Goal: Entertainment & Leisure: Browse casually

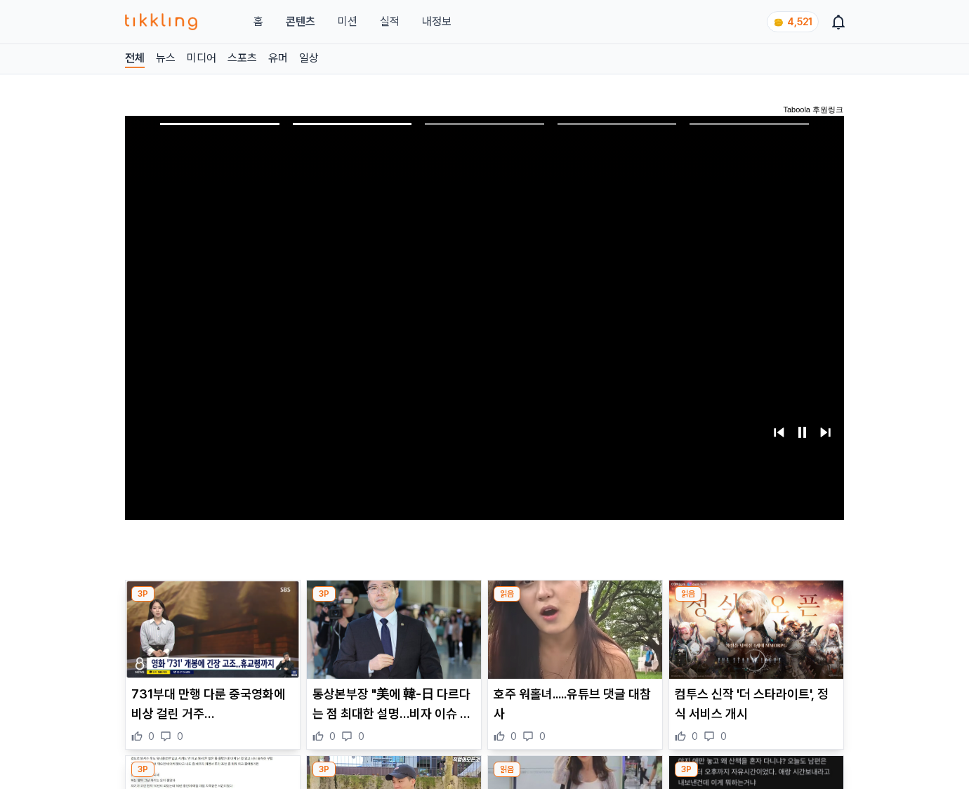
click at [753, 640] on img at bounding box center [756, 630] width 174 height 98
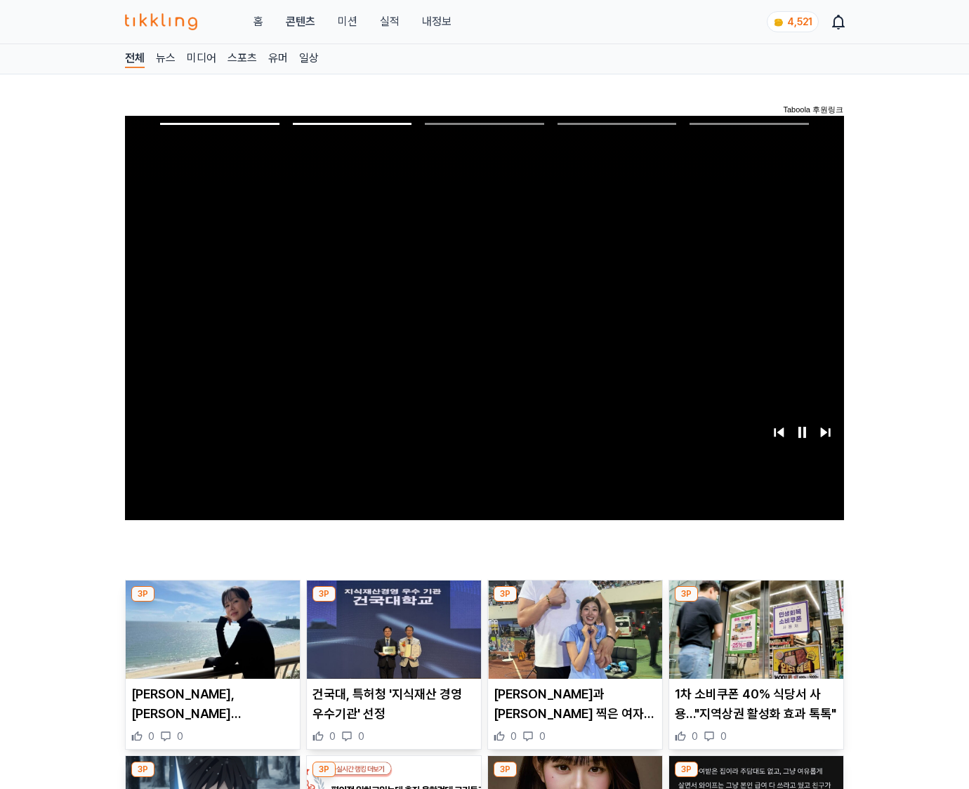
click at [753, 640] on img at bounding box center [756, 630] width 174 height 98
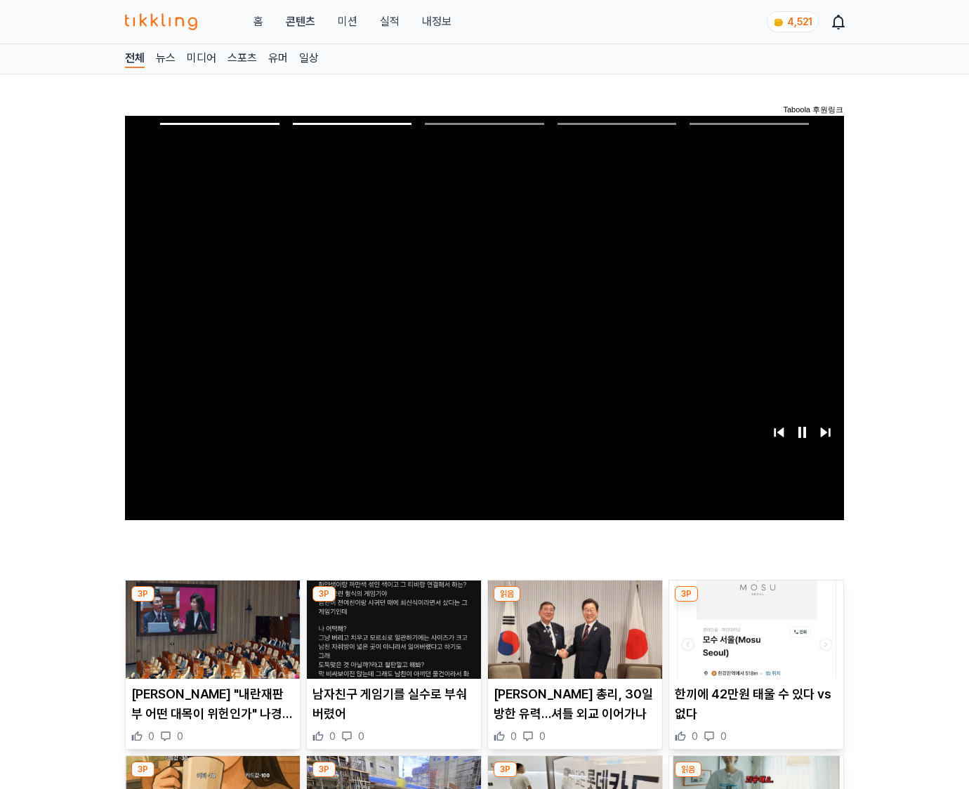
click at [753, 640] on img at bounding box center [756, 630] width 174 height 98
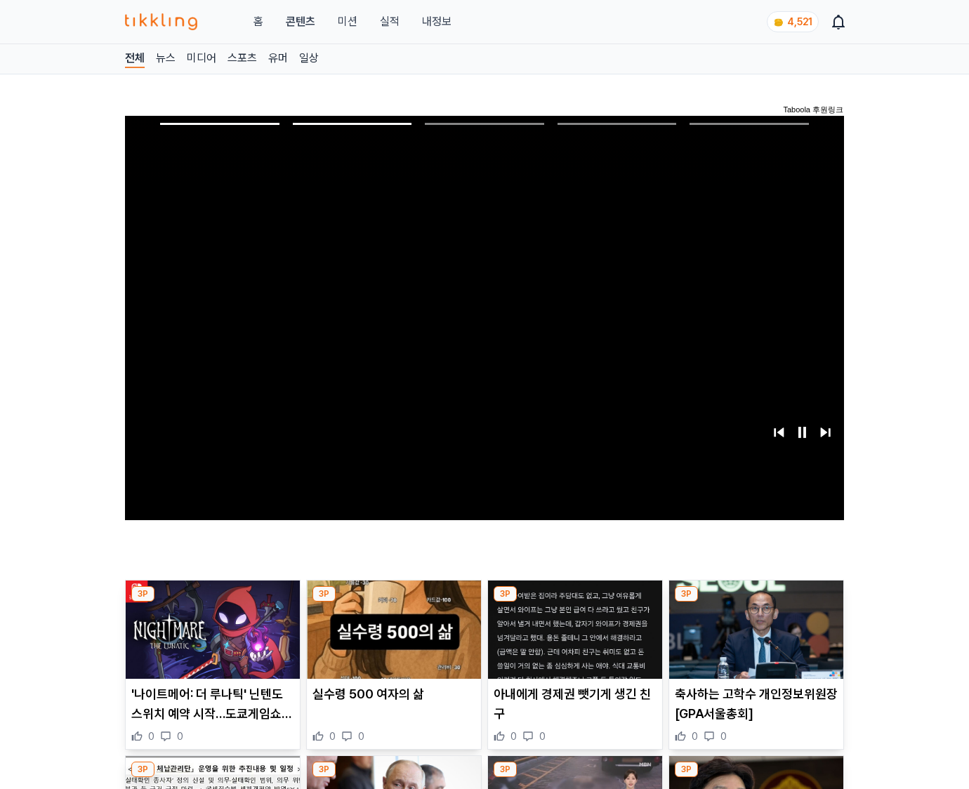
click at [753, 640] on img at bounding box center [756, 630] width 174 height 98
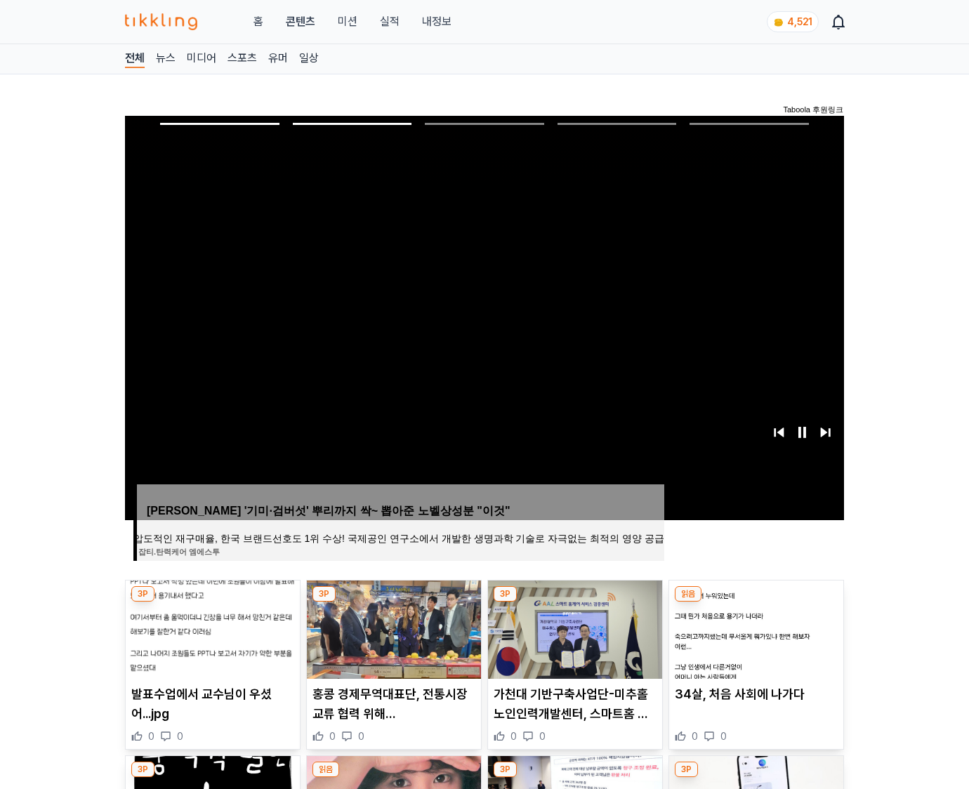
click at [753, 640] on img at bounding box center [756, 630] width 174 height 98
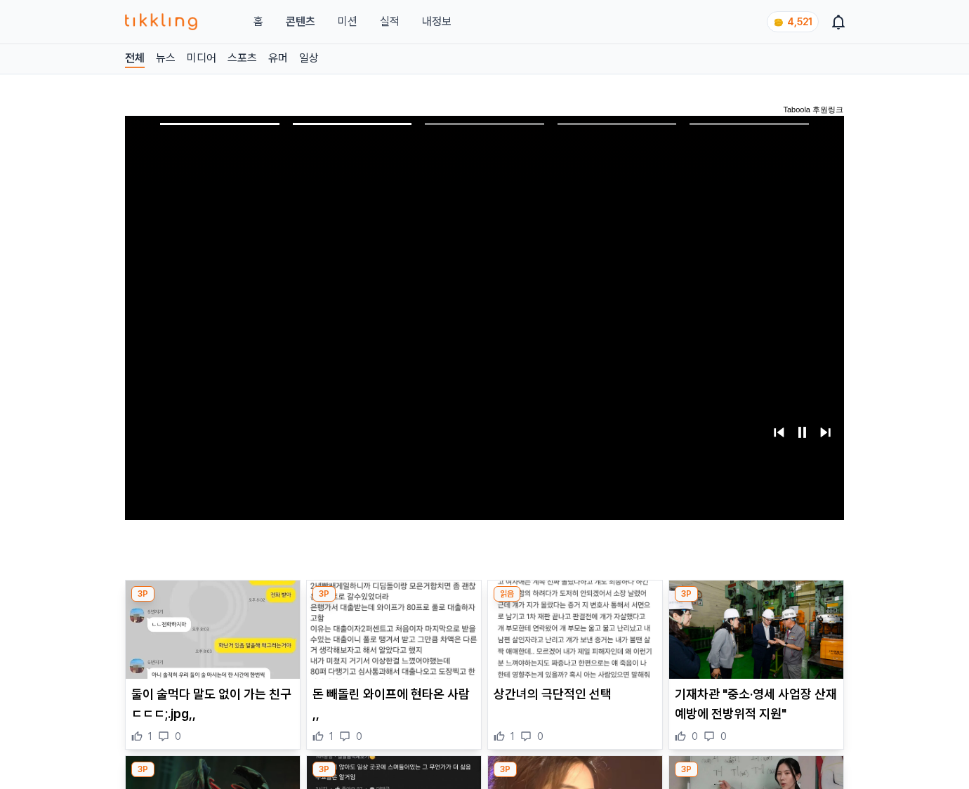
click at [753, 640] on img at bounding box center [756, 630] width 174 height 98
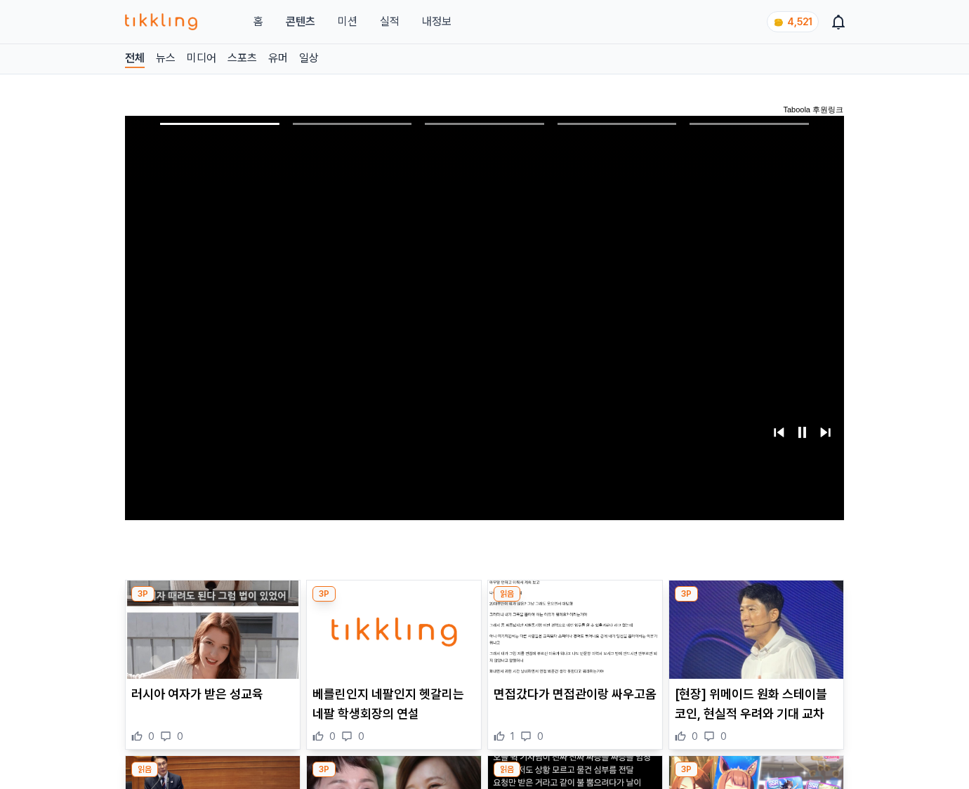
click at [753, 640] on img at bounding box center [756, 630] width 174 height 98
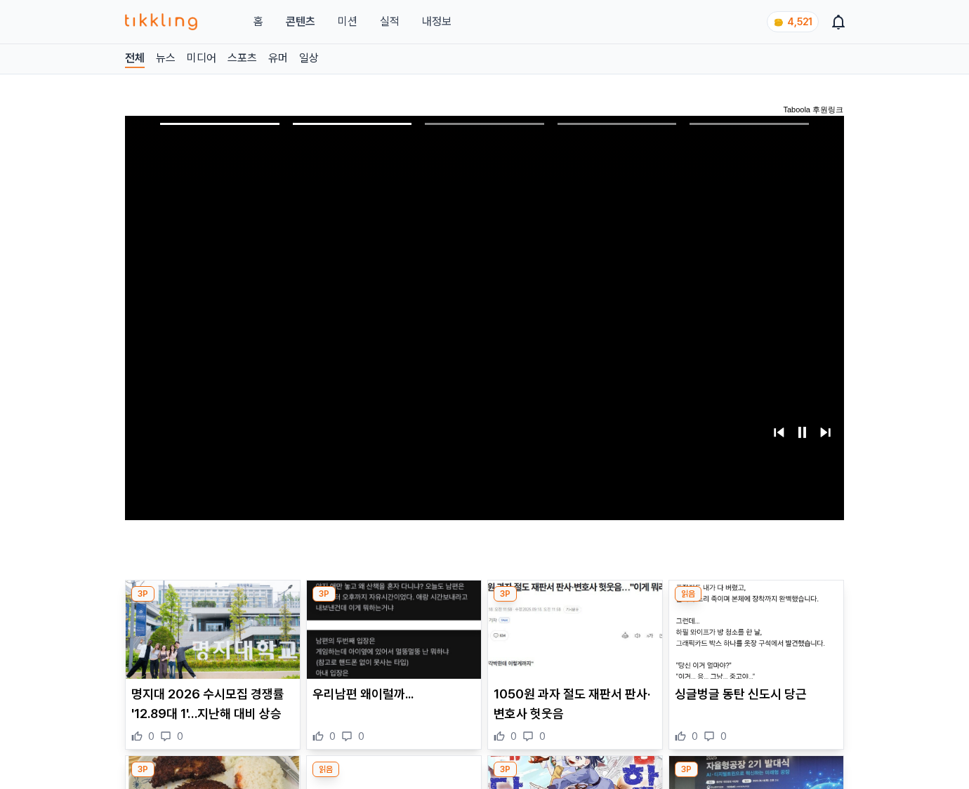
click at [753, 640] on img at bounding box center [756, 630] width 174 height 98
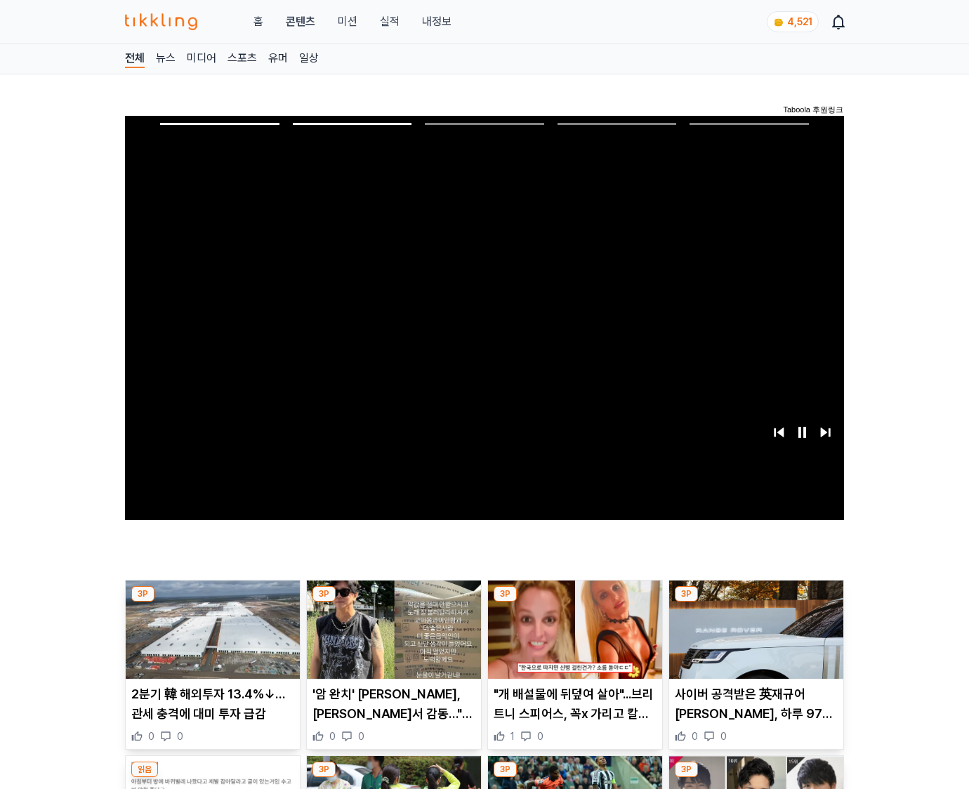
click at [753, 640] on img at bounding box center [756, 630] width 174 height 98
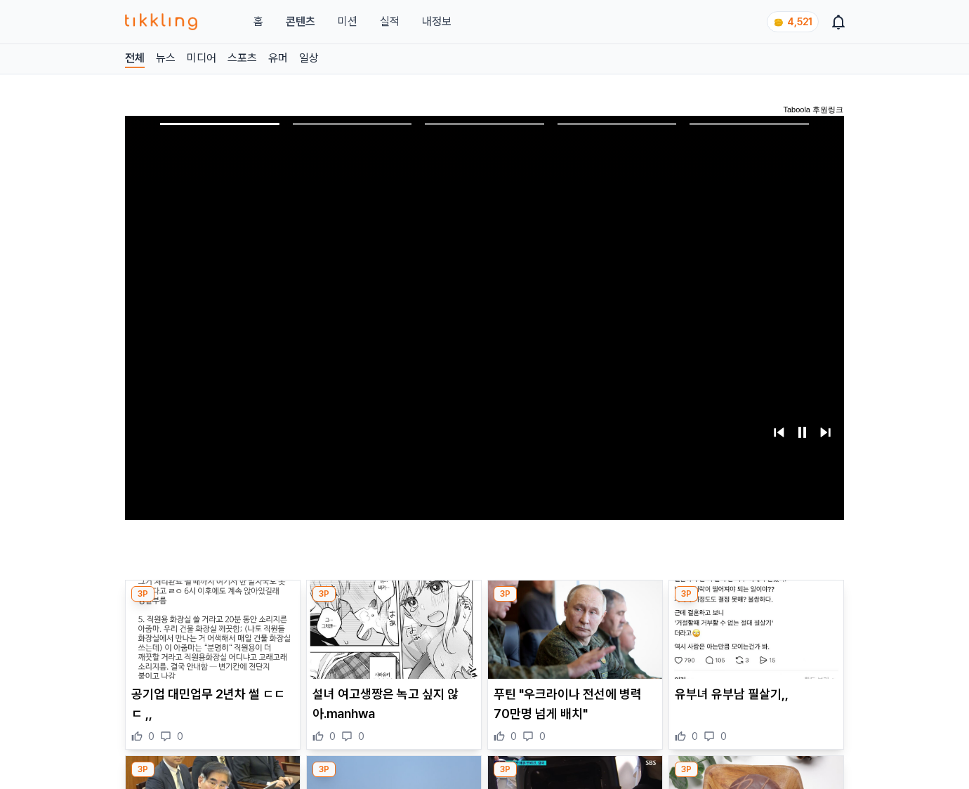
click at [753, 640] on img at bounding box center [756, 630] width 174 height 98
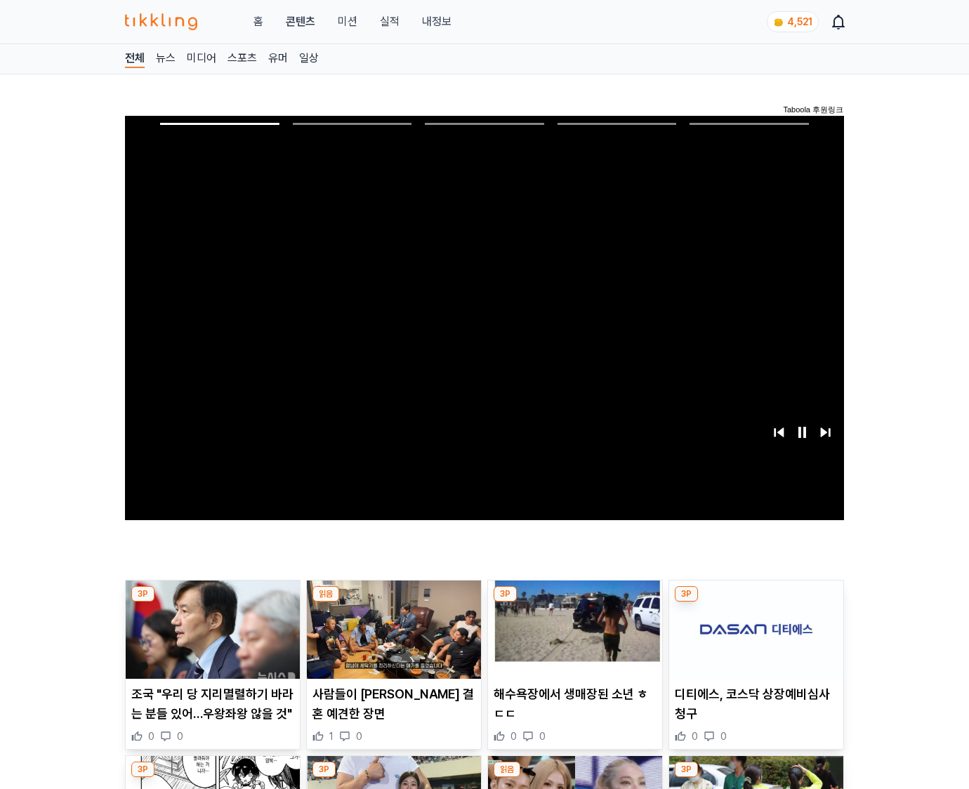
click at [753, 640] on img at bounding box center [756, 630] width 174 height 98
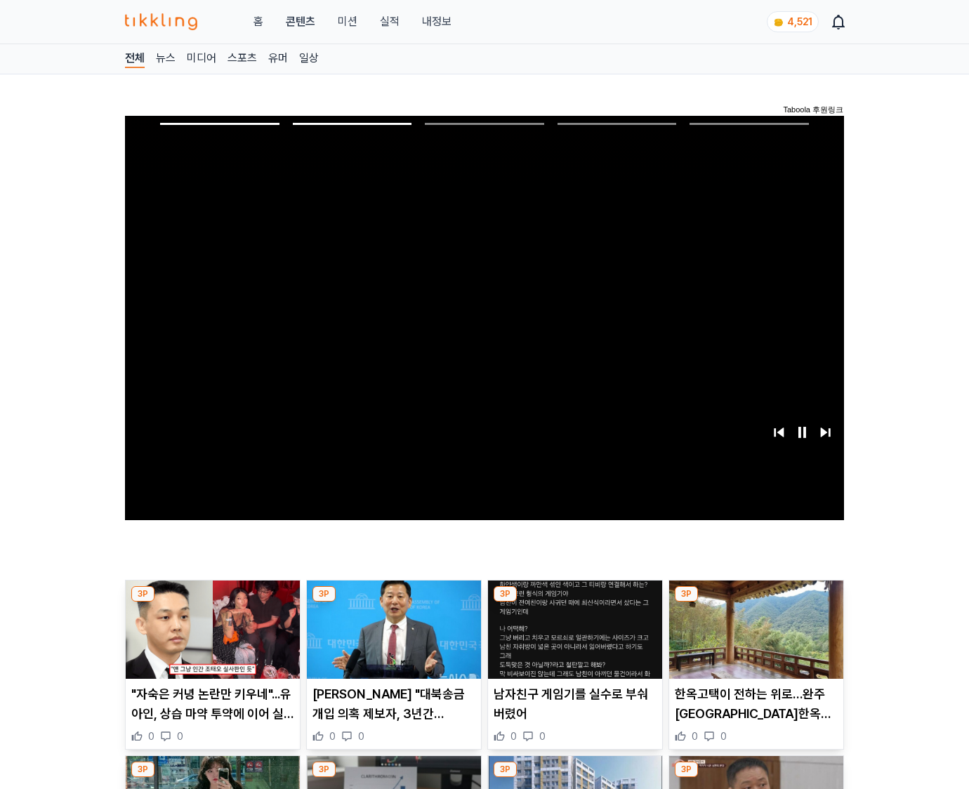
click at [753, 640] on img at bounding box center [756, 630] width 174 height 98
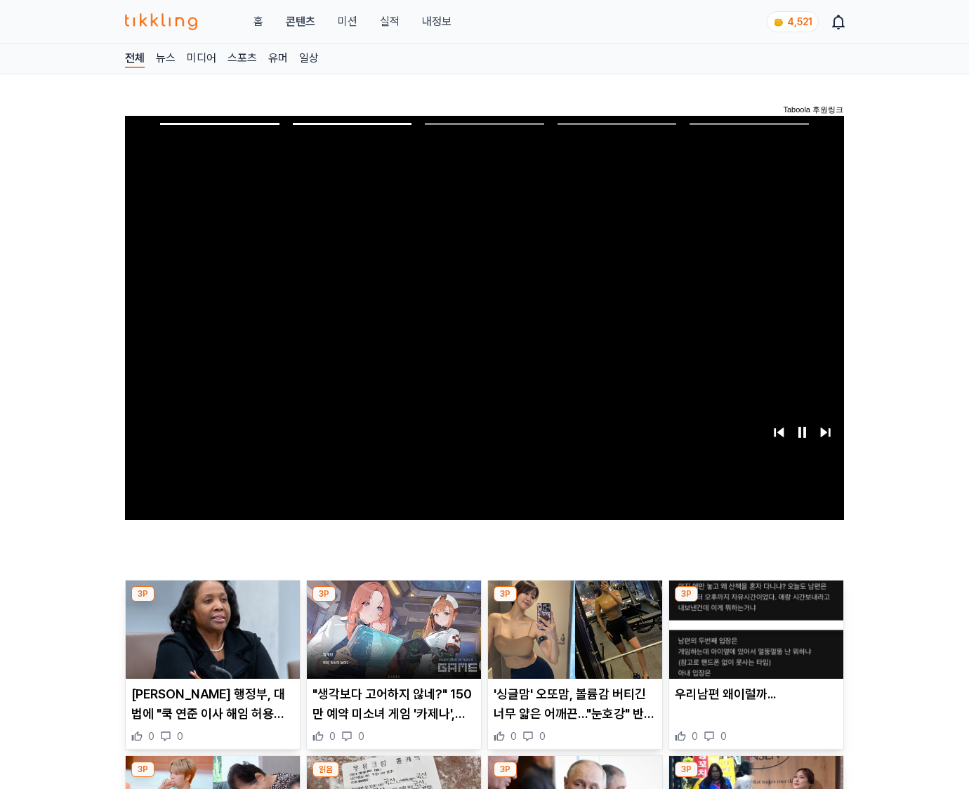
click at [753, 640] on img at bounding box center [756, 630] width 174 height 98
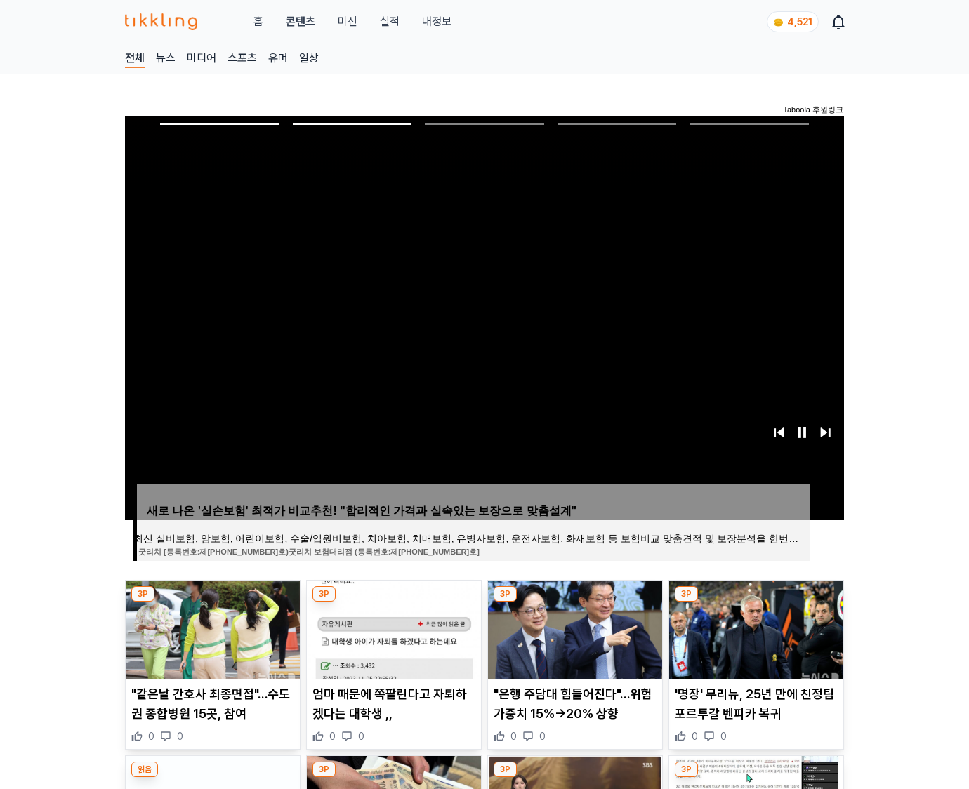
click at [753, 640] on img at bounding box center [756, 630] width 174 height 98
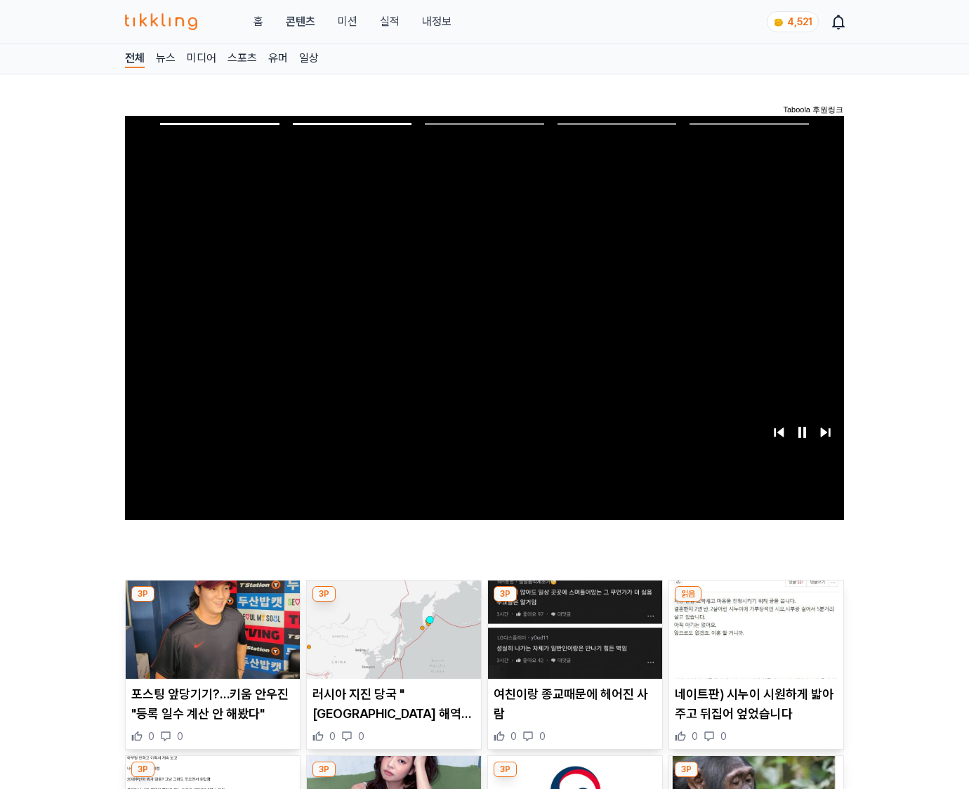
click at [753, 640] on img at bounding box center [756, 630] width 174 height 98
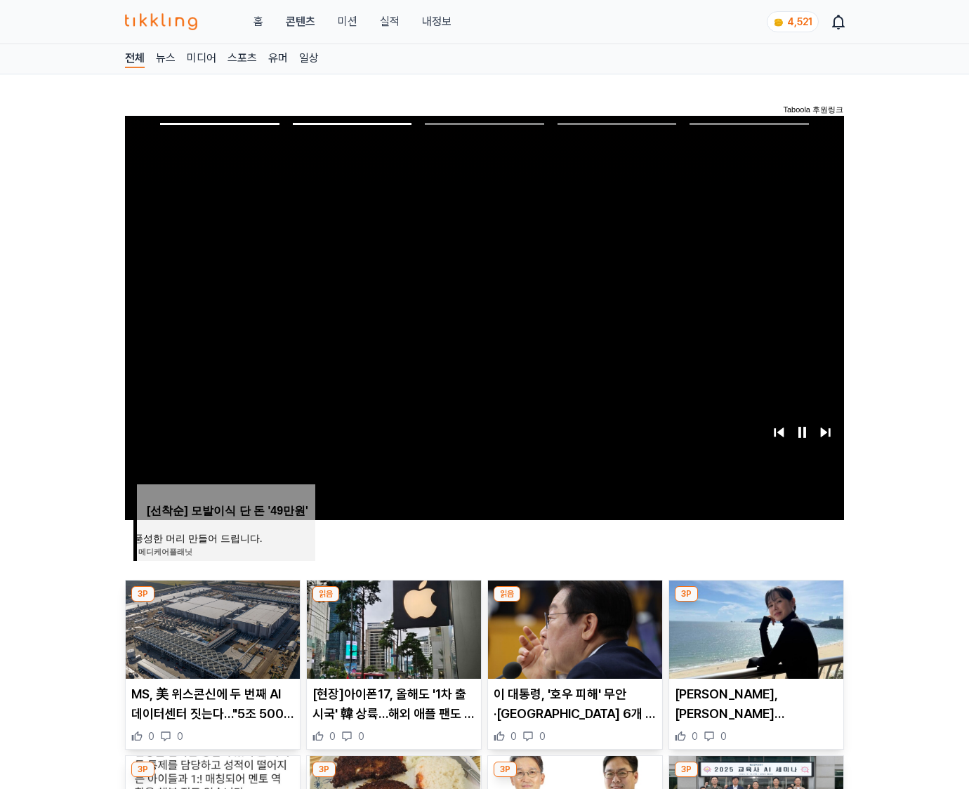
click at [753, 640] on img at bounding box center [756, 630] width 174 height 98
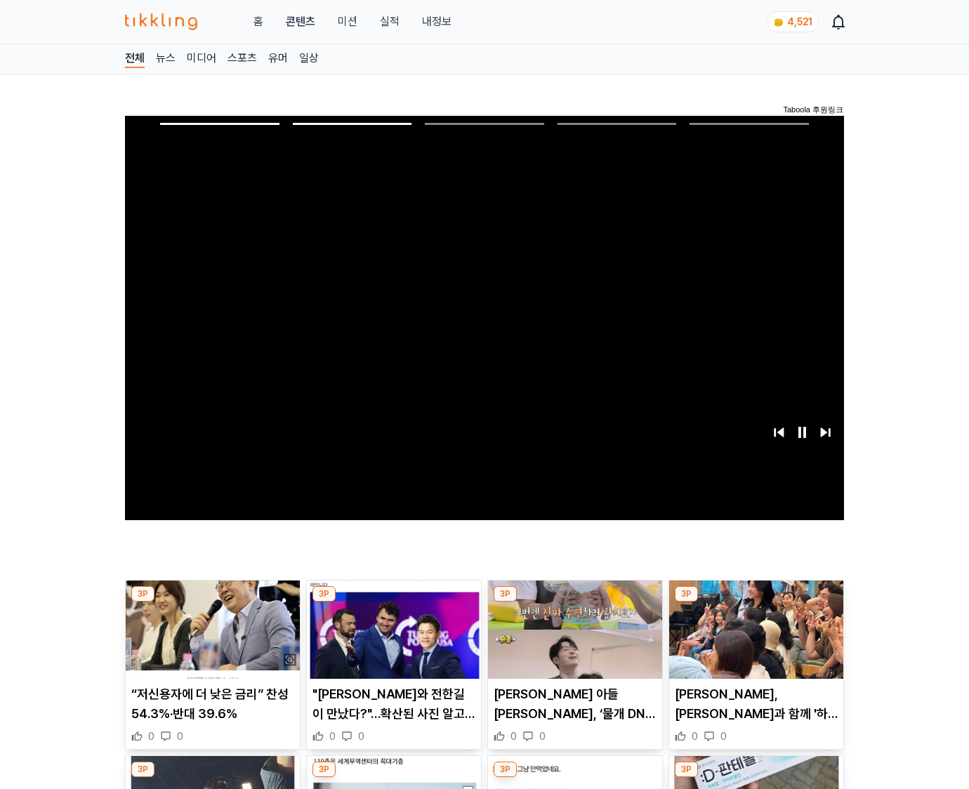
click at [753, 640] on img at bounding box center [756, 630] width 174 height 98
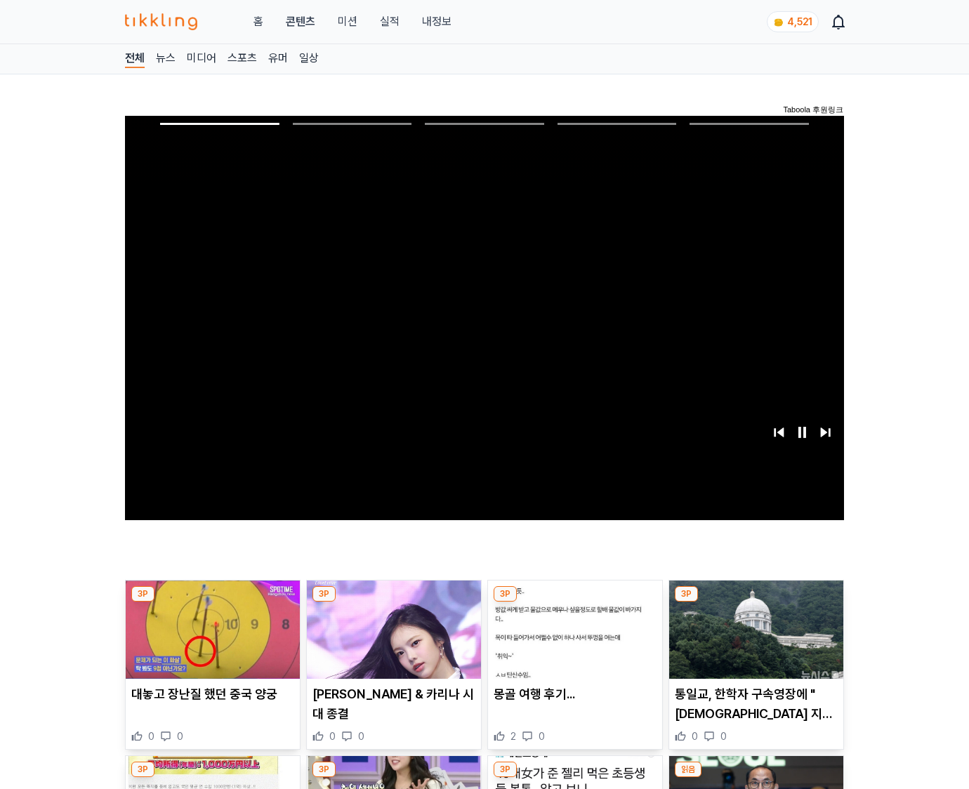
click at [753, 640] on img at bounding box center [756, 630] width 174 height 98
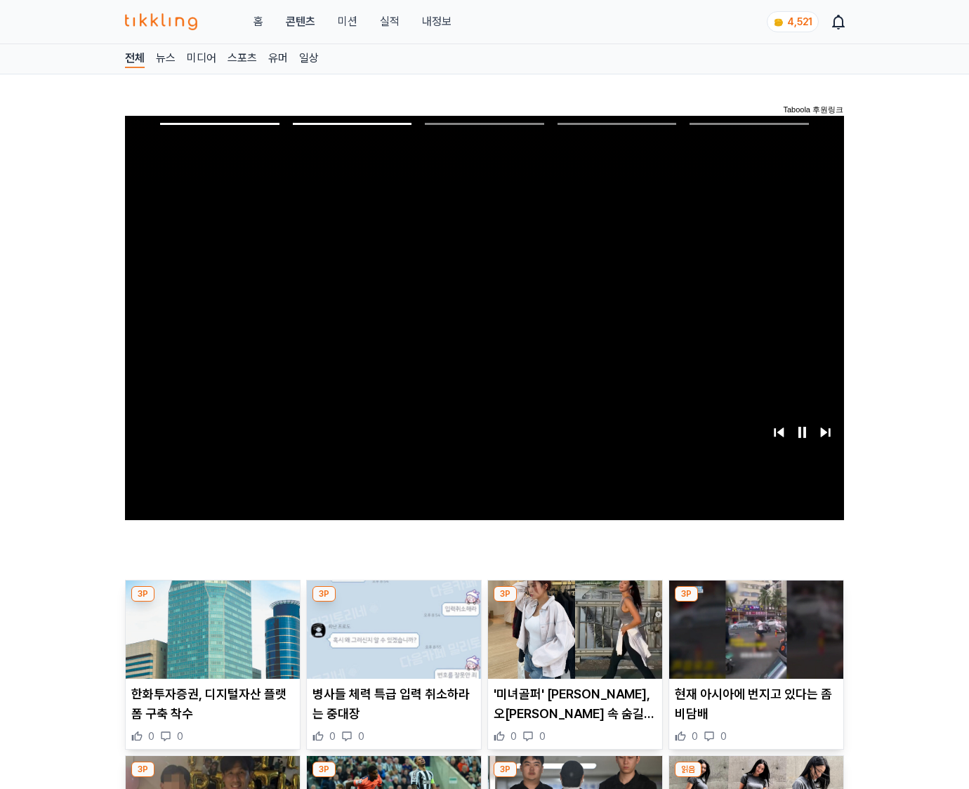
click at [753, 640] on img at bounding box center [756, 630] width 174 height 98
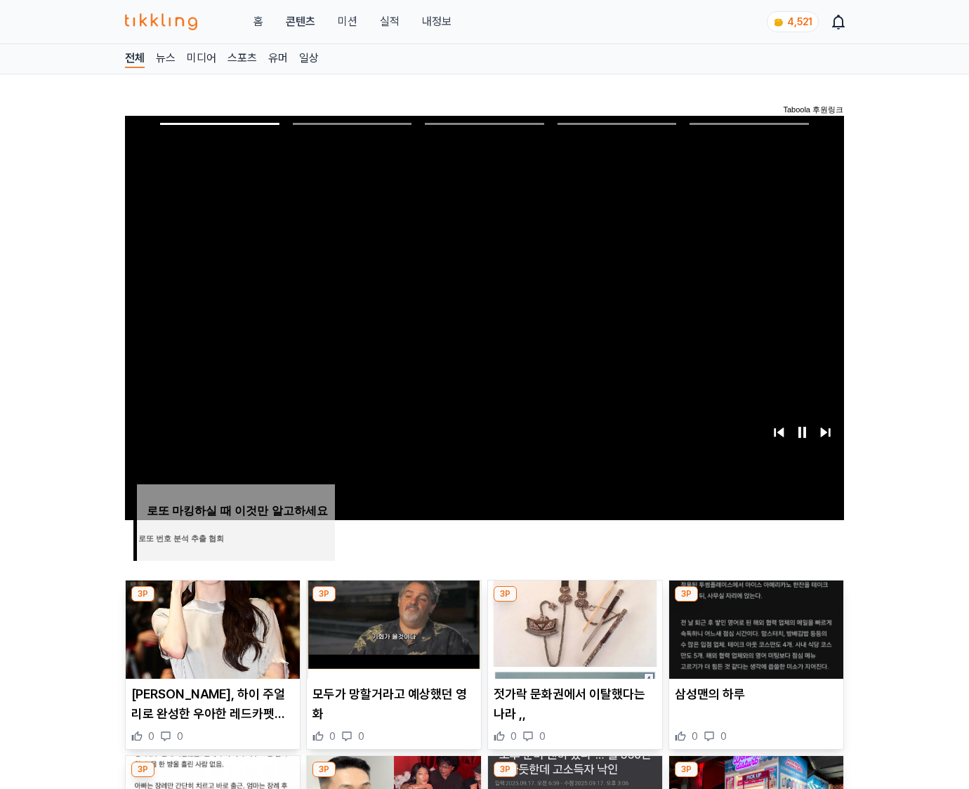
click at [753, 640] on img at bounding box center [756, 630] width 174 height 98
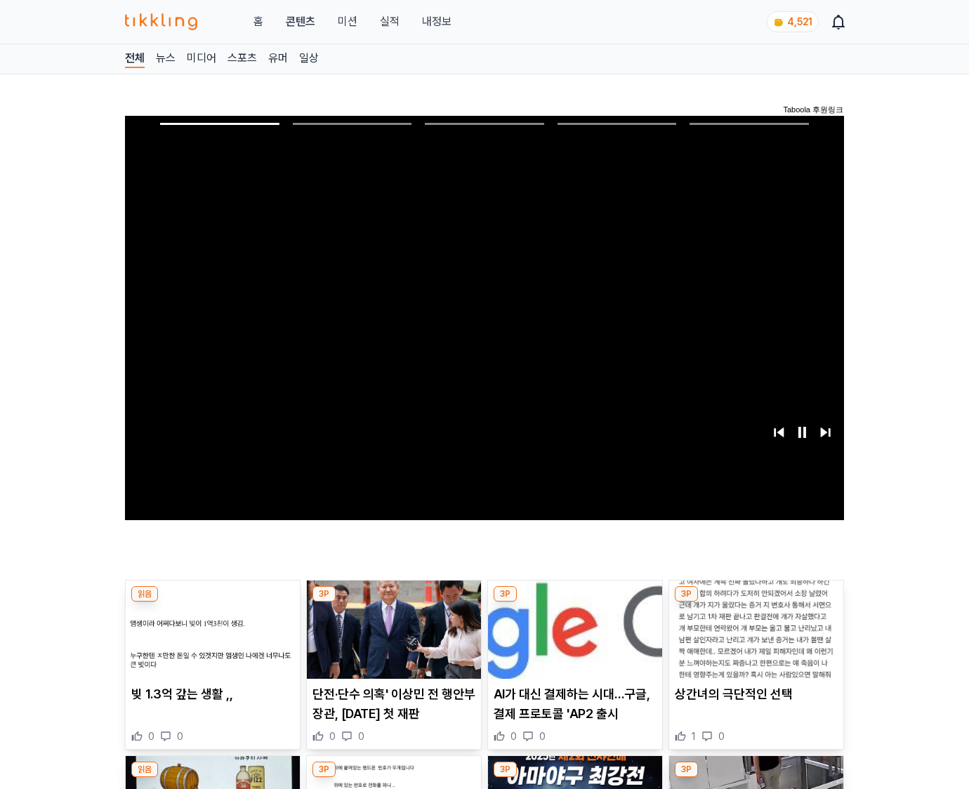
click at [753, 640] on img at bounding box center [756, 630] width 174 height 98
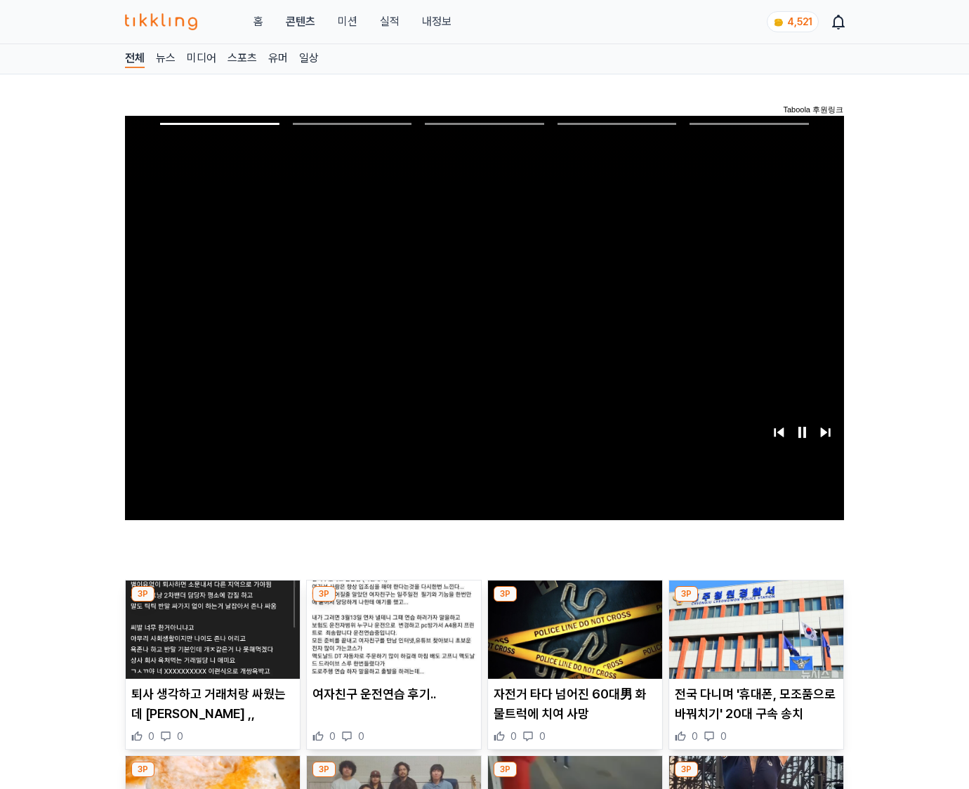
click at [753, 640] on img at bounding box center [756, 630] width 174 height 98
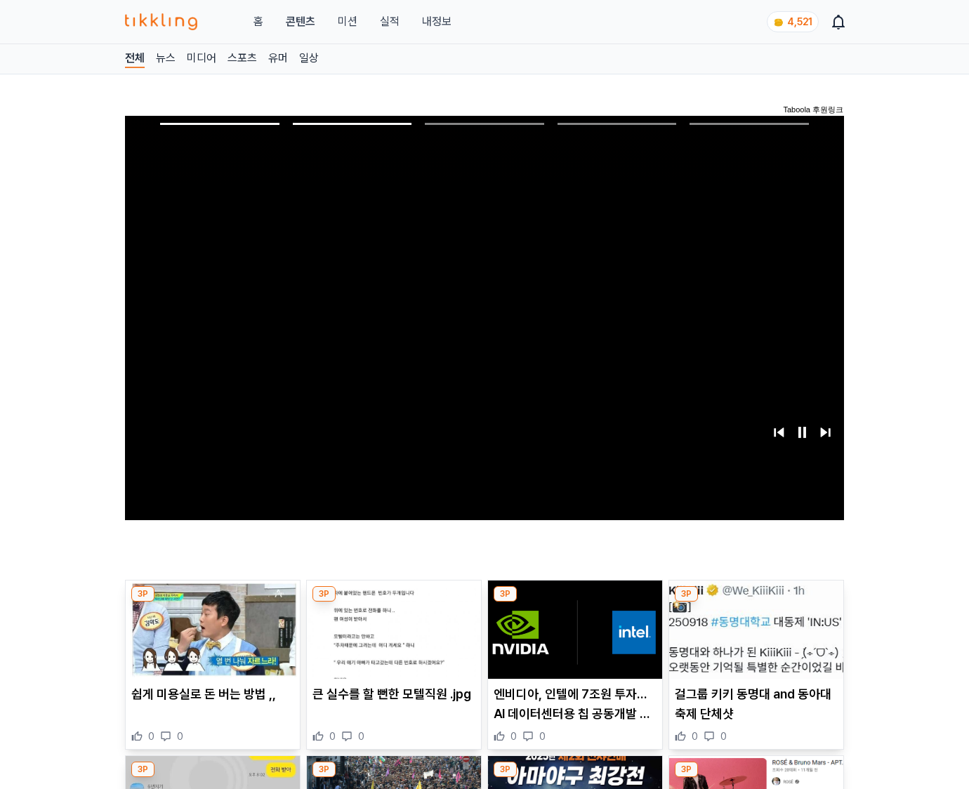
click at [753, 640] on img at bounding box center [756, 630] width 174 height 98
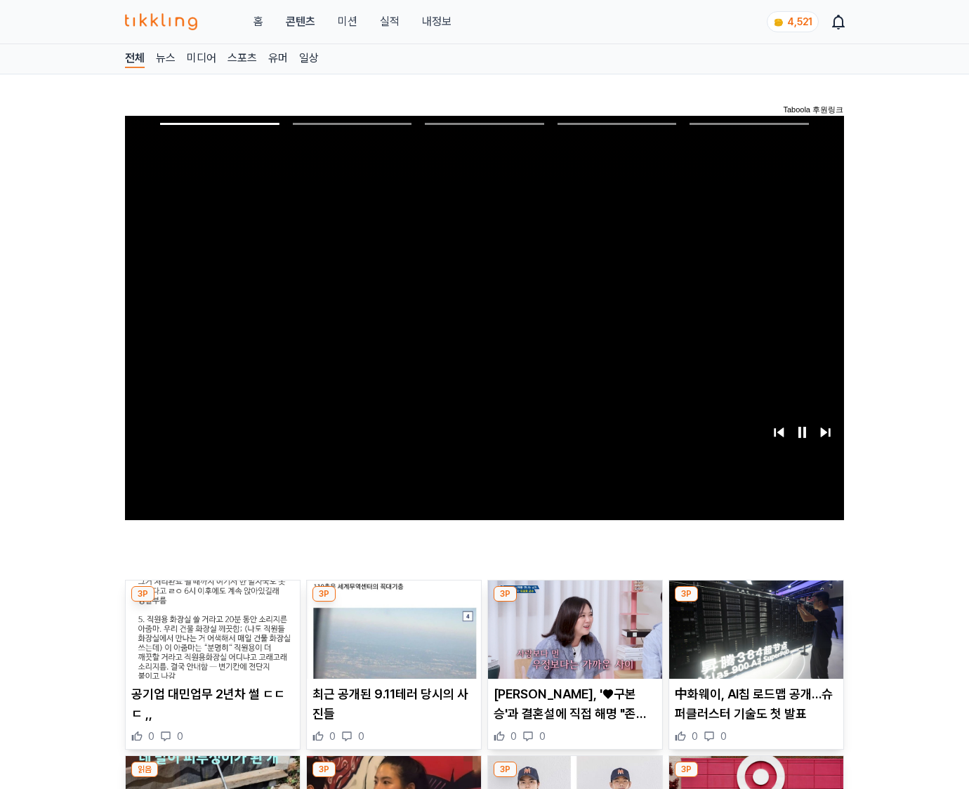
click at [753, 640] on img at bounding box center [756, 630] width 174 height 98
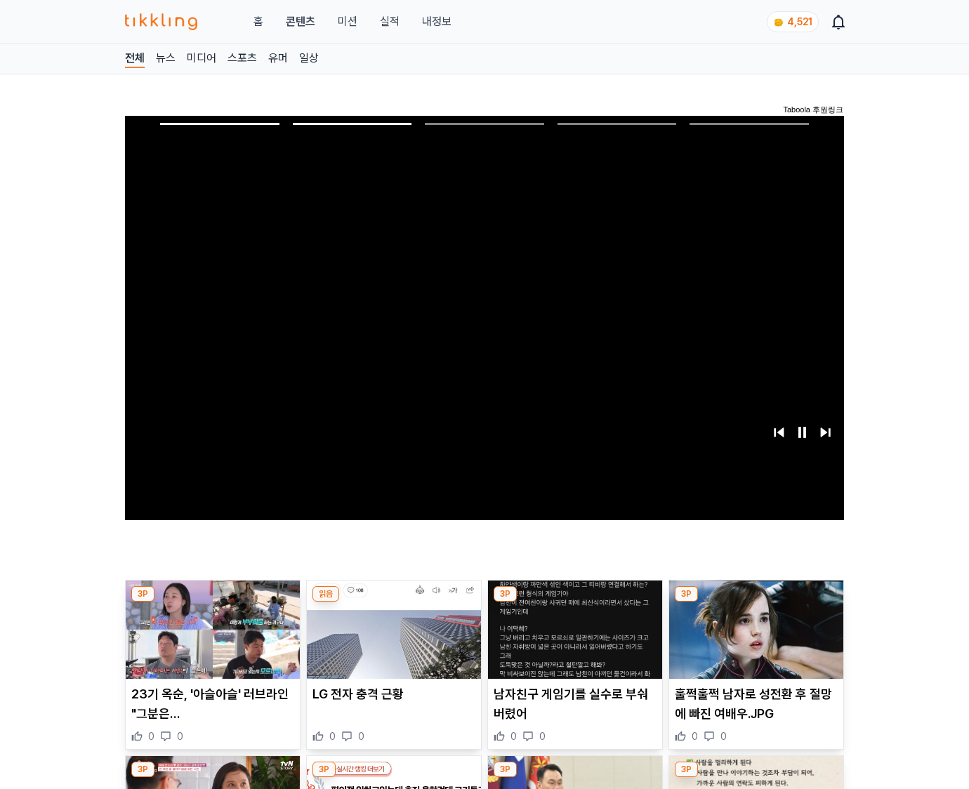
click at [753, 640] on img at bounding box center [756, 630] width 174 height 98
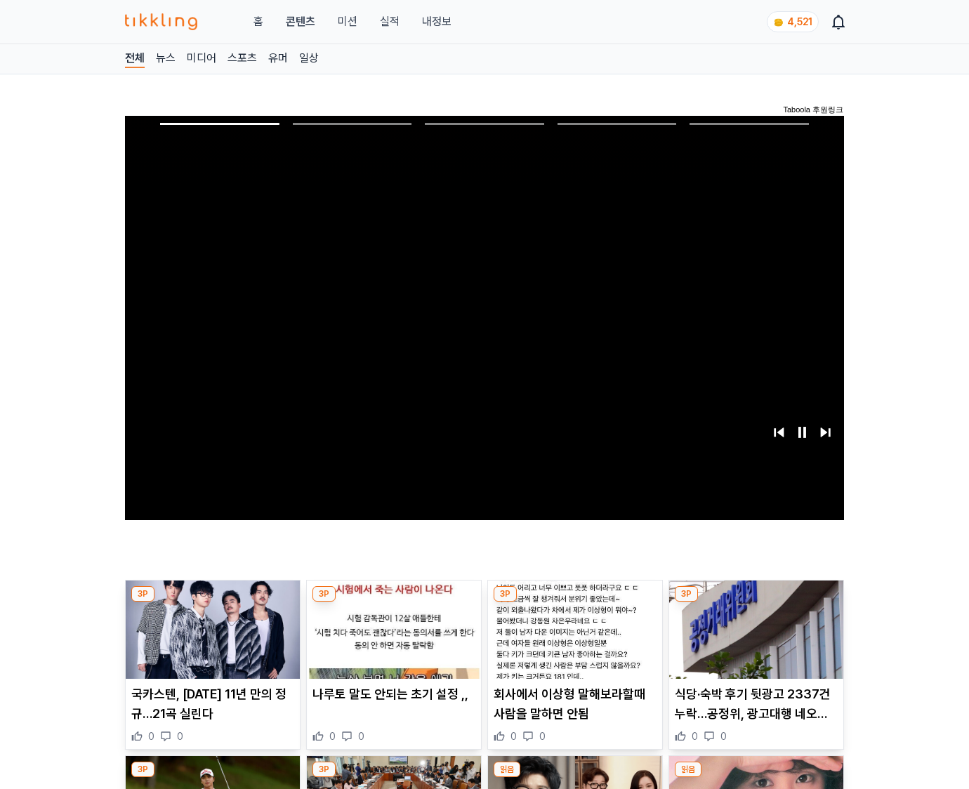
click at [753, 640] on img at bounding box center [756, 630] width 174 height 98
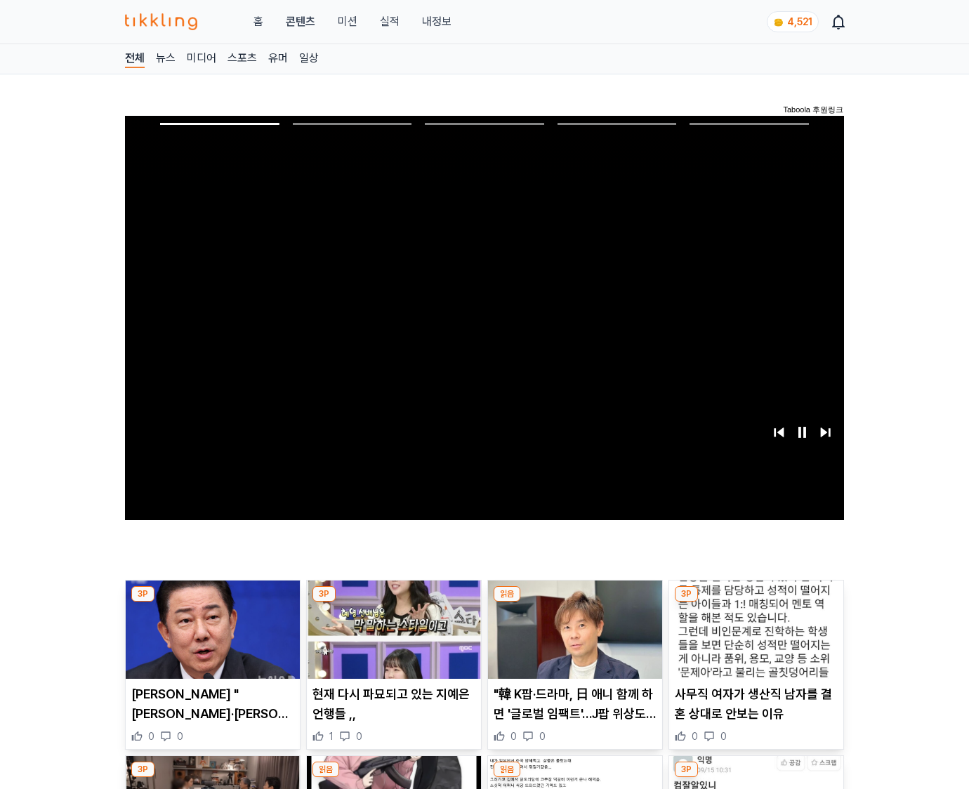
click at [753, 640] on img at bounding box center [756, 630] width 174 height 98
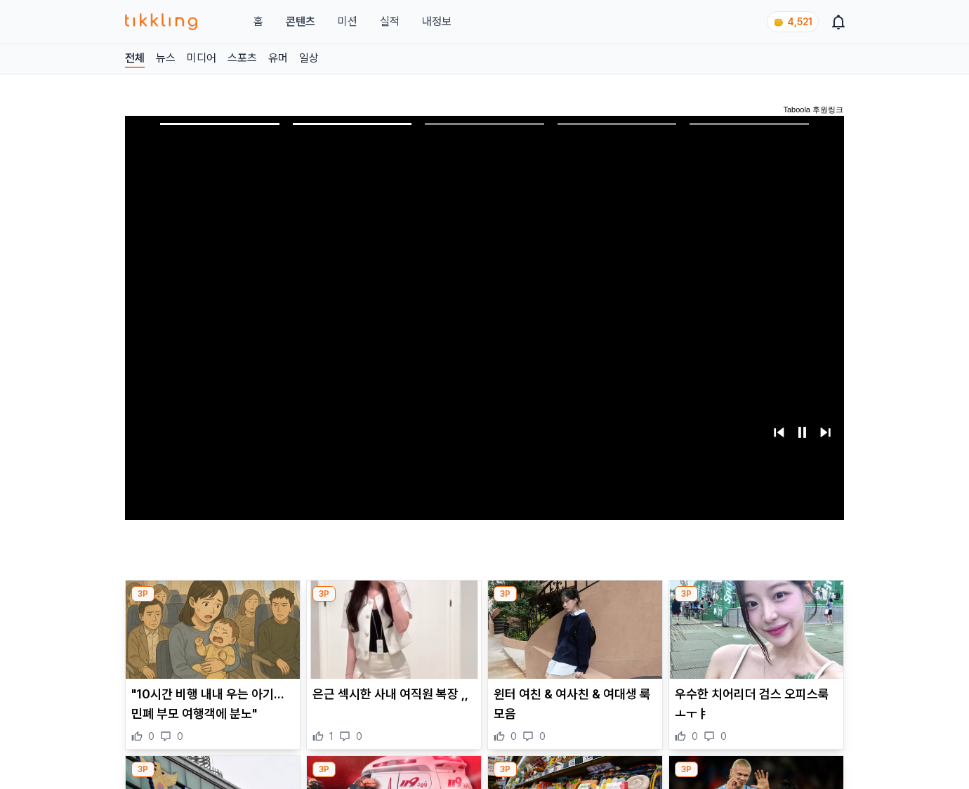
click at [753, 640] on img at bounding box center [756, 630] width 174 height 98
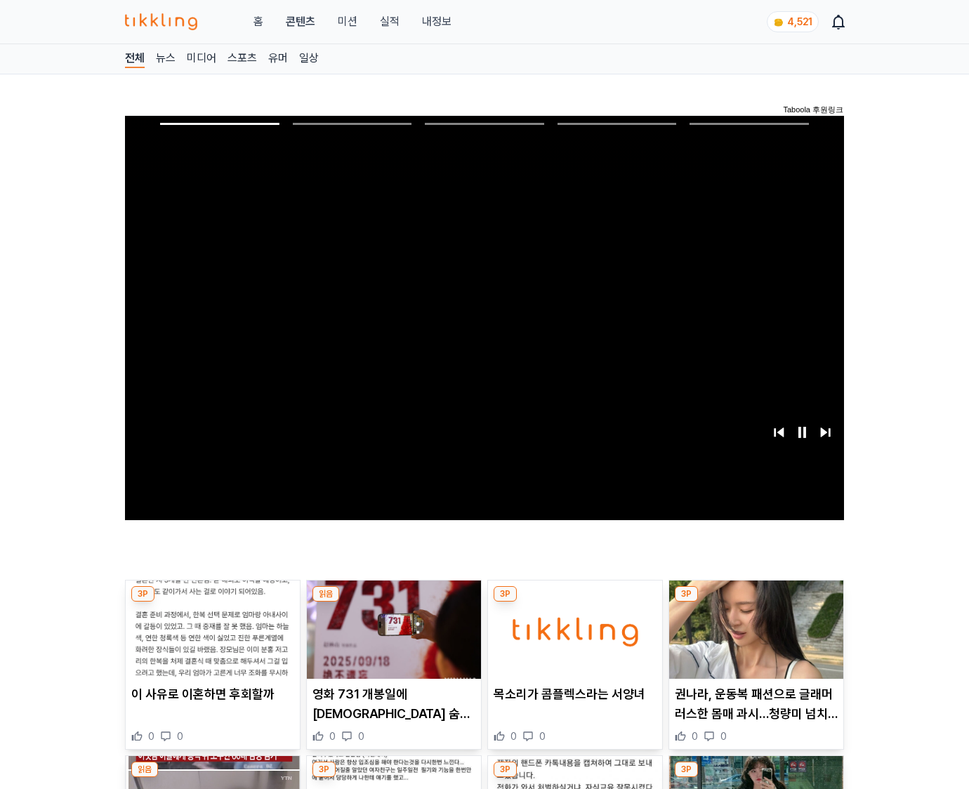
click at [753, 640] on img at bounding box center [756, 630] width 174 height 98
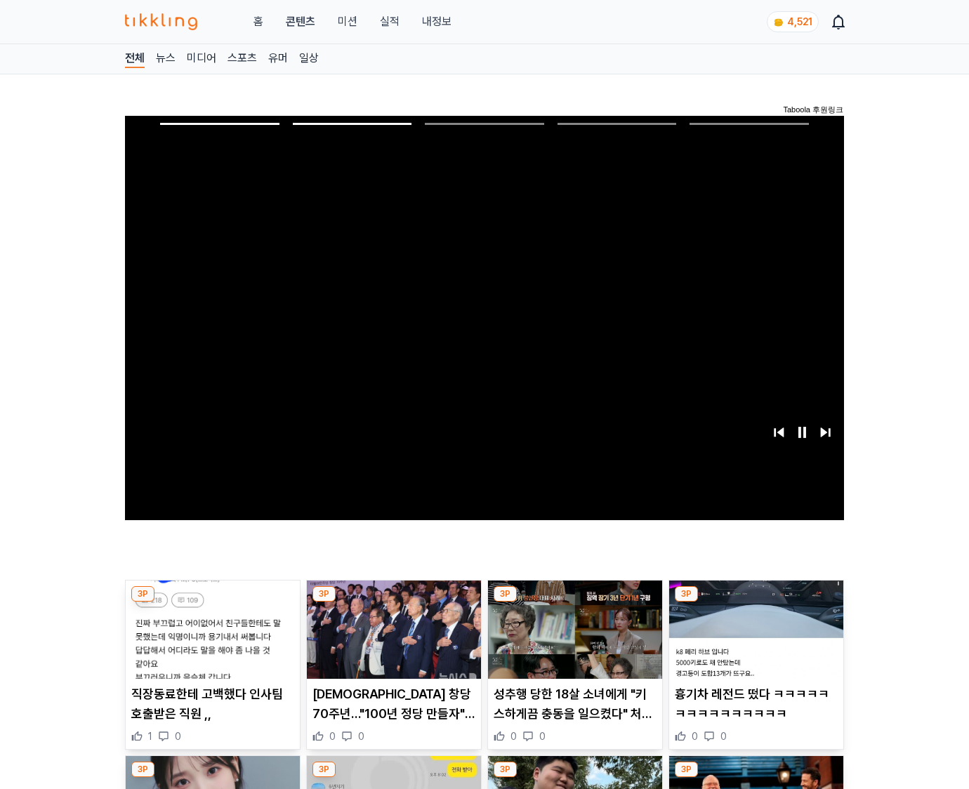
click at [753, 640] on img at bounding box center [756, 630] width 174 height 98
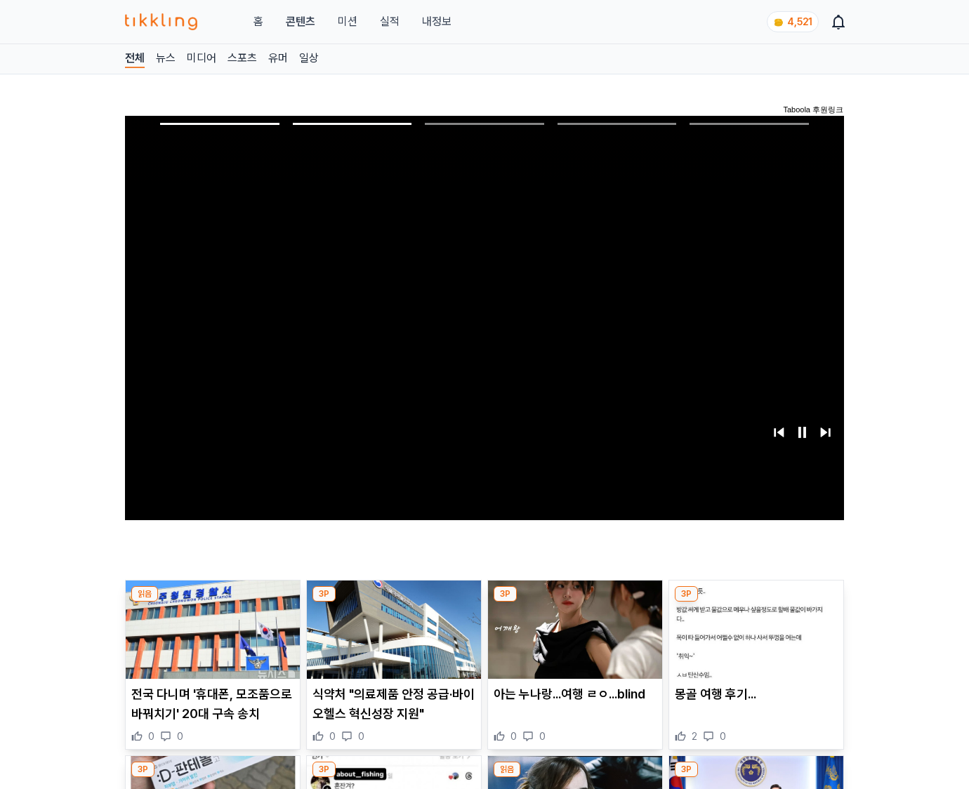
click at [753, 640] on img at bounding box center [756, 630] width 174 height 98
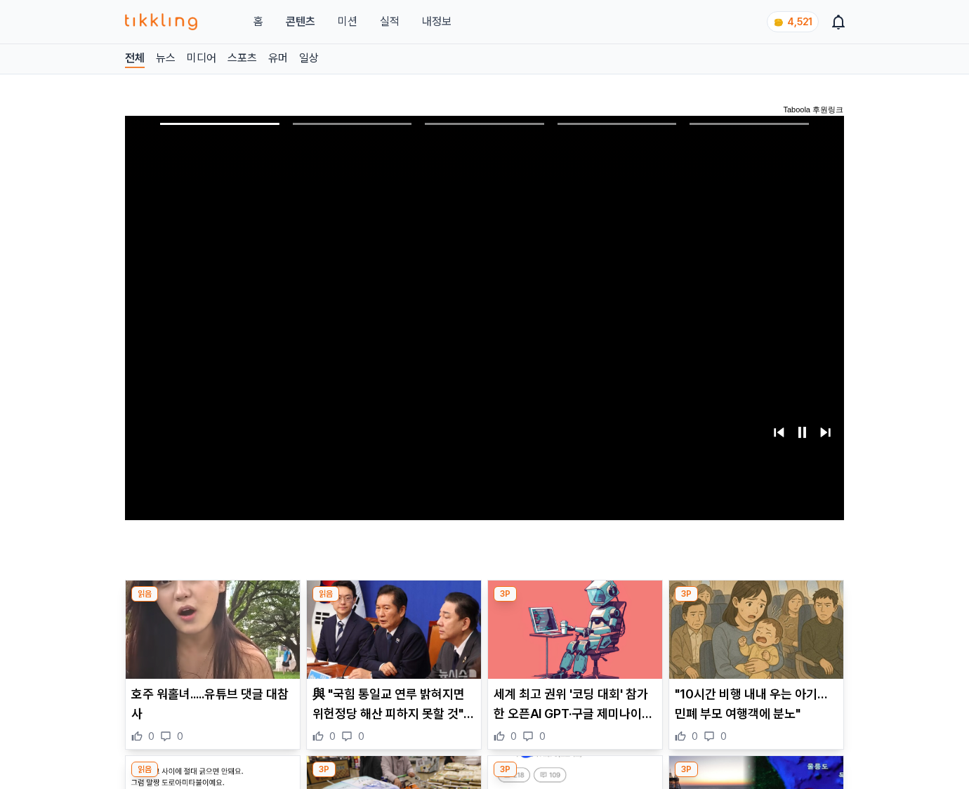
click at [753, 640] on img at bounding box center [756, 630] width 174 height 98
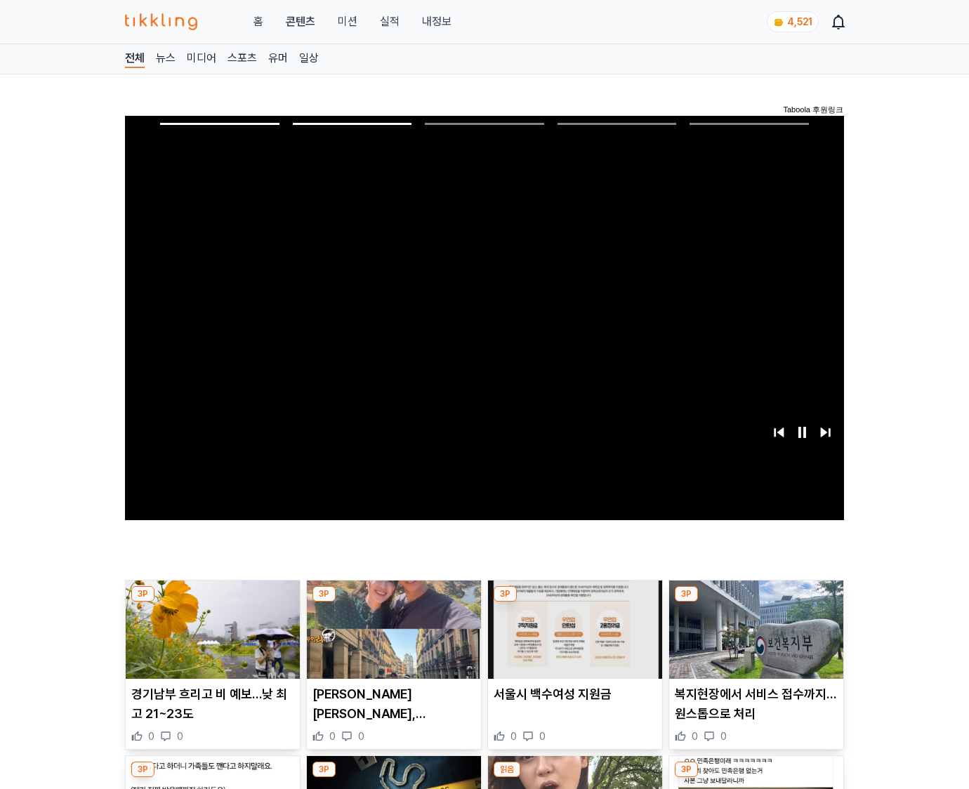
click at [753, 640] on img at bounding box center [756, 630] width 174 height 98
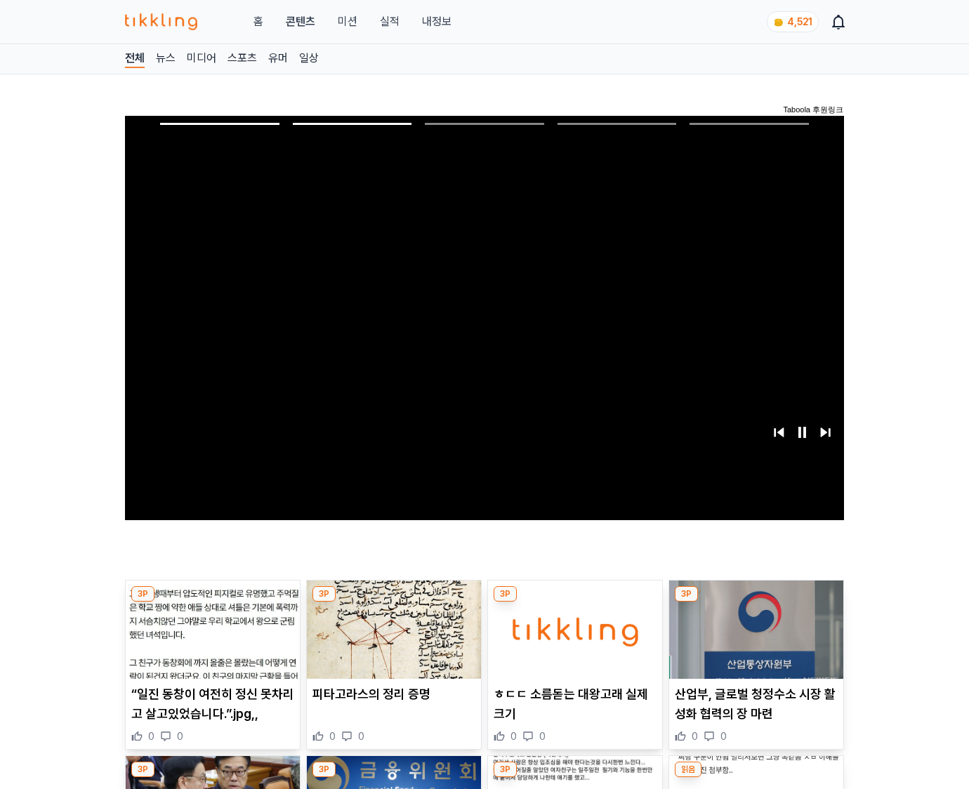
click at [753, 640] on img at bounding box center [756, 630] width 174 height 98
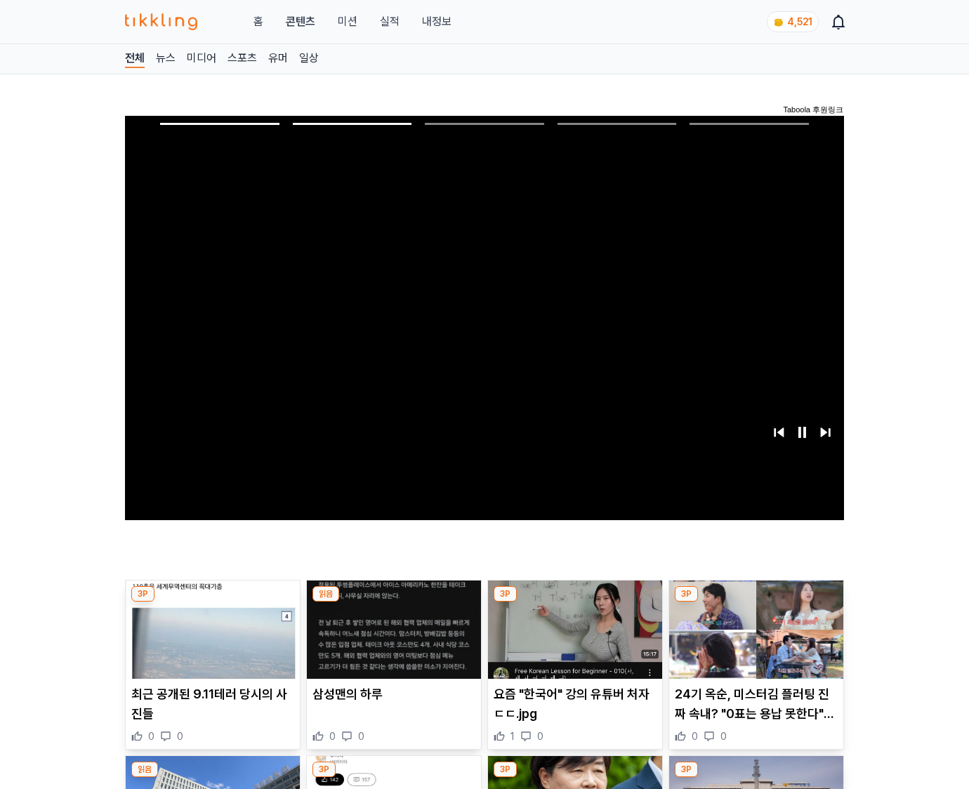
click at [753, 640] on img at bounding box center [756, 630] width 174 height 98
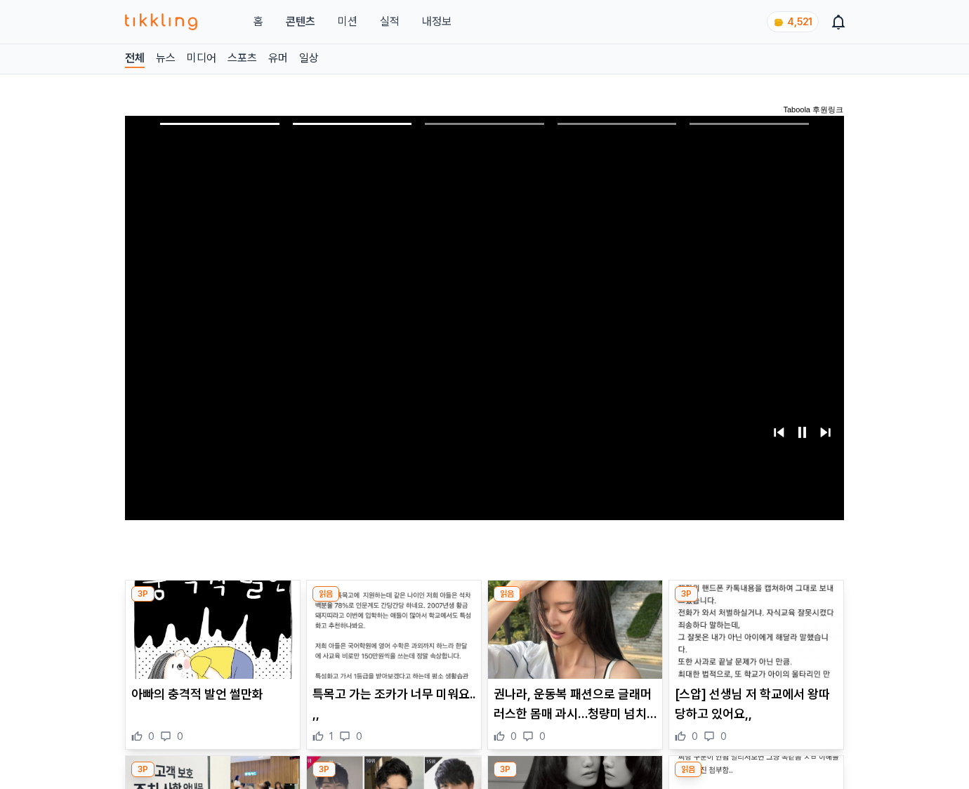
click at [753, 640] on img at bounding box center [756, 630] width 174 height 98
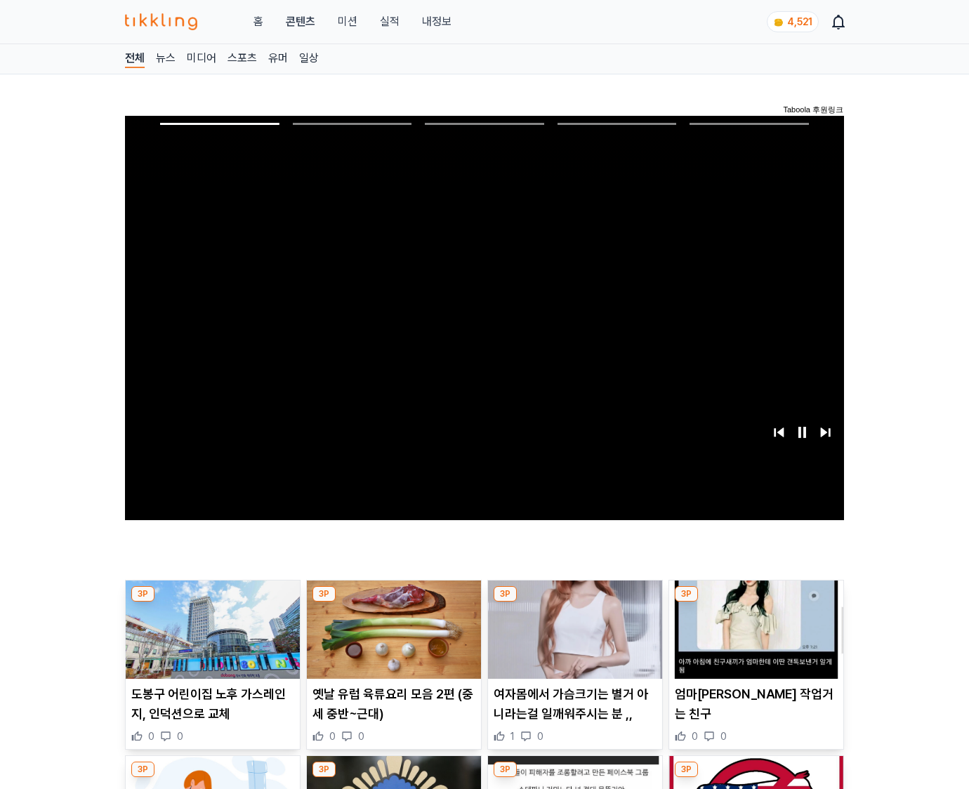
click at [753, 640] on img at bounding box center [756, 630] width 174 height 98
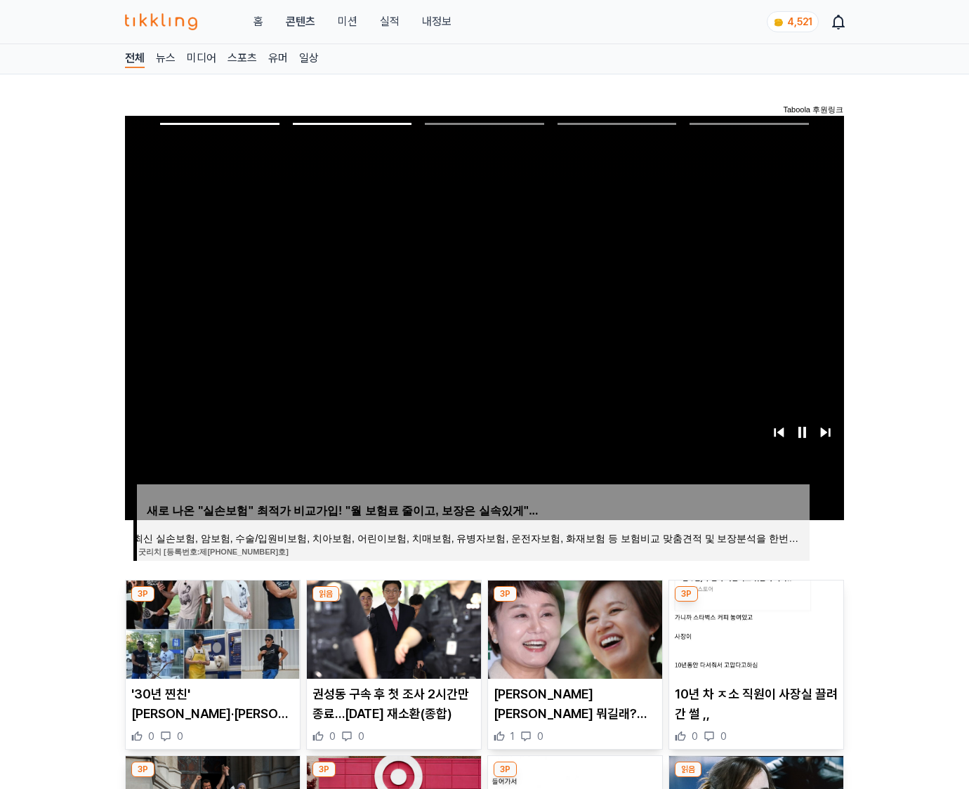
click at [753, 640] on img at bounding box center [756, 630] width 174 height 98
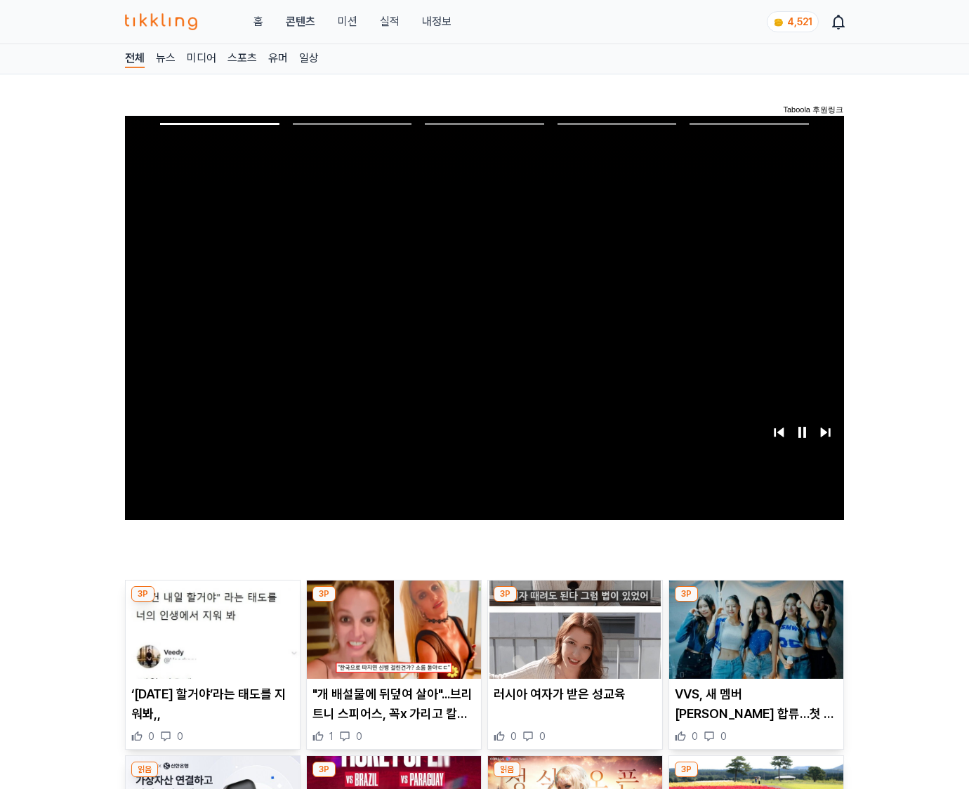
click at [753, 640] on img at bounding box center [756, 630] width 174 height 98
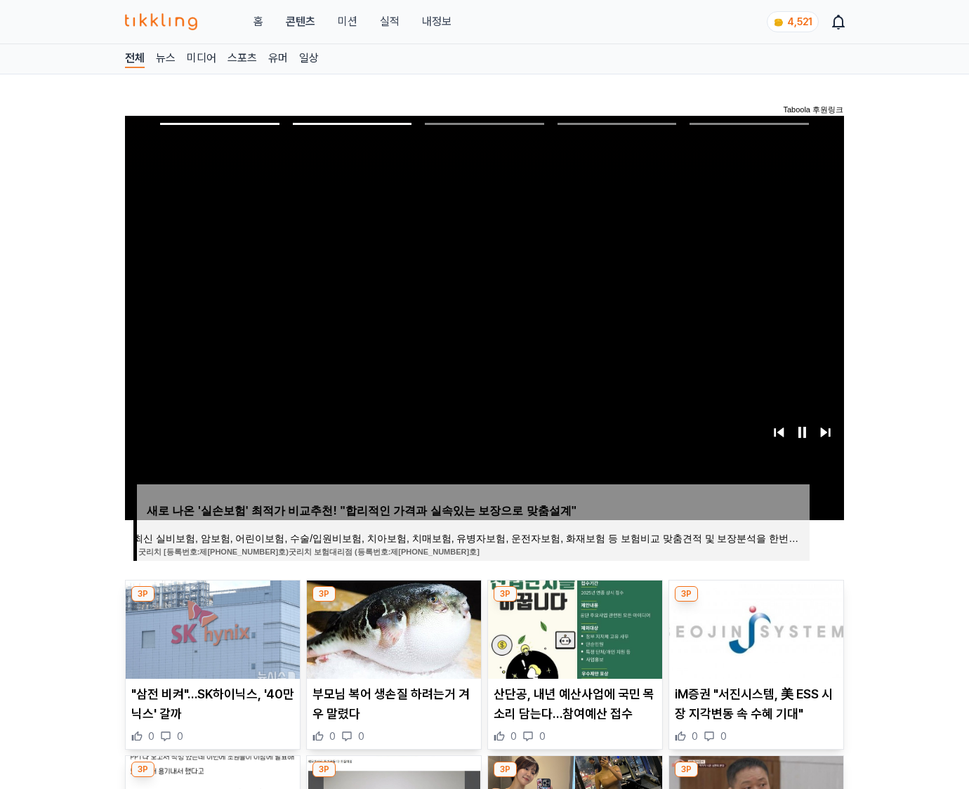
click at [753, 640] on img at bounding box center [756, 630] width 174 height 98
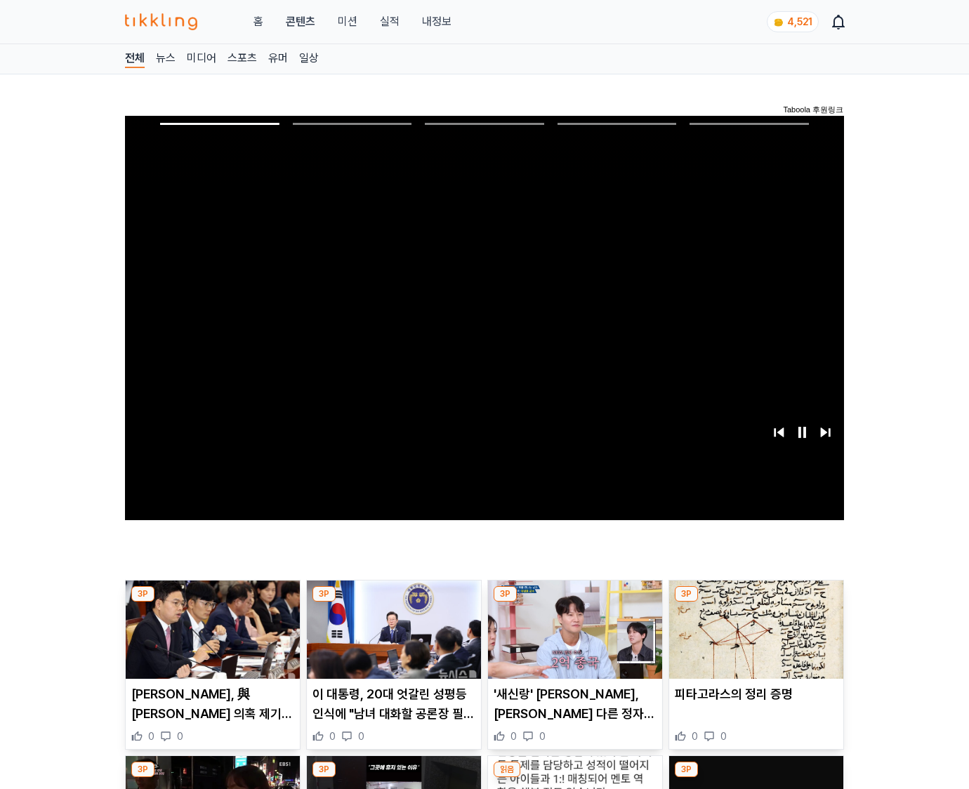
click at [753, 640] on img at bounding box center [756, 630] width 174 height 98
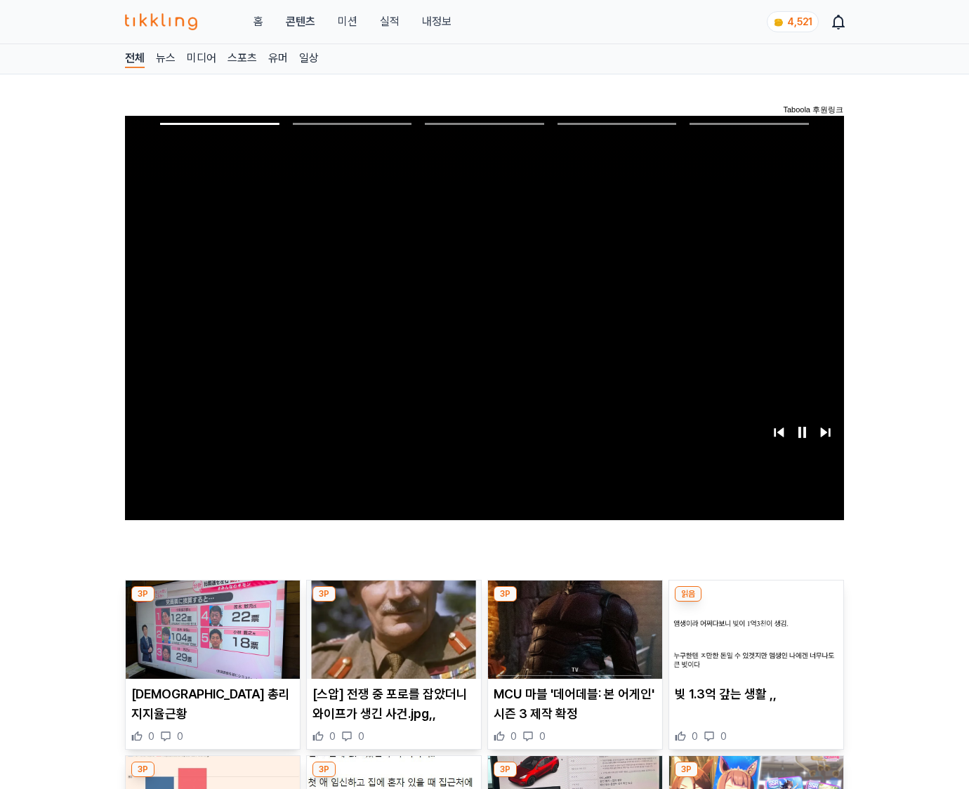
click at [753, 640] on img at bounding box center [756, 630] width 174 height 98
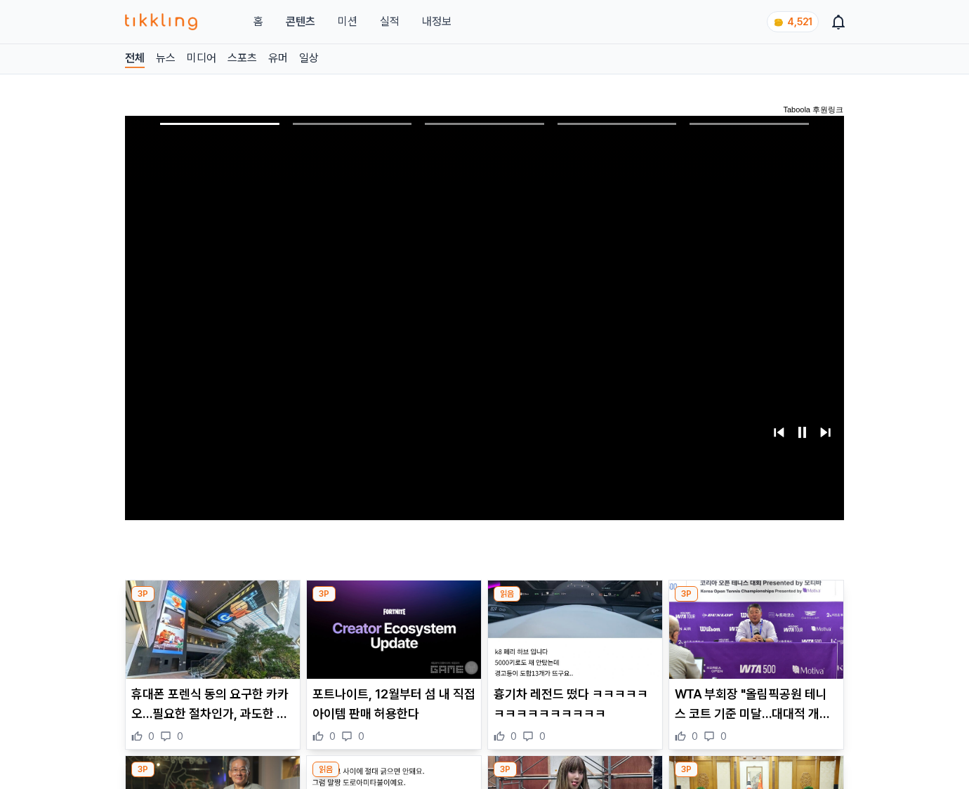
click at [753, 640] on img at bounding box center [756, 630] width 174 height 98
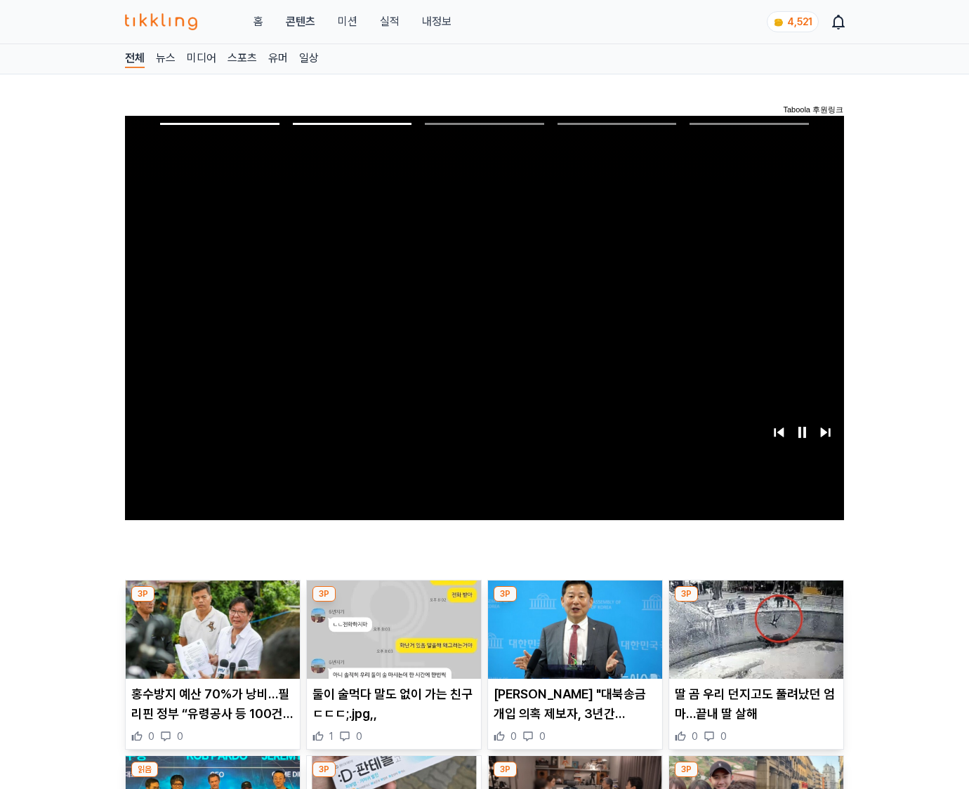
click at [753, 640] on img at bounding box center [756, 630] width 174 height 98
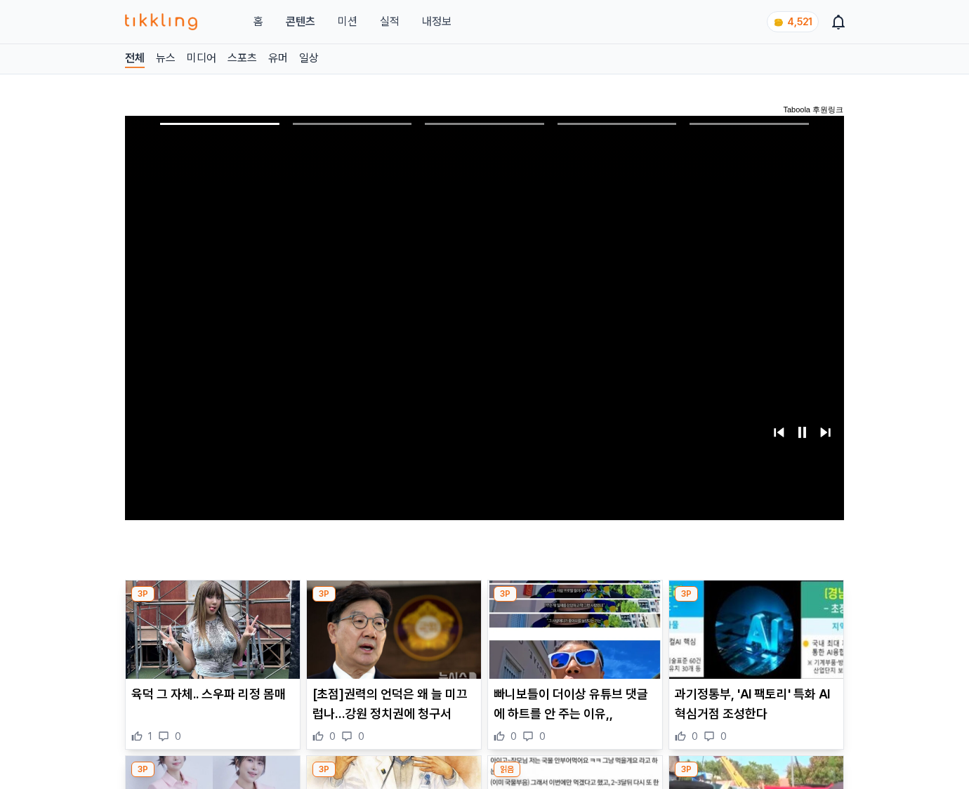
click at [753, 640] on img at bounding box center [756, 630] width 174 height 98
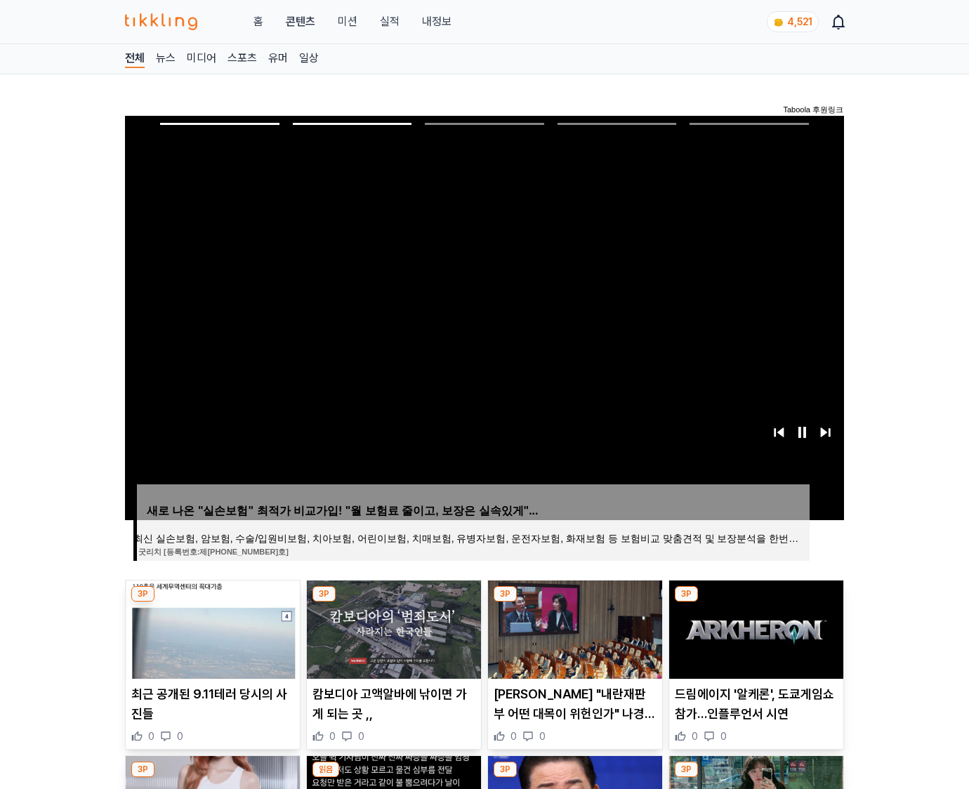
click at [753, 640] on img at bounding box center [756, 630] width 174 height 98
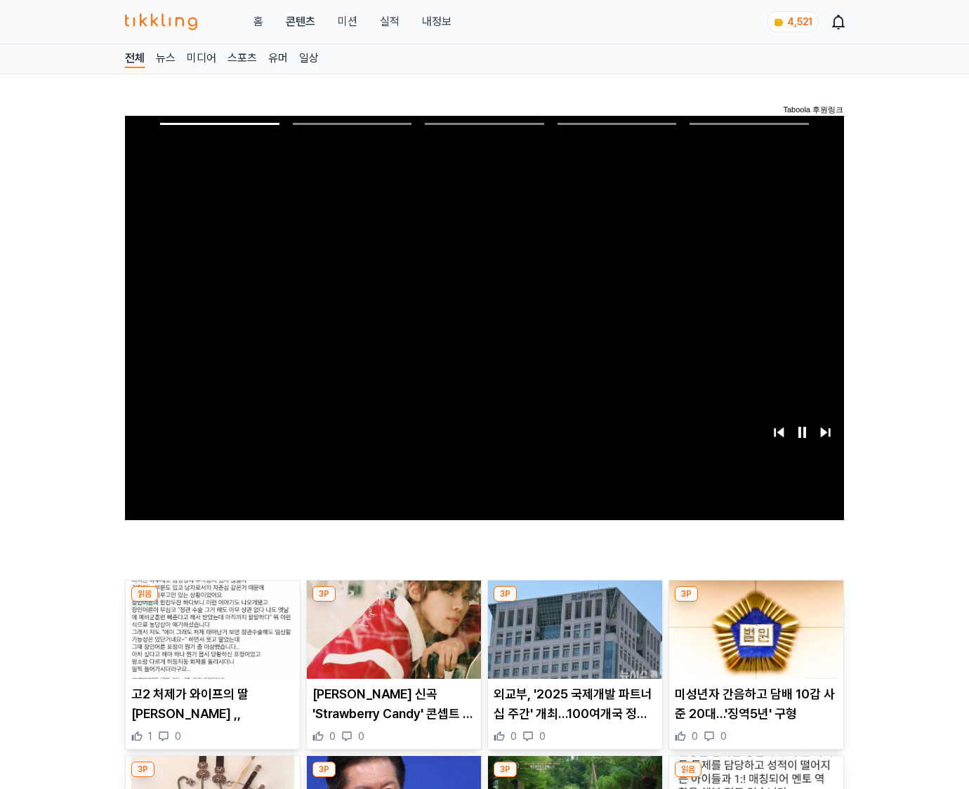
click at [753, 640] on img at bounding box center [756, 630] width 174 height 98
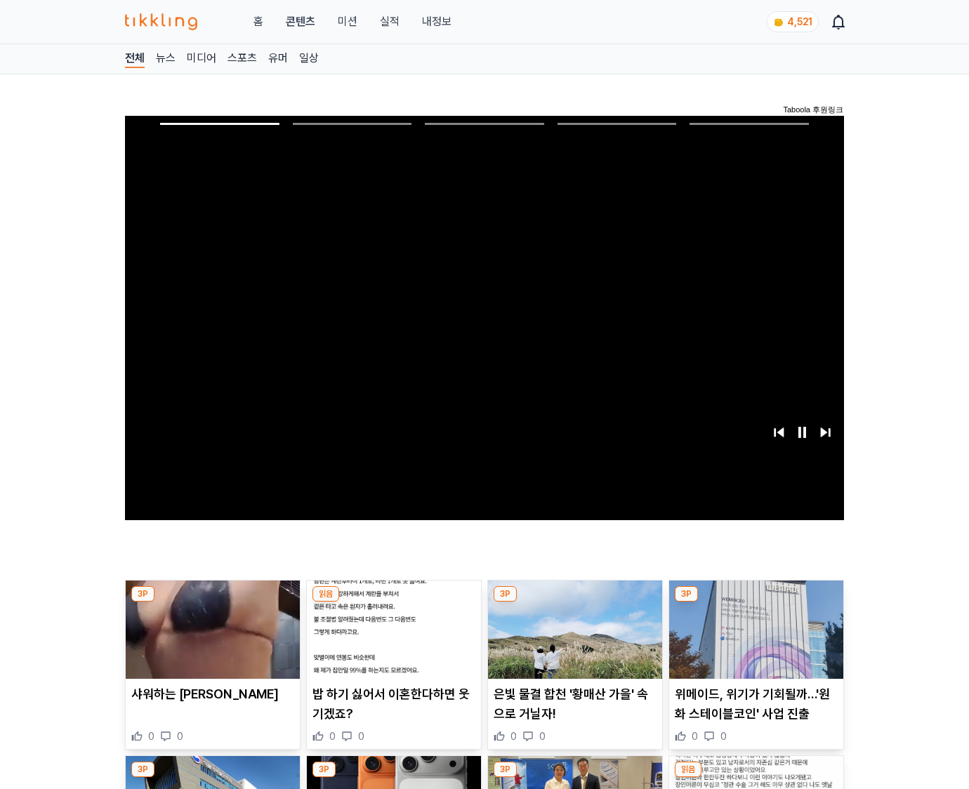
click at [753, 640] on img at bounding box center [756, 630] width 174 height 98
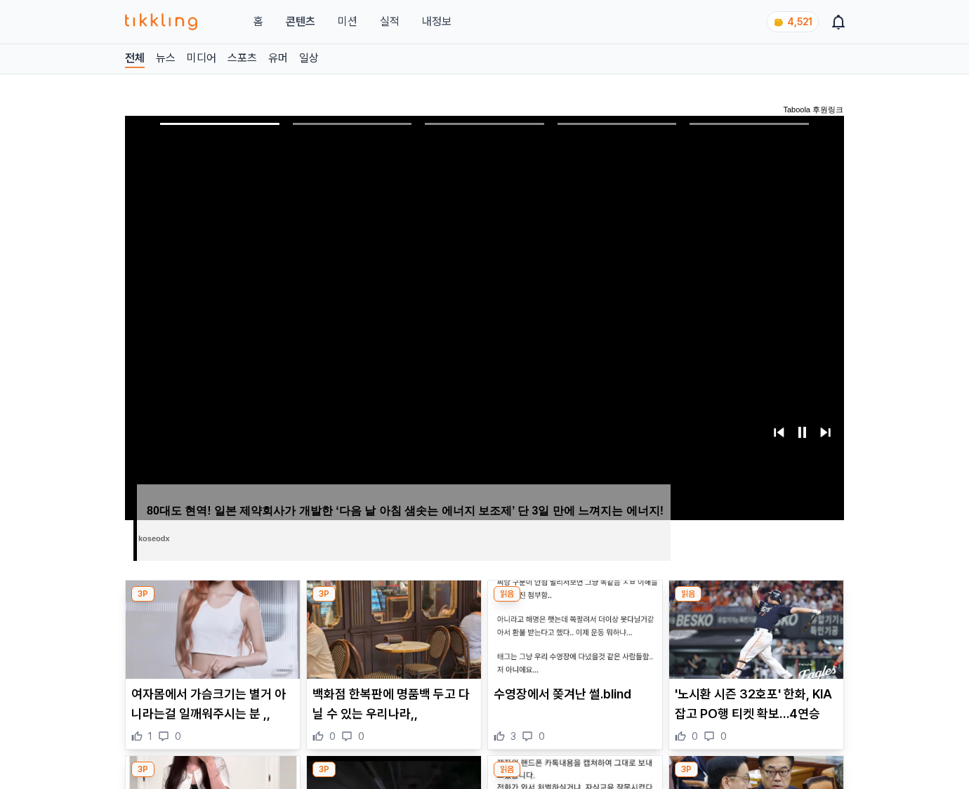
click at [753, 640] on img at bounding box center [756, 630] width 174 height 98
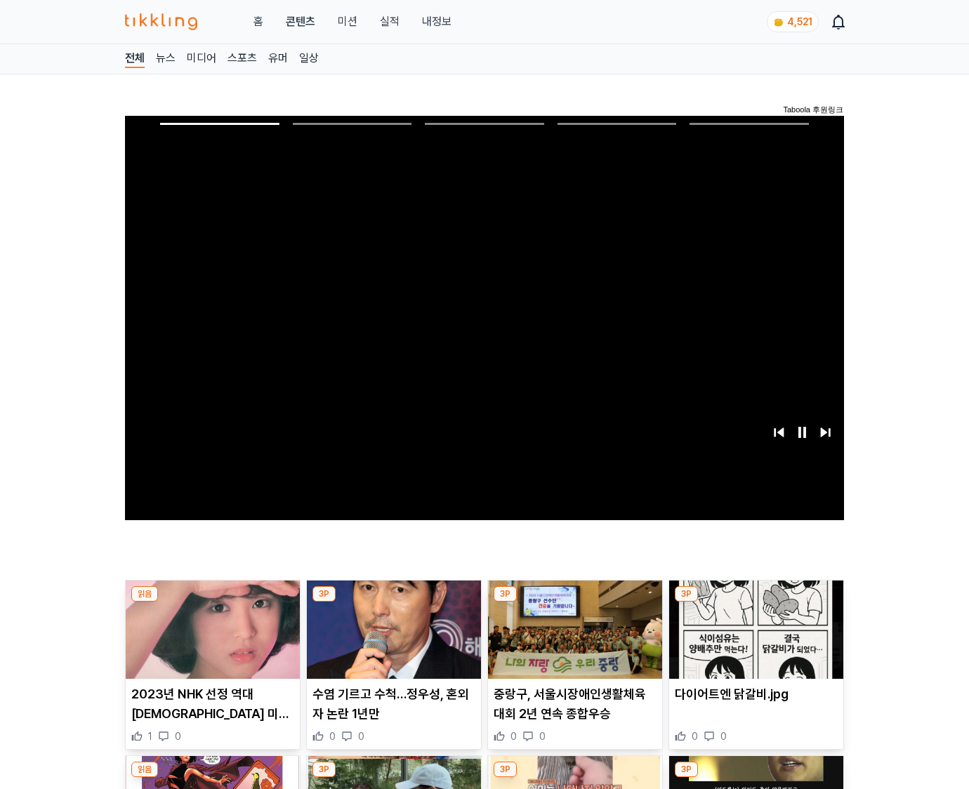
click at [753, 640] on img at bounding box center [756, 630] width 174 height 98
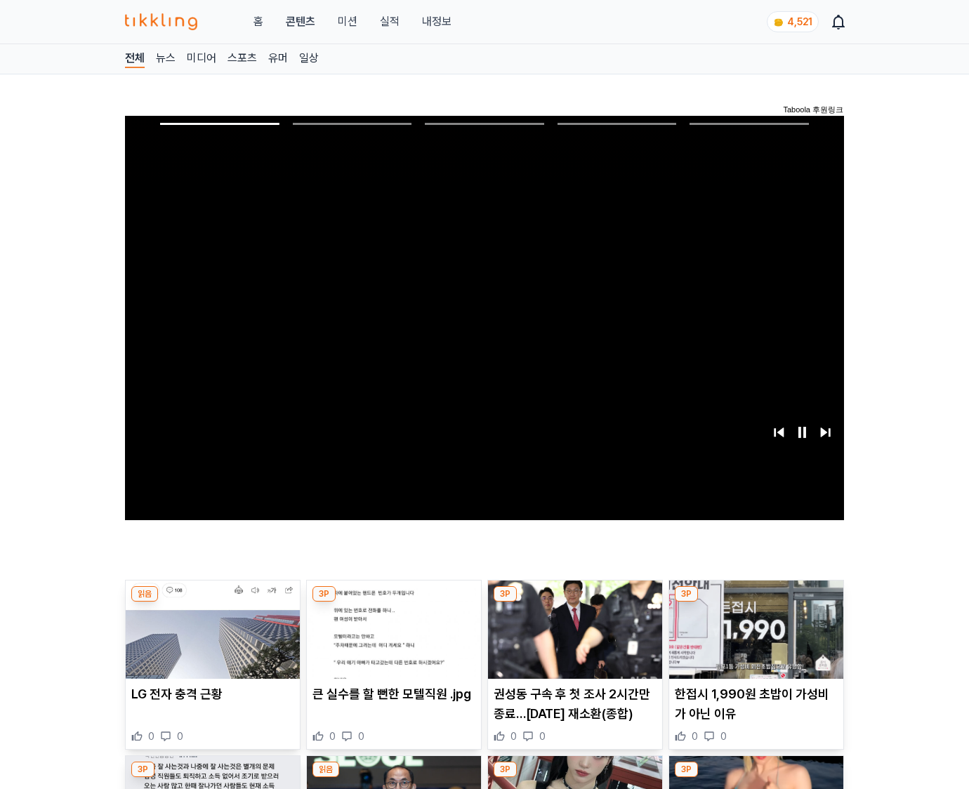
click at [753, 640] on img at bounding box center [756, 630] width 174 height 98
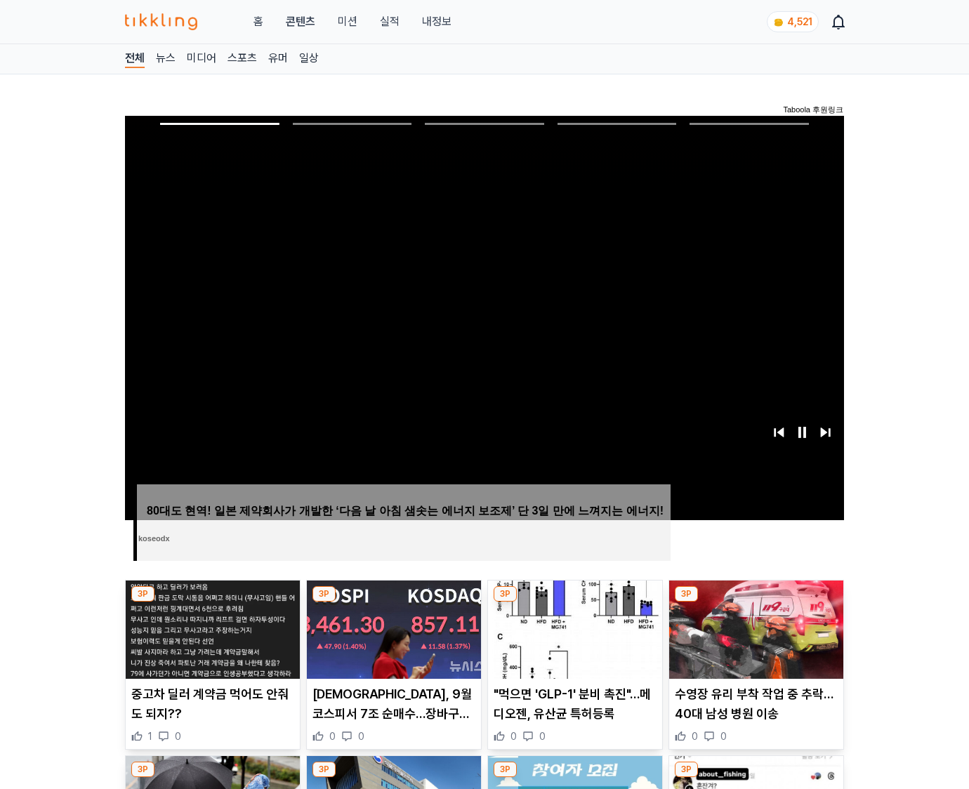
click at [753, 640] on img at bounding box center [756, 630] width 174 height 98
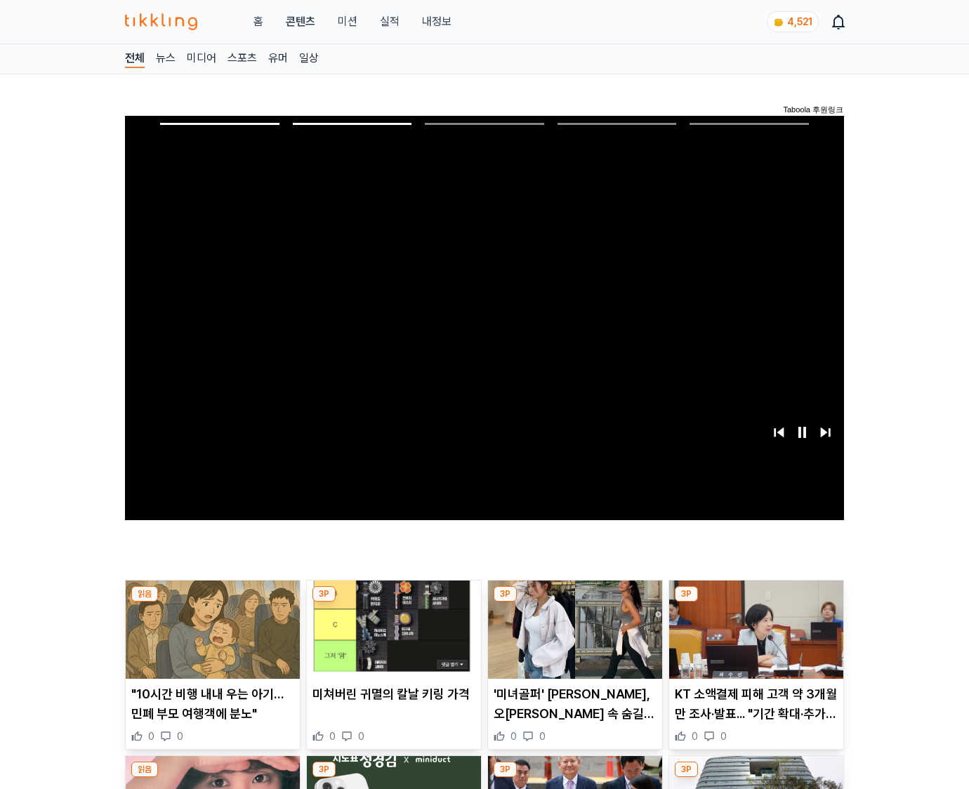
click at [753, 640] on img at bounding box center [756, 630] width 174 height 98
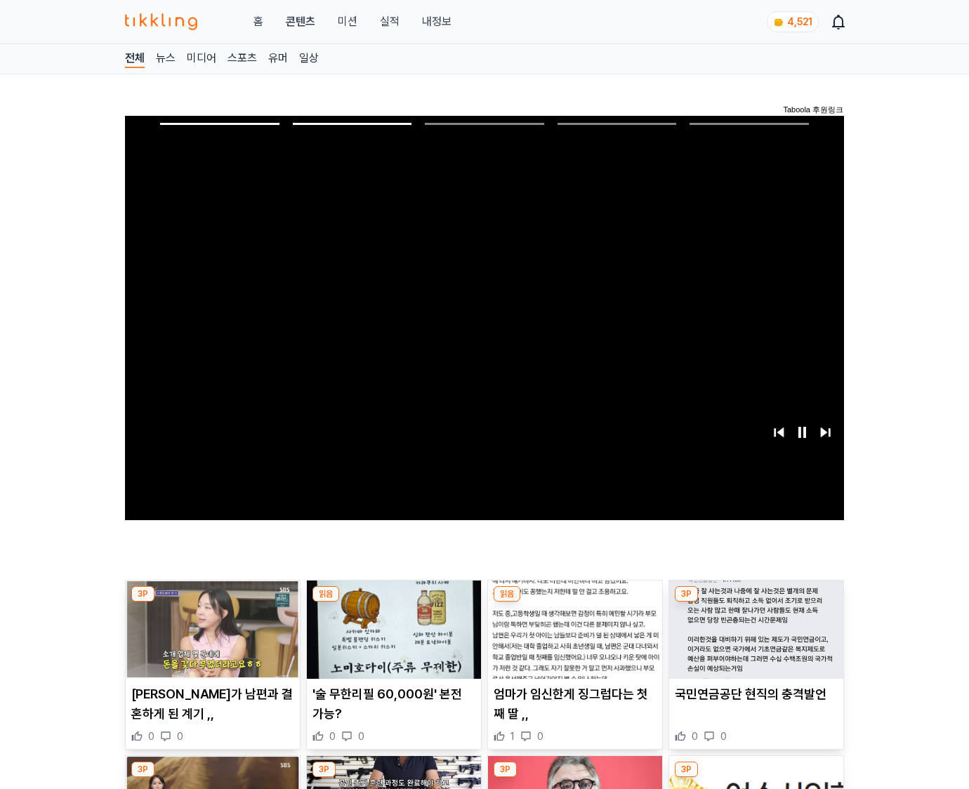
click at [753, 640] on img at bounding box center [756, 630] width 174 height 98
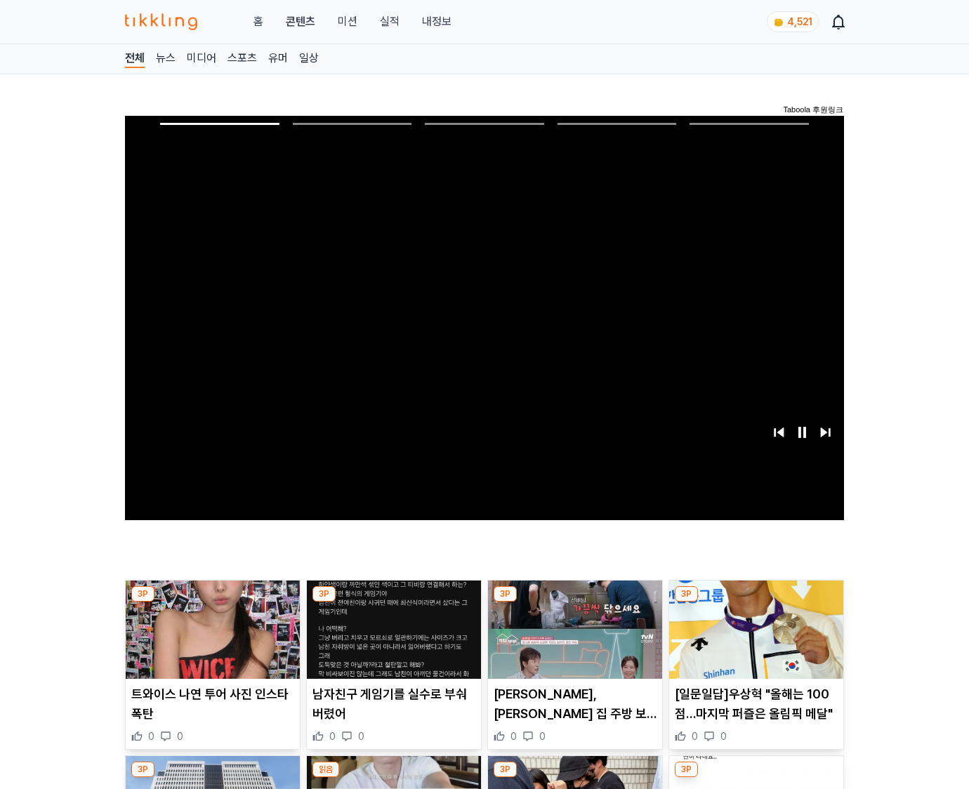
click at [753, 640] on img at bounding box center [756, 630] width 174 height 98
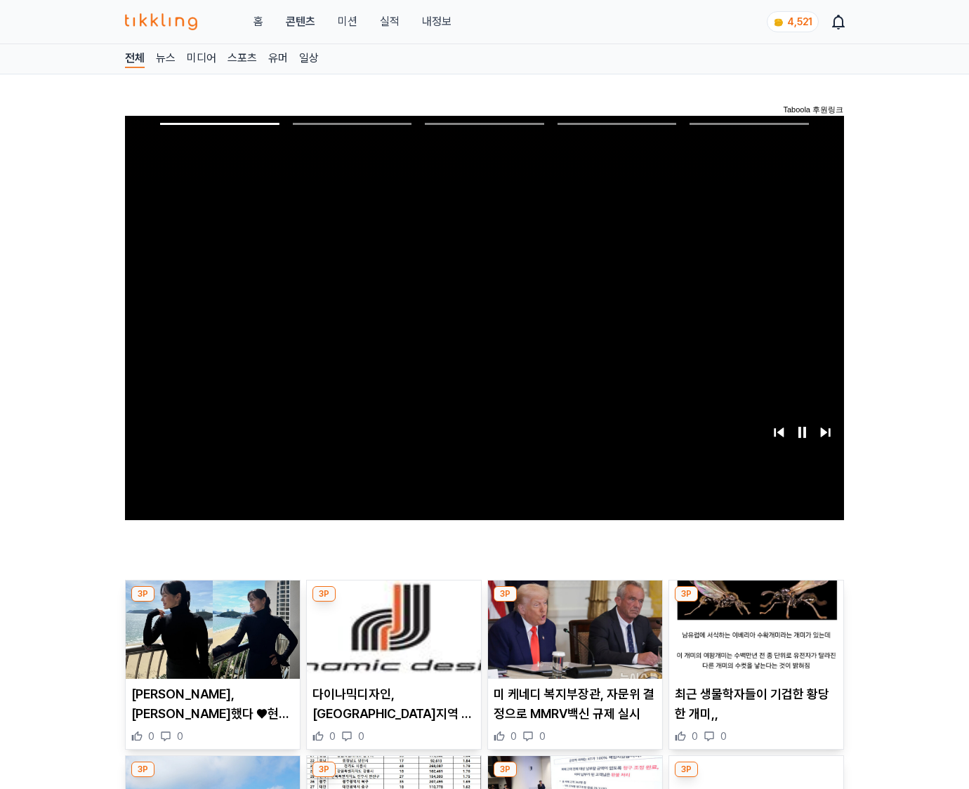
click at [753, 640] on img at bounding box center [756, 630] width 174 height 98
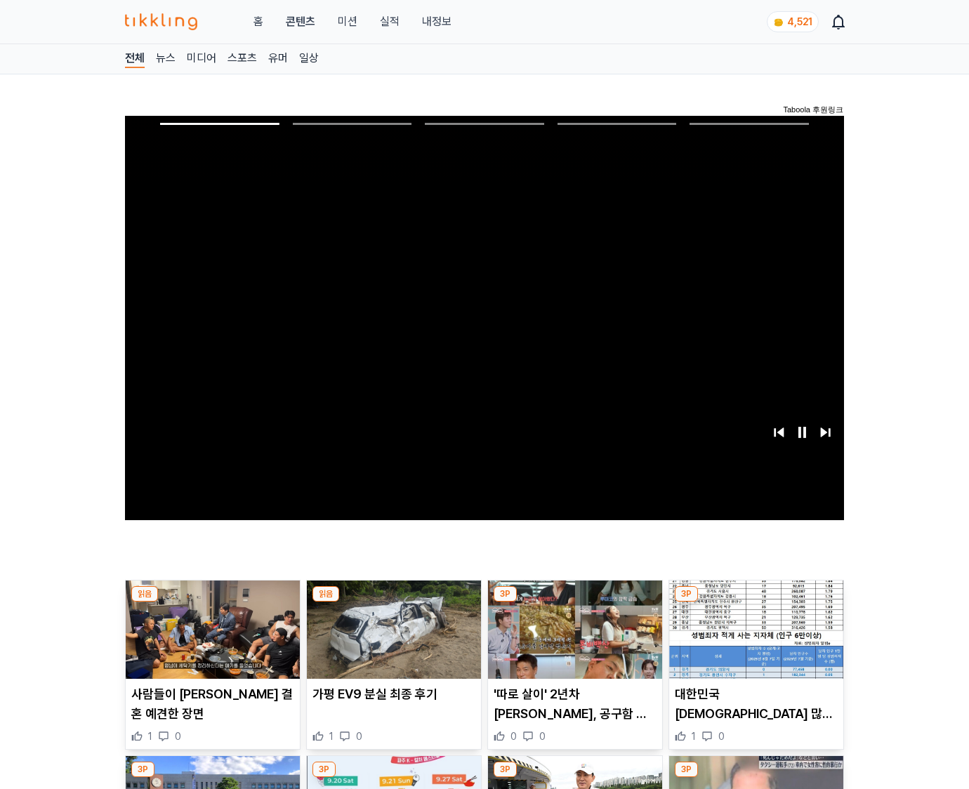
click at [753, 640] on img at bounding box center [756, 630] width 174 height 98
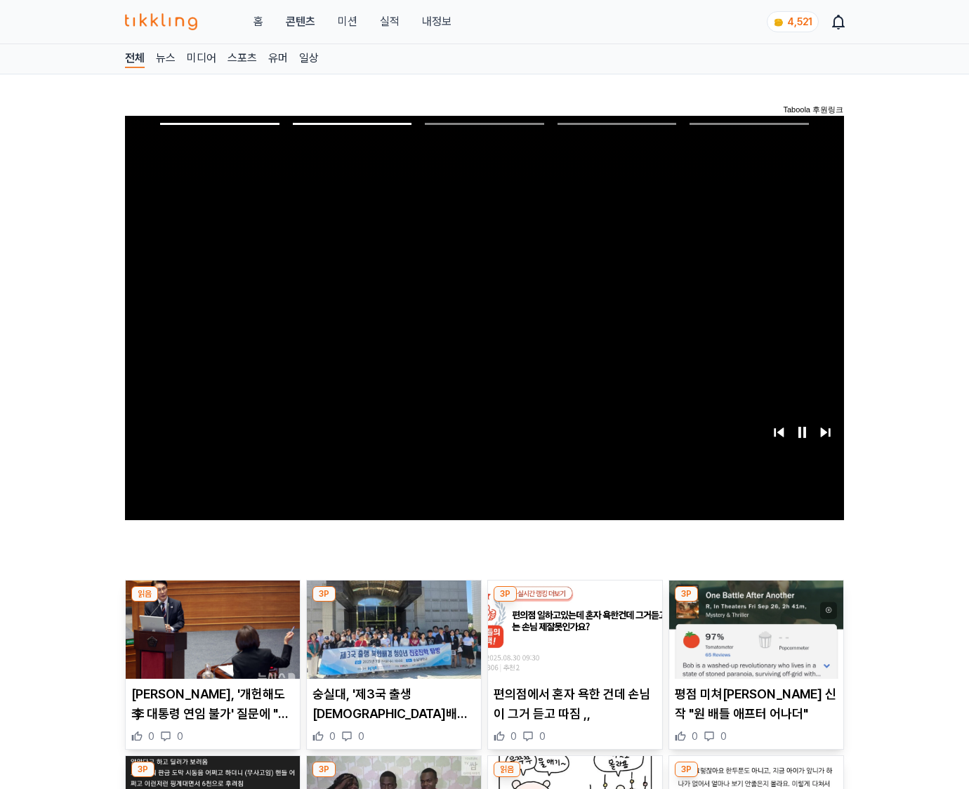
click at [753, 640] on img at bounding box center [756, 630] width 174 height 98
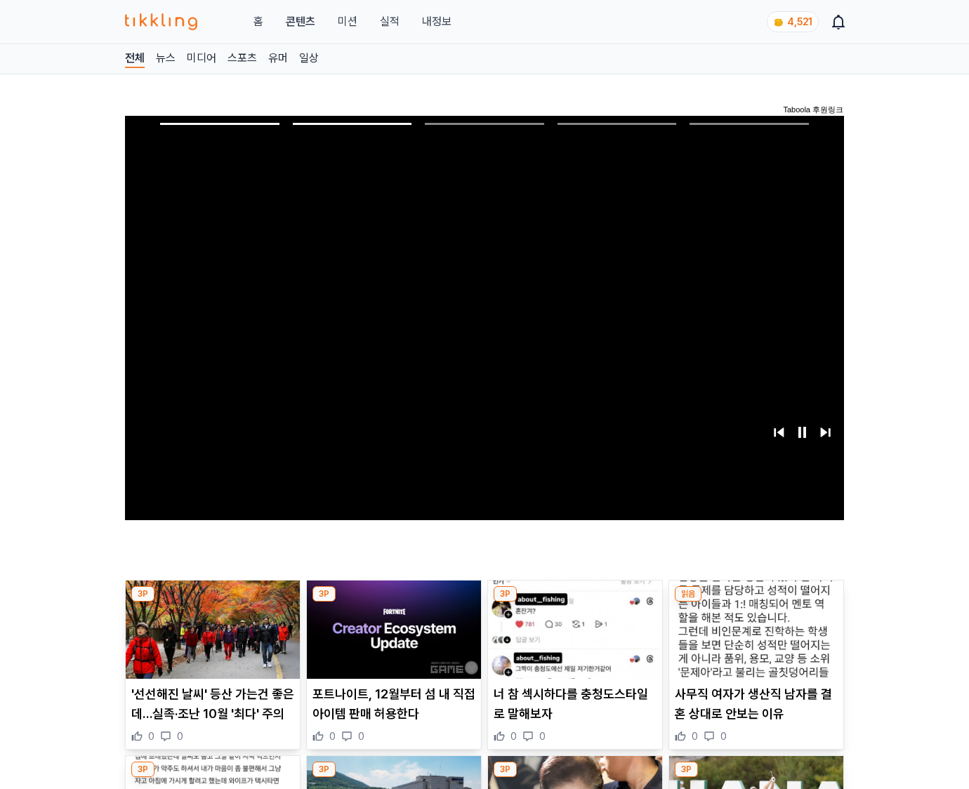
click at [753, 640] on img at bounding box center [756, 630] width 174 height 98
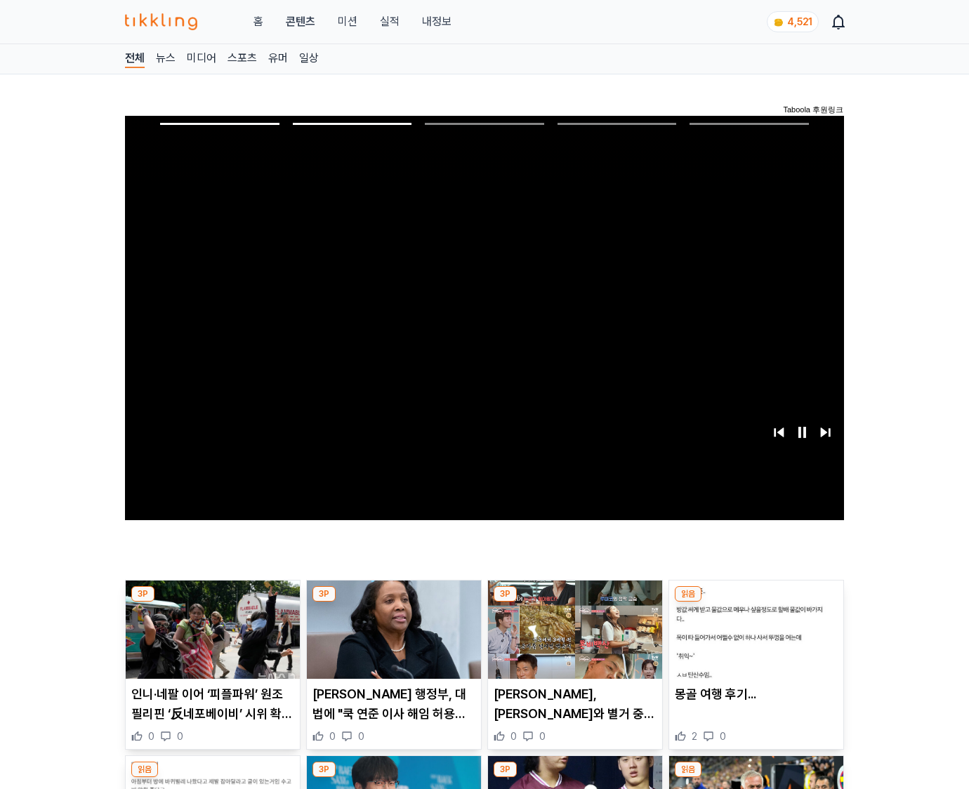
click at [753, 640] on img at bounding box center [756, 630] width 174 height 98
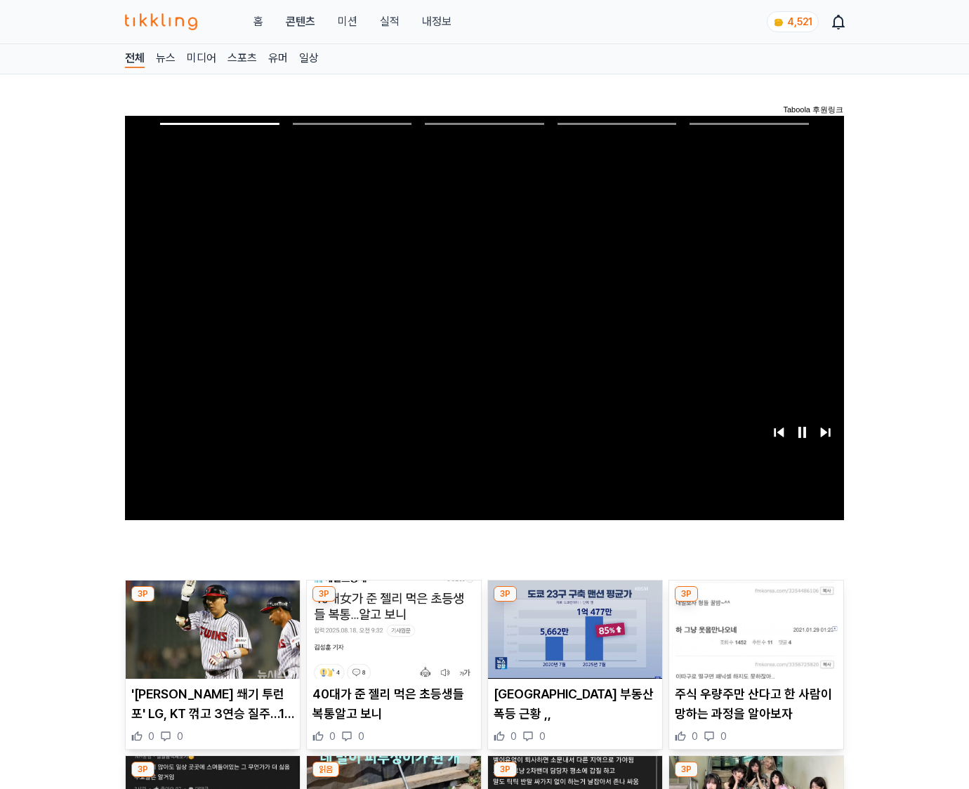
click at [753, 640] on img at bounding box center [756, 630] width 174 height 98
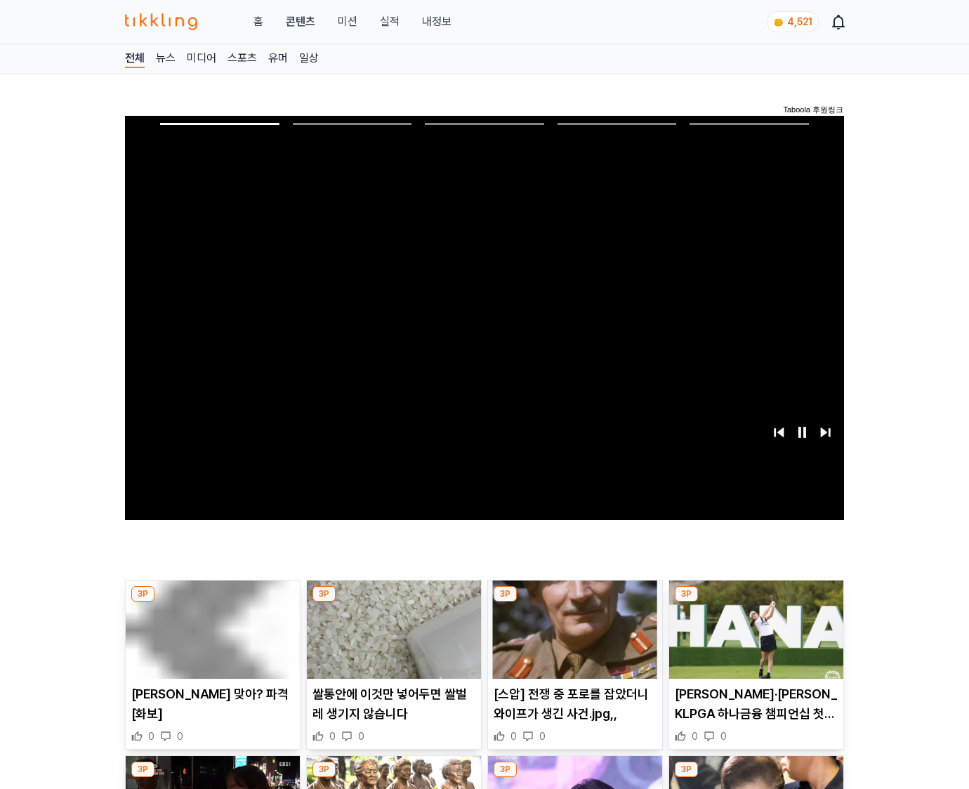
click at [753, 640] on img at bounding box center [756, 630] width 174 height 98
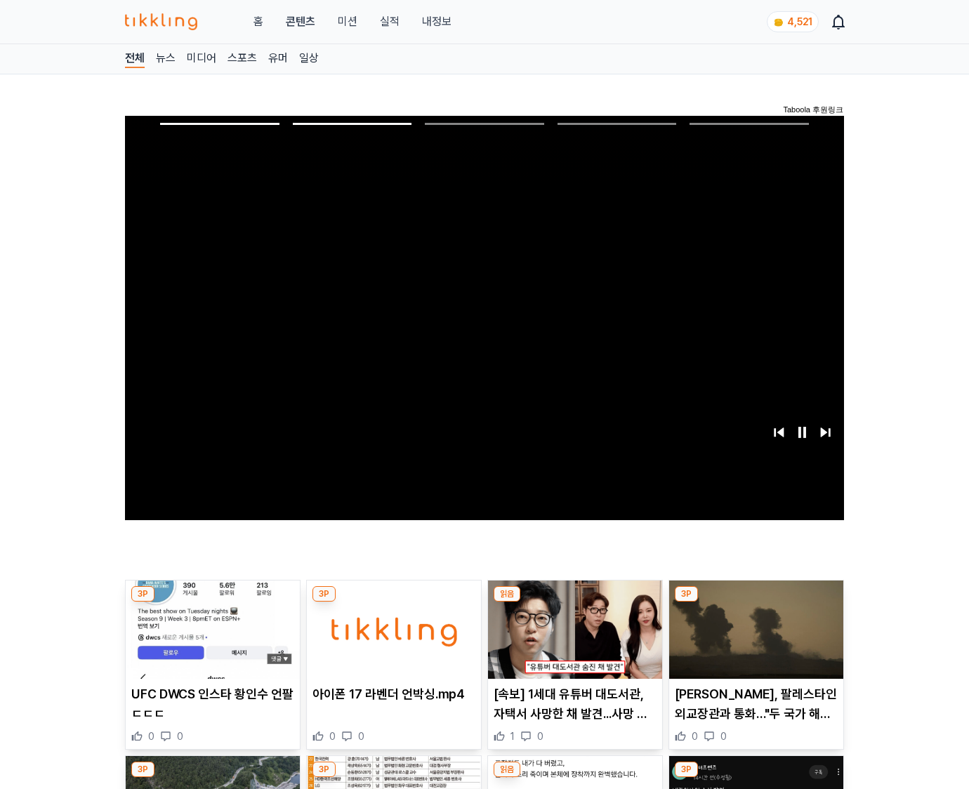
click at [753, 640] on img at bounding box center [756, 630] width 174 height 98
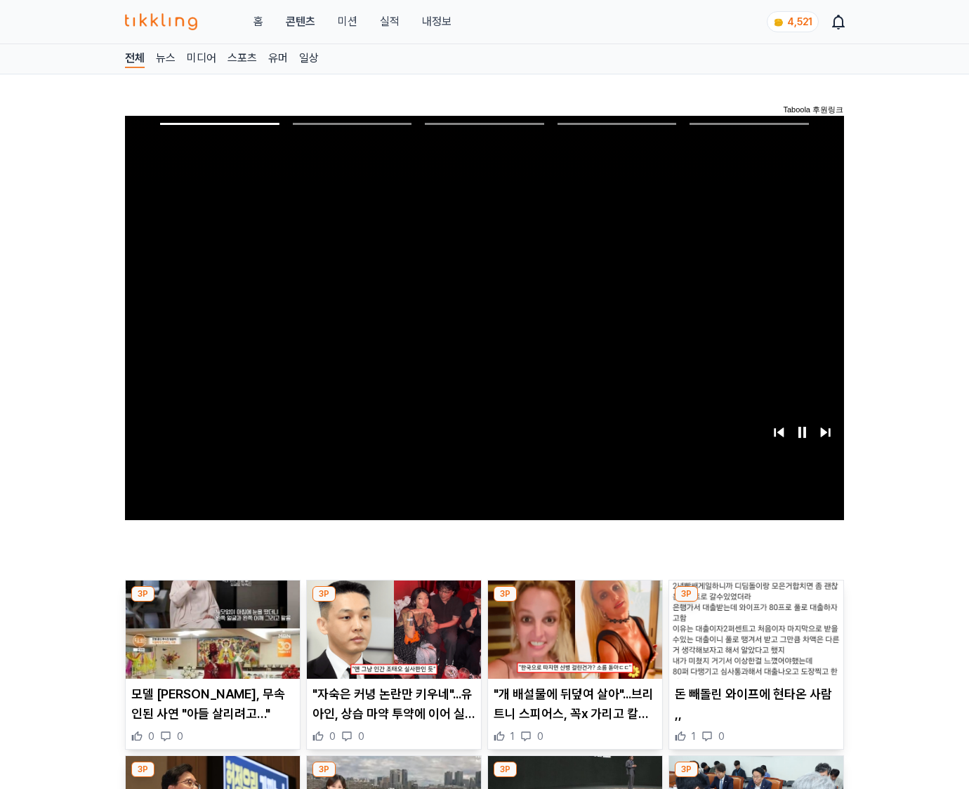
click at [753, 640] on img at bounding box center [756, 630] width 174 height 98
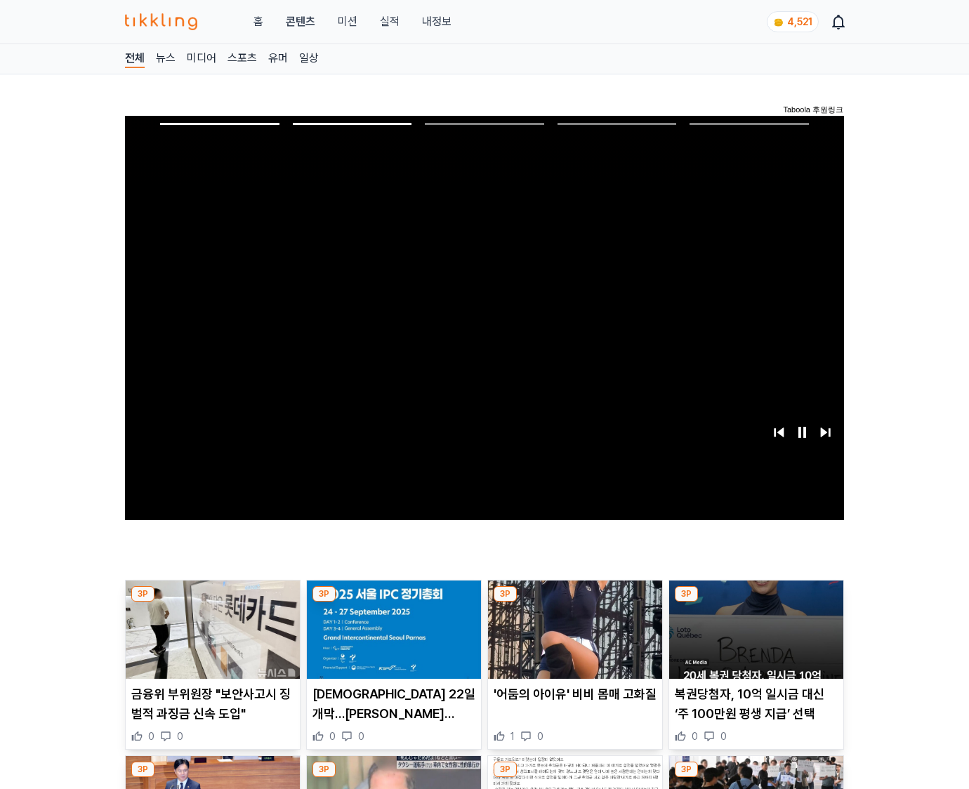
click at [753, 640] on img at bounding box center [756, 630] width 174 height 98
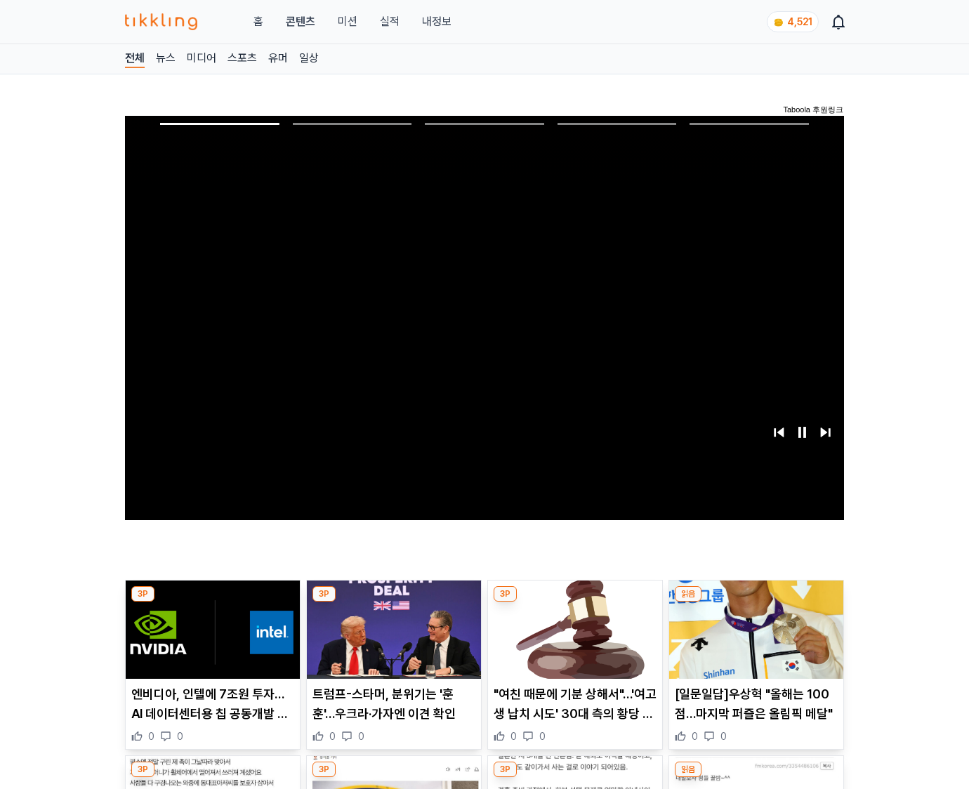
click at [753, 640] on img at bounding box center [756, 630] width 174 height 98
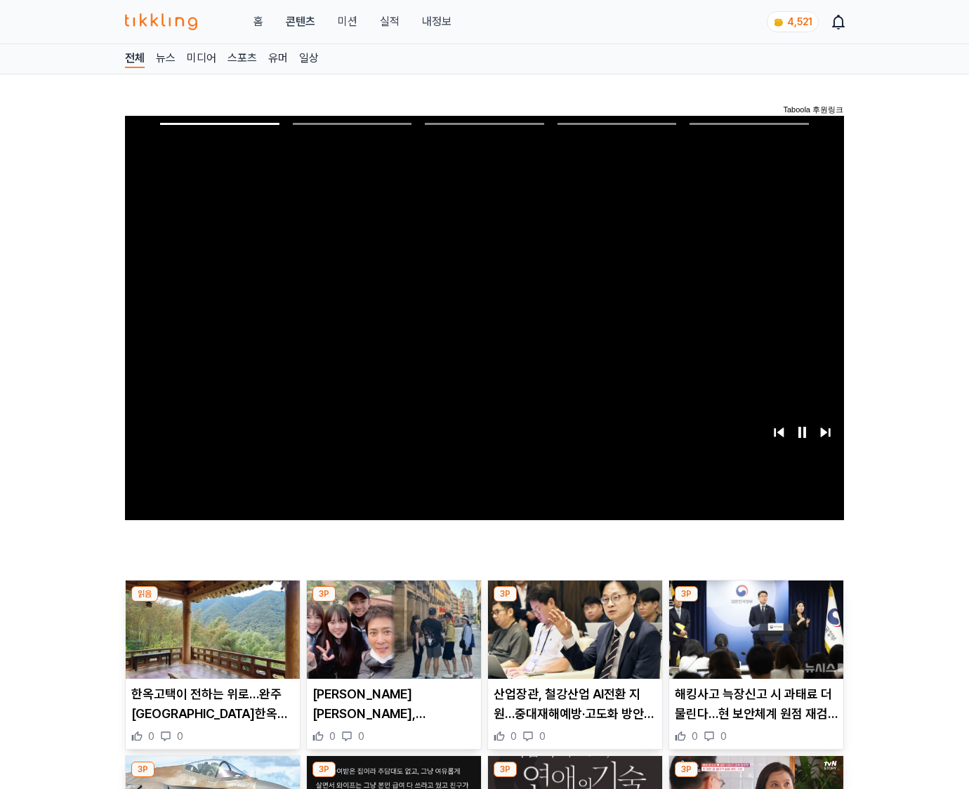
click at [753, 640] on img at bounding box center [756, 630] width 174 height 98
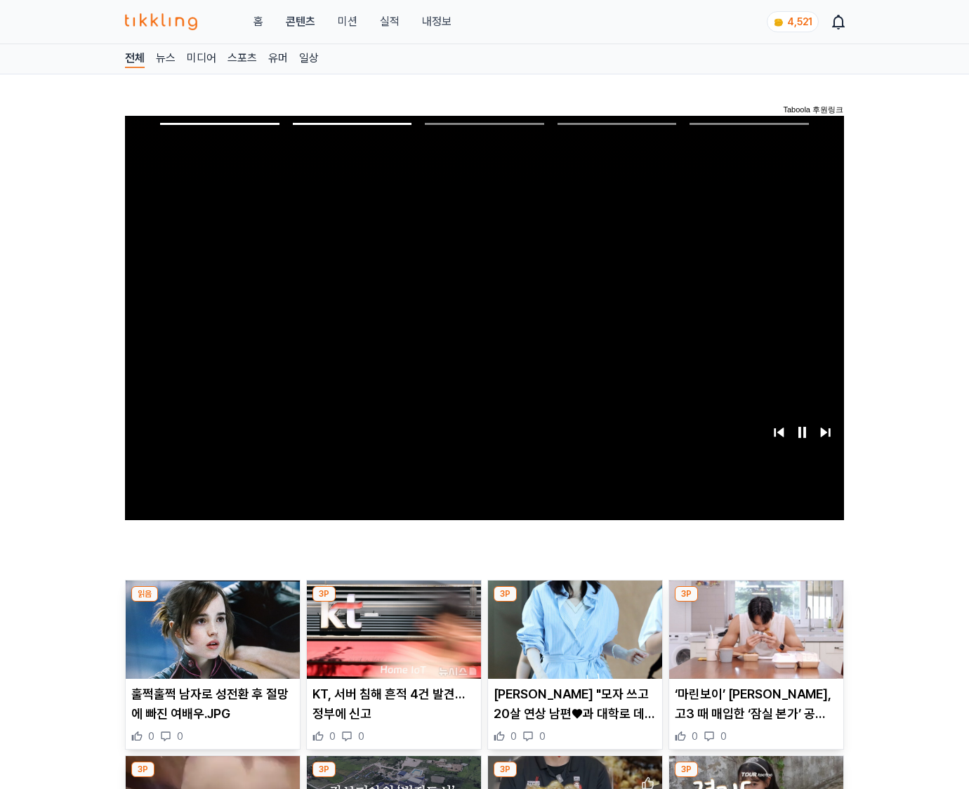
click at [753, 640] on img at bounding box center [756, 630] width 174 height 98
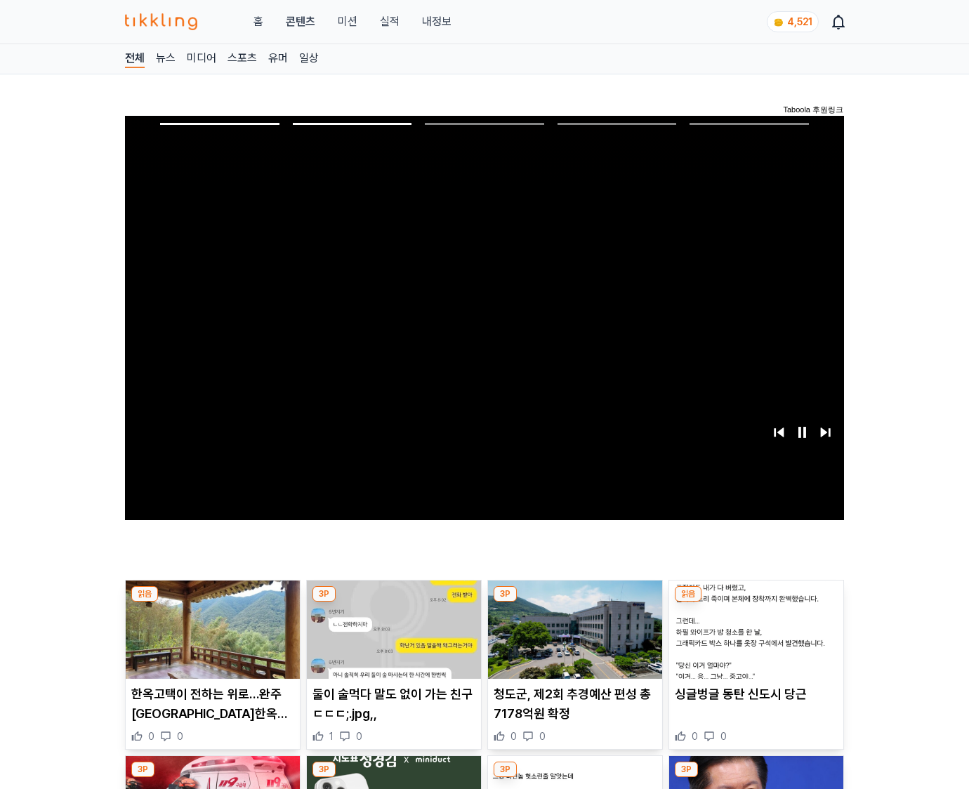
click at [753, 640] on img at bounding box center [756, 630] width 174 height 98
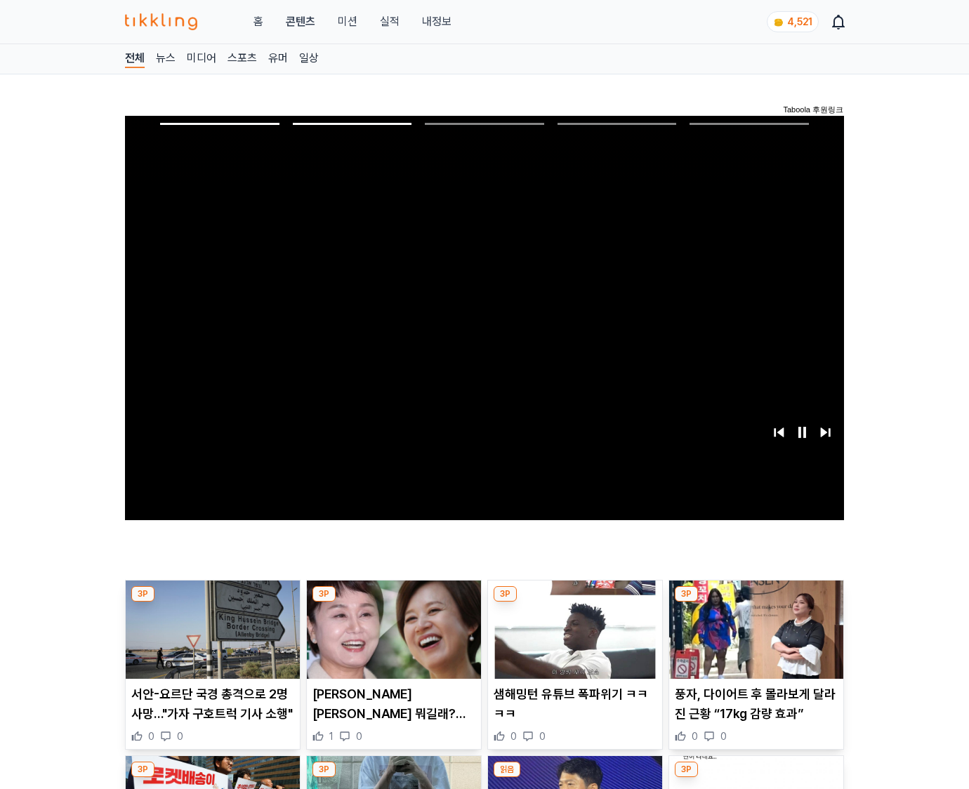
click at [753, 640] on img at bounding box center [756, 630] width 174 height 98
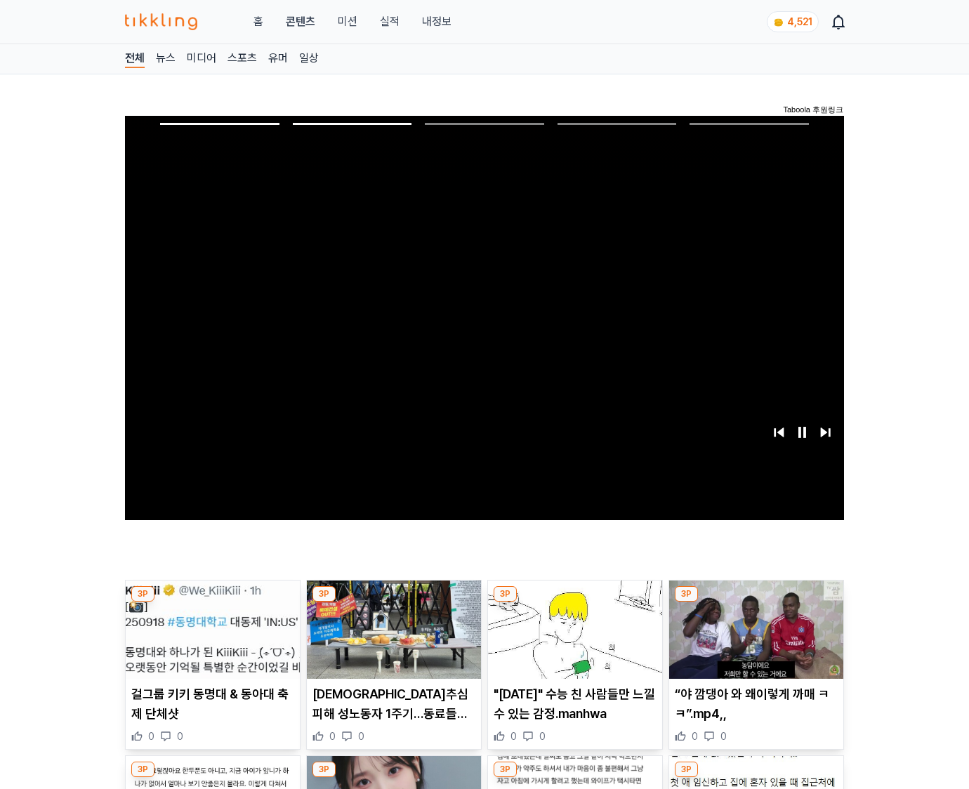
click at [753, 640] on img at bounding box center [756, 630] width 174 height 98
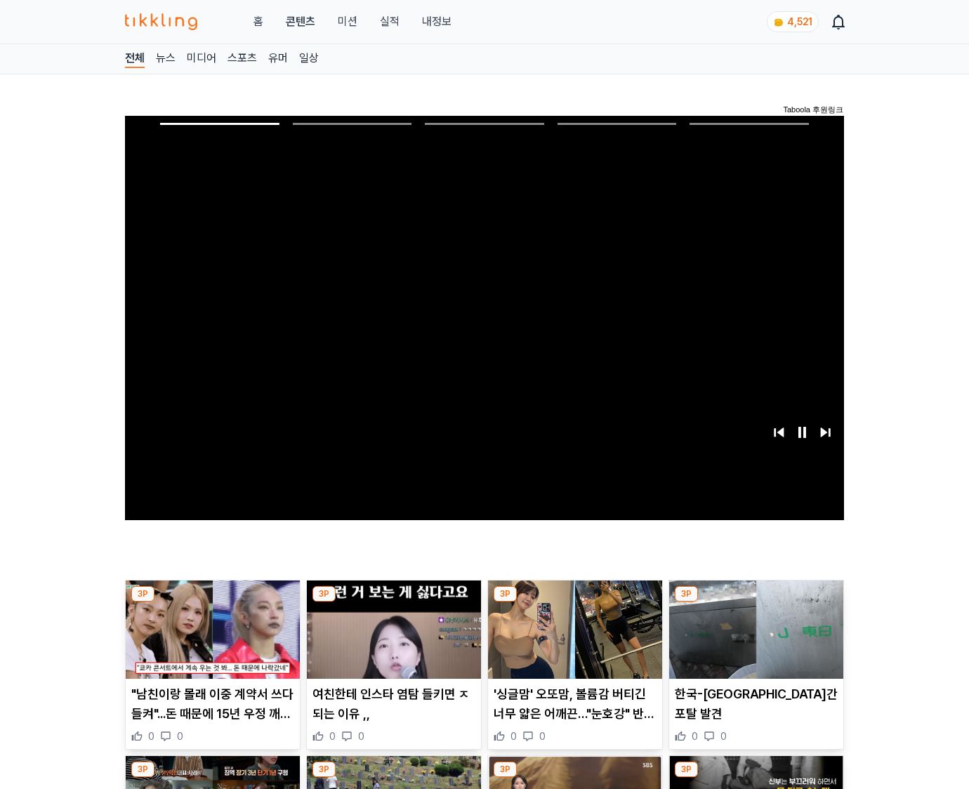
click at [753, 640] on img at bounding box center [756, 630] width 174 height 98
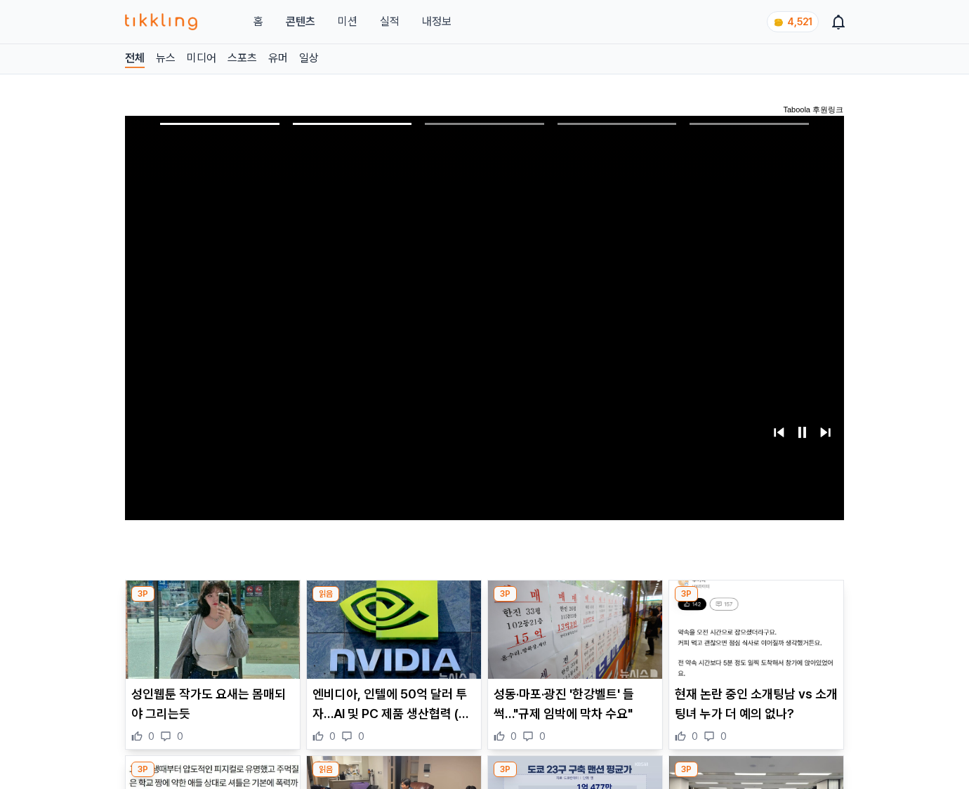
click at [753, 640] on img at bounding box center [756, 630] width 174 height 98
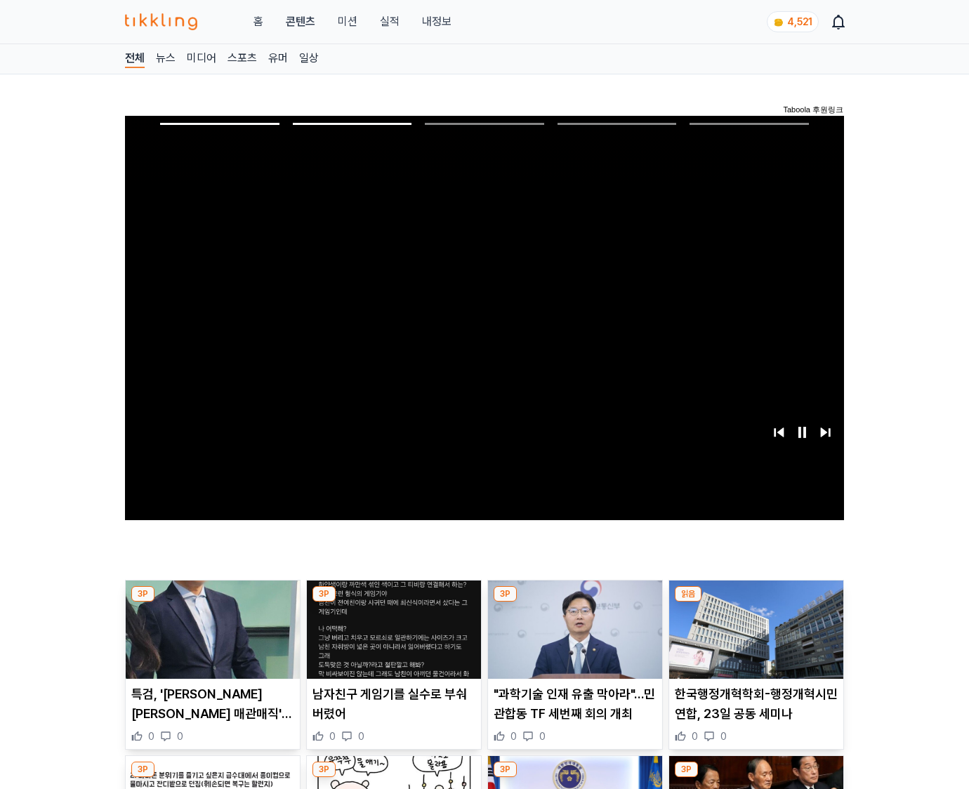
click at [753, 640] on img at bounding box center [756, 630] width 174 height 98
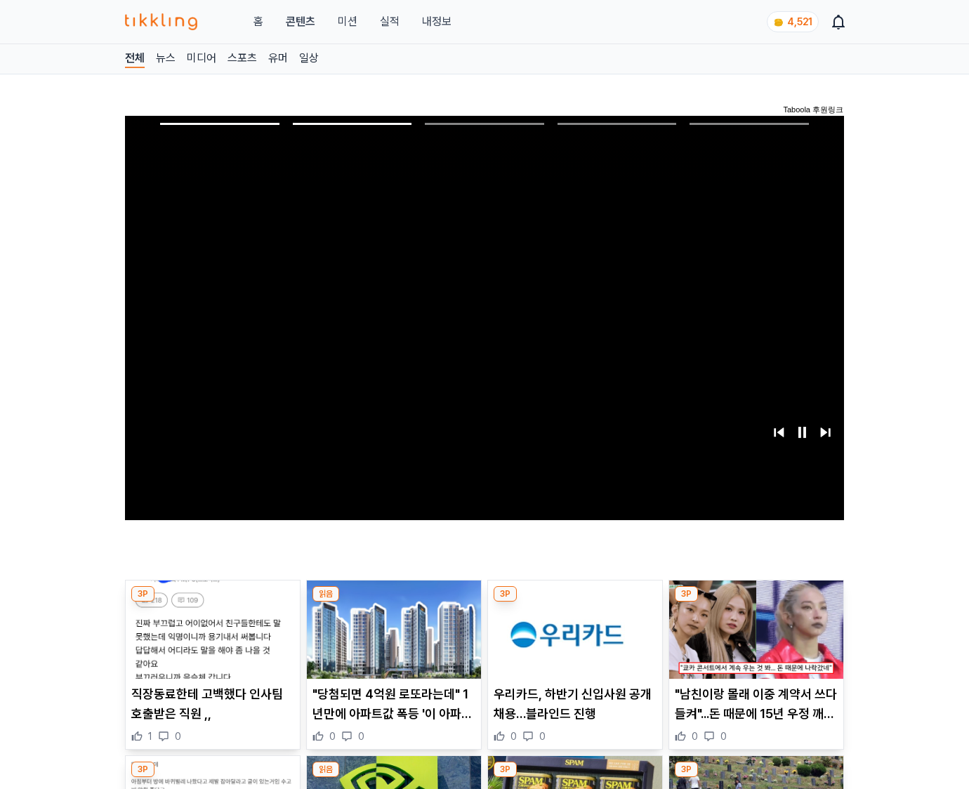
click at [753, 640] on img at bounding box center [756, 630] width 174 height 98
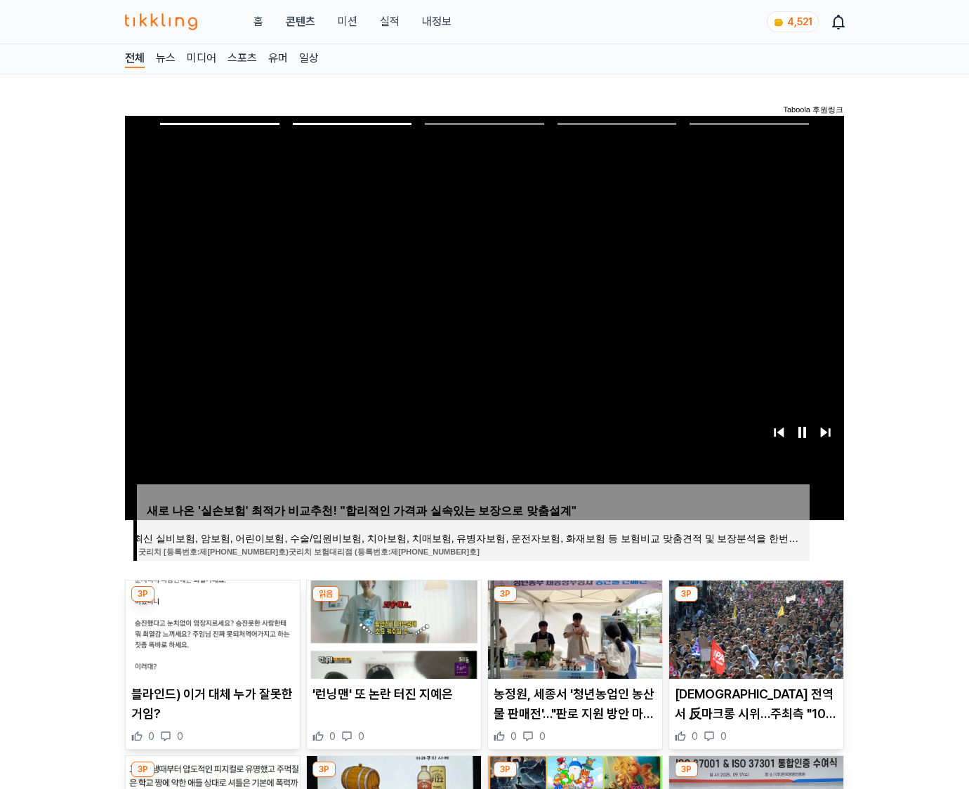
click at [753, 640] on img at bounding box center [756, 630] width 174 height 98
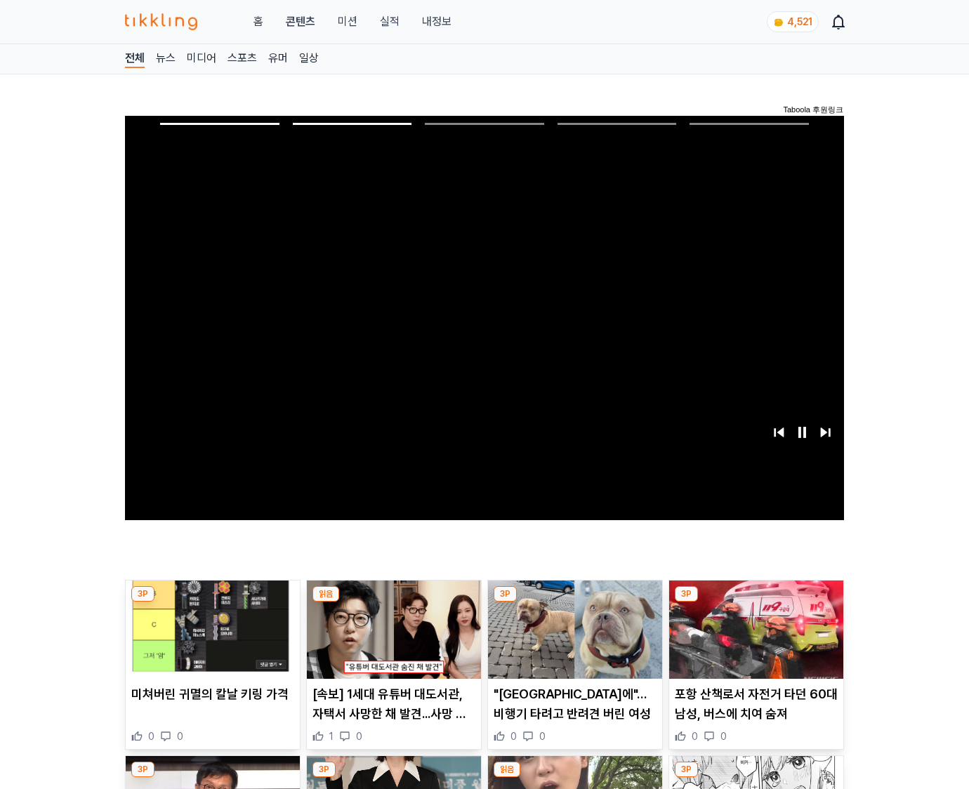
click at [753, 640] on img at bounding box center [756, 630] width 174 height 98
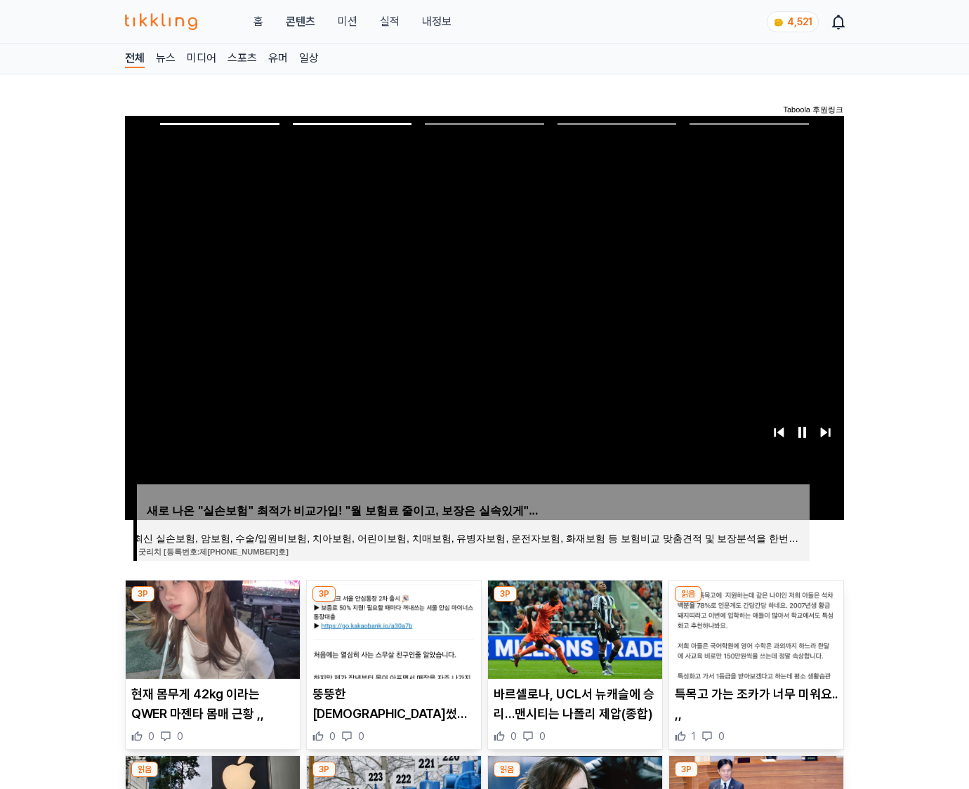
click at [753, 640] on img at bounding box center [756, 630] width 174 height 98
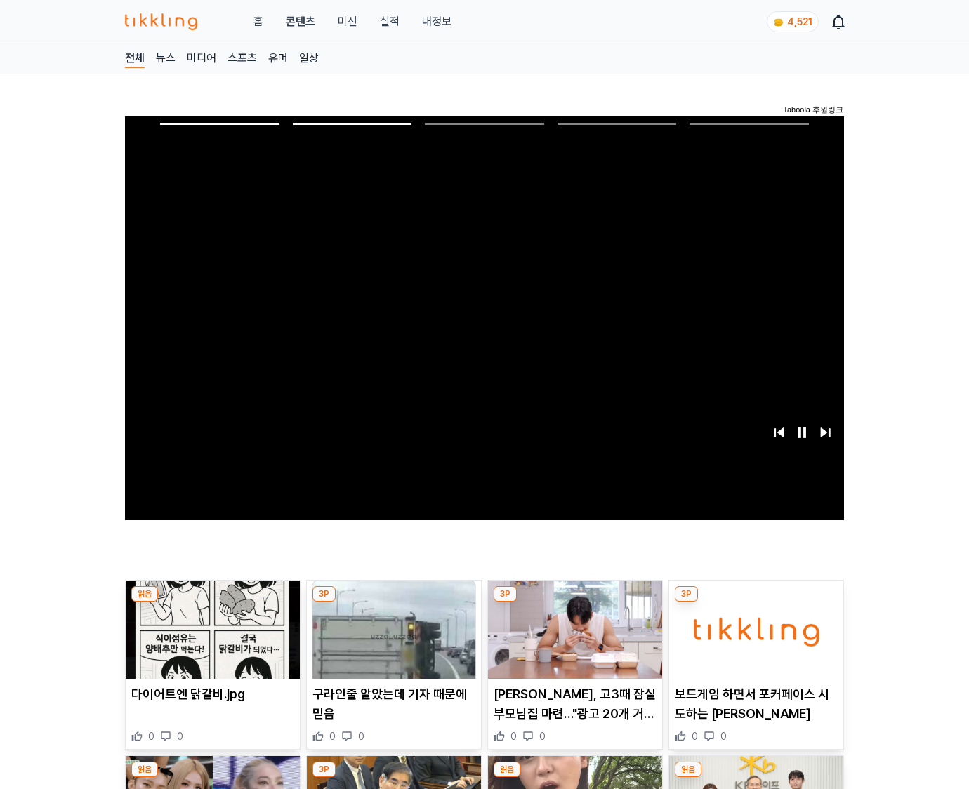
click at [753, 640] on img at bounding box center [756, 630] width 174 height 98
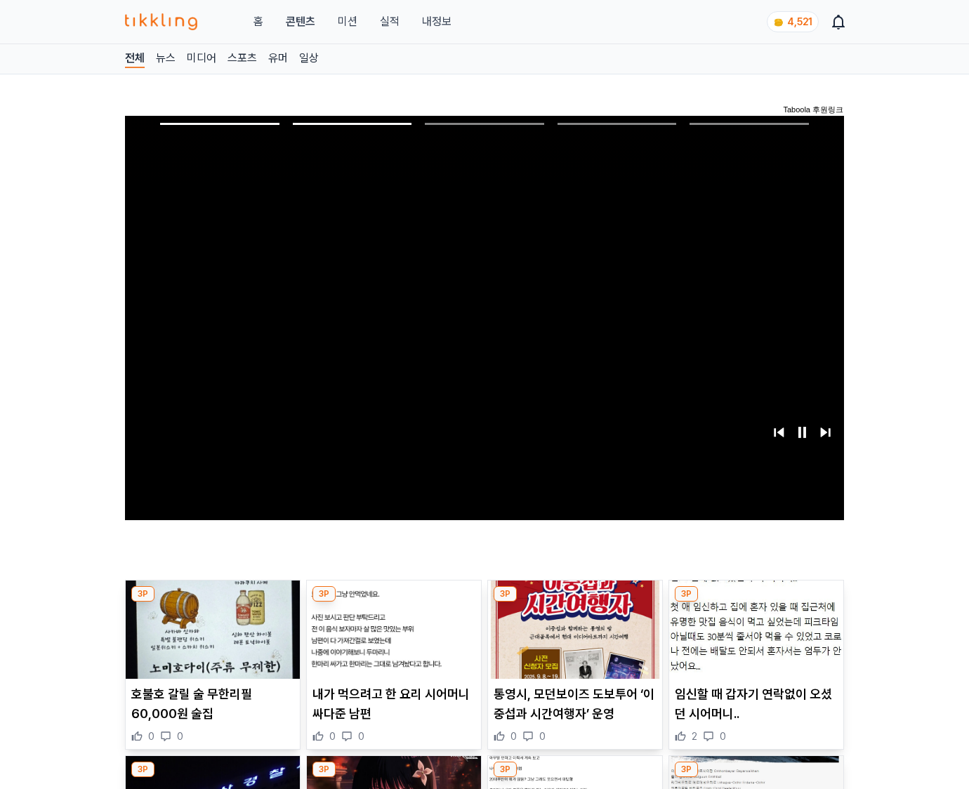
click at [753, 640] on img at bounding box center [756, 630] width 174 height 98
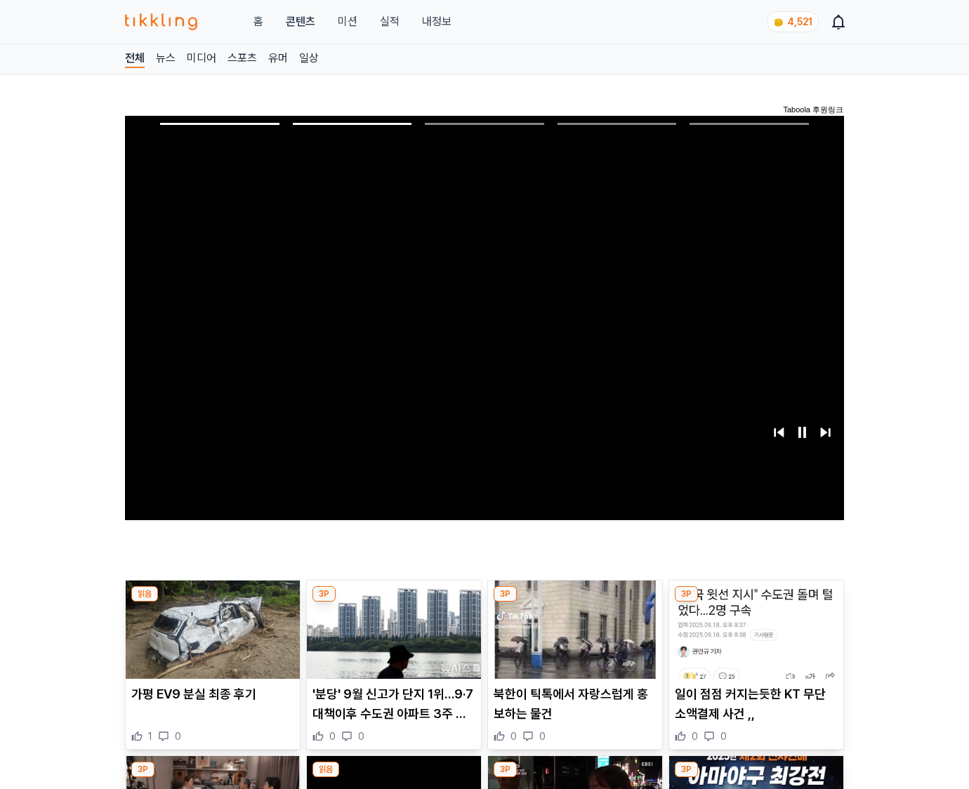
click at [753, 640] on img at bounding box center [756, 630] width 174 height 98
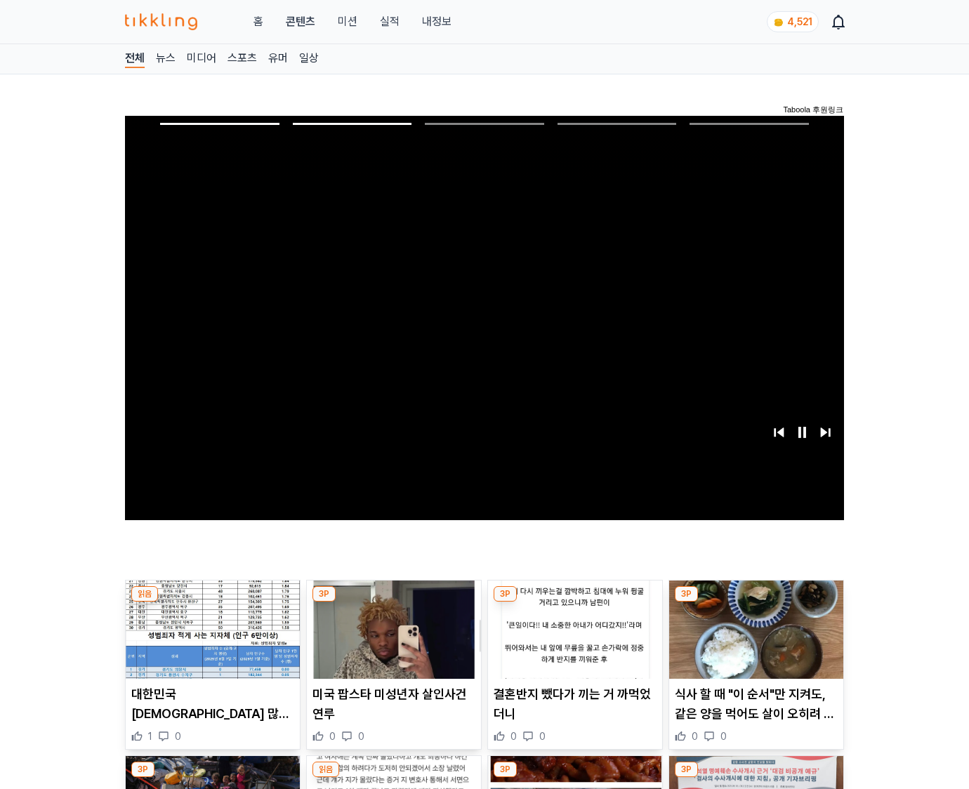
click at [753, 640] on img at bounding box center [756, 630] width 174 height 98
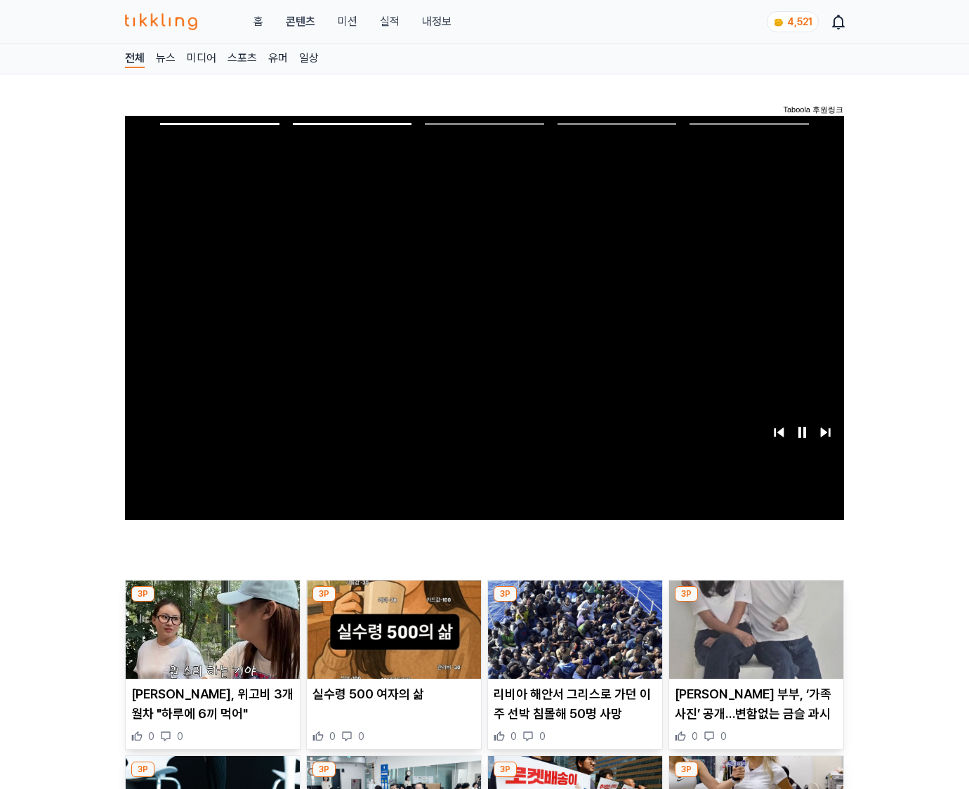
click at [753, 640] on img at bounding box center [756, 630] width 174 height 98
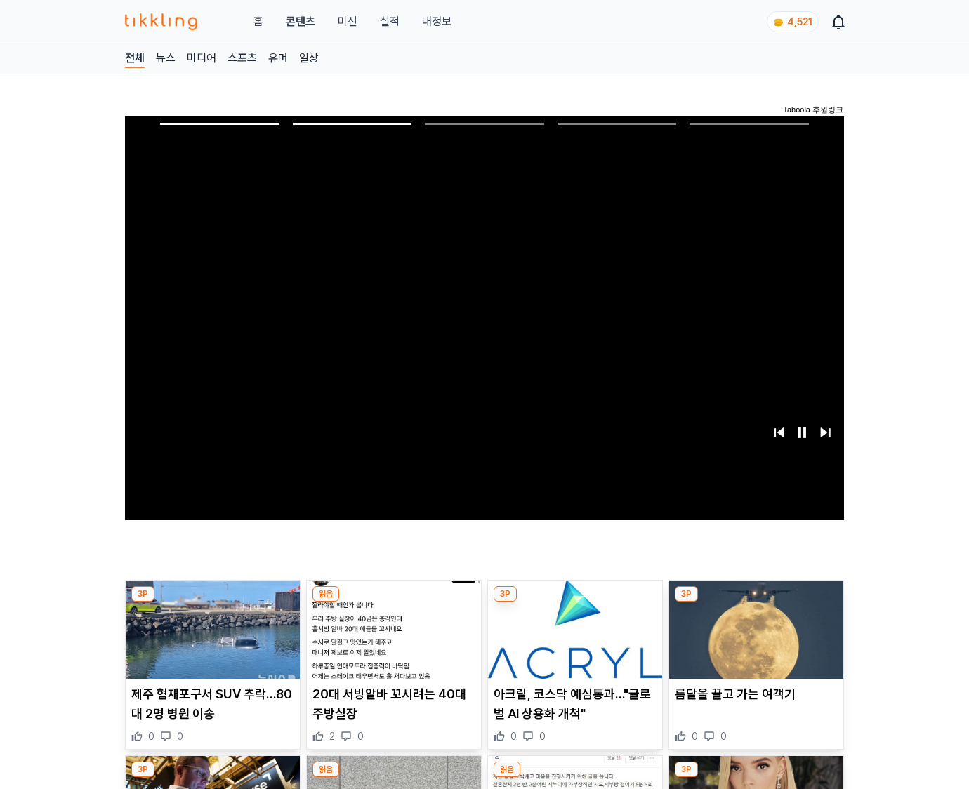
click at [753, 640] on img at bounding box center [756, 630] width 174 height 98
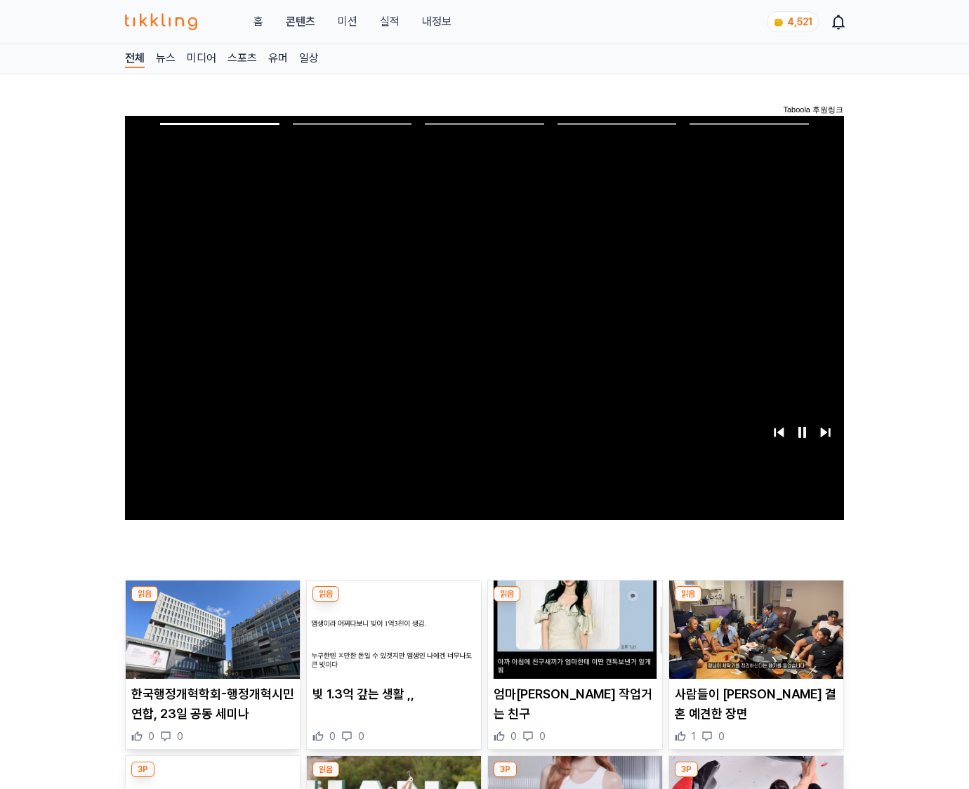
click at [753, 640] on img at bounding box center [756, 630] width 174 height 98
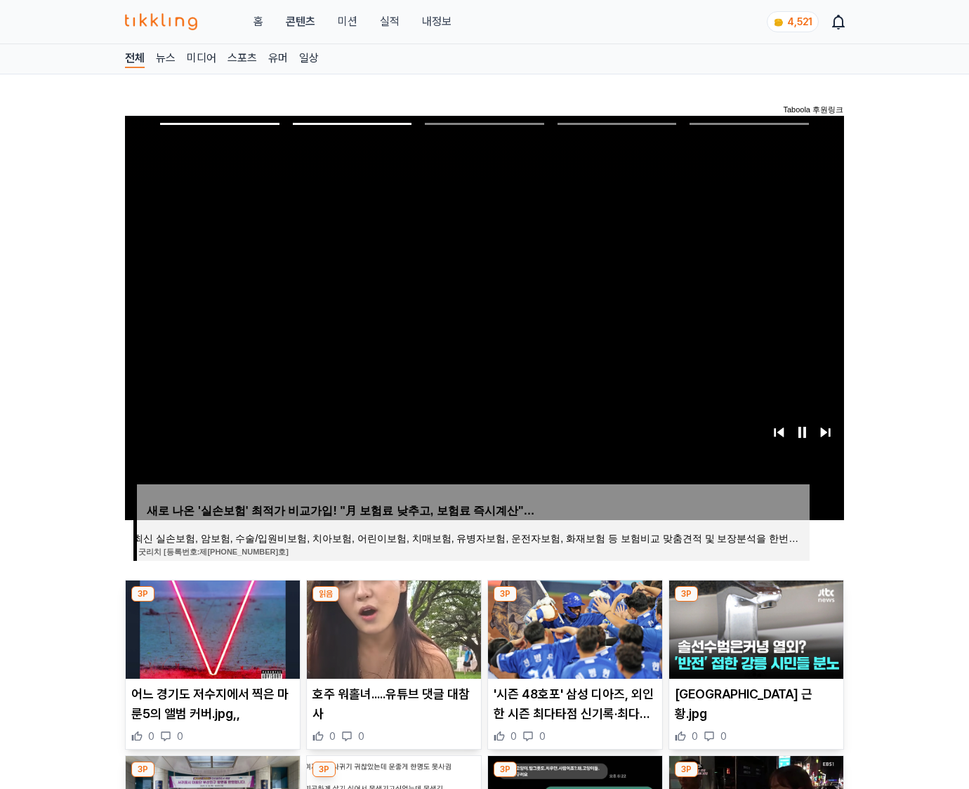
click at [753, 640] on img at bounding box center [756, 630] width 174 height 98
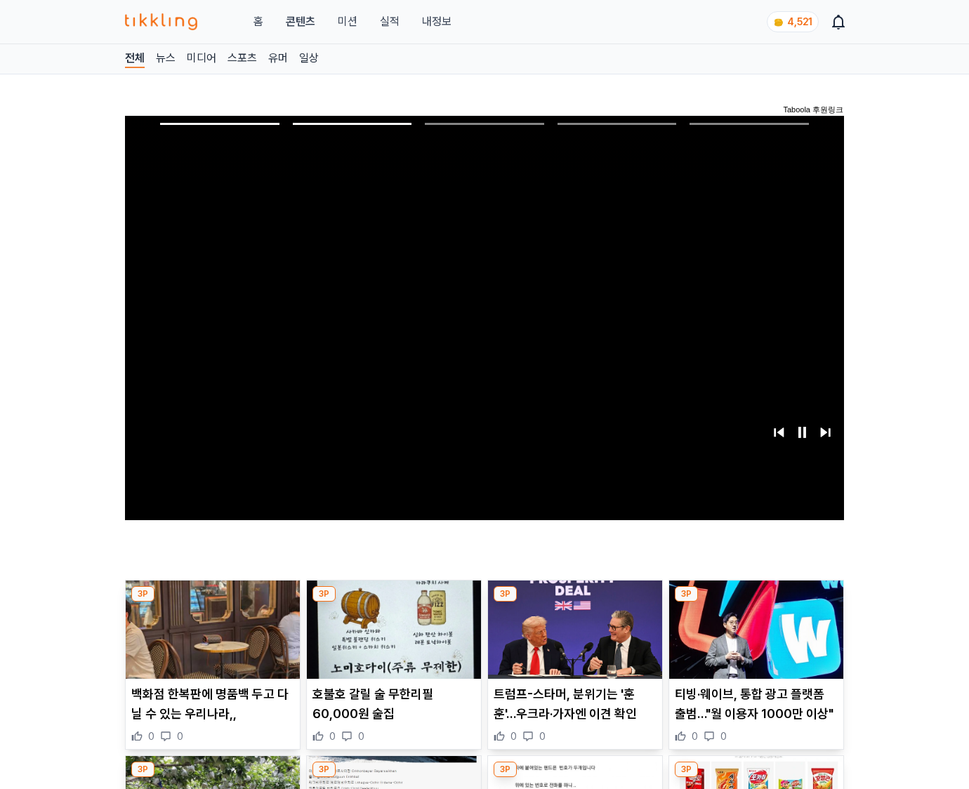
click at [753, 640] on img at bounding box center [756, 630] width 174 height 98
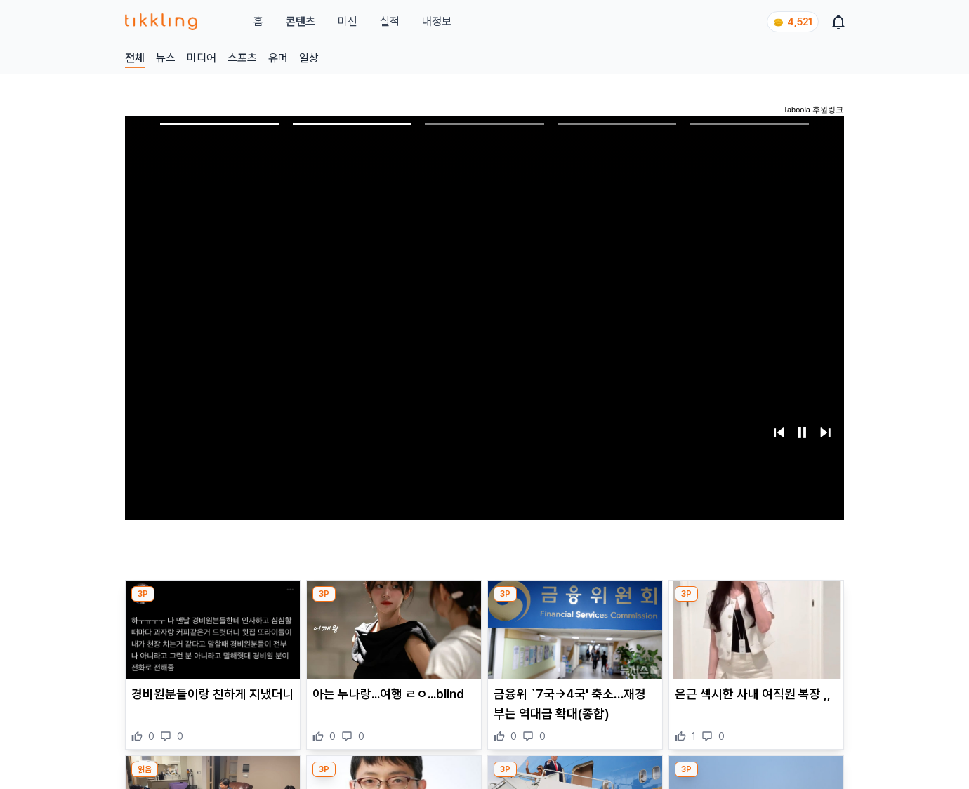
click at [753, 640] on img at bounding box center [756, 630] width 174 height 98
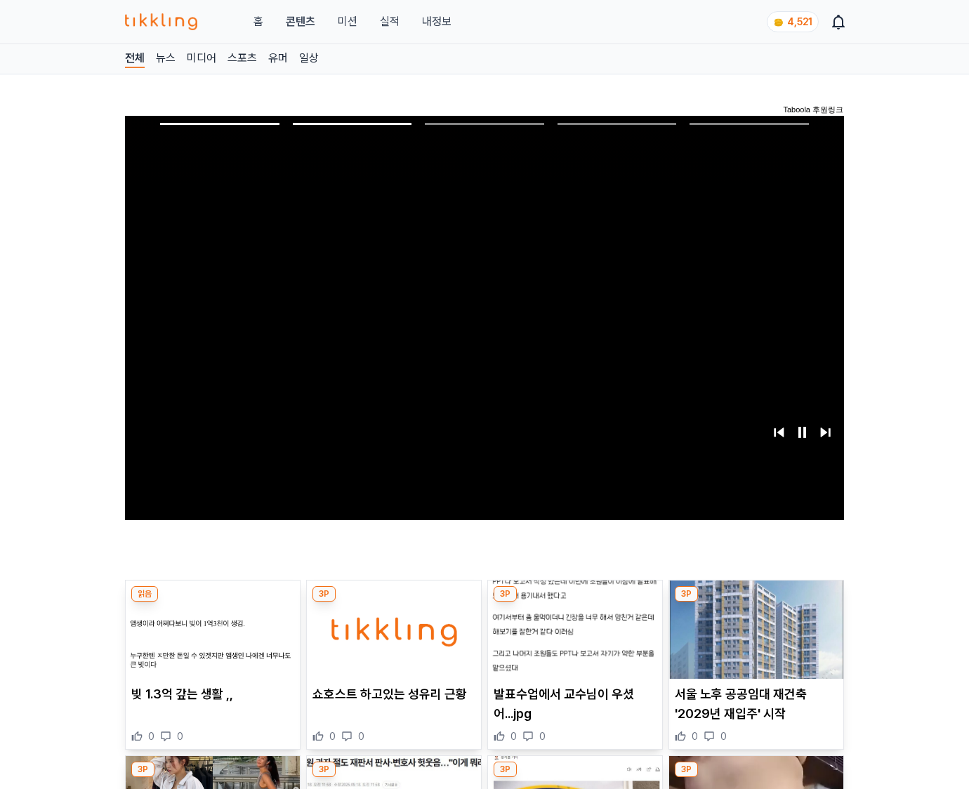
click at [753, 640] on img at bounding box center [756, 630] width 174 height 98
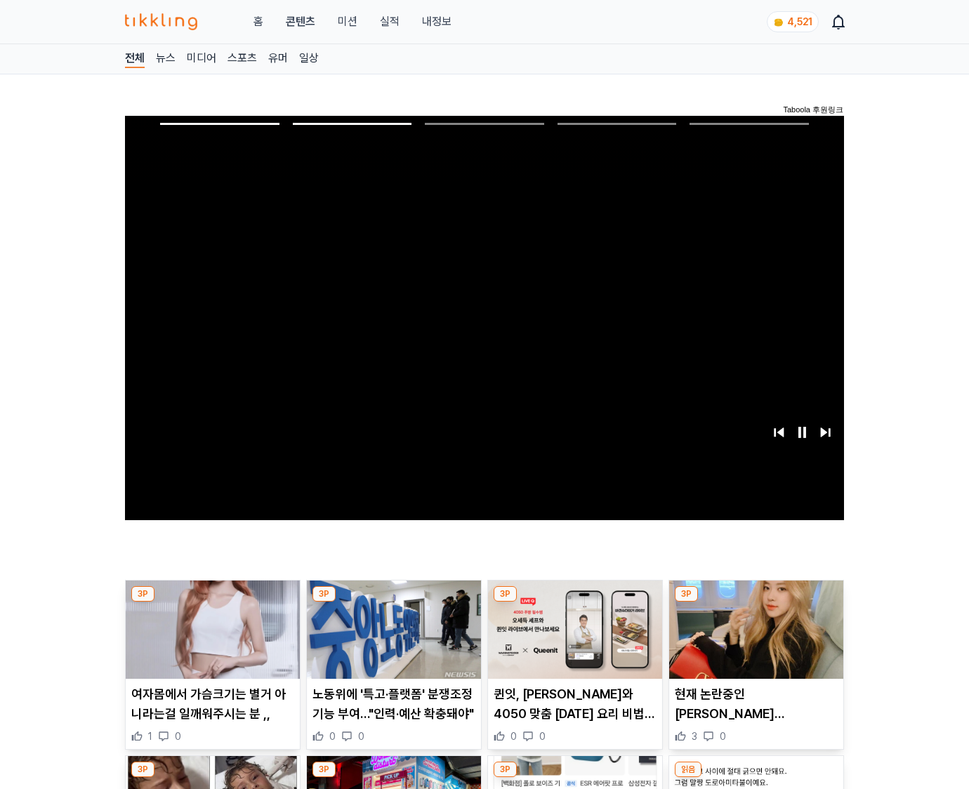
click at [753, 640] on img at bounding box center [756, 630] width 174 height 98
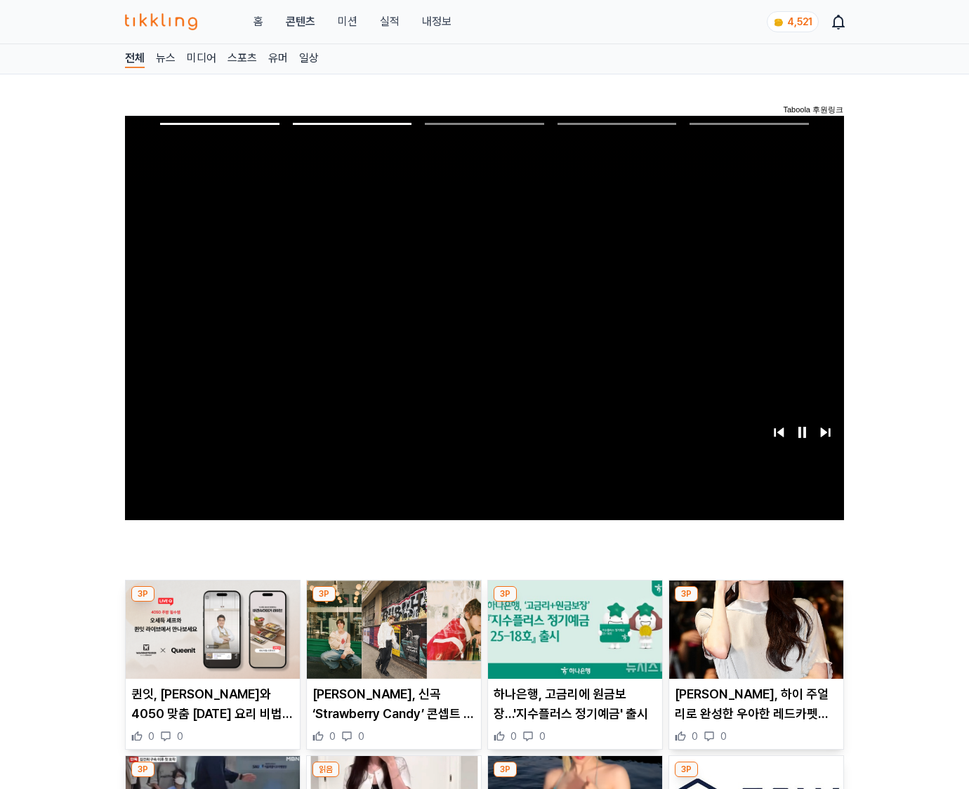
click at [753, 640] on img at bounding box center [756, 630] width 174 height 98
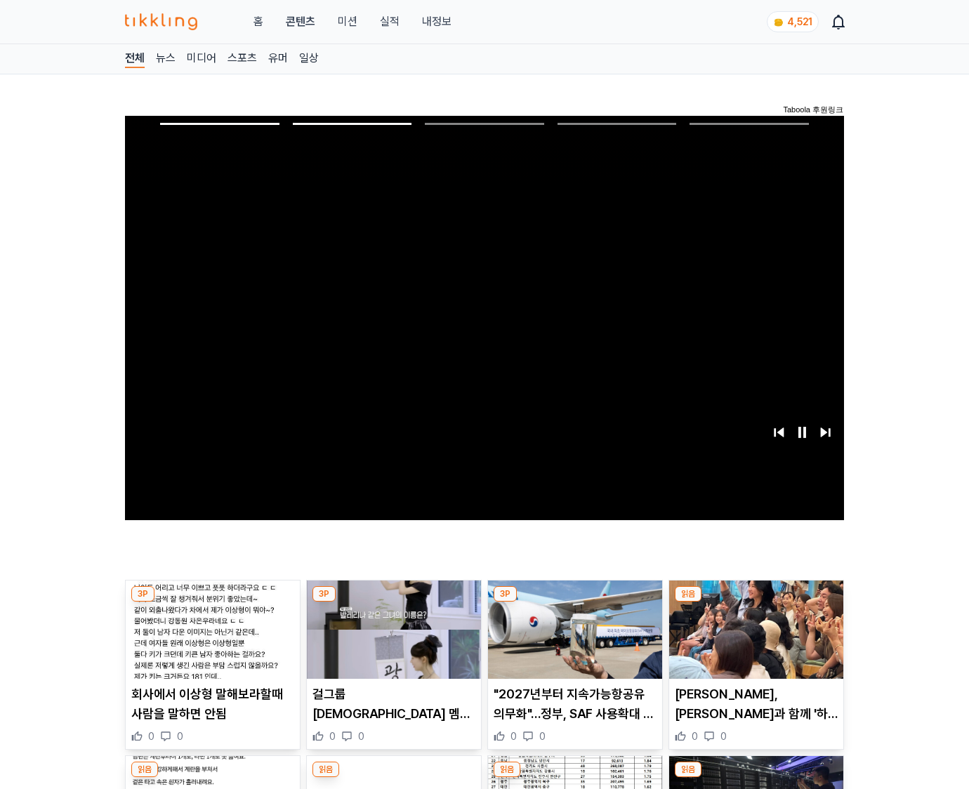
click at [753, 640] on img at bounding box center [756, 630] width 174 height 98
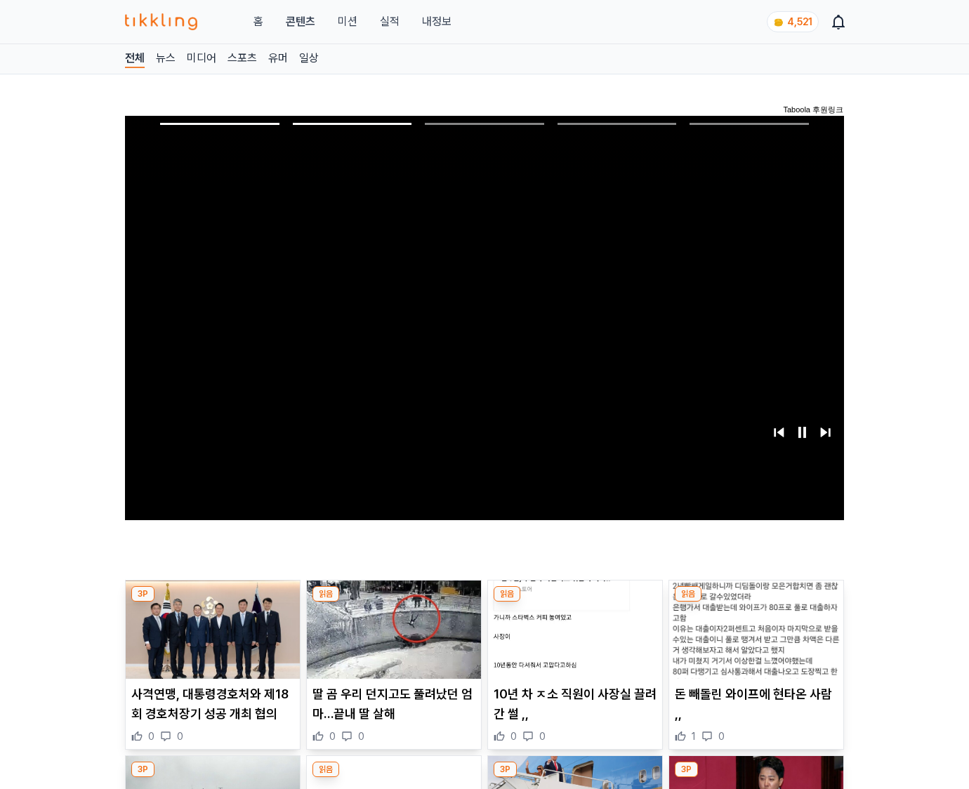
click at [753, 640] on img at bounding box center [756, 630] width 174 height 98
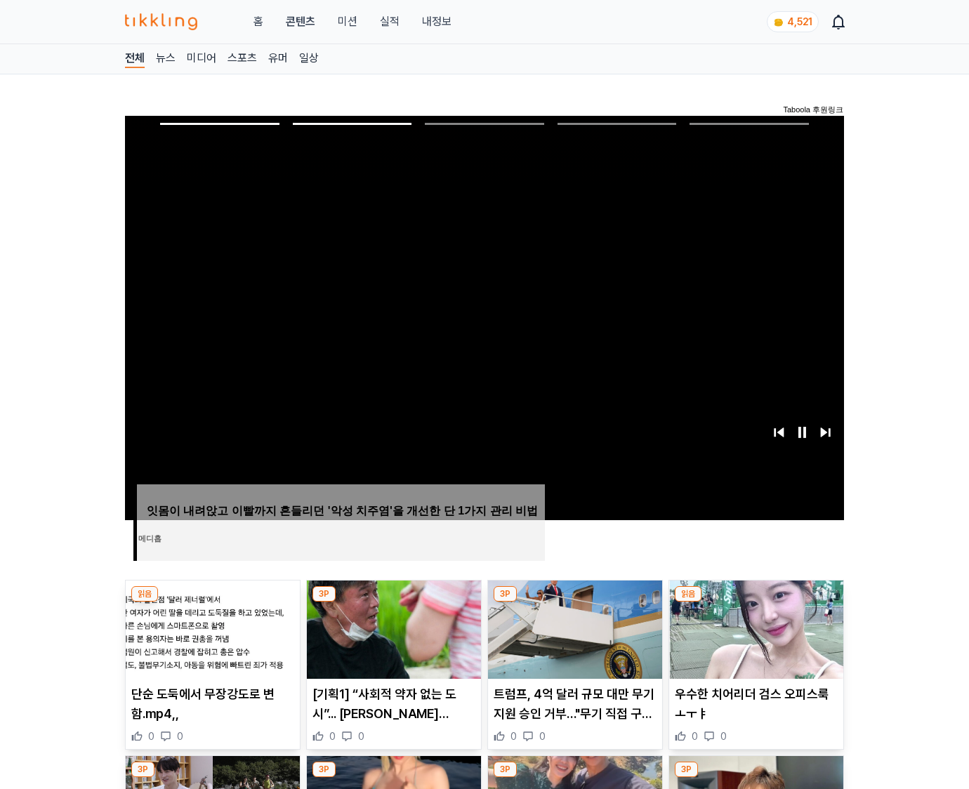
click at [753, 640] on img at bounding box center [756, 630] width 174 height 98
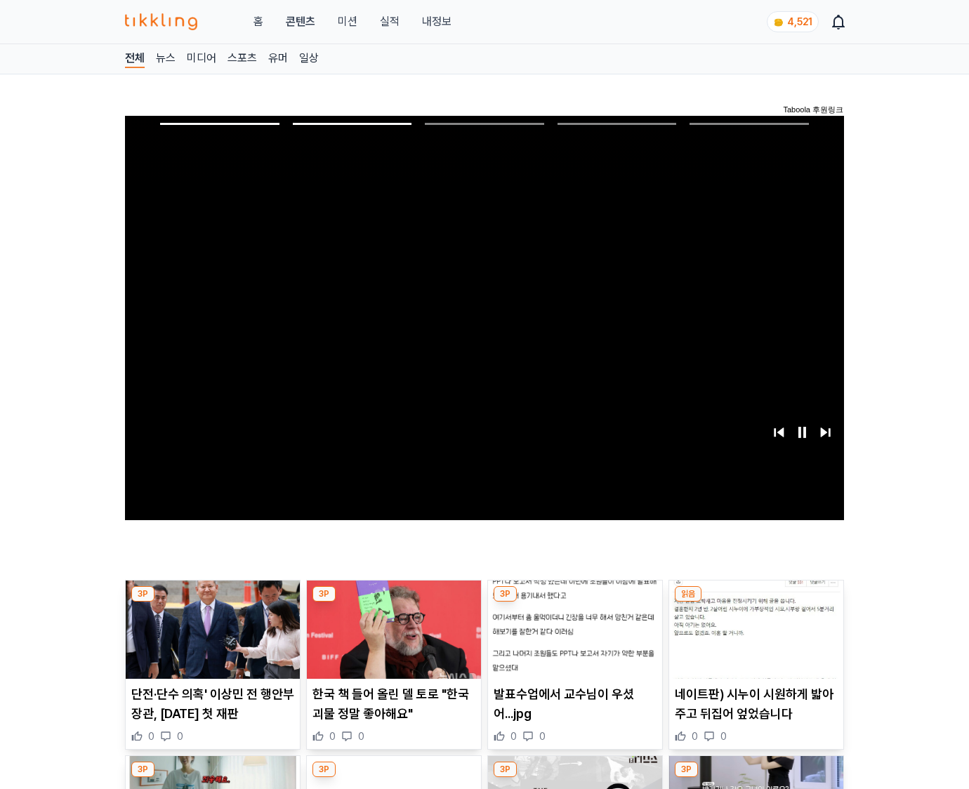
click at [753, 640] on img at bounding box center [756, 630] width 174 height 98
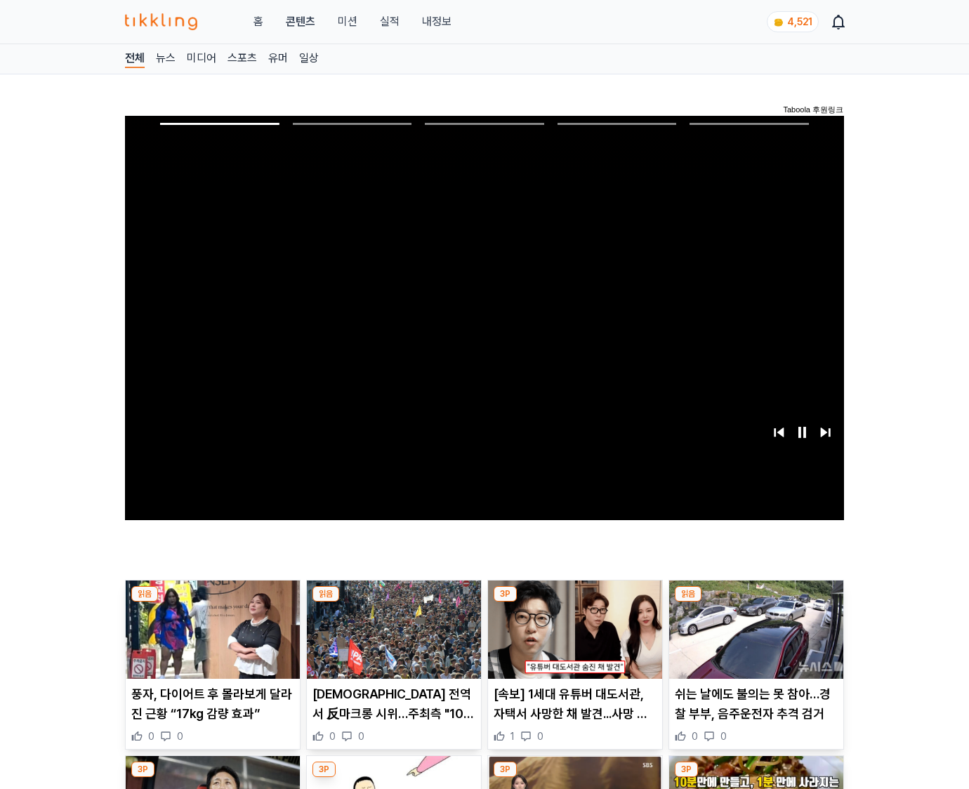
click at [753, 640] on img at bounding box center [756, 630] width 174 height 98
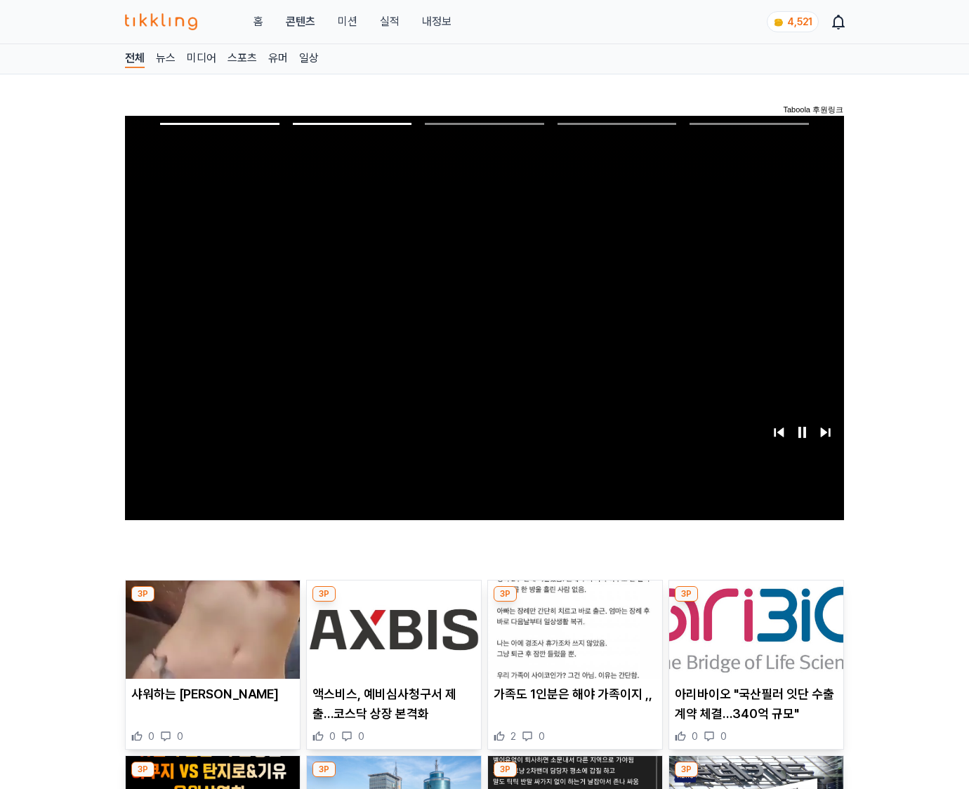
click at [753, 640] on img at bounding box center [756, 630] width 174 height 98
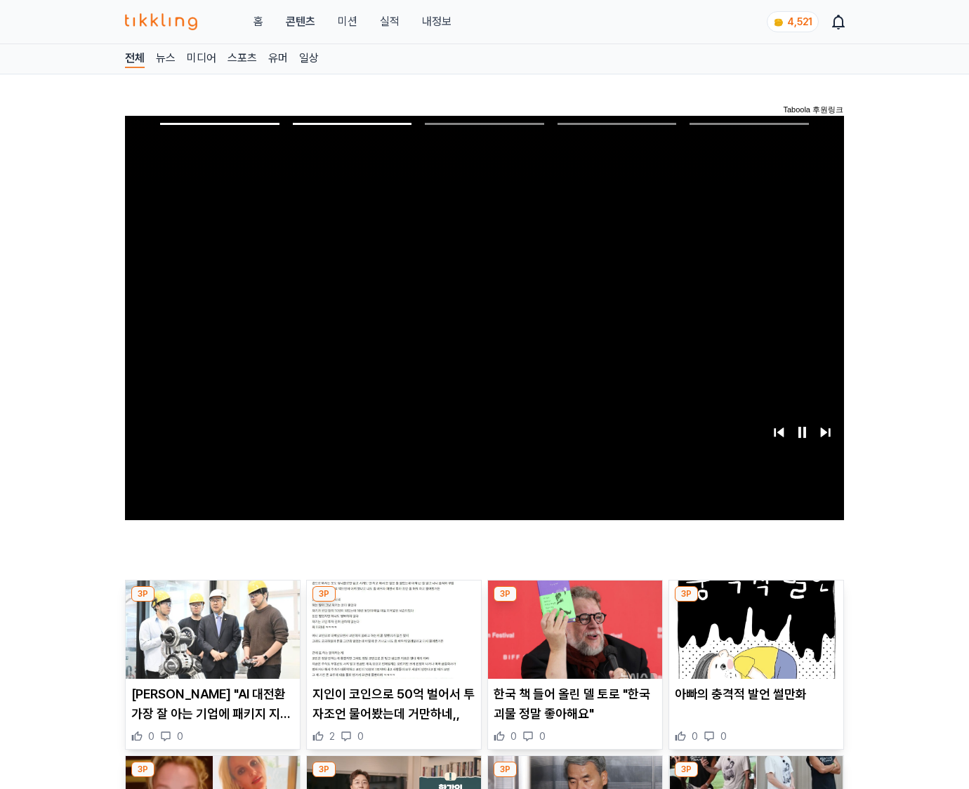
click at [753, 640] on img at bounding box center [756, 630] width 174 height 98
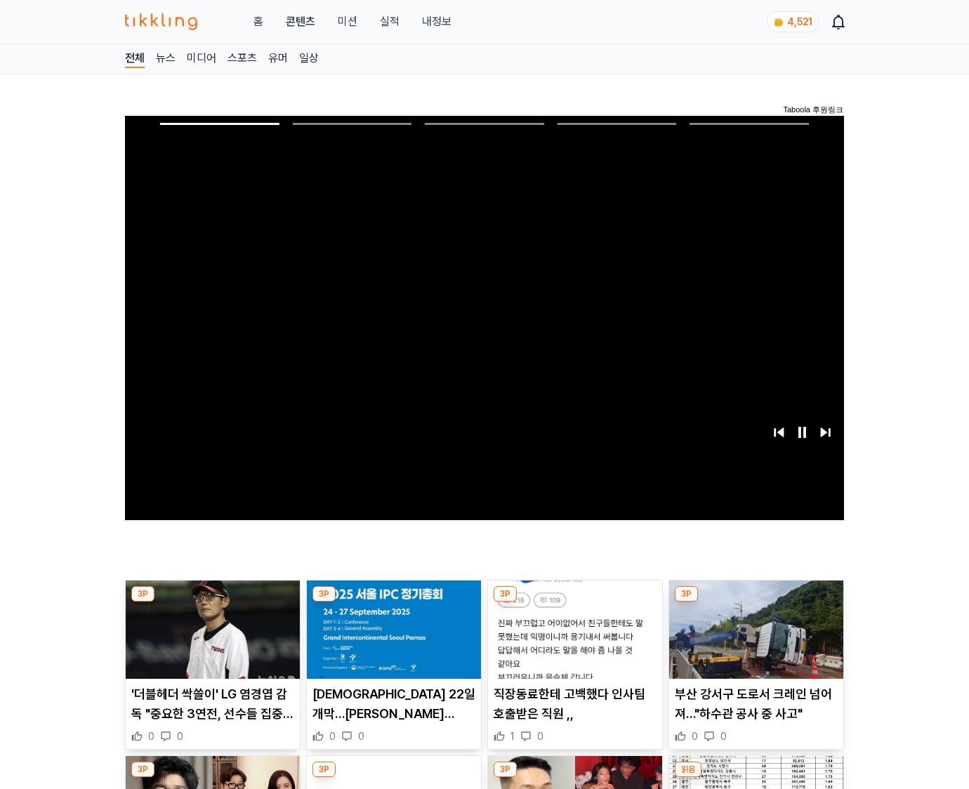
click at [753, 640] on img at bounding box center [756, 630] width 174 height 98
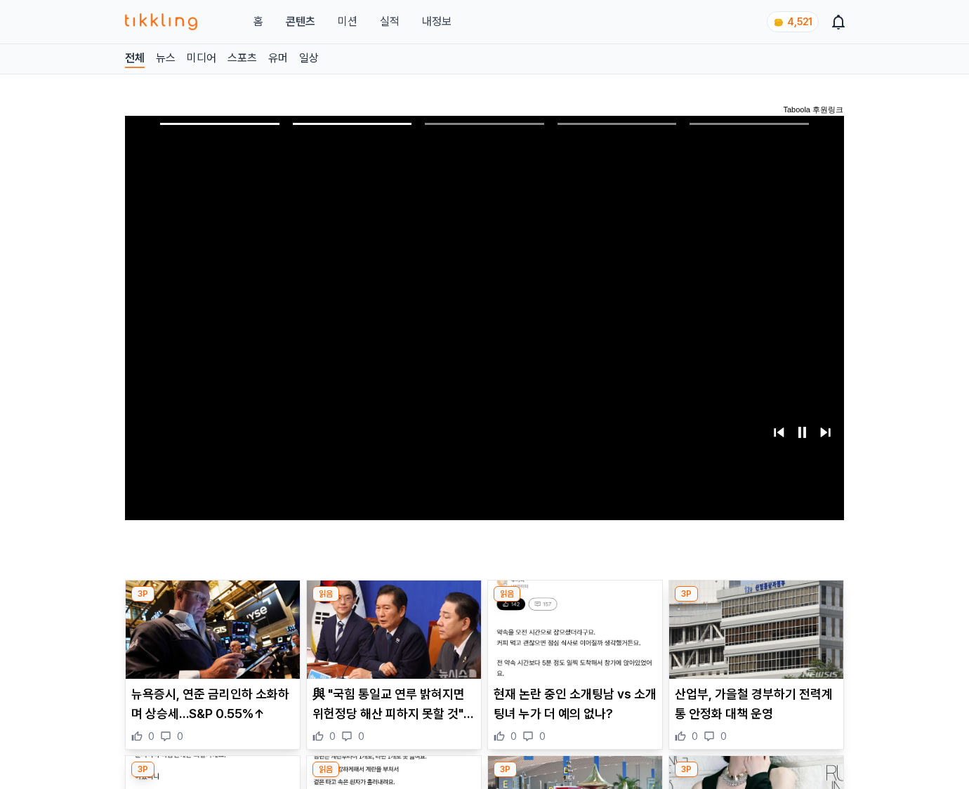
click at [753, 640] on img at bounding box center [756, 630] width 174 height 98
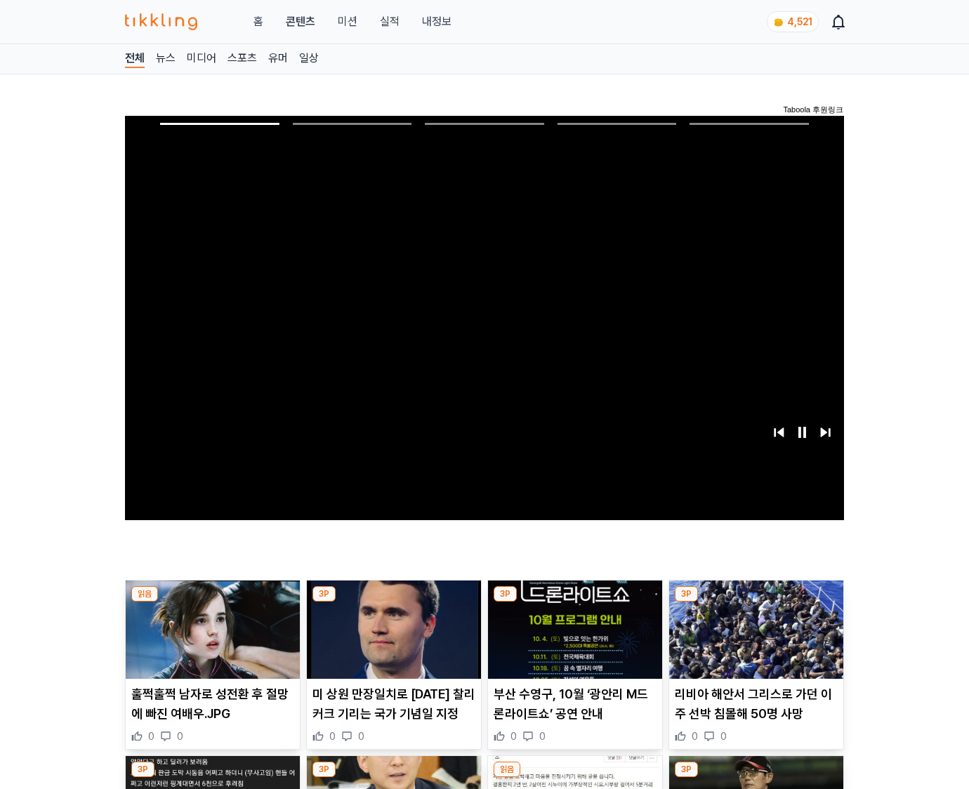
click at [753, 640] on img at bounding box center [756, 630] width 174 height 98
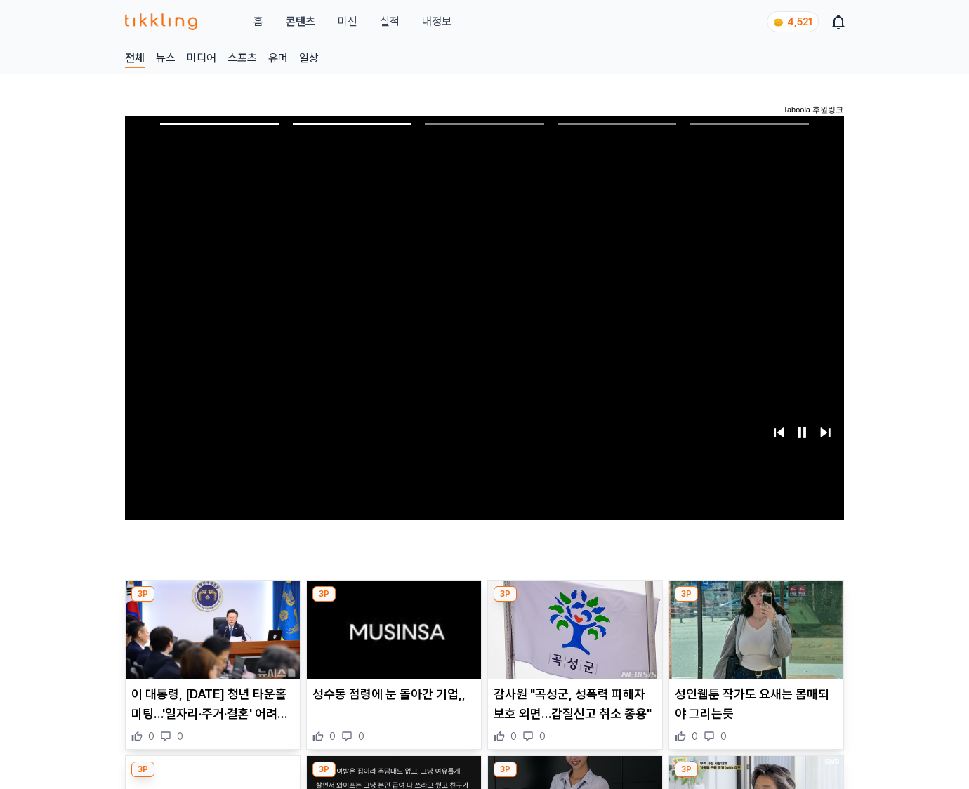
click at [753, 640] on img at bounding box center [756, 630] width 174 height 98
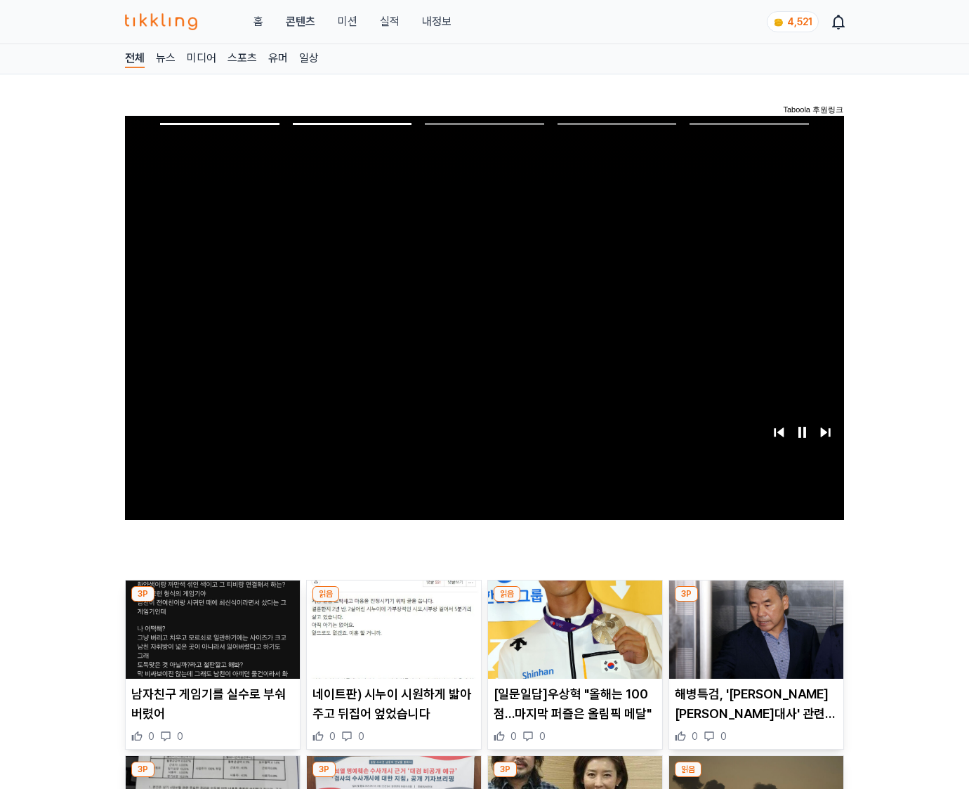
click at [753, 640] on img at bounding box center [756, 630] width 174 height 98
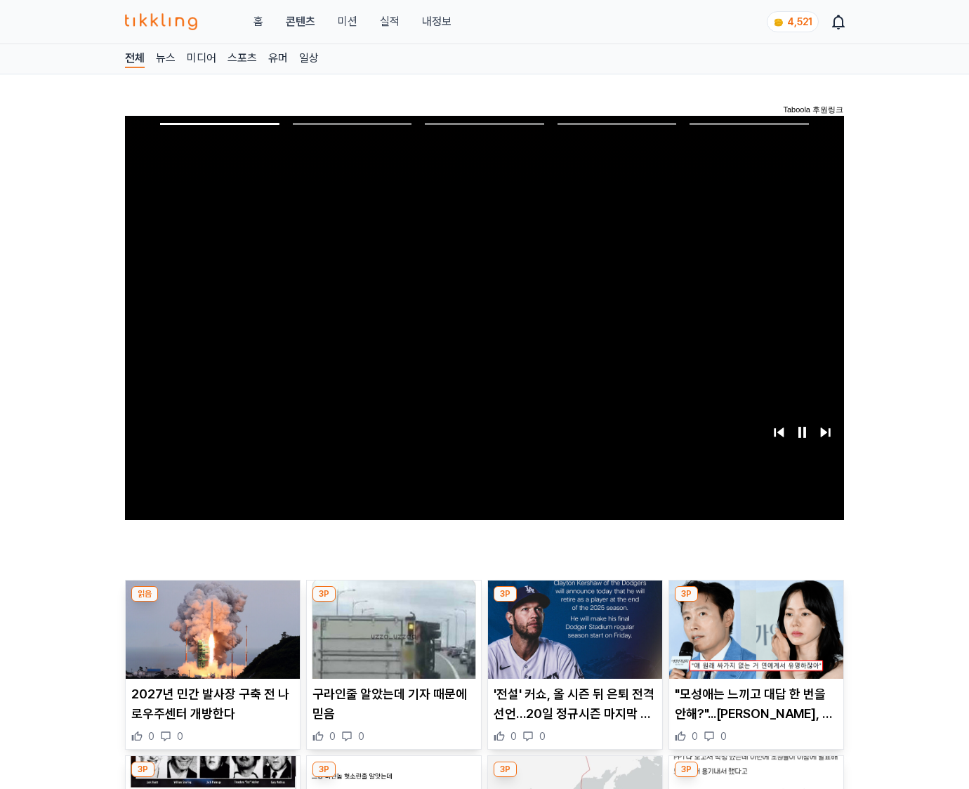
click at [753, 640] on img at bounding box center [756, 630] width 174 height 98
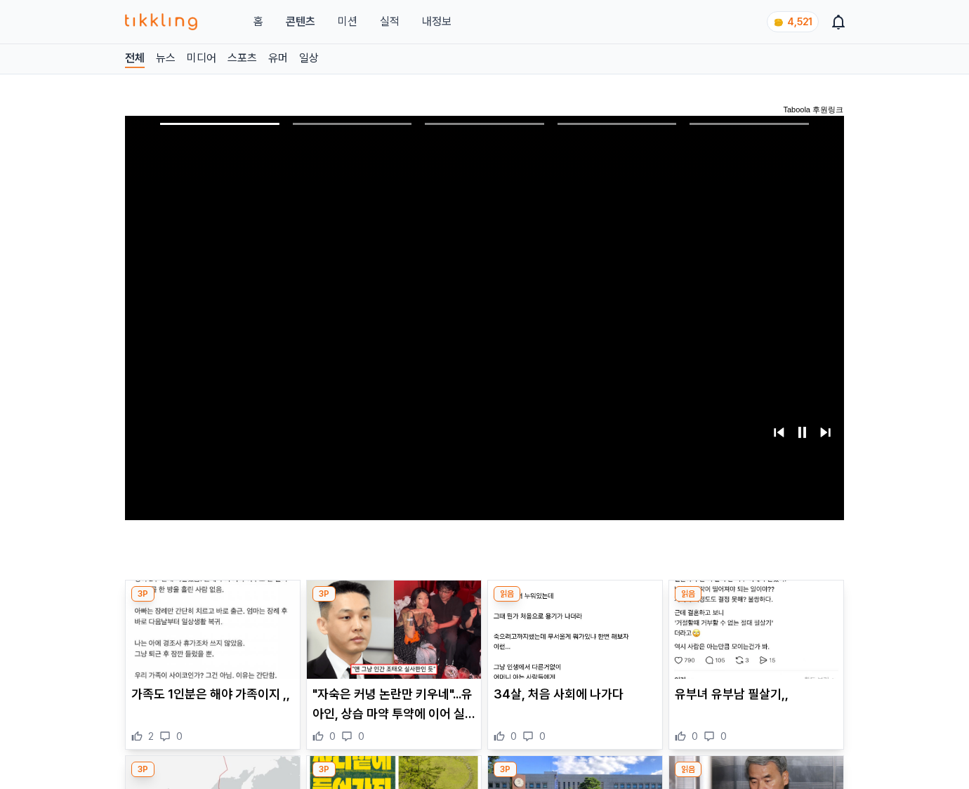
click at [753, 640] on img at bounding box center [756, 630] width 174 height 98
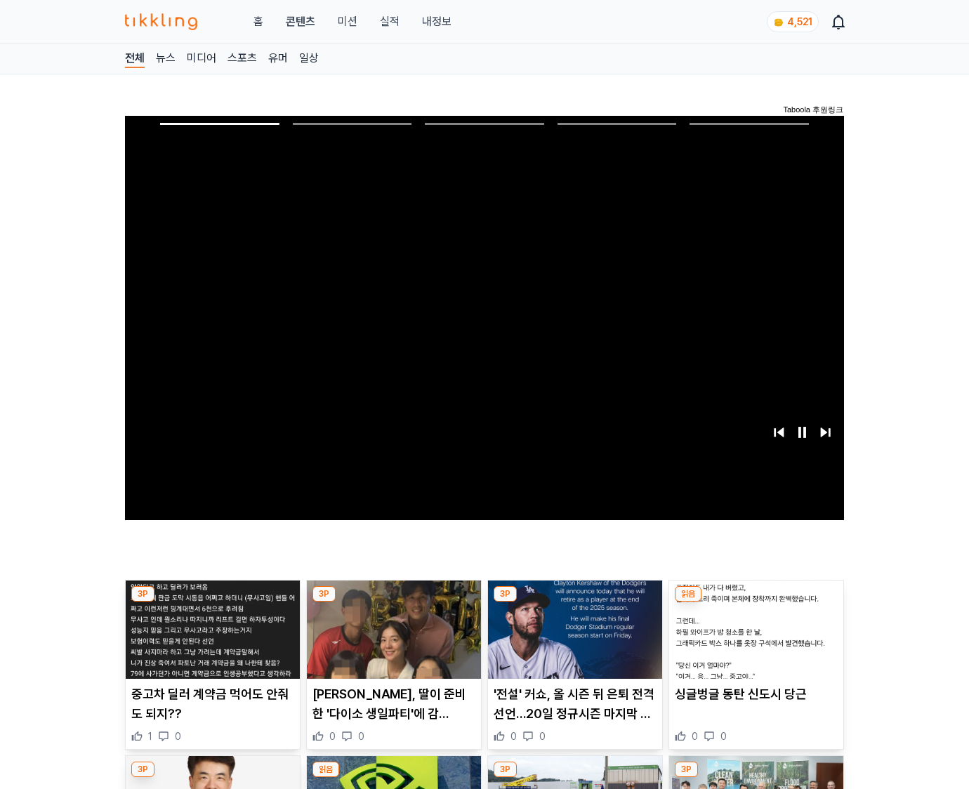
click at [753, 640] on img at bounding box center [756, 630] width 174 height 98
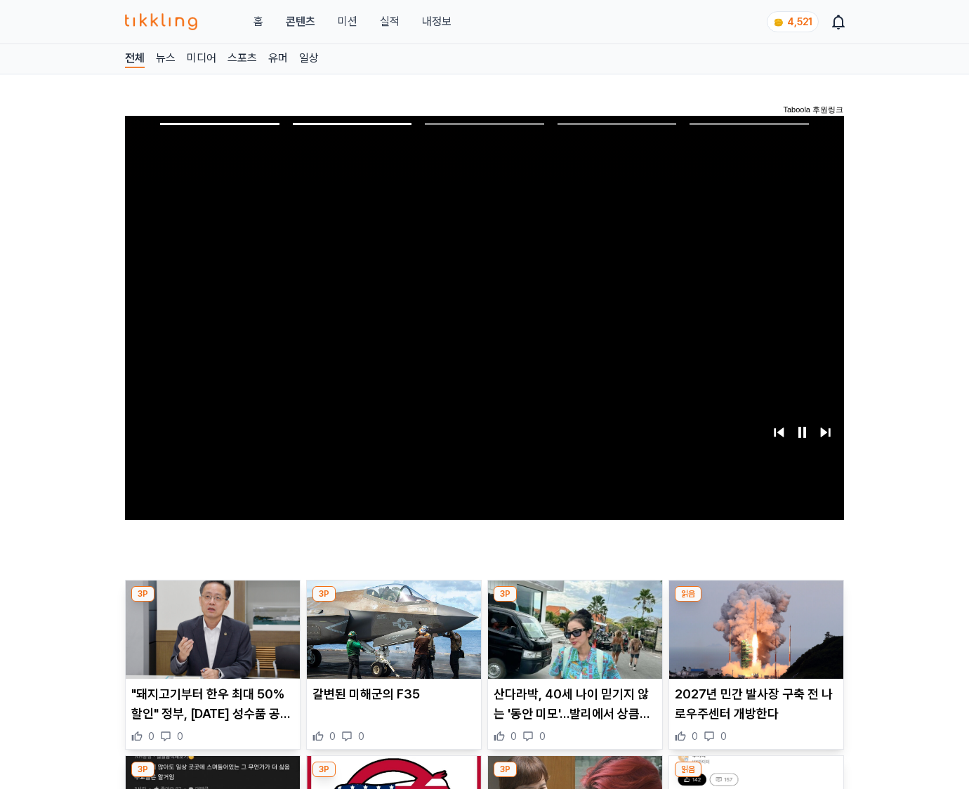
click at [753, 640] on img at bounding box center [756, 630] width 174 height 98
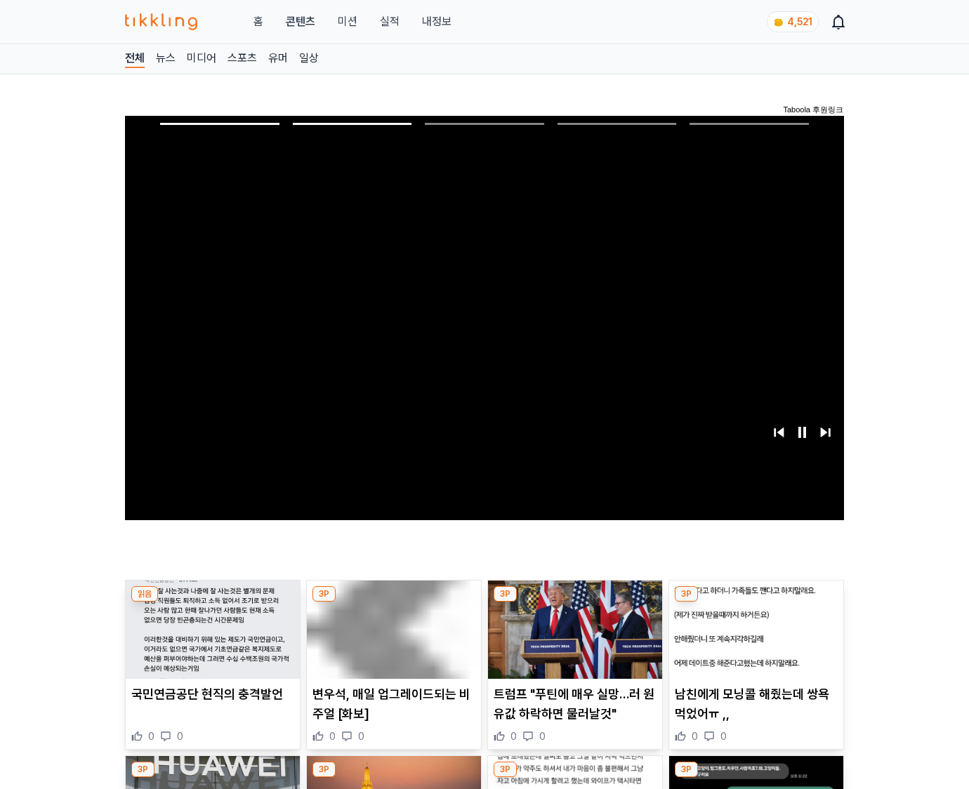
click at [753, 640] on img at bounding box center [756, 630] width 174 height 98
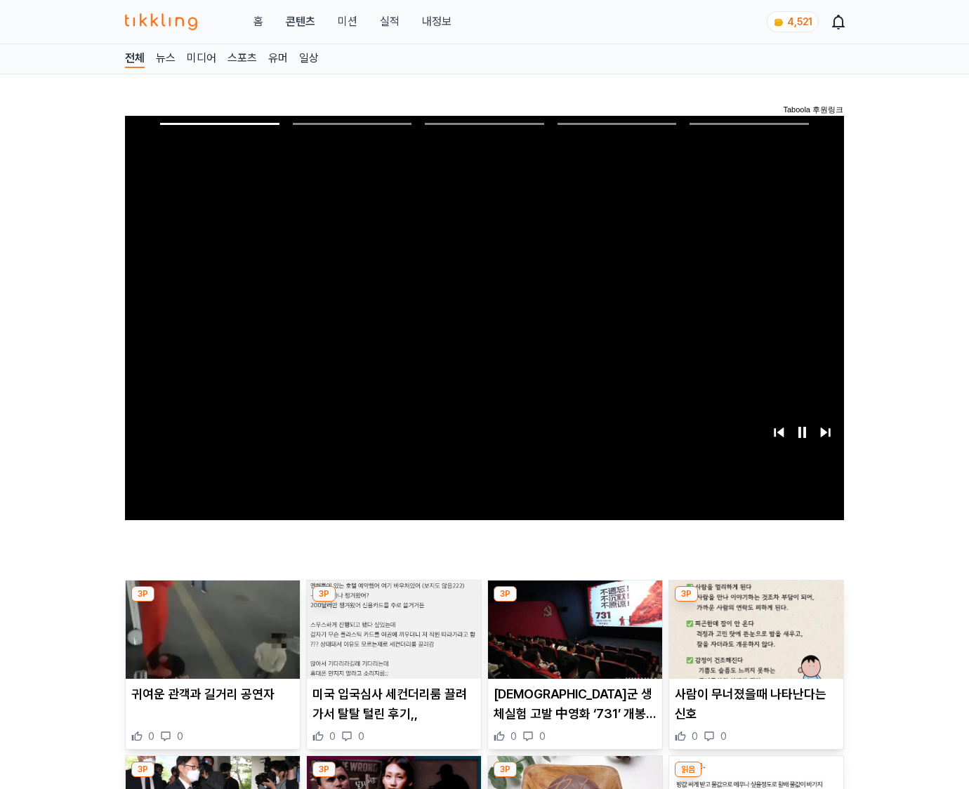
click at [753, 640] on img at bounding box center [756, 630] width 174 height 98
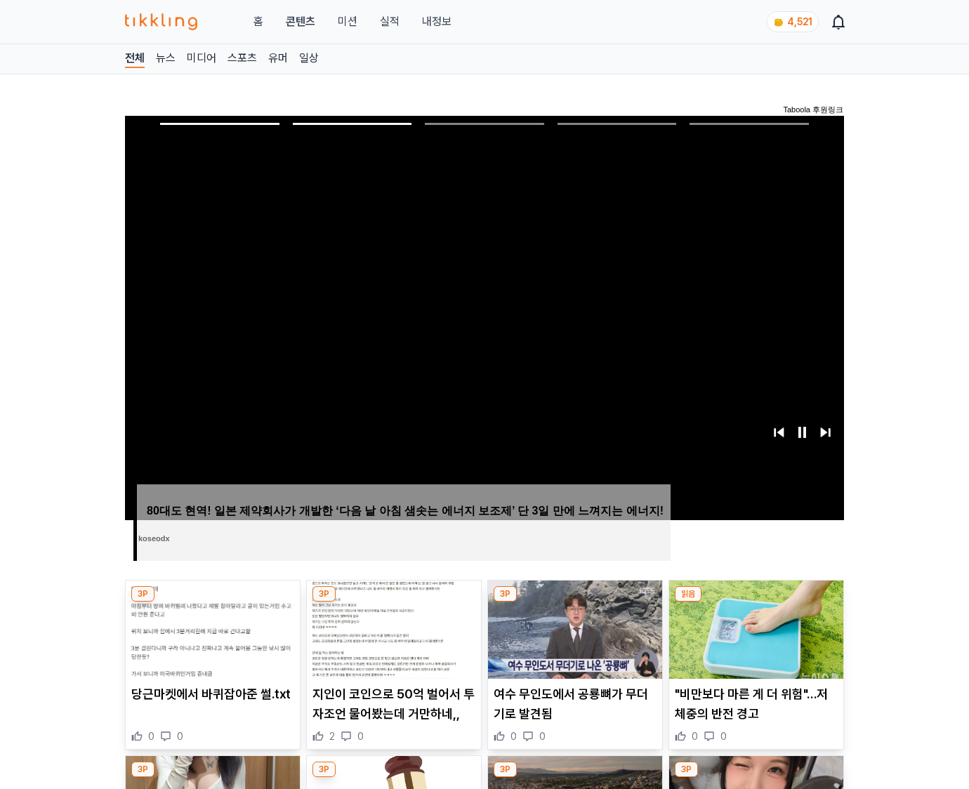
click at [753, 640] on img at bounding box center [756, 630] width 174 height 98
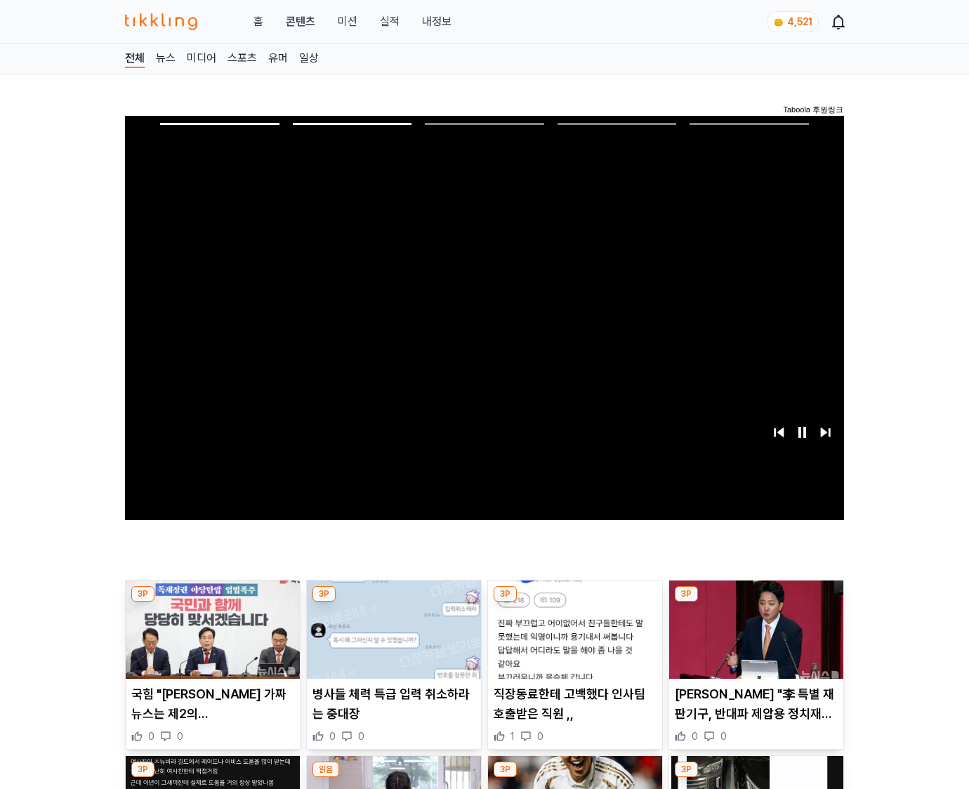
click at [753, 640] on img at bounding box center [756, 630] width 174 height 98
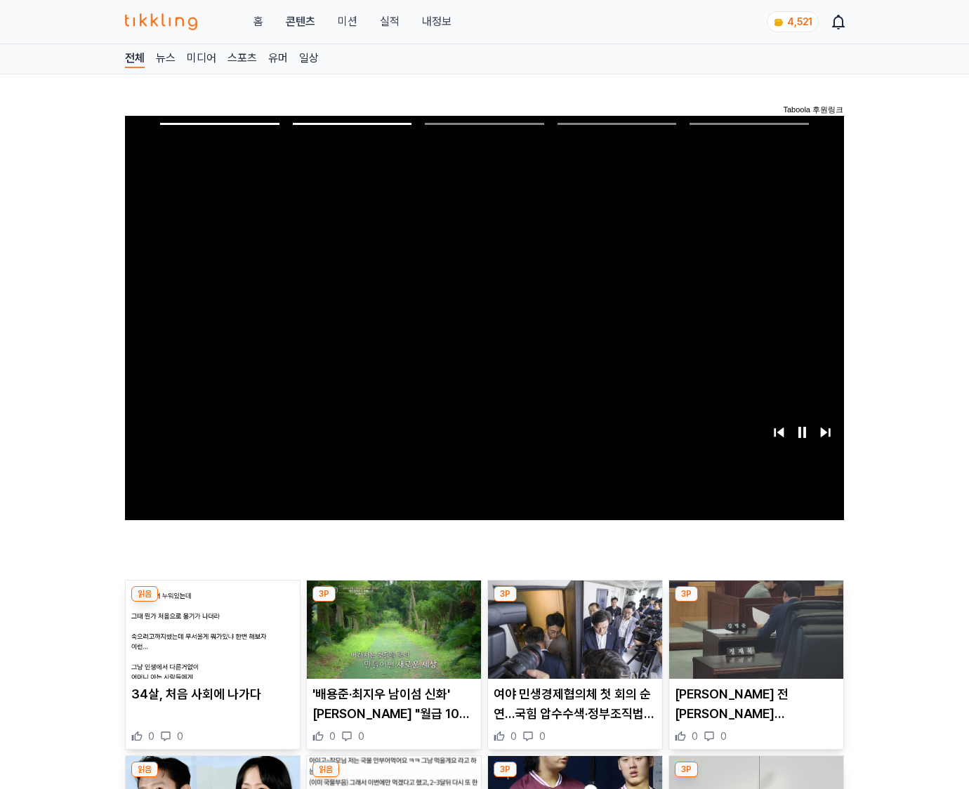
click at [753, 640] on img at bounding box center [756, 630] width 174 height 98
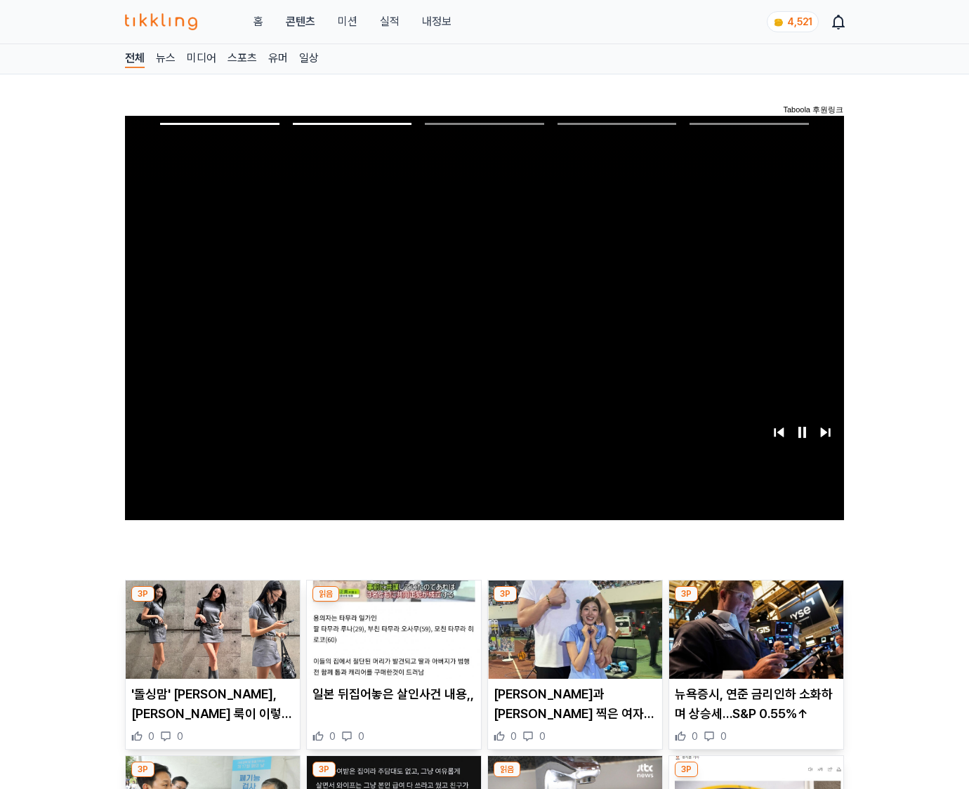
click at [753, 640] on img at bounding box center [756, 630] width 174 height 98
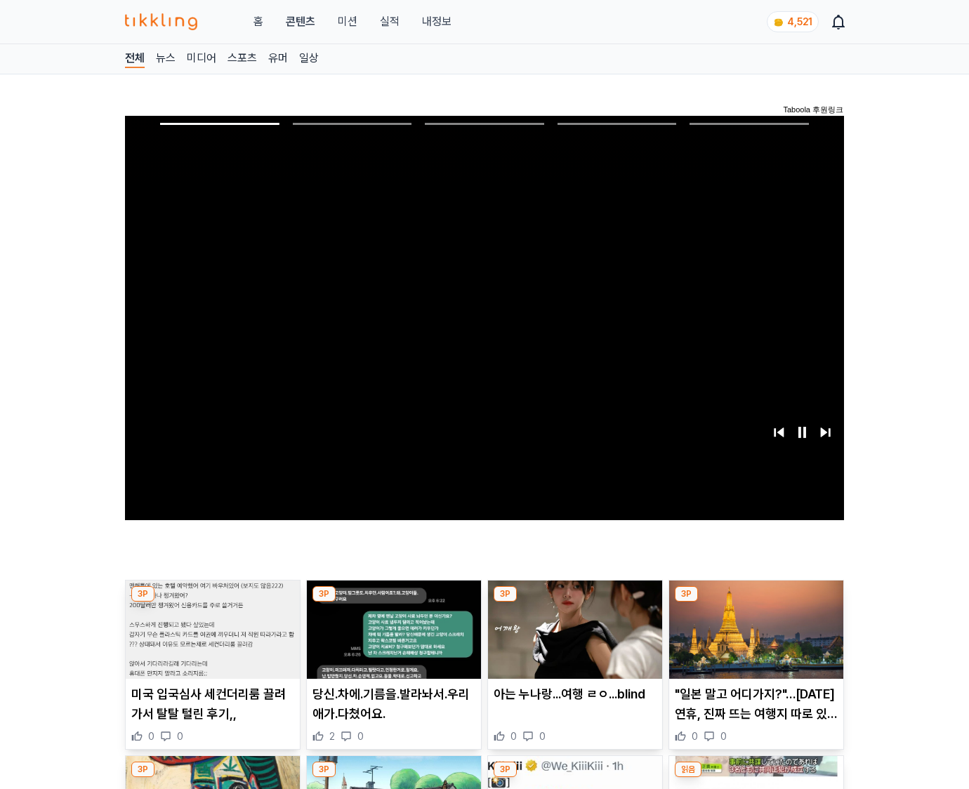
click at [753, 640] on img at bounding box center [756, 630] width 174 height 98
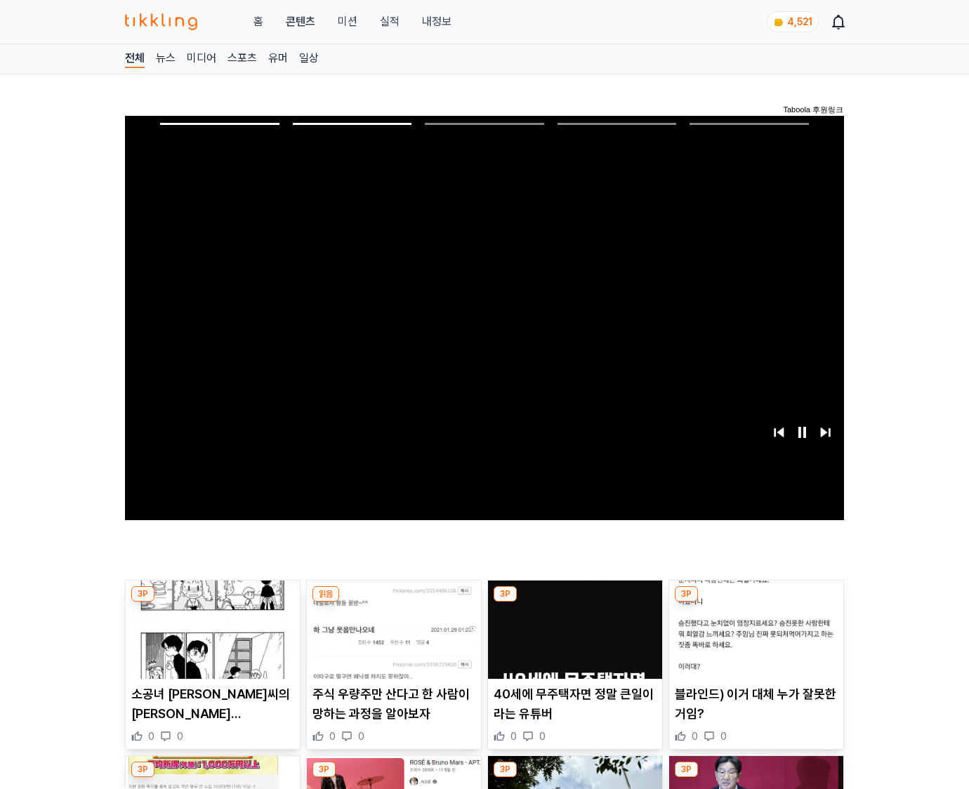
click at [753, 640] on img at bounding box center [756, 630] width 174 height 98
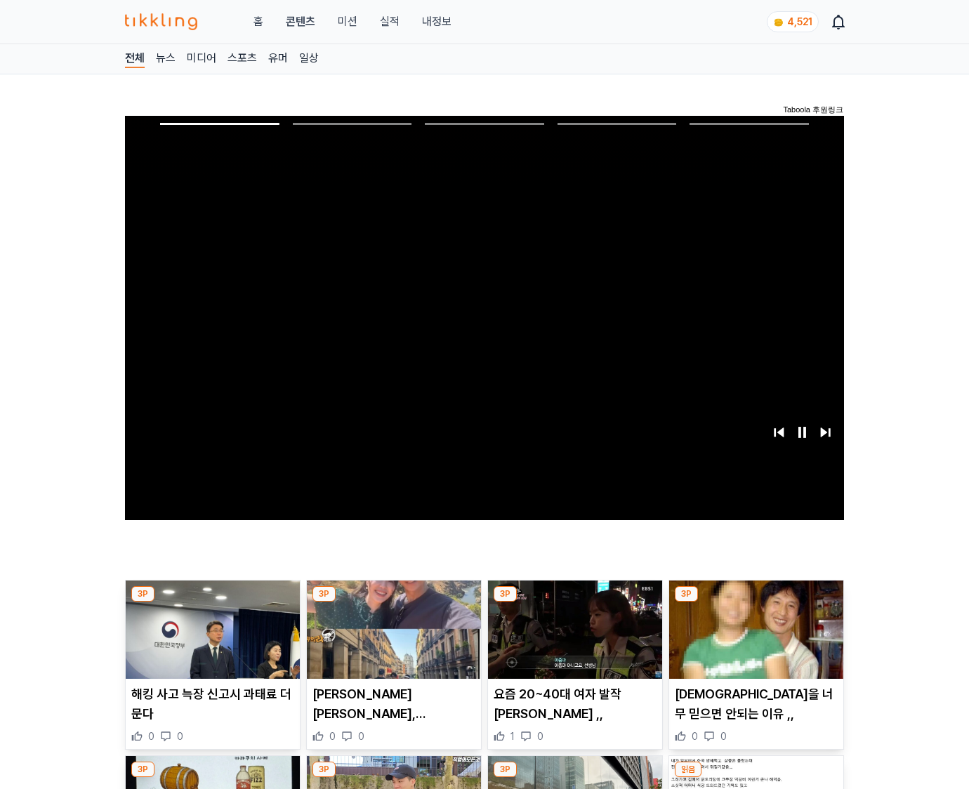
click at [753, 640] on img at bounding box center [756, 630] width 174 height 98
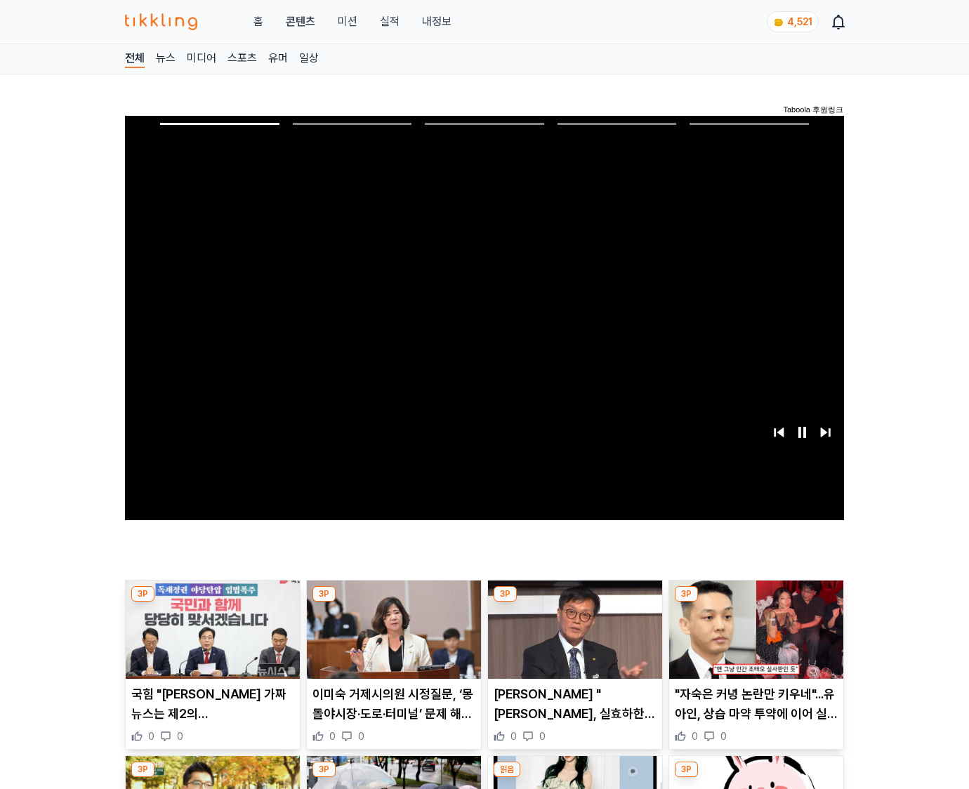
click at [753, 640] on img at bounding box center [756, 630] width 174 height 98
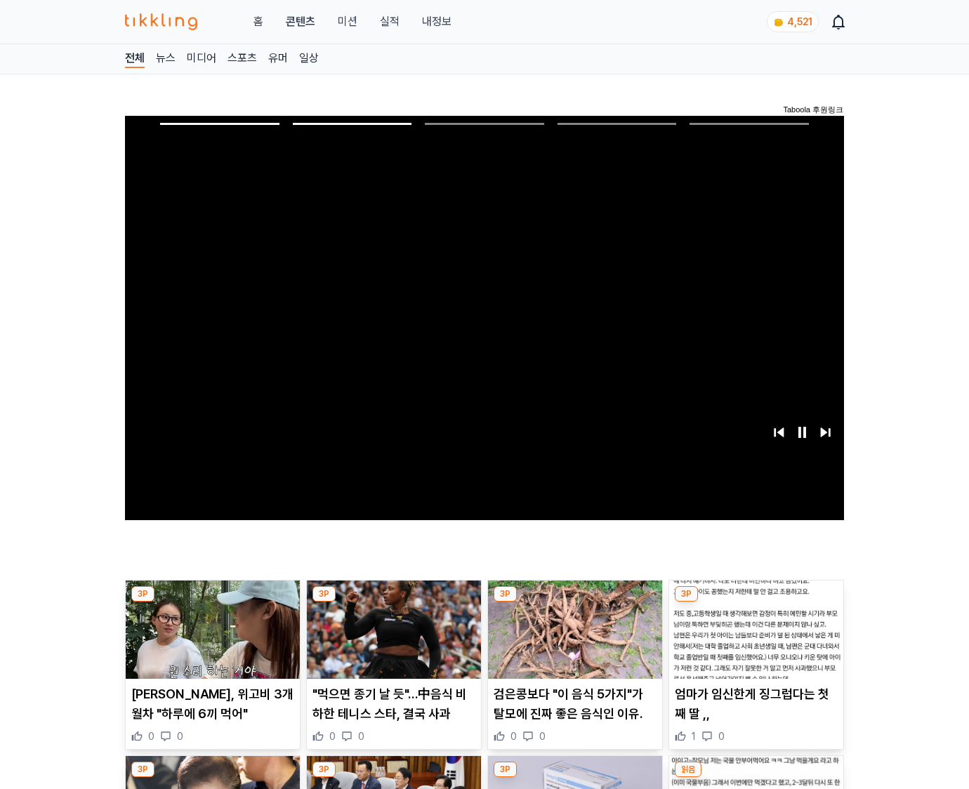
click at [753, 640] on img at bounding box center [756, 630] width 174 height 98
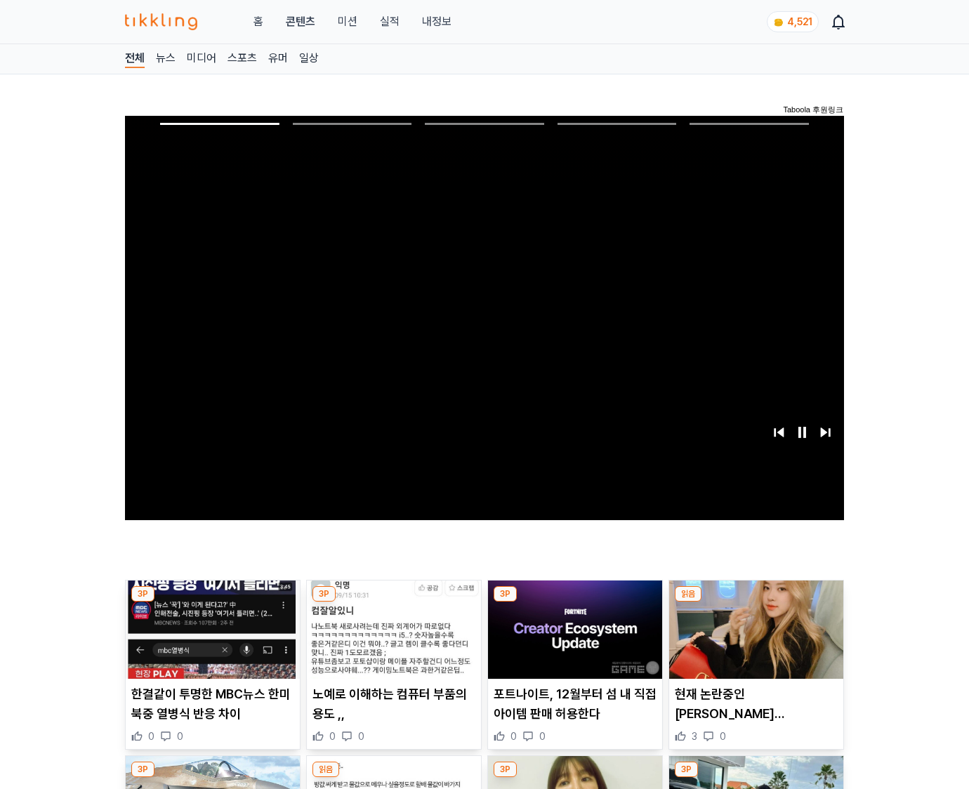
click at [753, 640] on img at bounding box center [756, 630] width 174 height 98
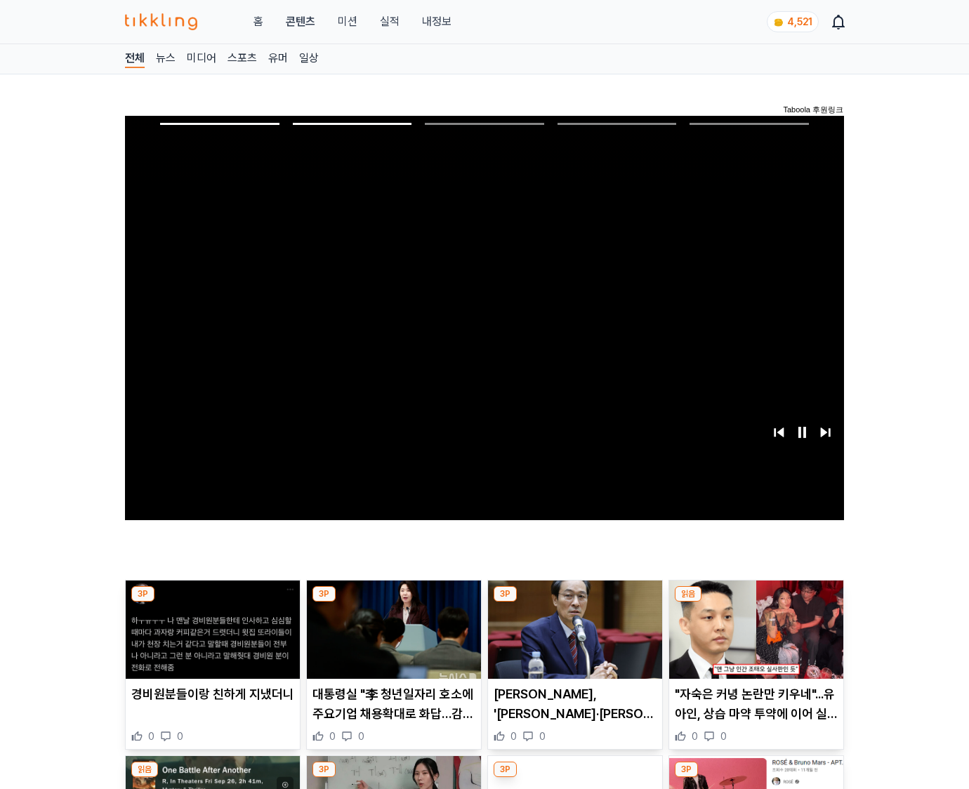
click at [753, 640] on img at bounding box center [756, 630] width 174 height 98
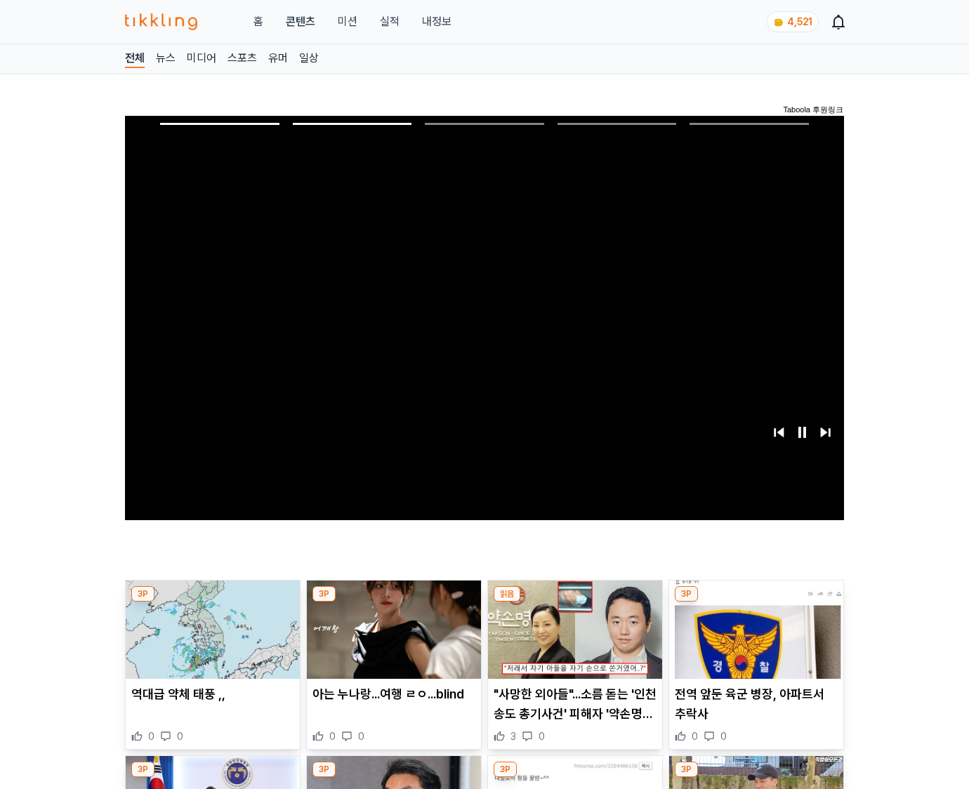
click at [753, 640] on img at bounding box center [756, 630] width 174 height 98
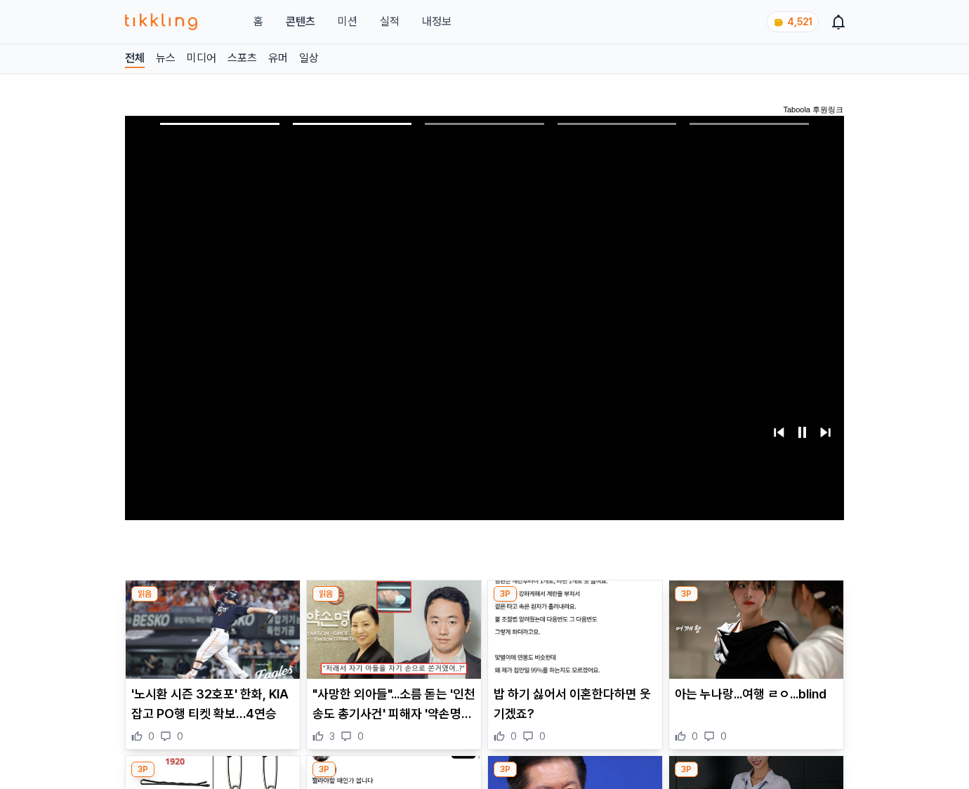
click at [753, 640] on img at bounding box center [756, 630] width 174 height 98
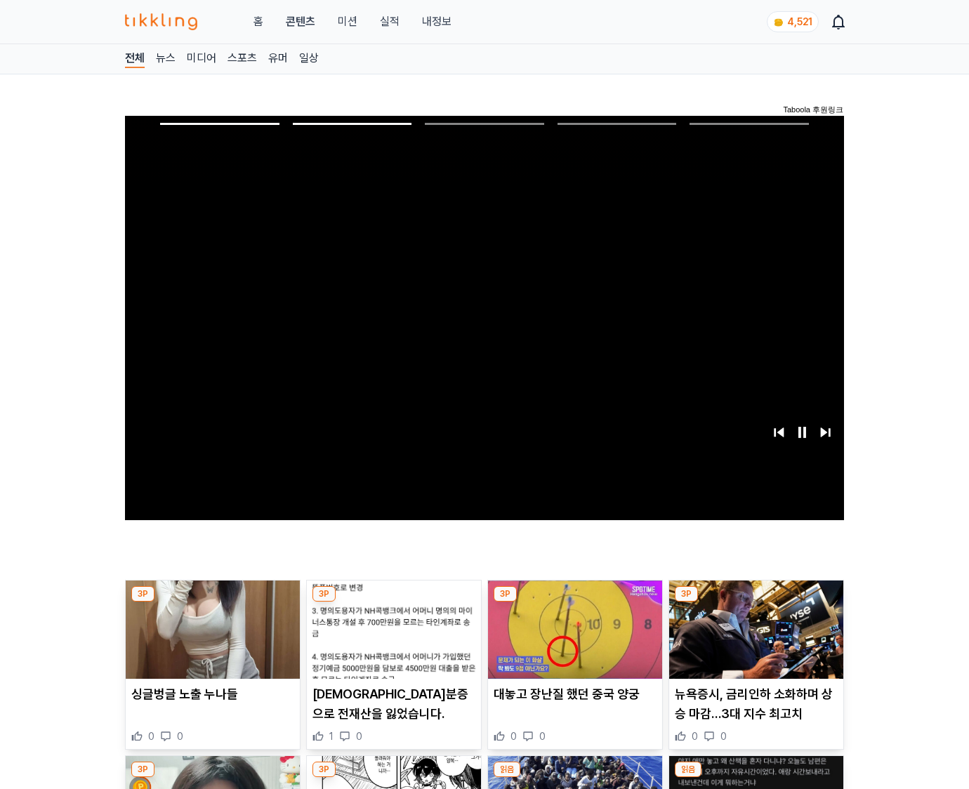
click at [753, 640] on img at bounding box center [756, 630] width 174 height 98
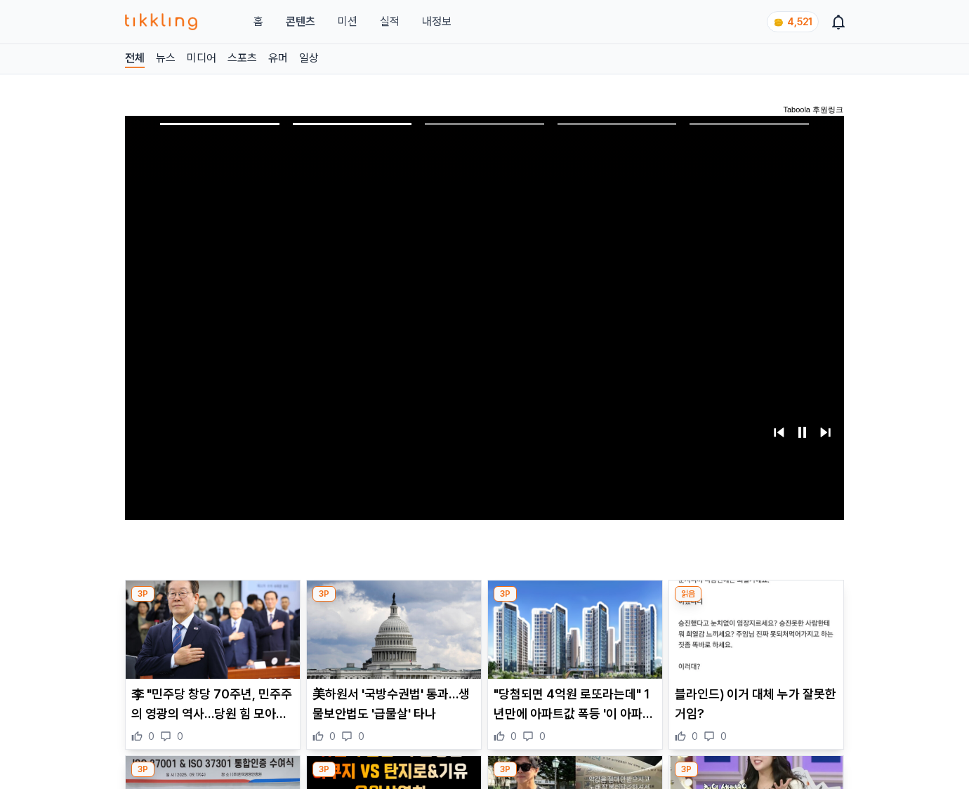
click at [753, 640] on img at bounding box center [756, 630] width 174 height 98
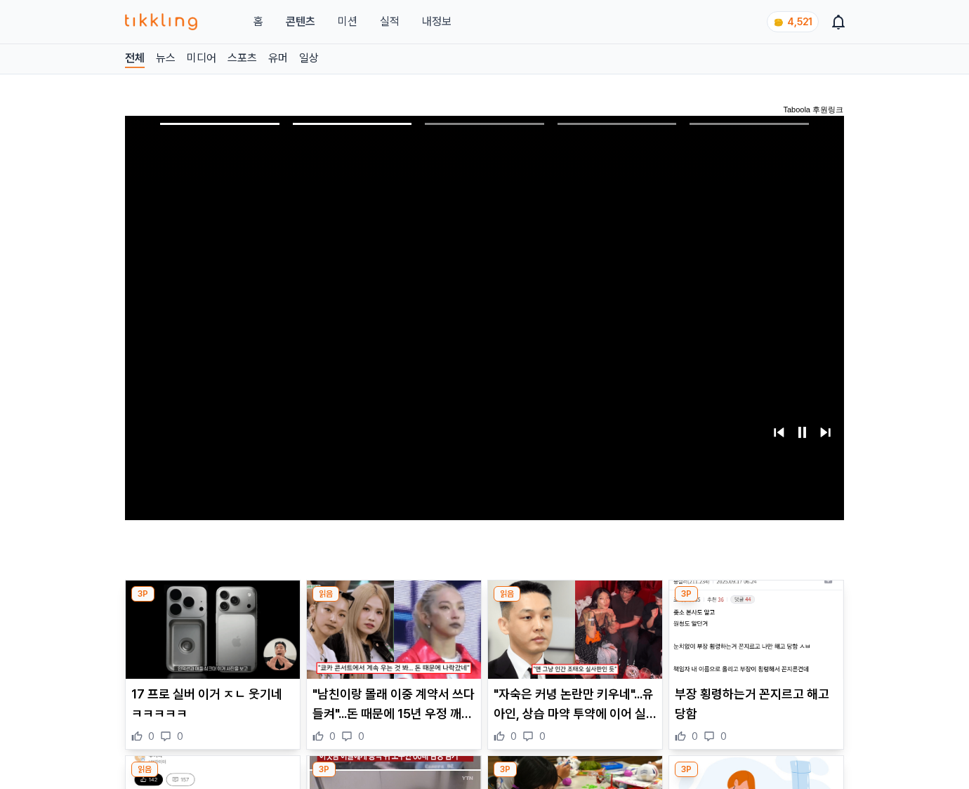
click at [753, 640] on img at bounding box center [756, 630] width 174 height 98
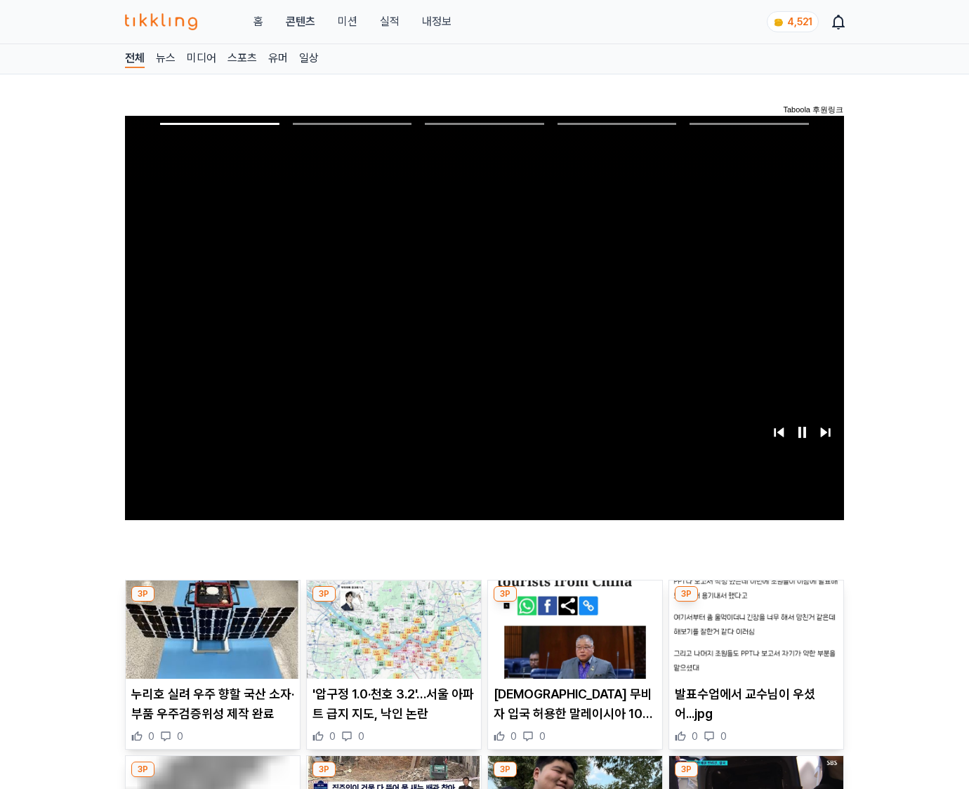
click at [753, 640] on img at bounding box center [756, 630] width 174 height 98
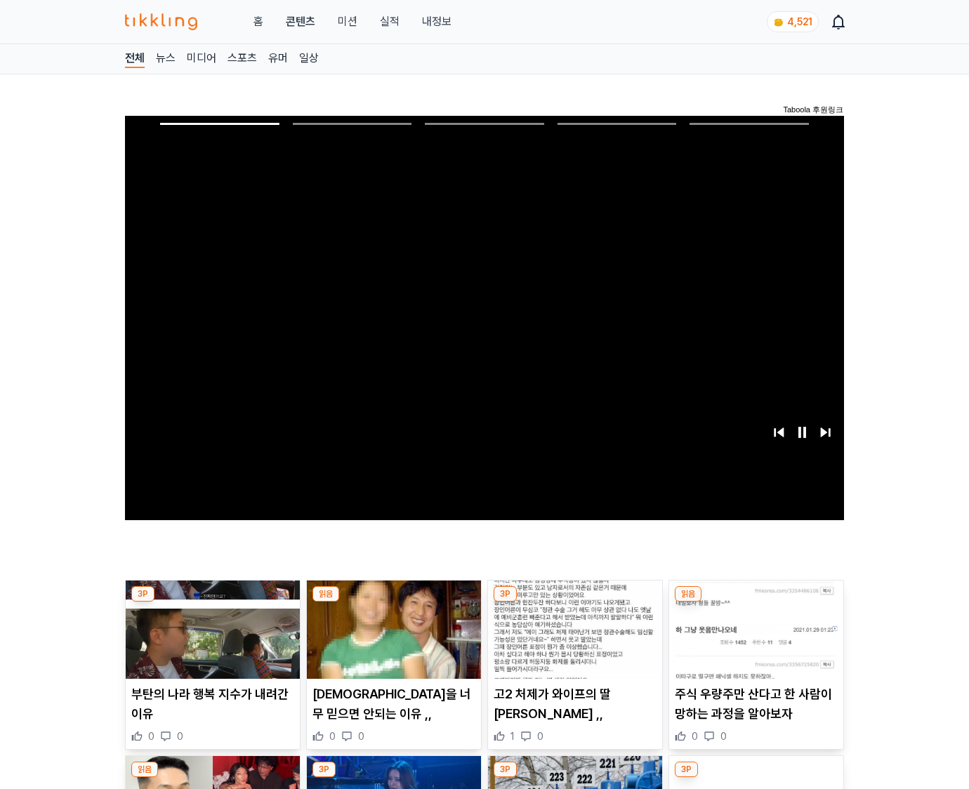
click at [753, 640] on img at bounding box center [756, 630] width 174 height 98
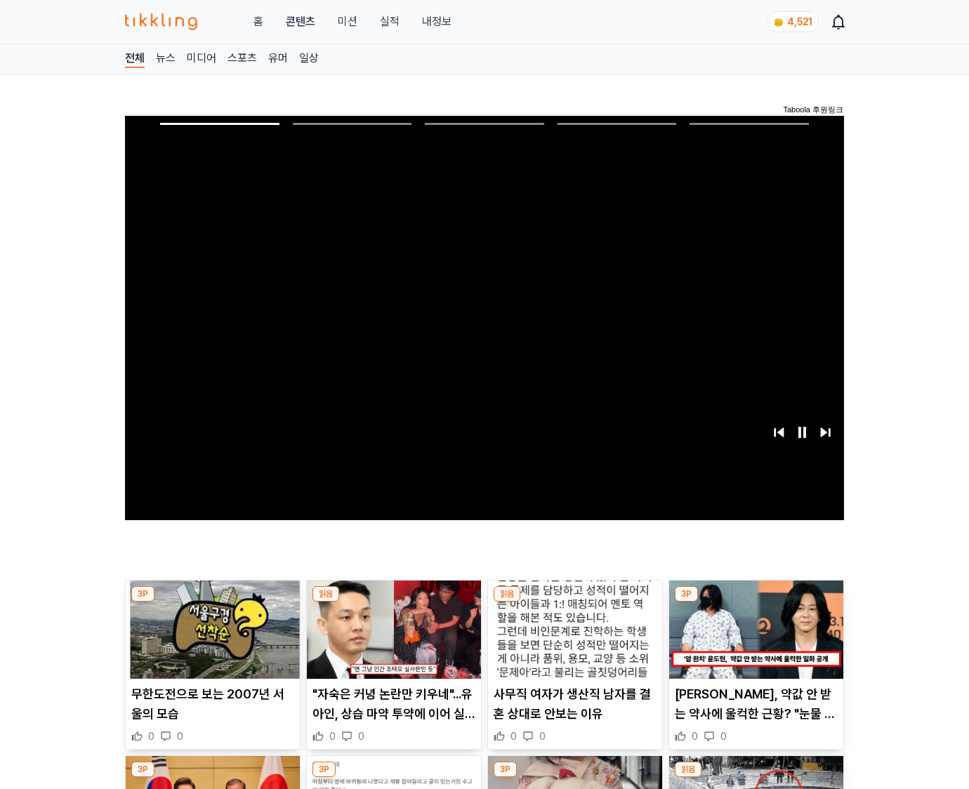
click at [753, 640] on img at bounding box center [756, 630] width 174 height 98
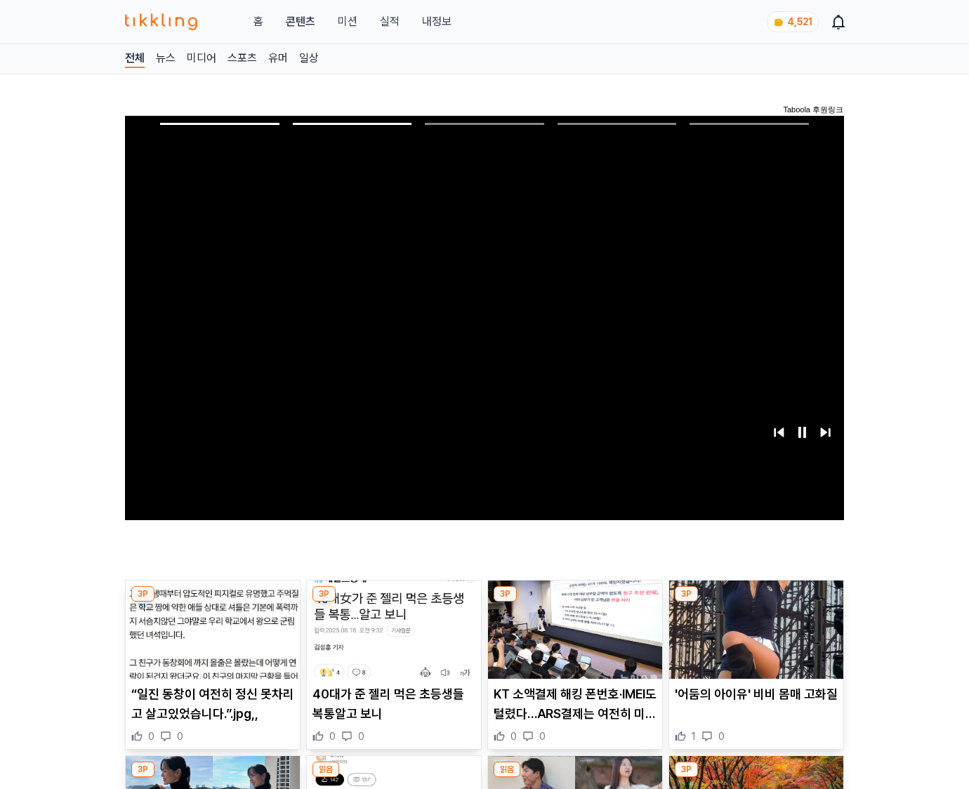
click at [753, 640] on img at bounding box center [756, 630] width 174 height 98
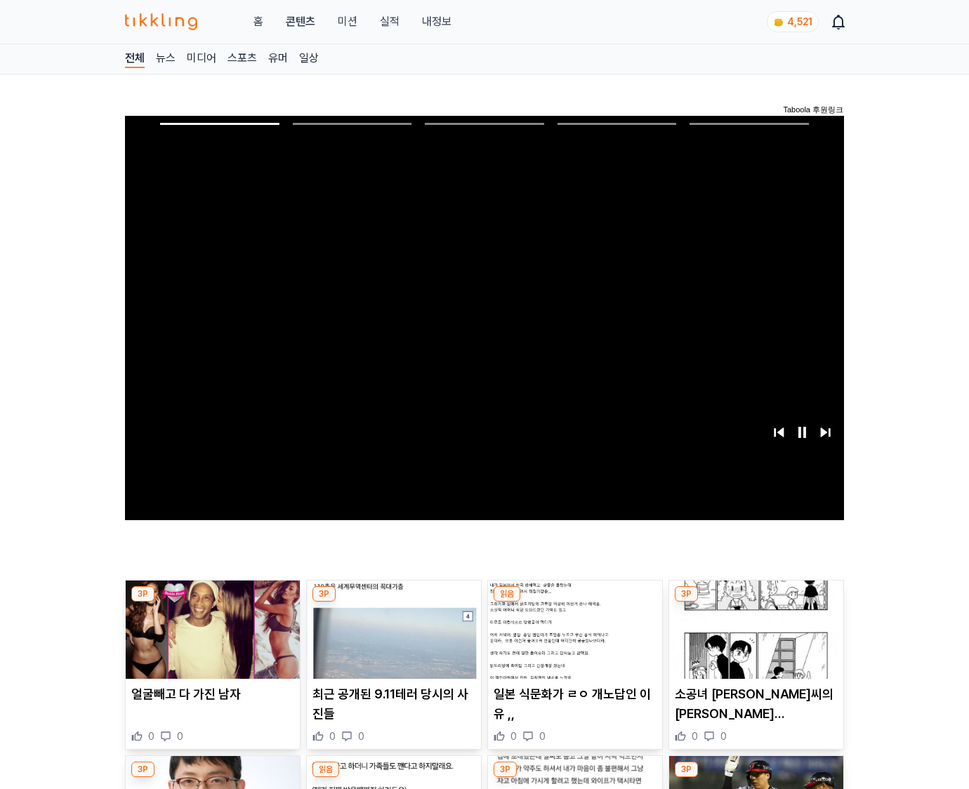
click at [753, 640] on img at bounding box center [756, 630] width 174 height 98
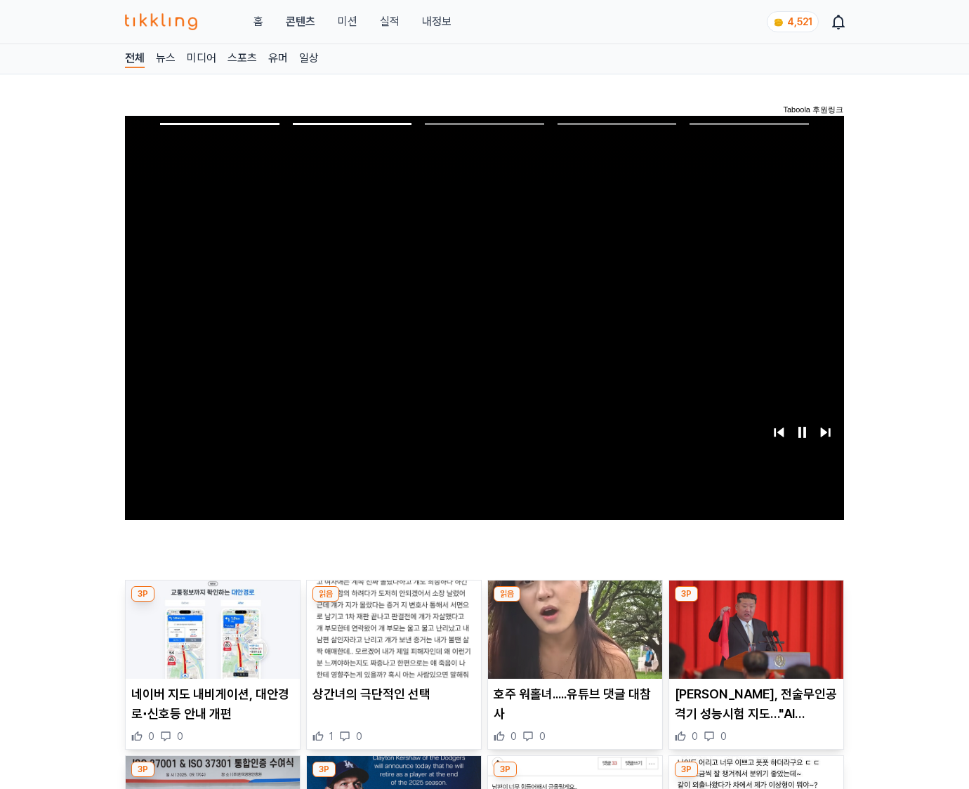
click at [753, 640] on img at bounding box center [756, 630] width 174 height 98
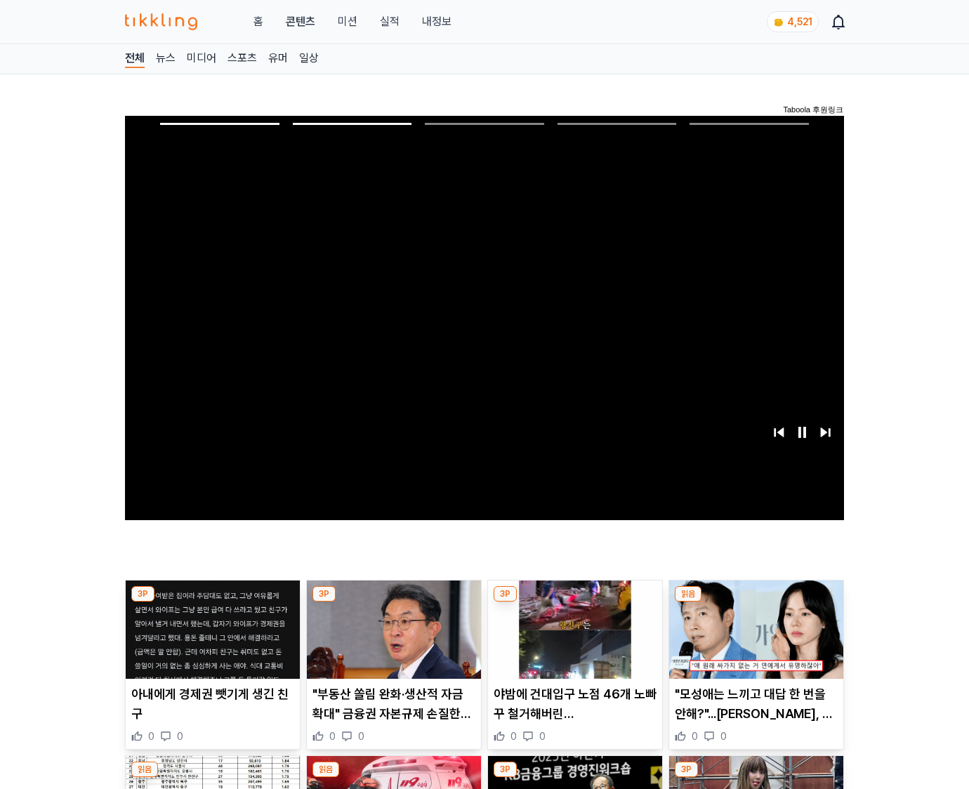
click at [753, 640] on img at bounding box center [756, 630] width 174 height 98
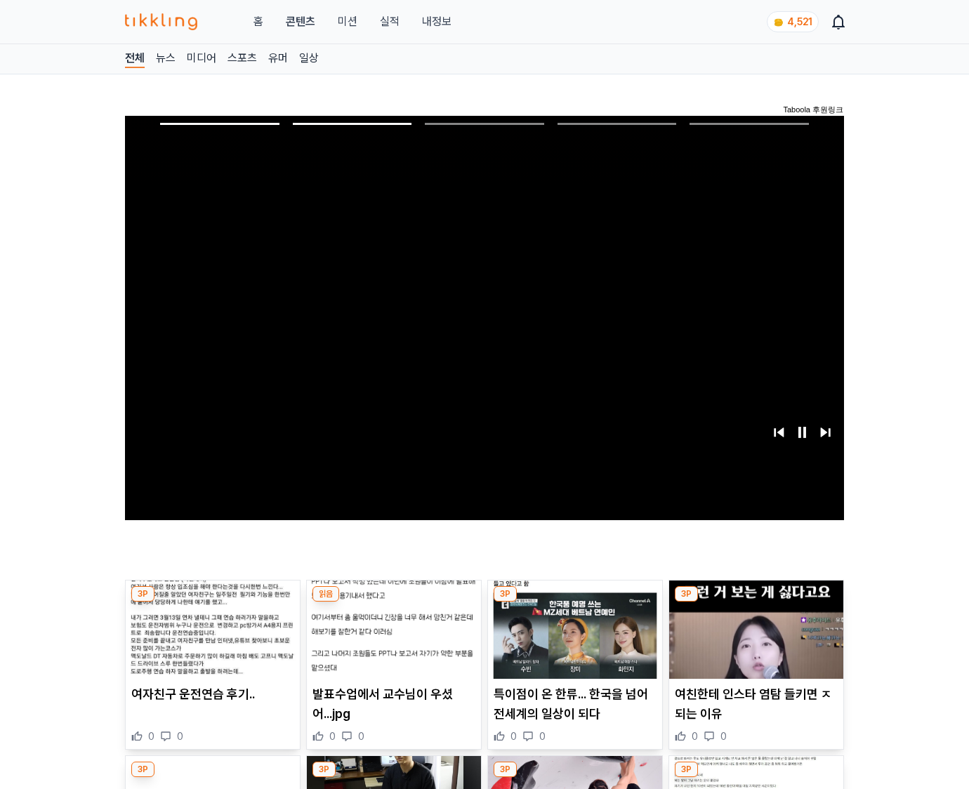
click at [753, 640] on img at bounding box center [756, 630] width 174 height 98
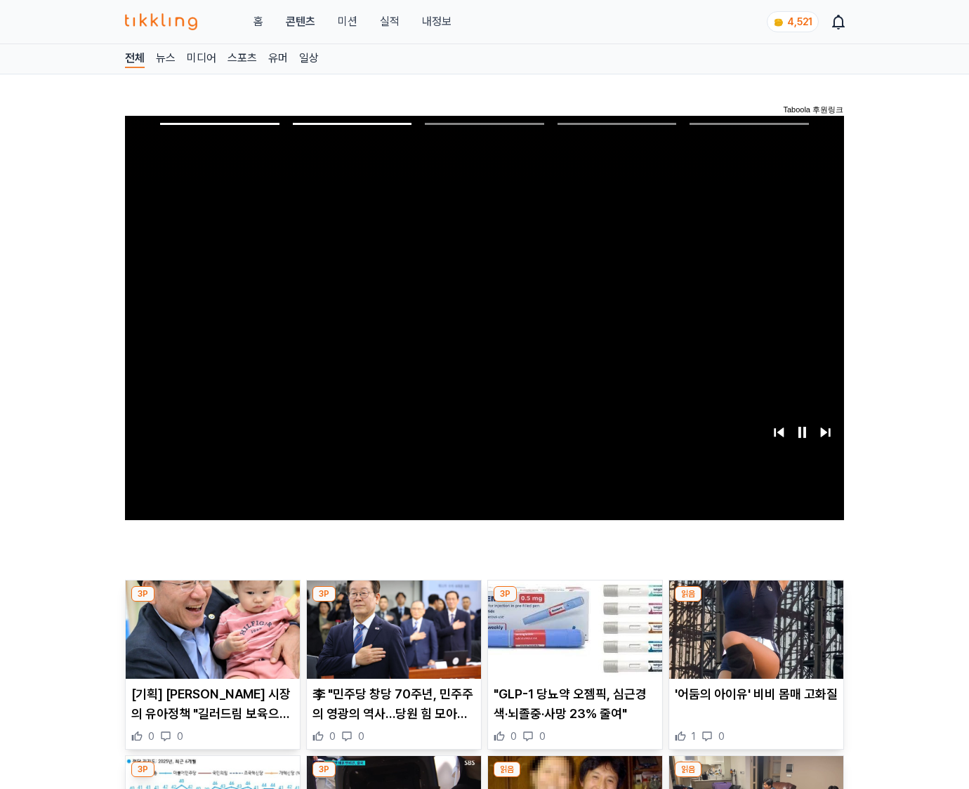
click at [753, 640] on img at bounding box center [756, 630] width 174 height 98
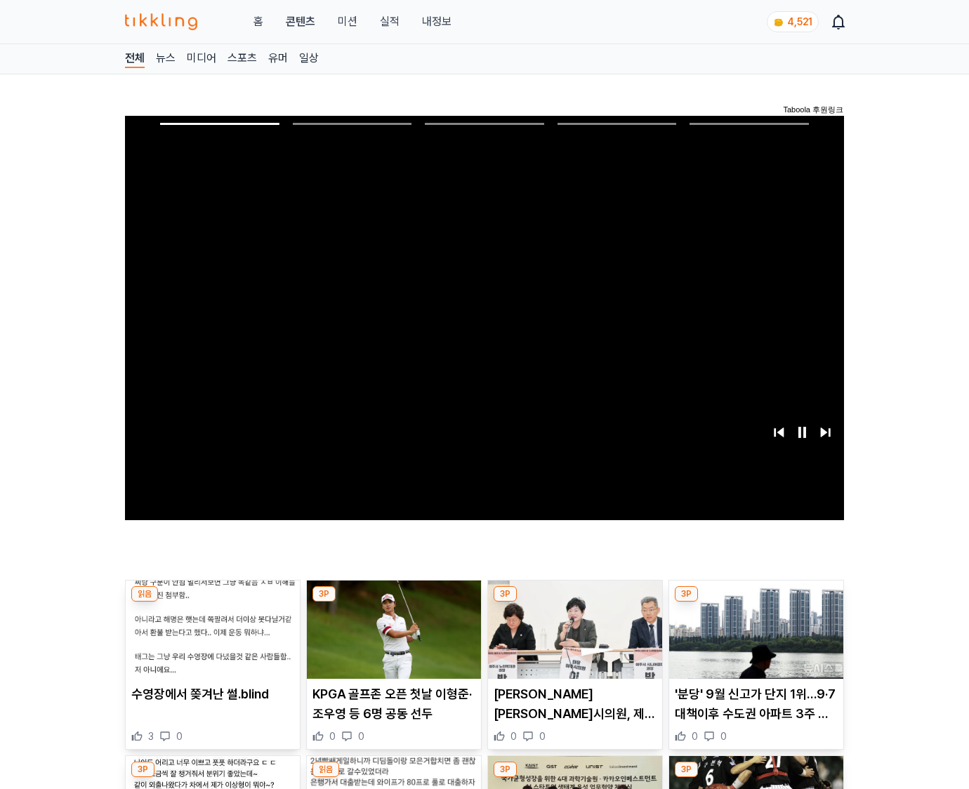
click at [753, 640] on img at bounding box center [756, 630] width 174 height 98
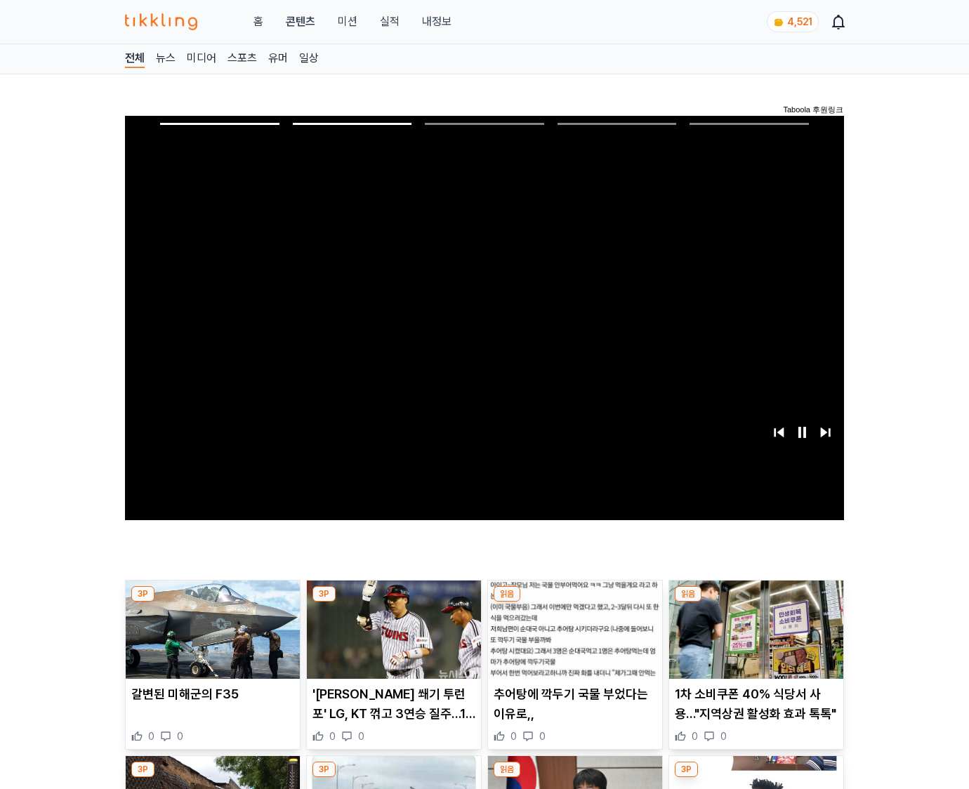
click at [753, 640] on img at bounding box center [756, 630] width 174 height 98
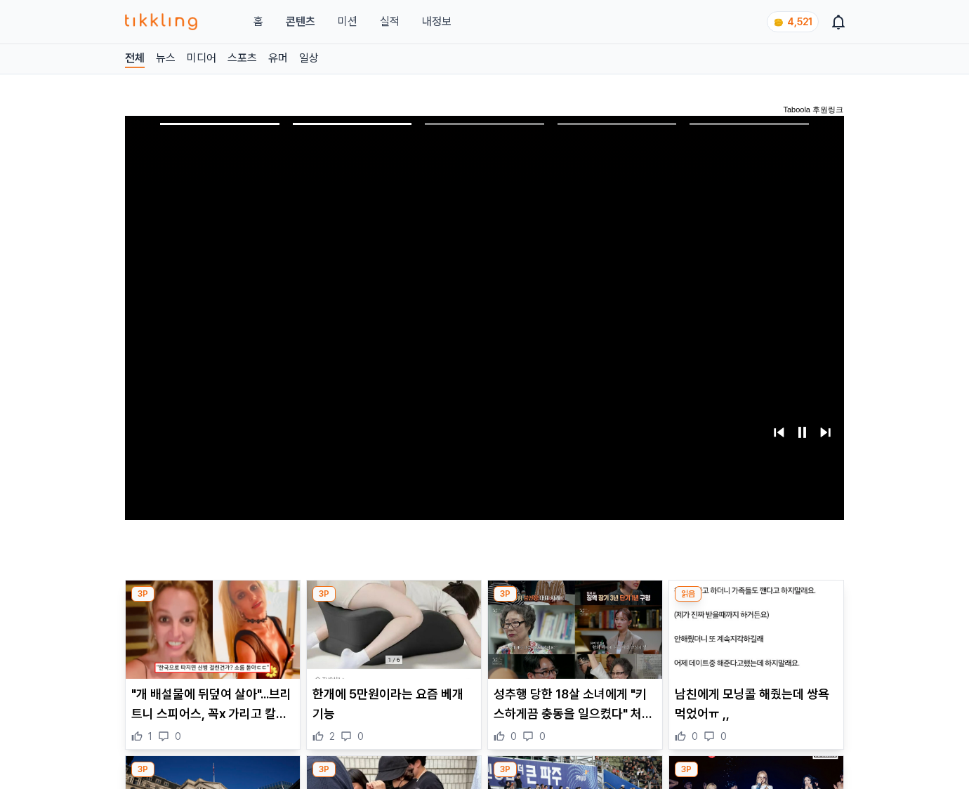
click at [753, 640] on img at bounding box center [756, 630] width 174 height 98
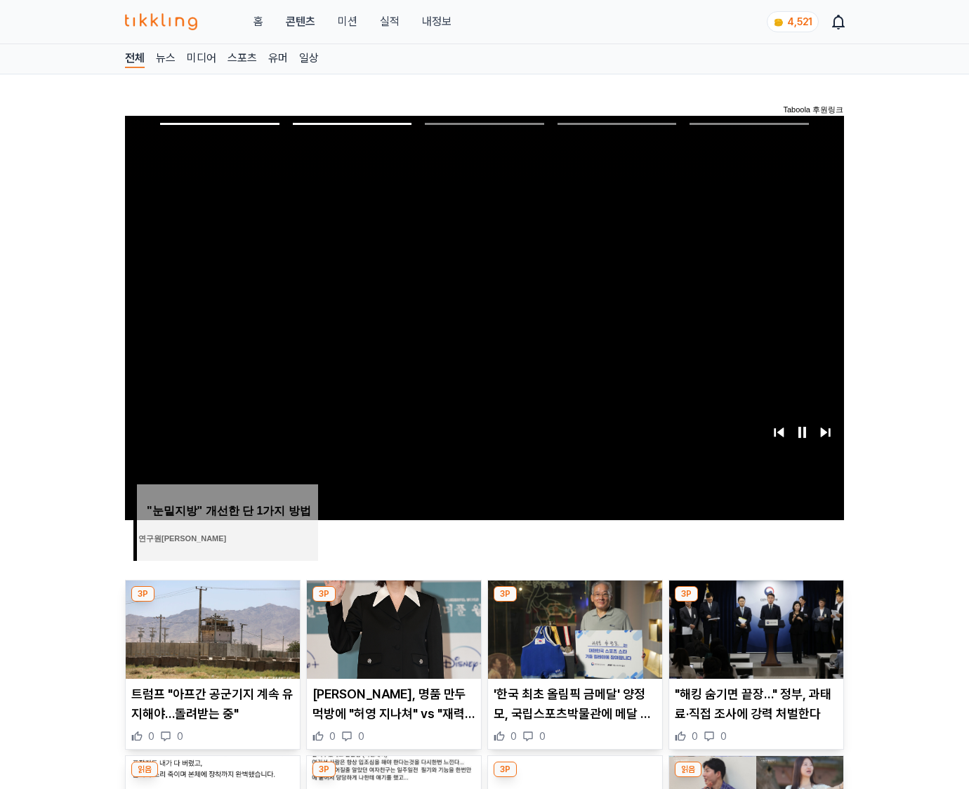
click at [753, 640] on img at bounding box center [756, 630] width 174 height 98
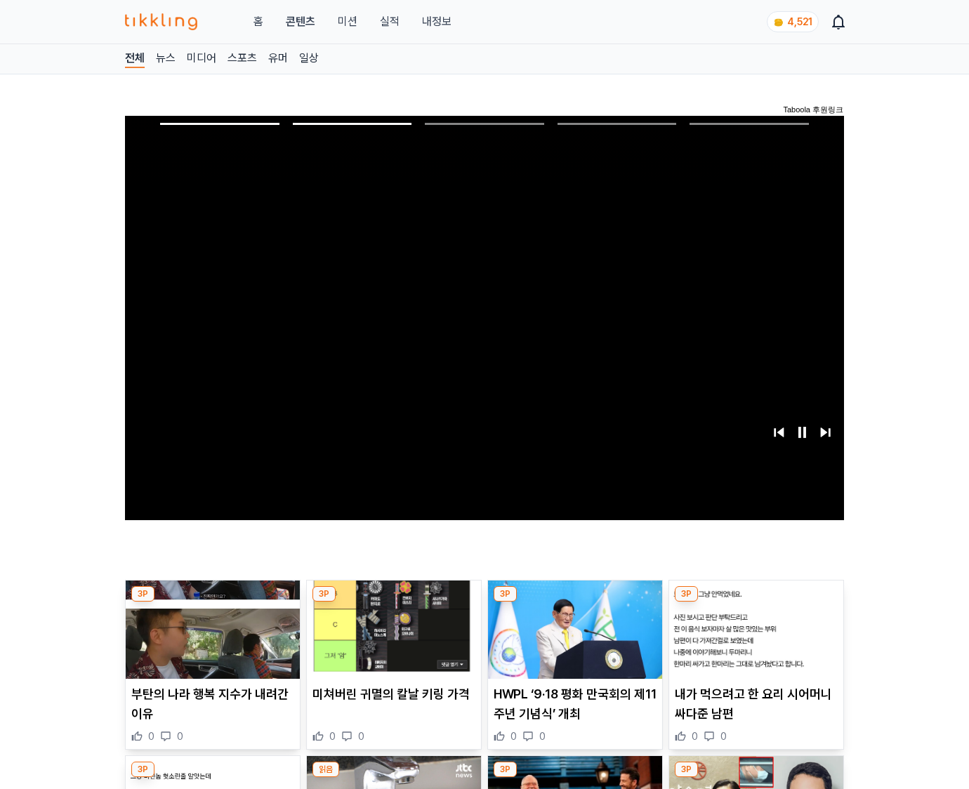
click at [753, 640] on img at bounding box center [756, 630] width 174 height 98
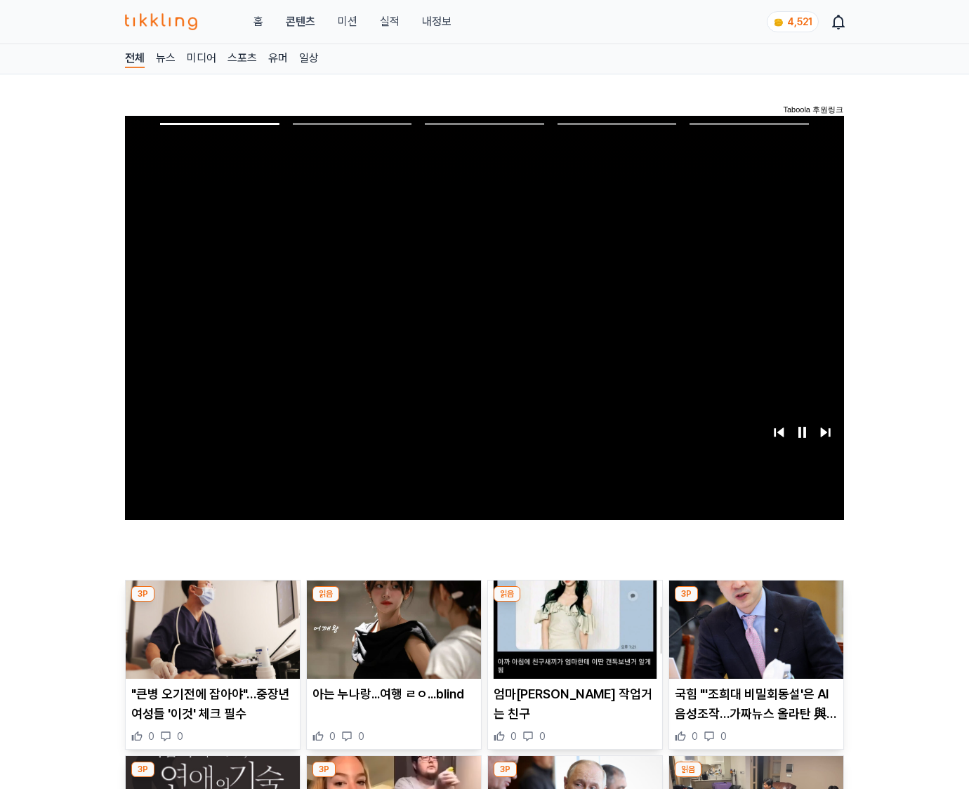
click at [753, 640] on img at bounding box center [756, 630] width 174 height 98
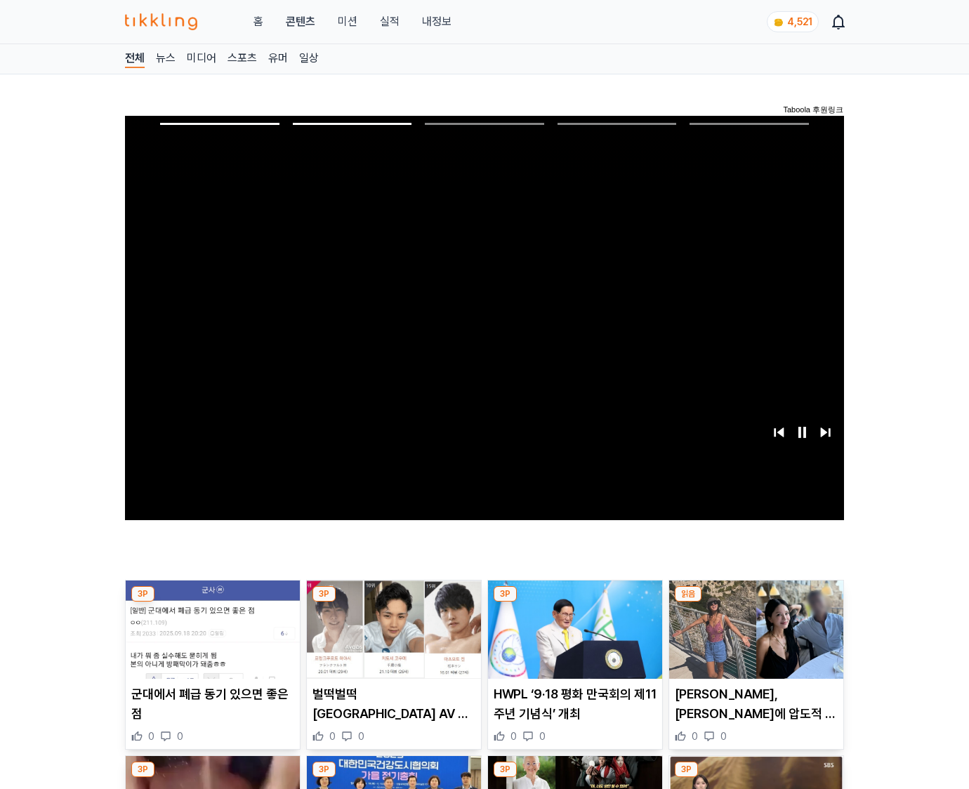
click at [753, 640] on img at bounding box center [756, 630] width 174 height 98
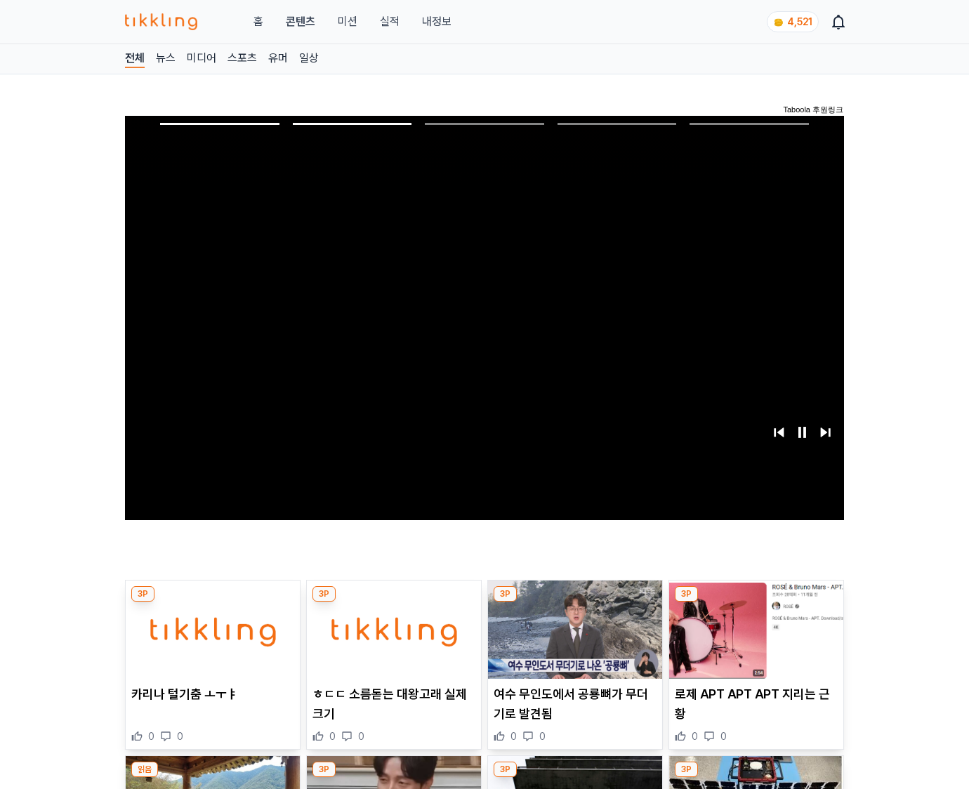
click at [753, 640] on img at bounding box center [756, 630] width 174 height 98
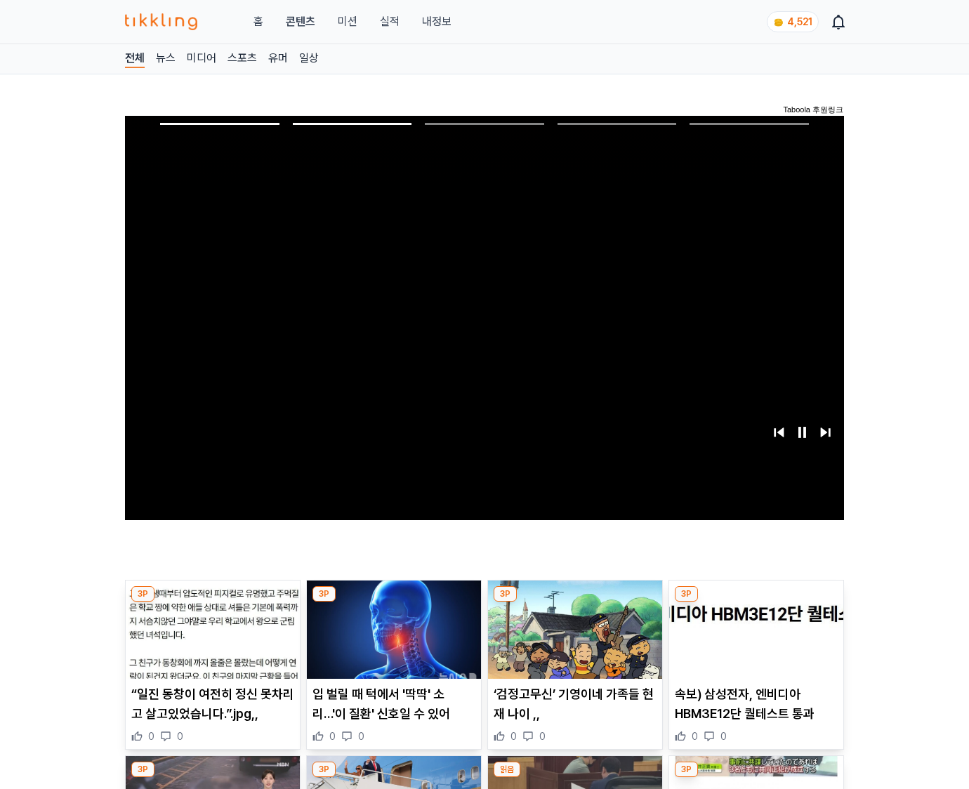
click at [753, 640] on img at bounding box center [756, 630] width 174 height 98
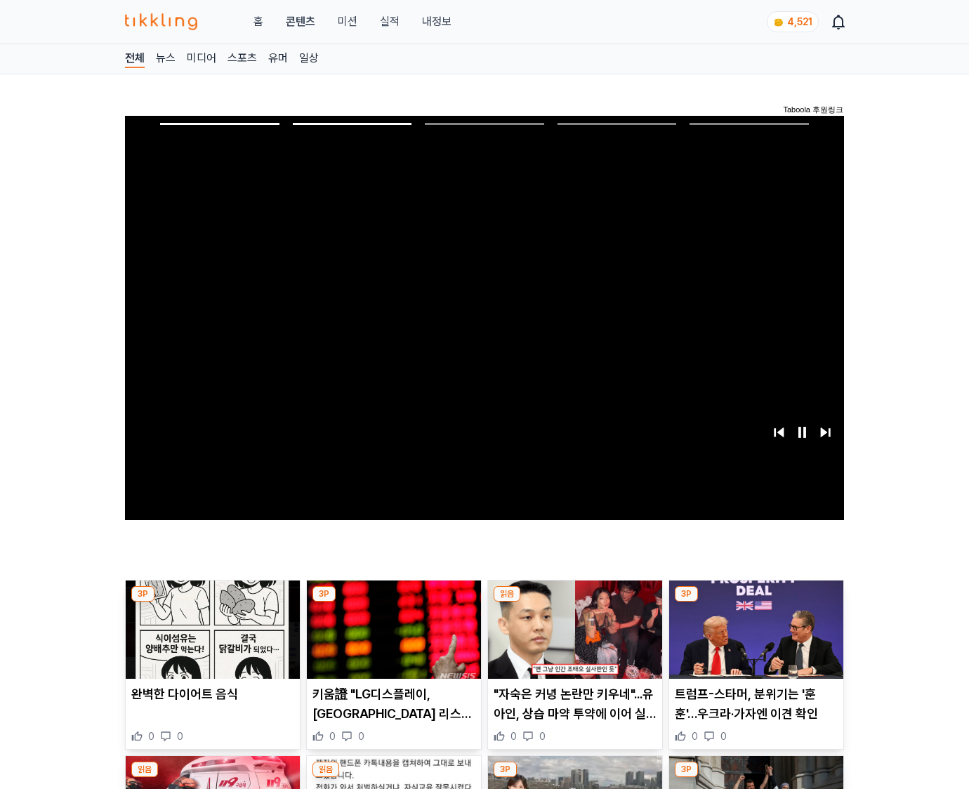
click at [753, 640] on img at bounding box center [756, 630] width 174 height 98
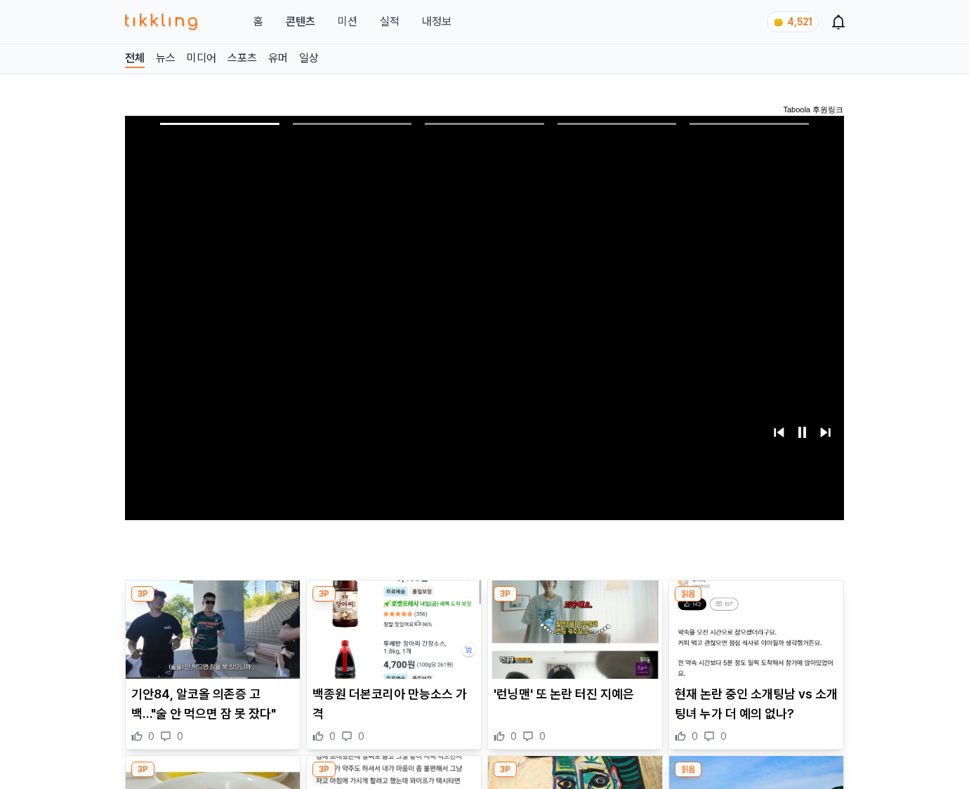
click at [753, 640] on img at bounding box center [756, 630] width 174 height 98
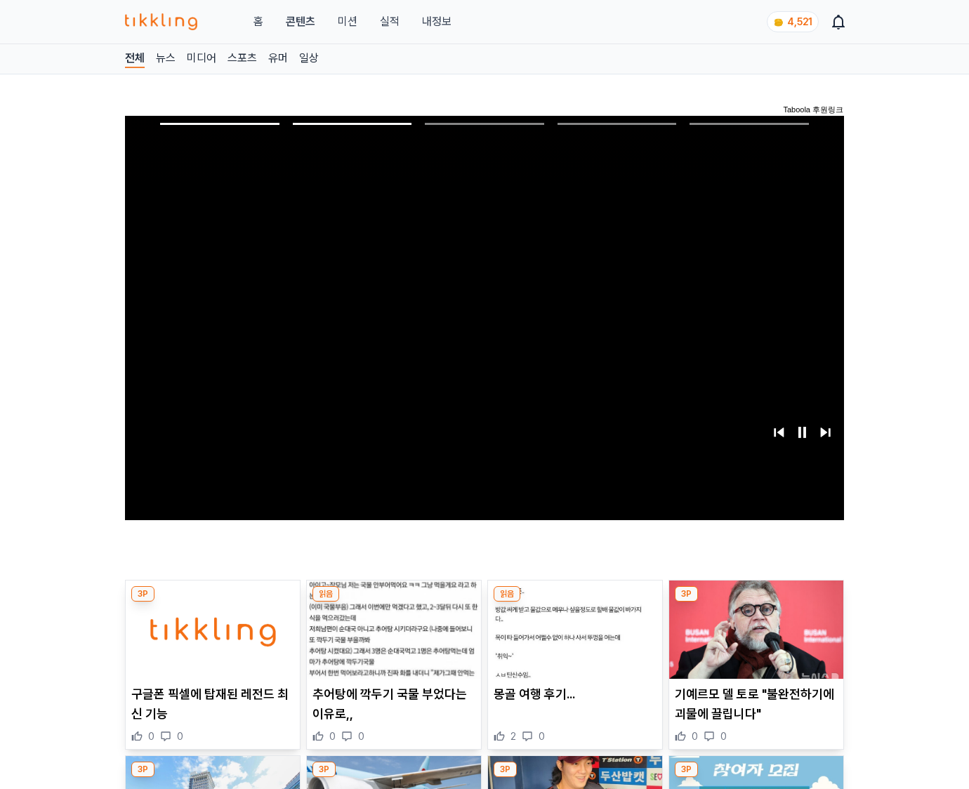
click at [753, 640] on img at bounding box center [756, 630] width 174 height 98
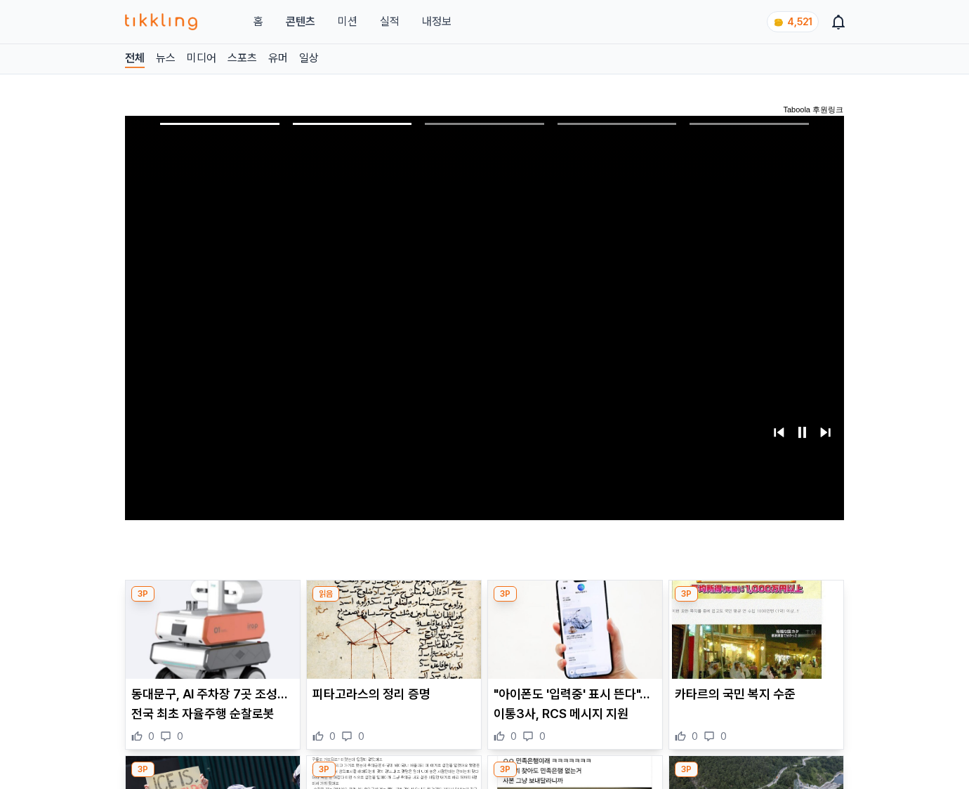
click at [753, 640] on img at bounding box center [756, 630] width 174 height 98
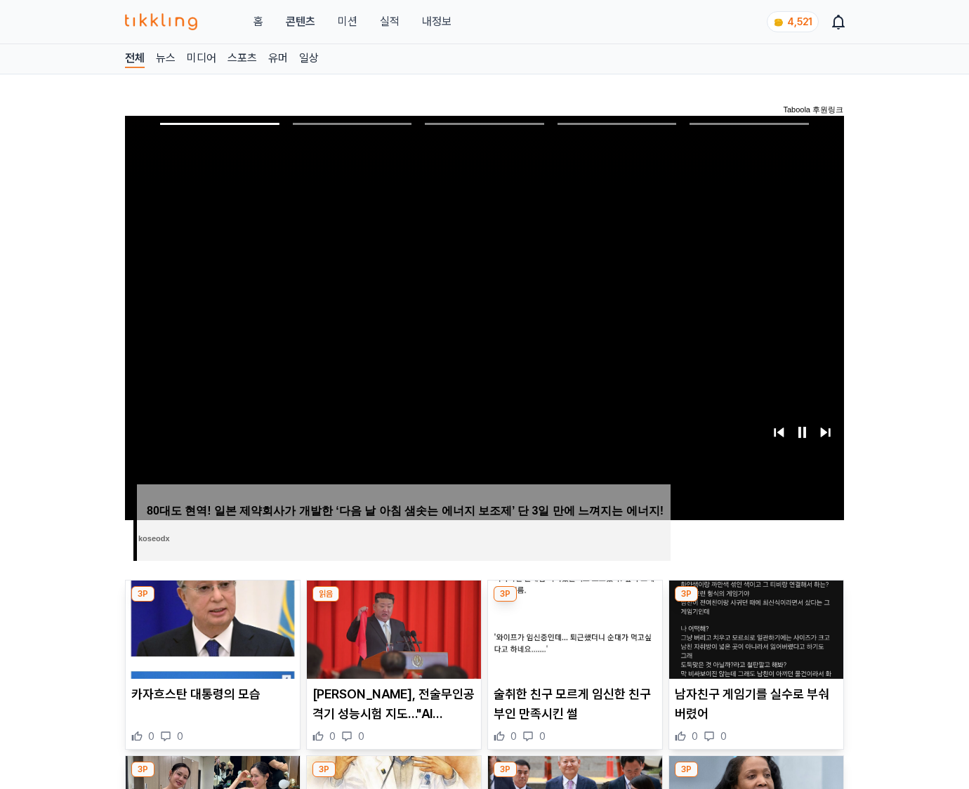
click at [753, 640] on img at bounding box center [756, 630] width 174 height 98
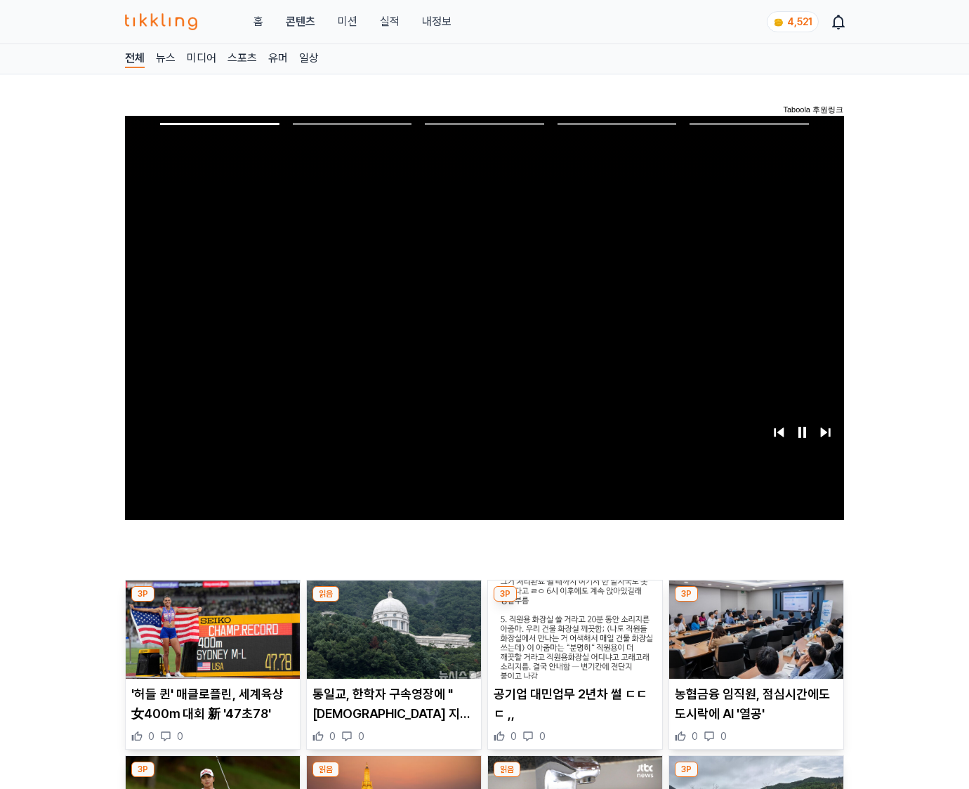
click at [753, 640] on img at bounding box center [756, 630] width 174 height 98
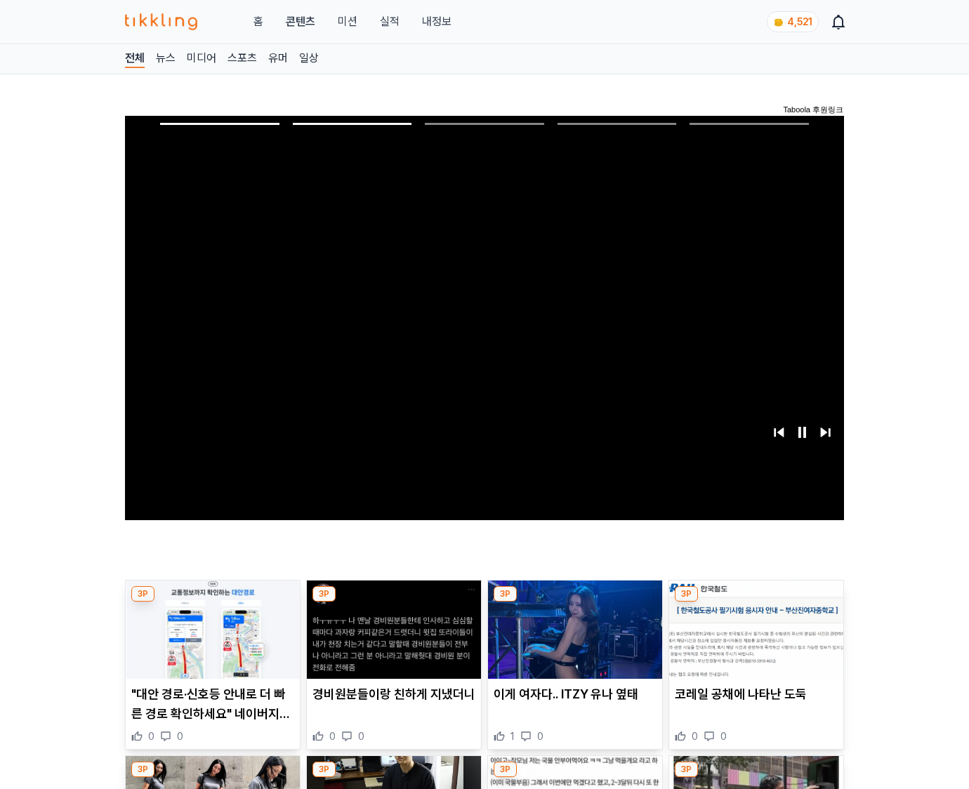
click at [753, 640] on img at bounding box center [756, 630] width 174 height 98
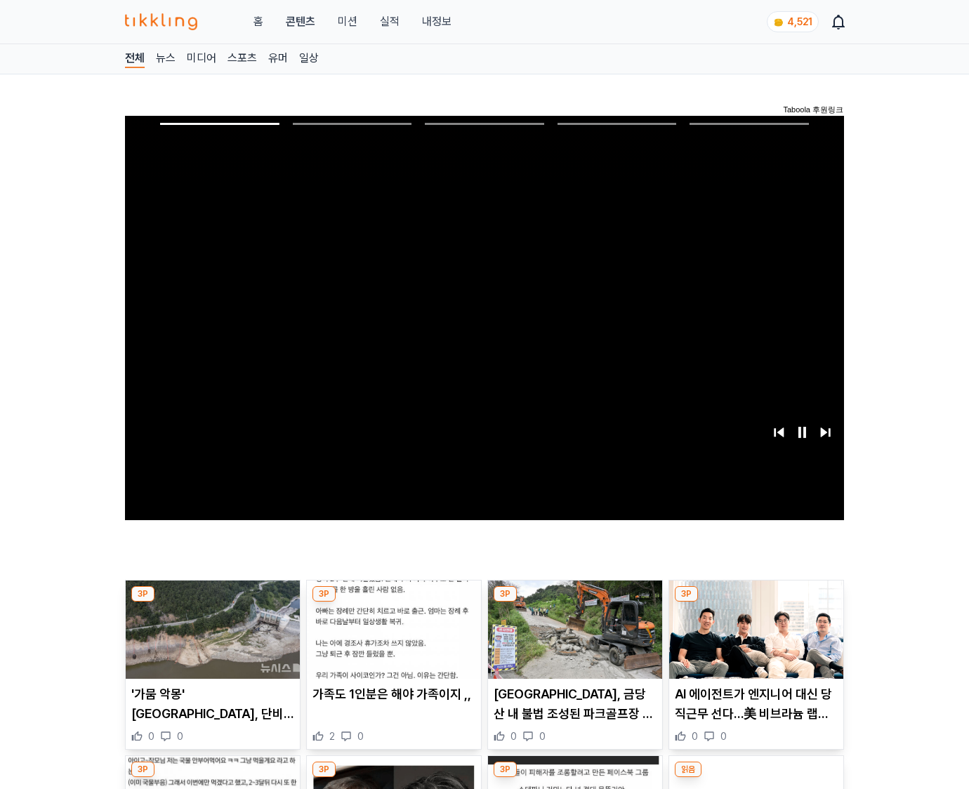
click at [753, 640] on img at bounding box center [756, 630] width 174 height 98
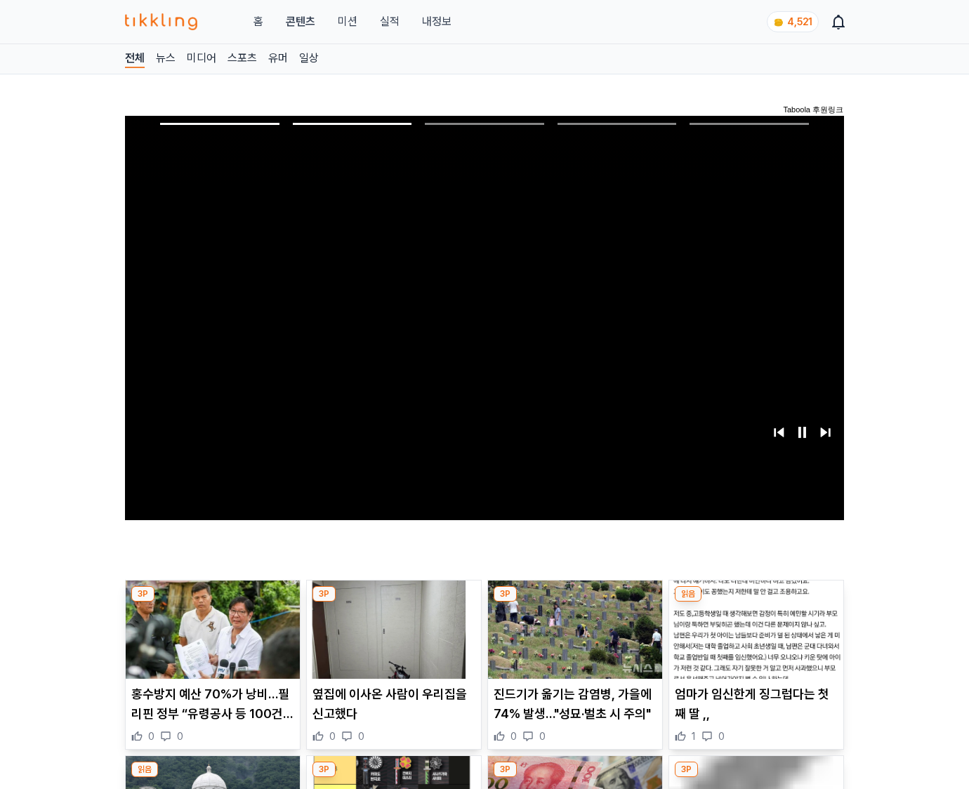
click at [753, 640] on img at bounding box center [756, 630] width 174 height 98
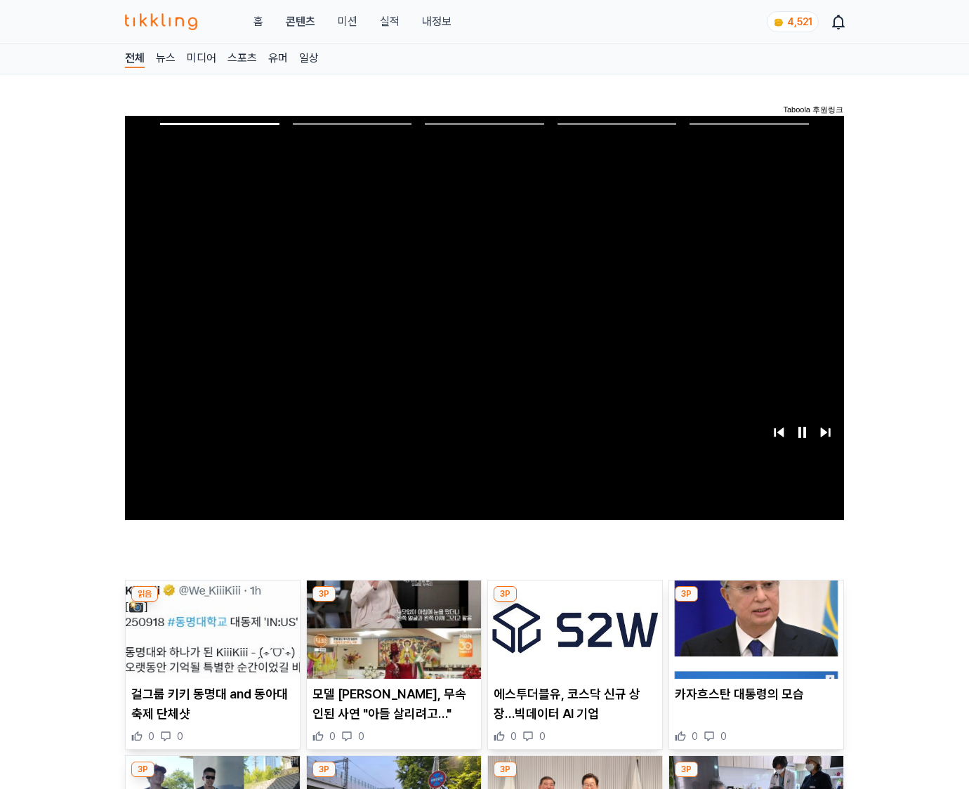
click at [753, 640] on img at bounding box center [756, 630] width 174 height 98
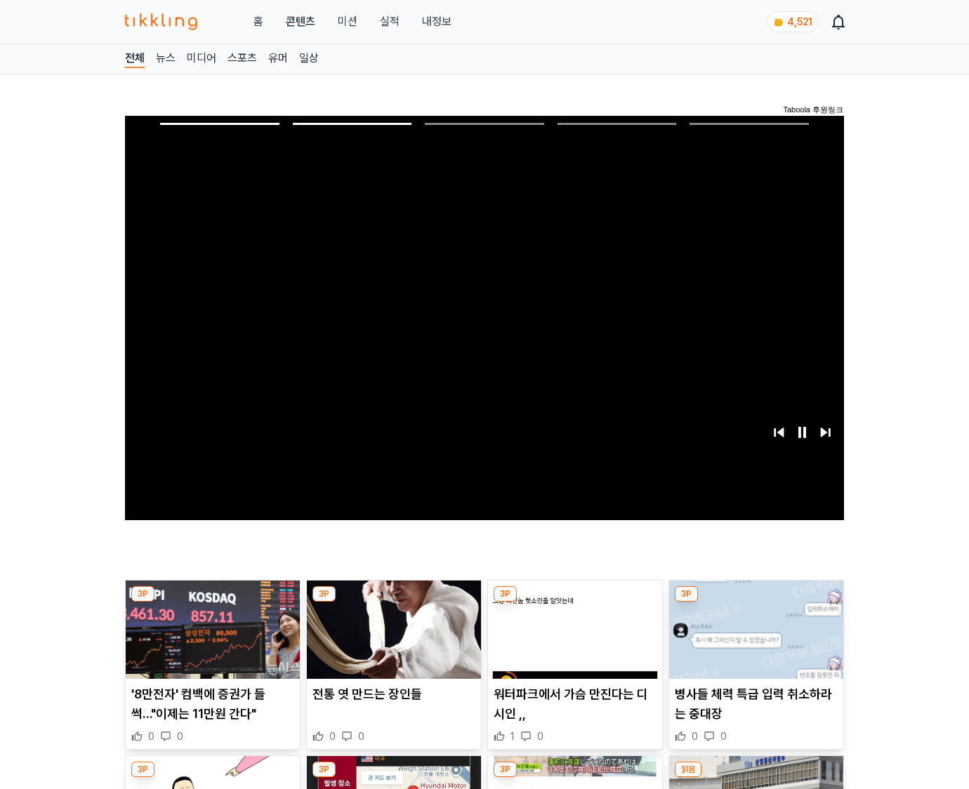
click at [753, 640] on img at bounding box center [756, 630] width 174 height 98
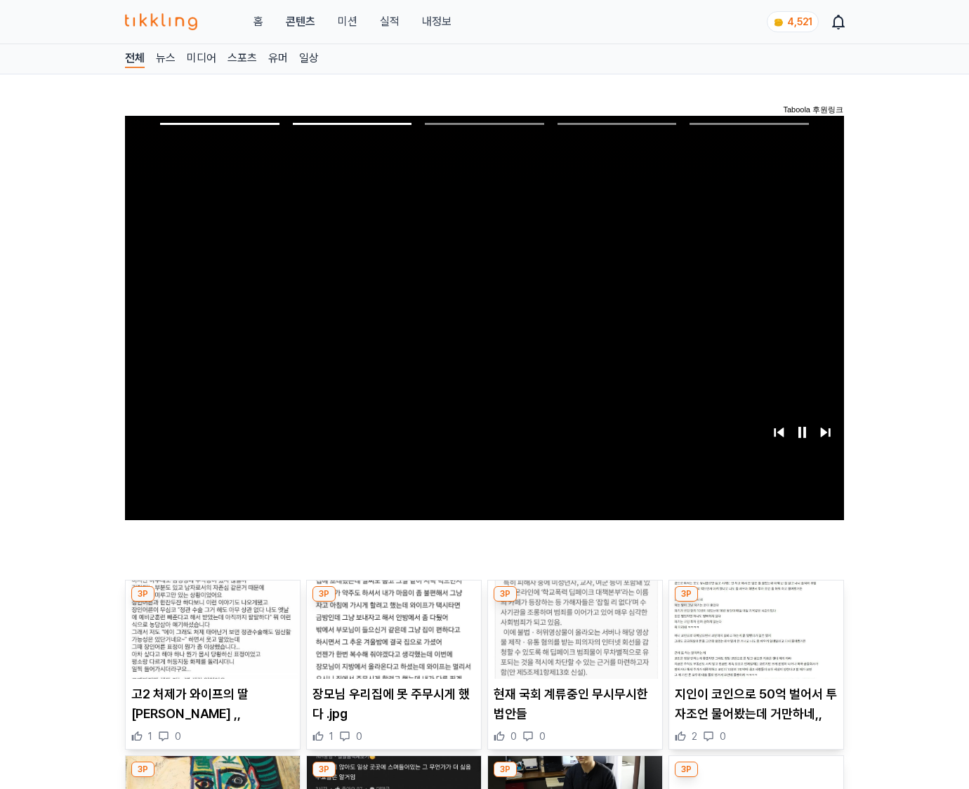
click at [753, 640] on img at bounding box center [756, 630] width 174 height 98
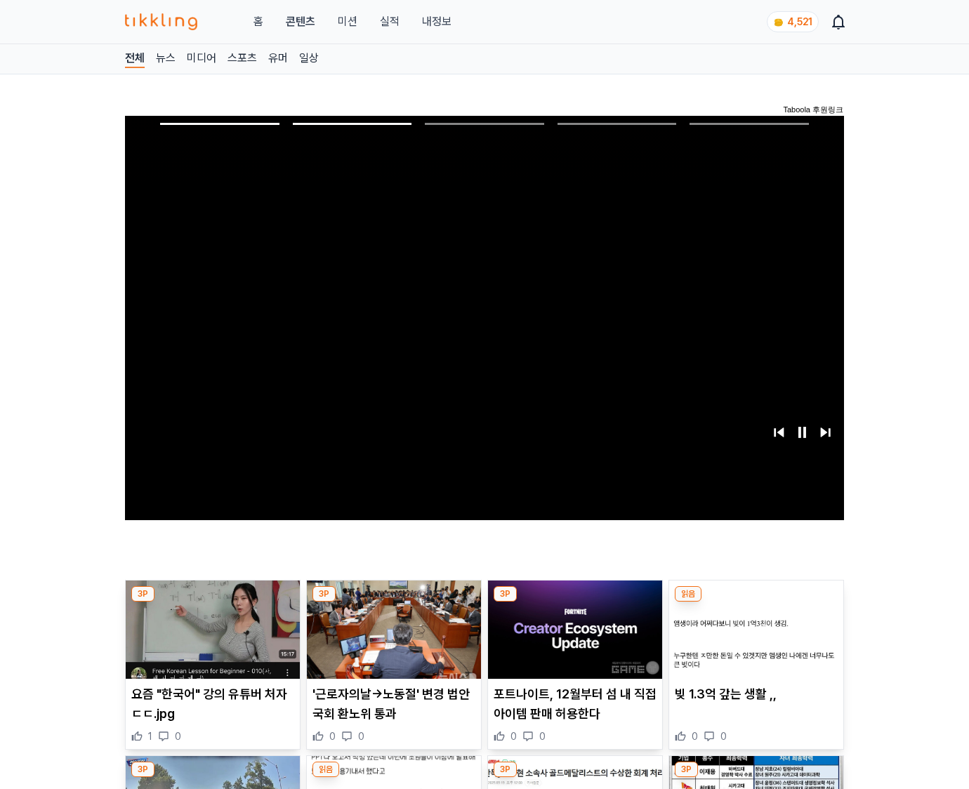
click at [753, 640] on img at bounding box center [756, 630] width 174 height 98
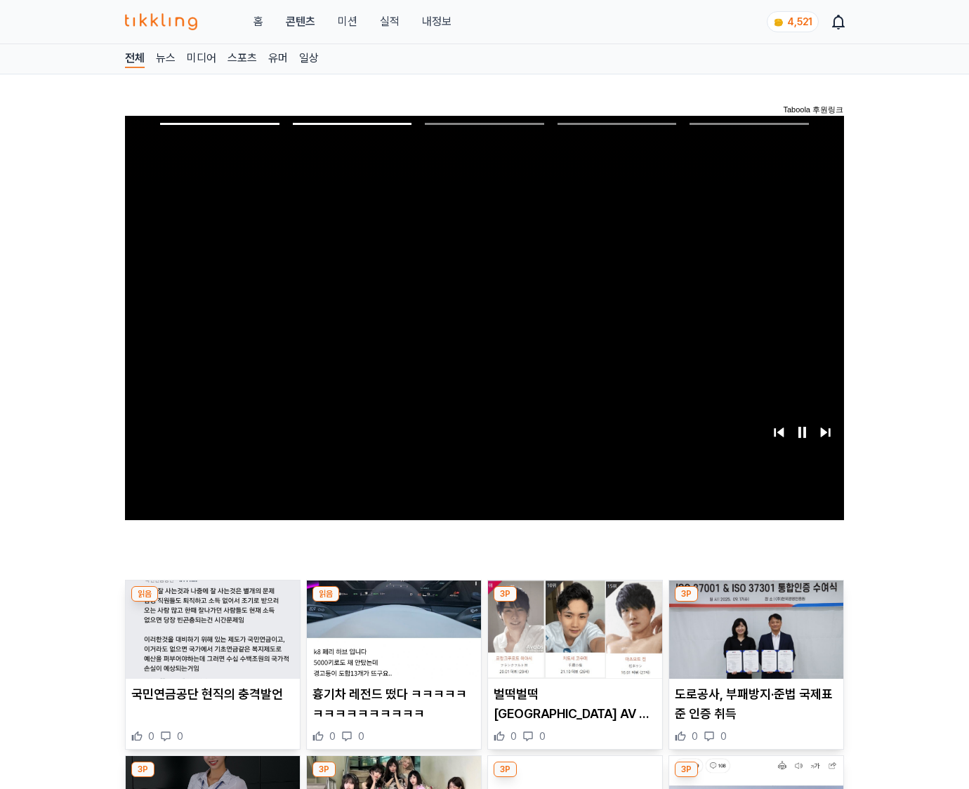
click at [753, 640] on img at bounding box center [756, 630] width 174 height 98
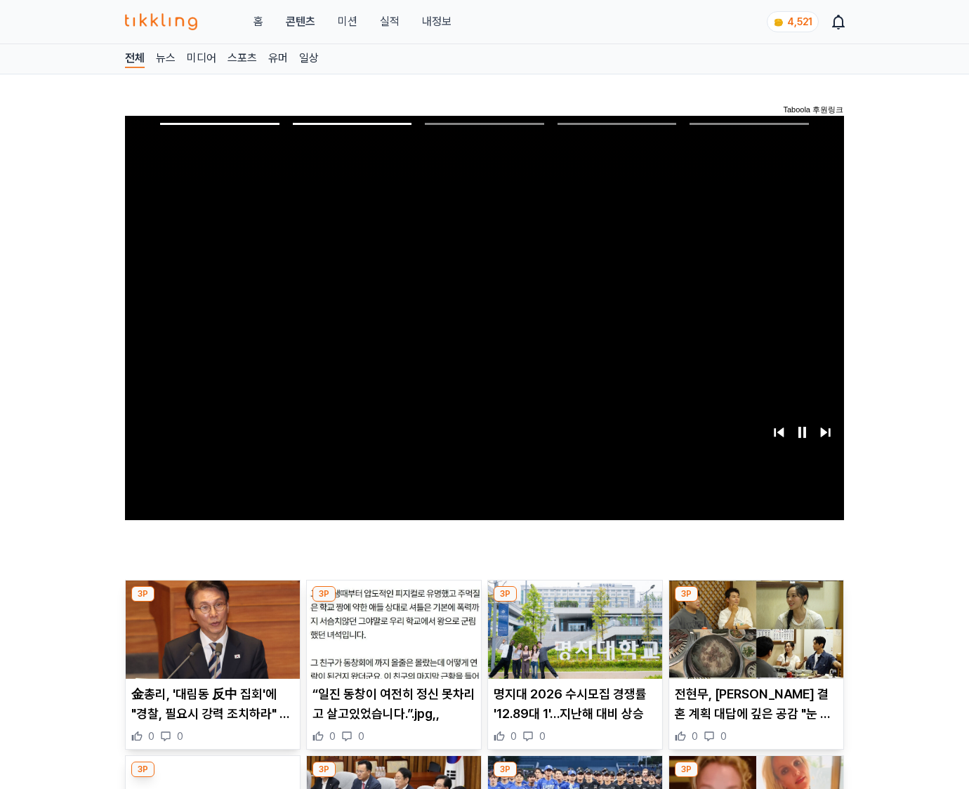
click at [753, 640] on img at bounding box center [756, 630] width 174 height 98
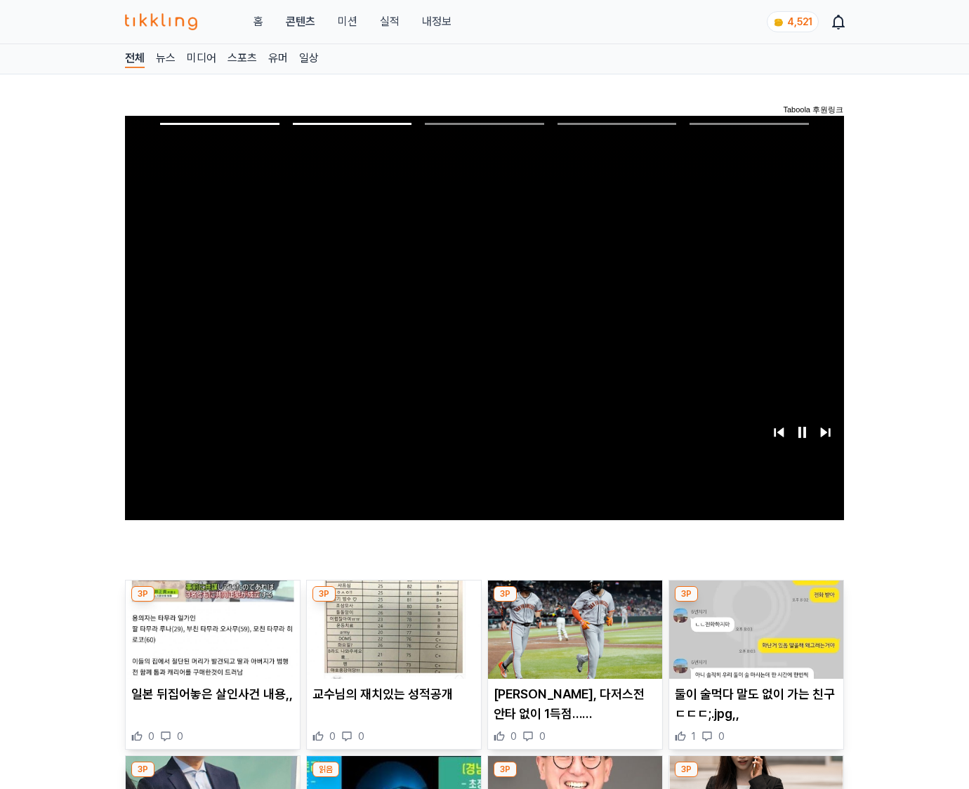
click at [753, 640] on img at bounding box center [756, 630] width 174 height 98
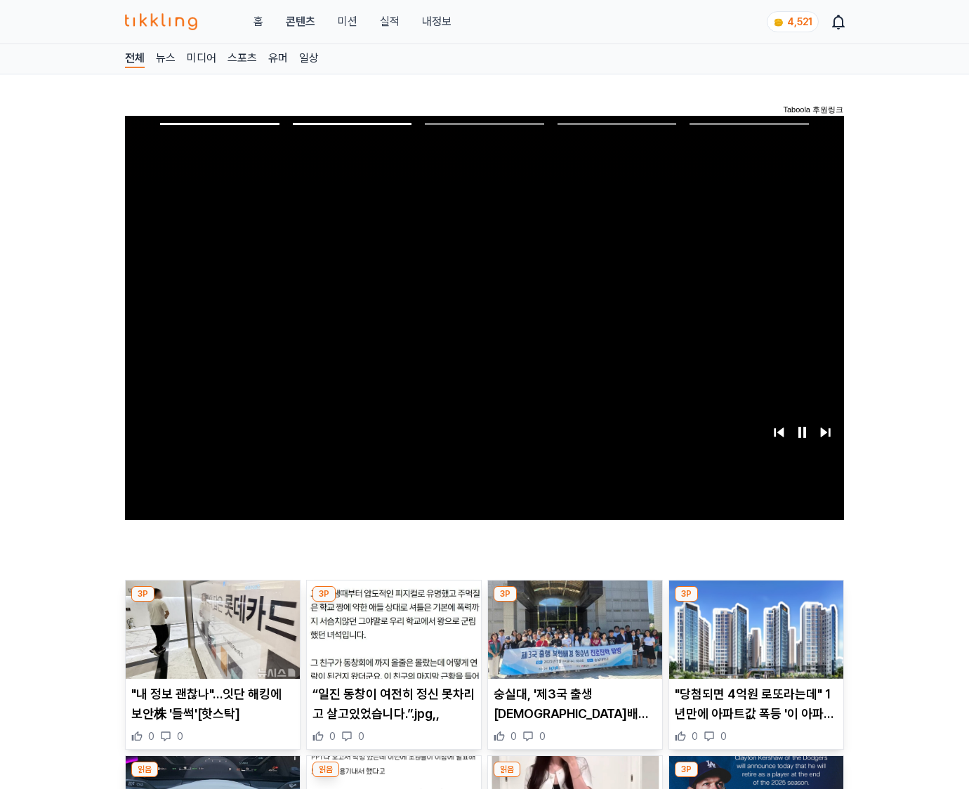
click at [753, 640] on img at bounding box center [756, 630] width 174 height 98
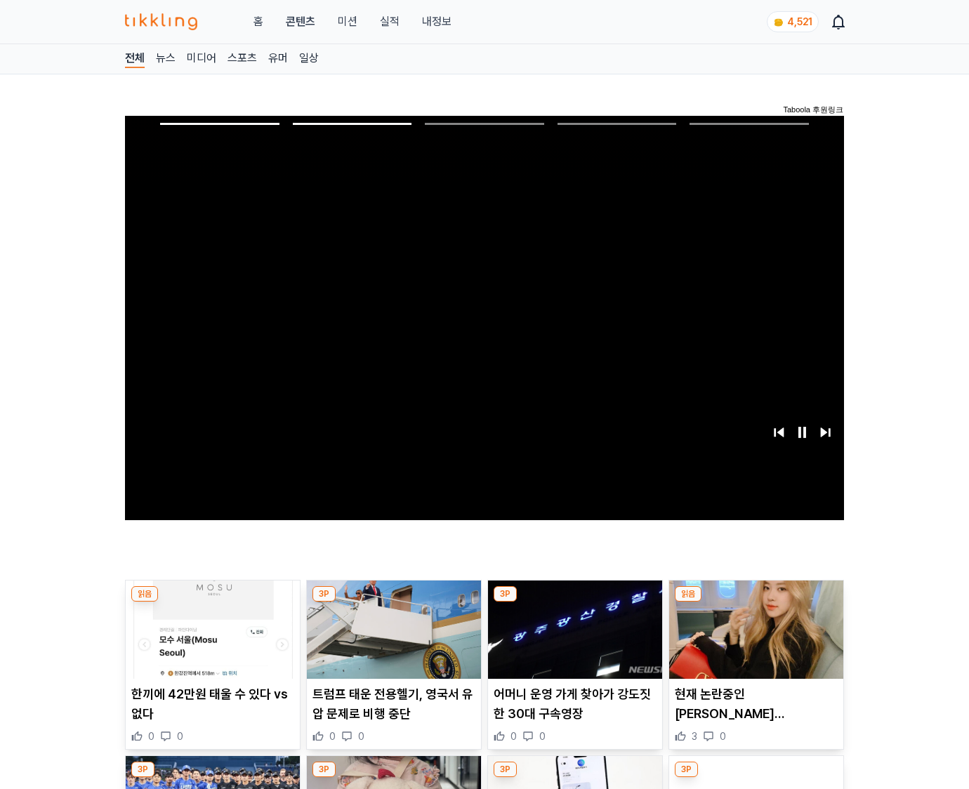
click at [753, 640] on img at bounding box center [756, 630] width 174 height 98
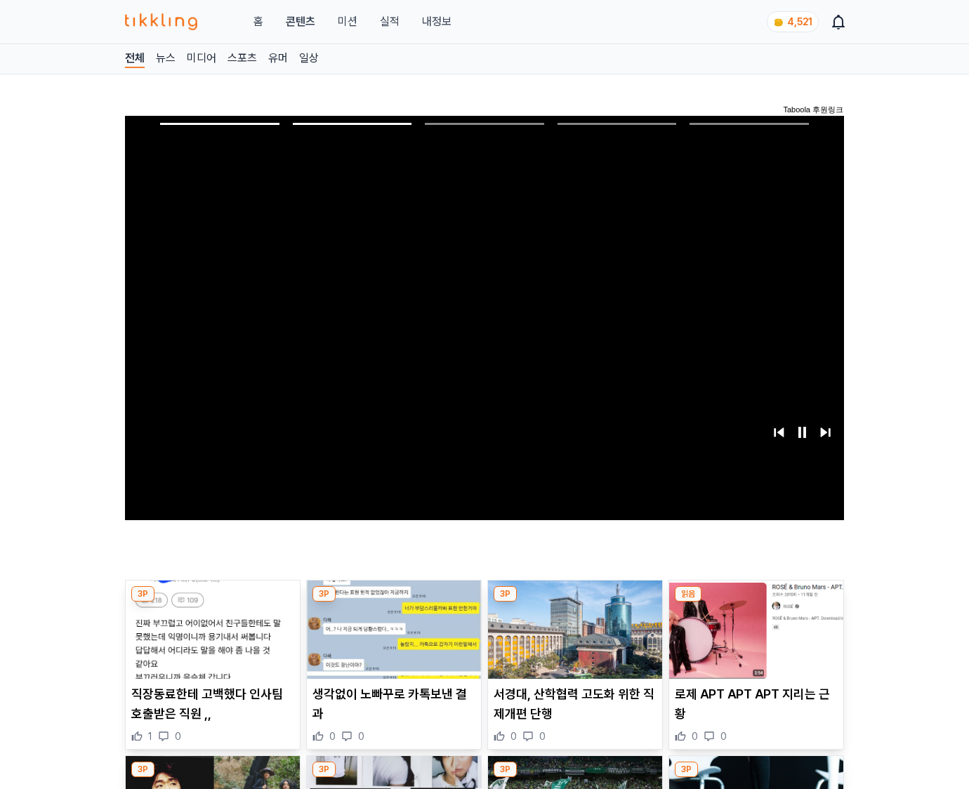
click at [753, 640] on img at bounding box center [756, 630] width 174 height 98
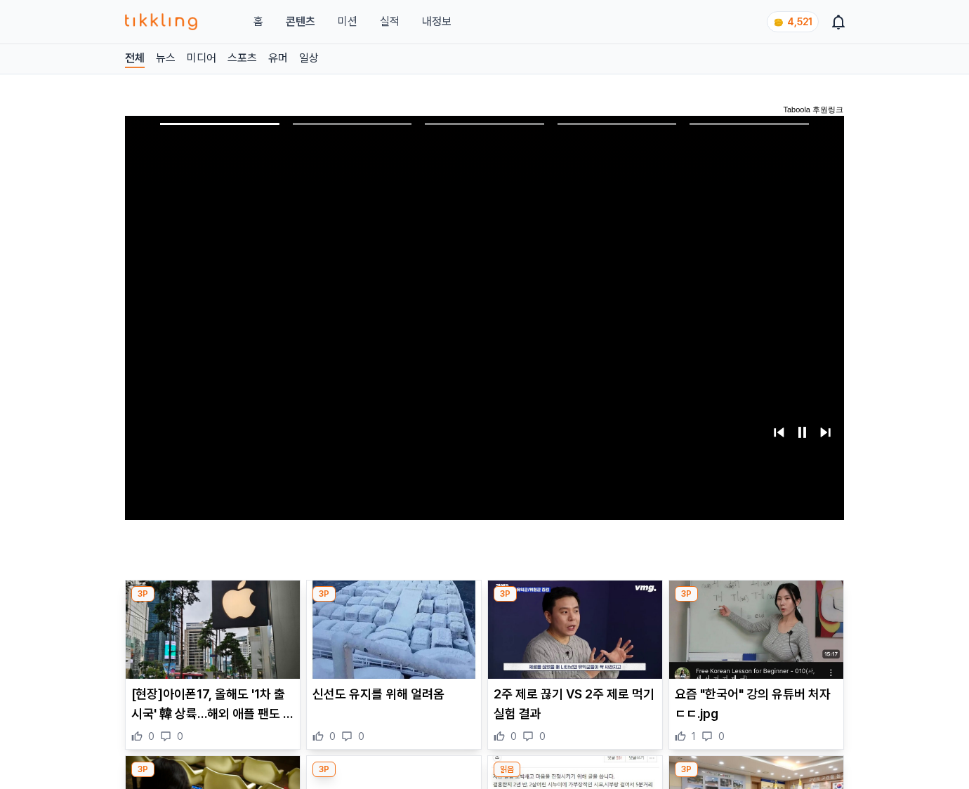
click at [753, 640] on img at bounding box center [756, 630] width 174 height 98
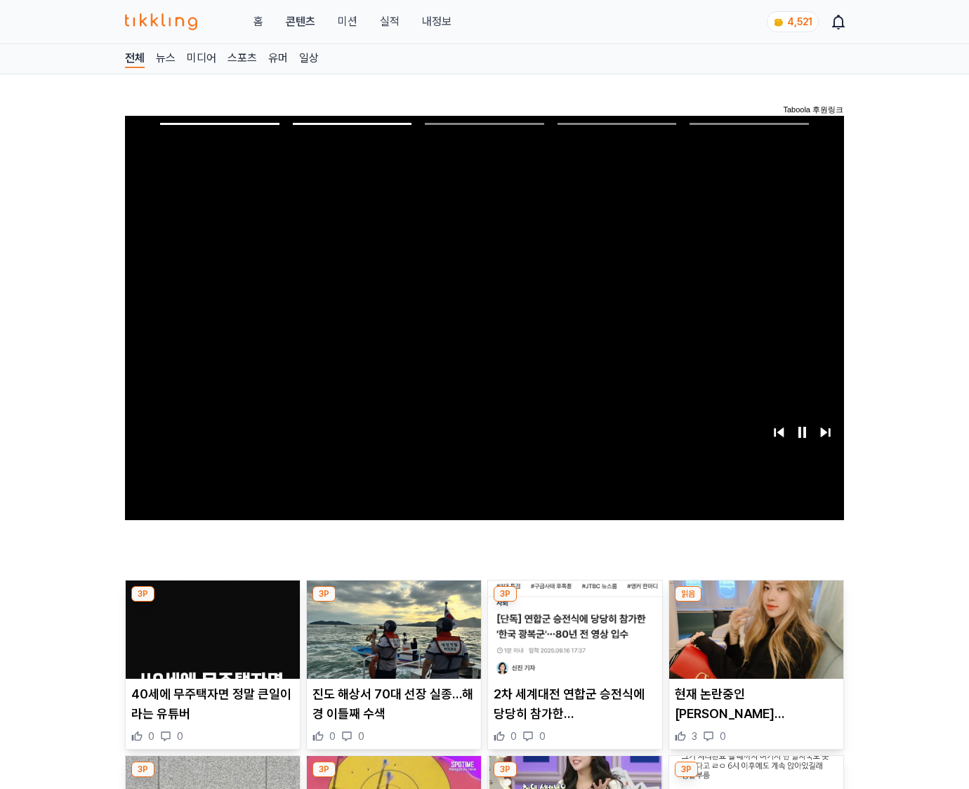
click at [753, 640] on img at bounding box center [756, 630] width 174 height 98
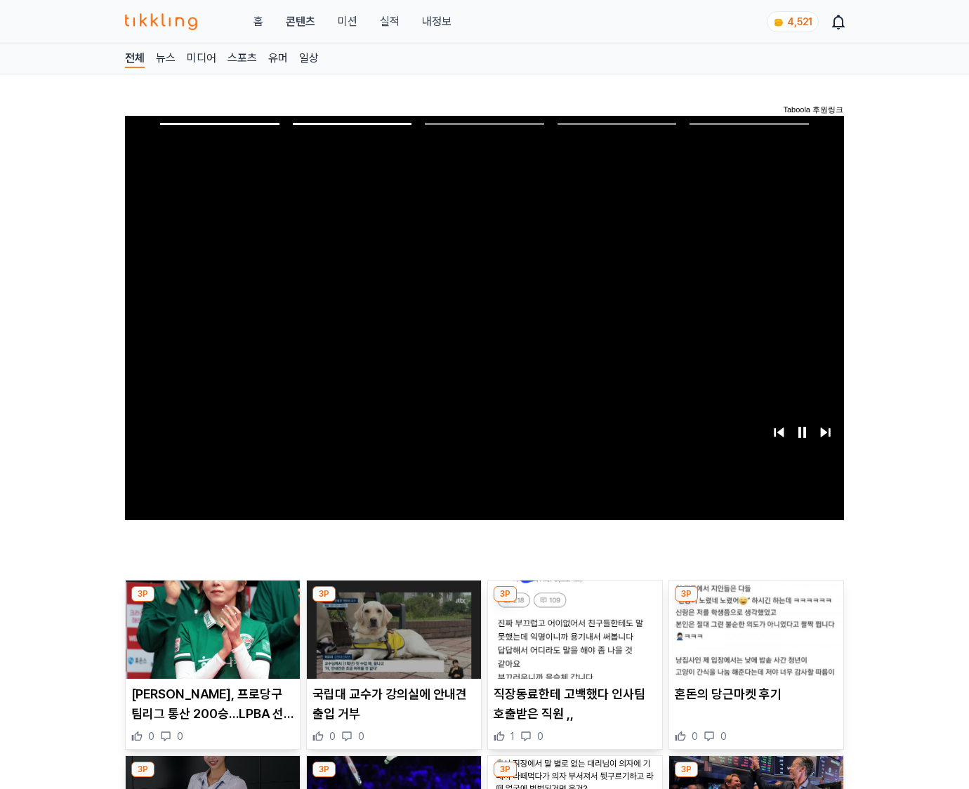
click at [753, 640] on img at bounding box center [756, 630] width 174 height 98
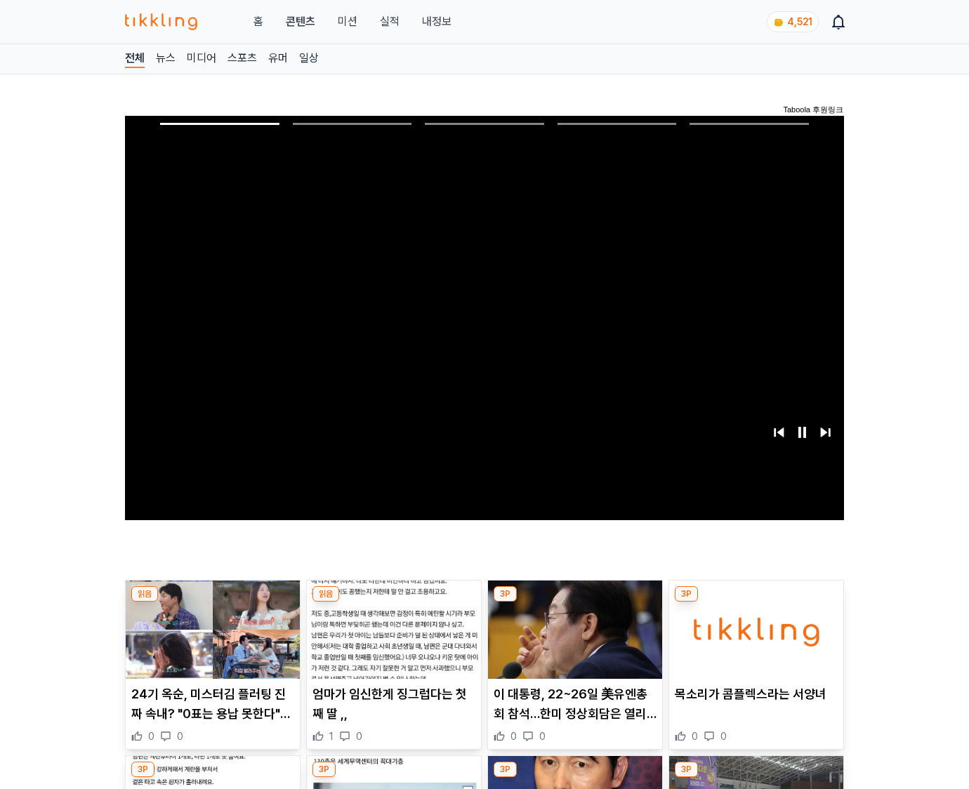
click at [753, 640] on img at bounding box center [756, 630] width 174 height 98
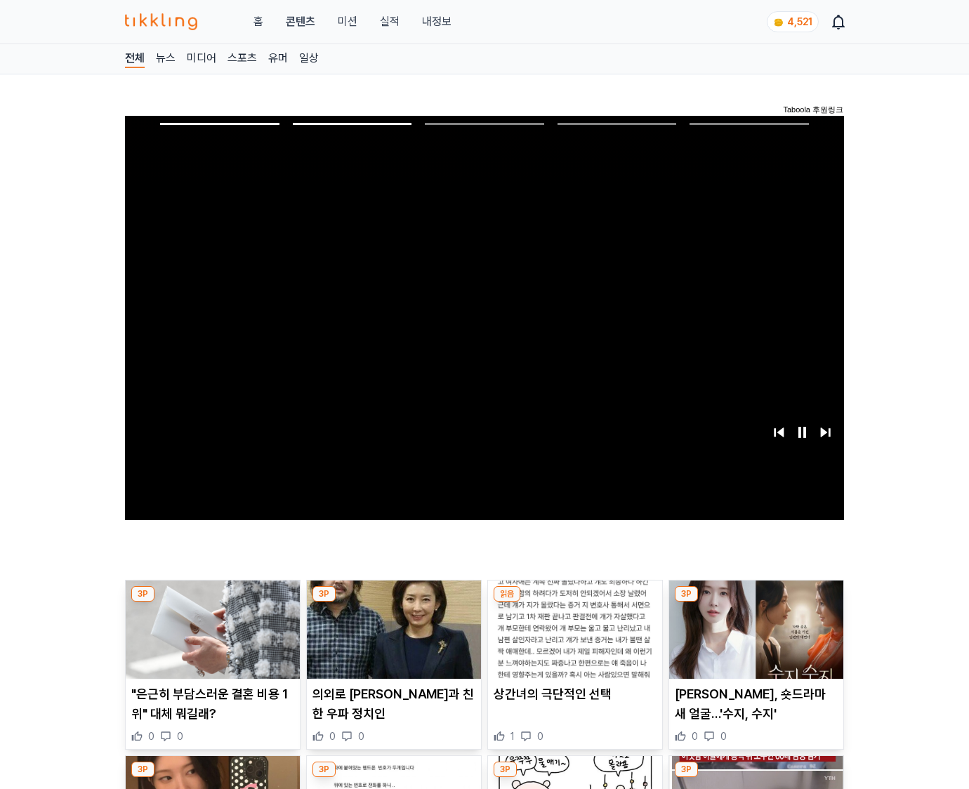
click at [753, 640] on img at bounding box center [756, 630] width 174 height 98
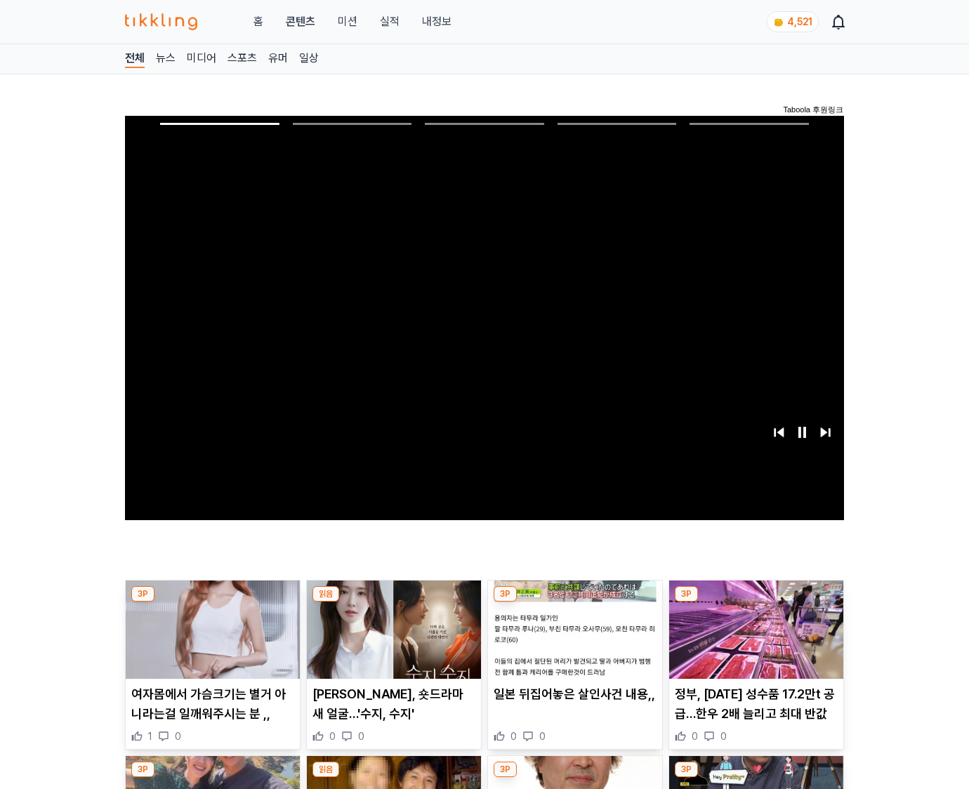
click at [753, 640] on img at bounding box center [756, 630] width 174 height 98
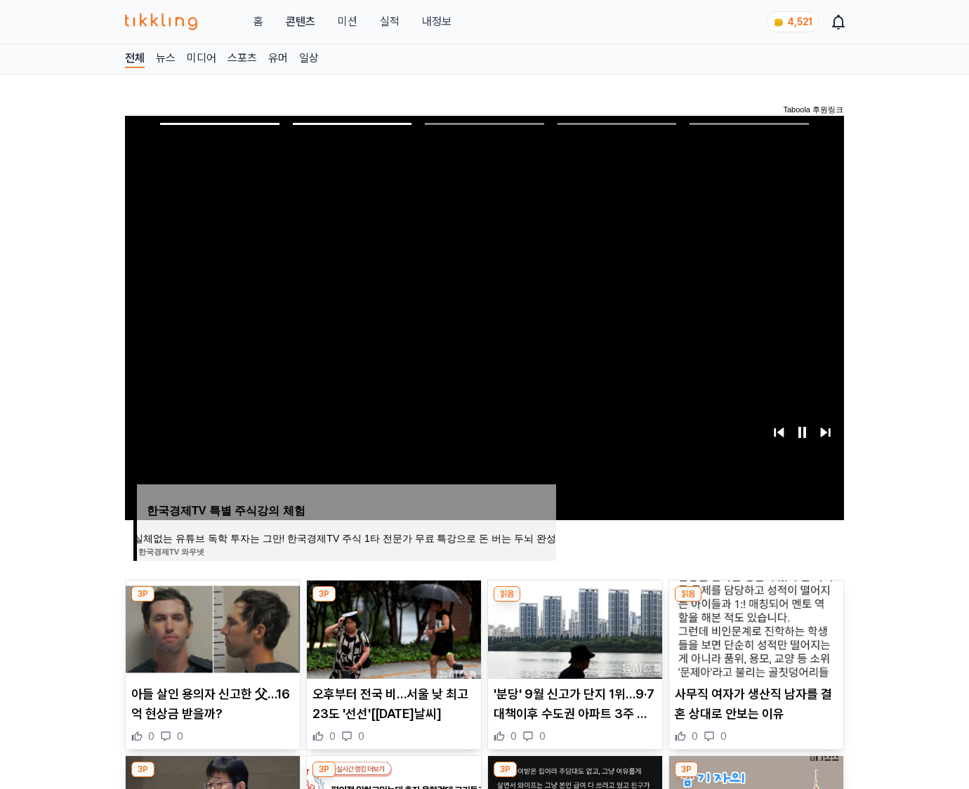
click at [753, 640] on img at bounding box center [756, 630] width 174 height 98
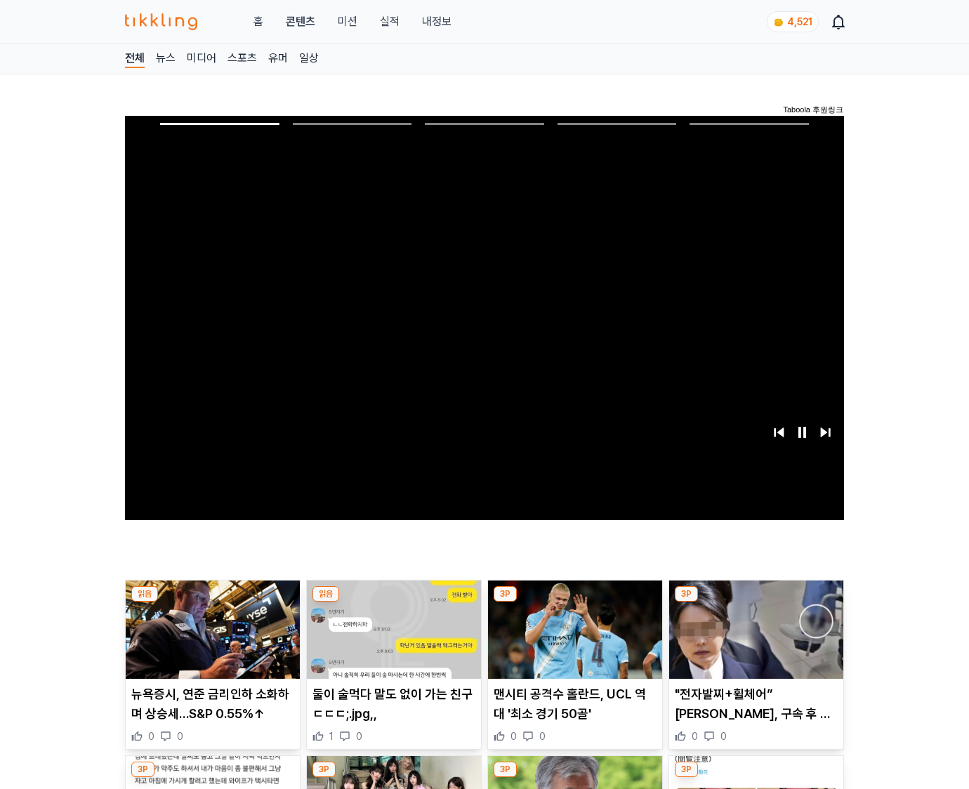
click at [753, 640] on img at bounding box center [756, 630] width 174 height 98
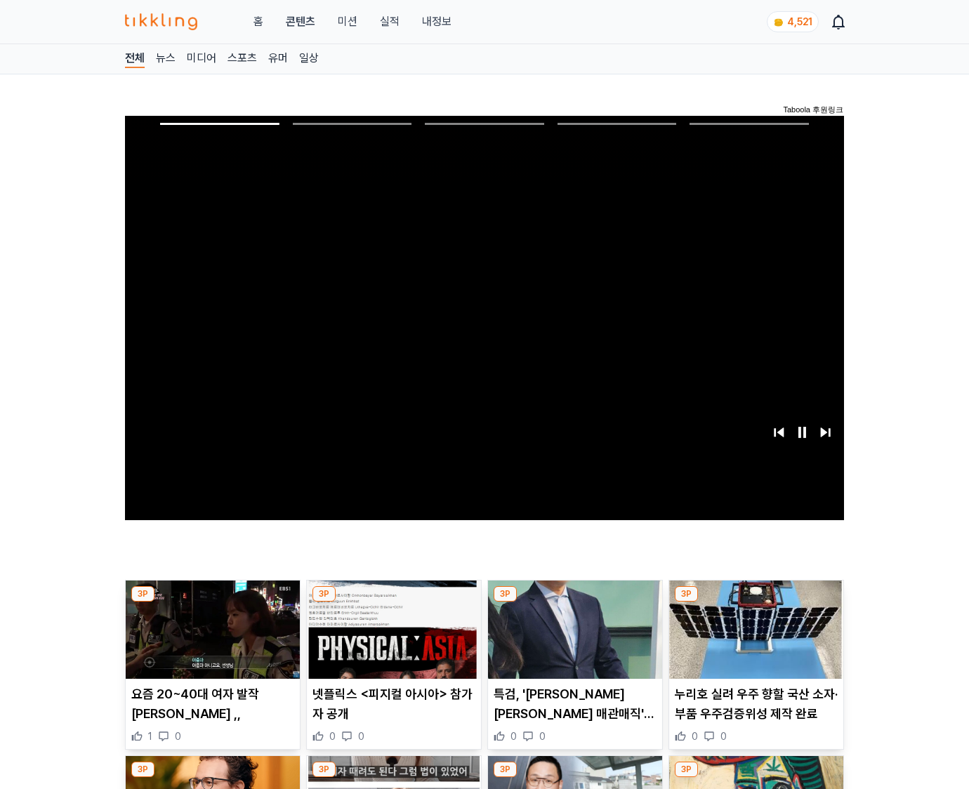
click at [753, 640] on img at bounding box center [756, 630] width 174 height 98
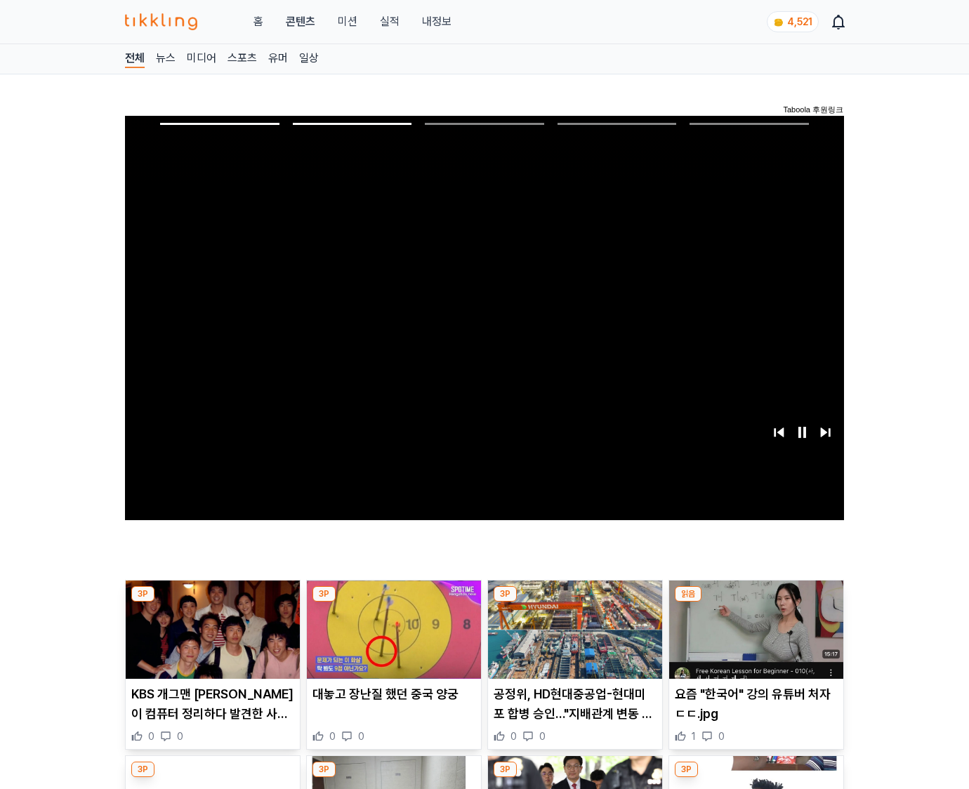
click at [753, 640] on img at bounding box center [756, 630] width 174 height 98
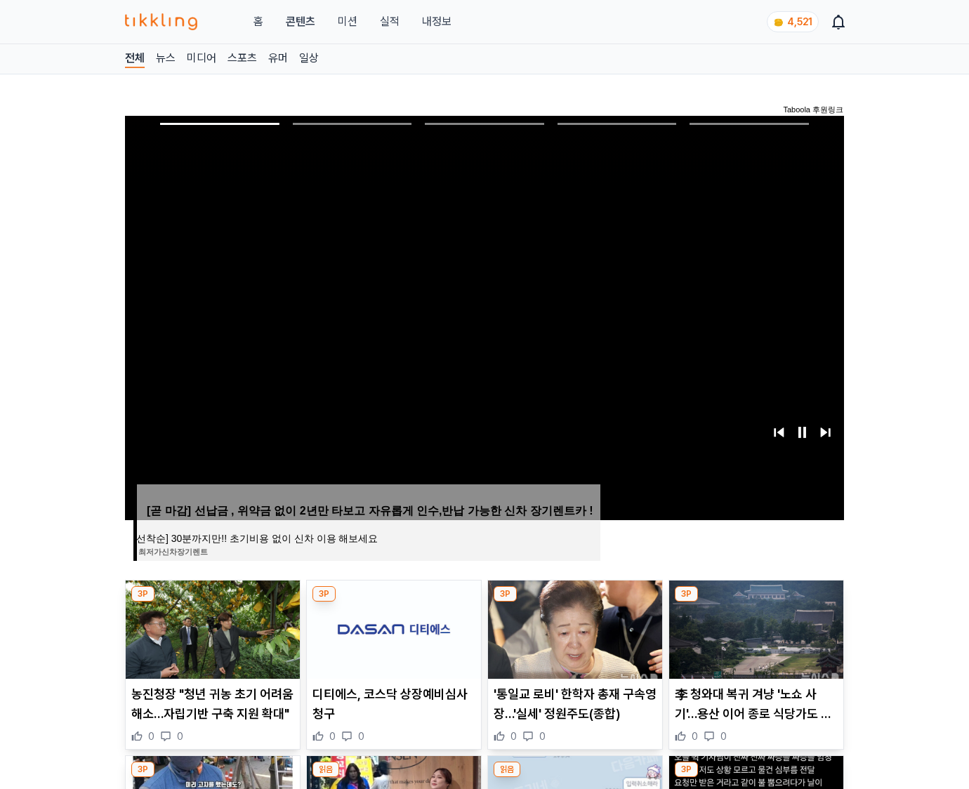
click at [753, 640] on img at bounding box center [756, 630] width 174 height 98
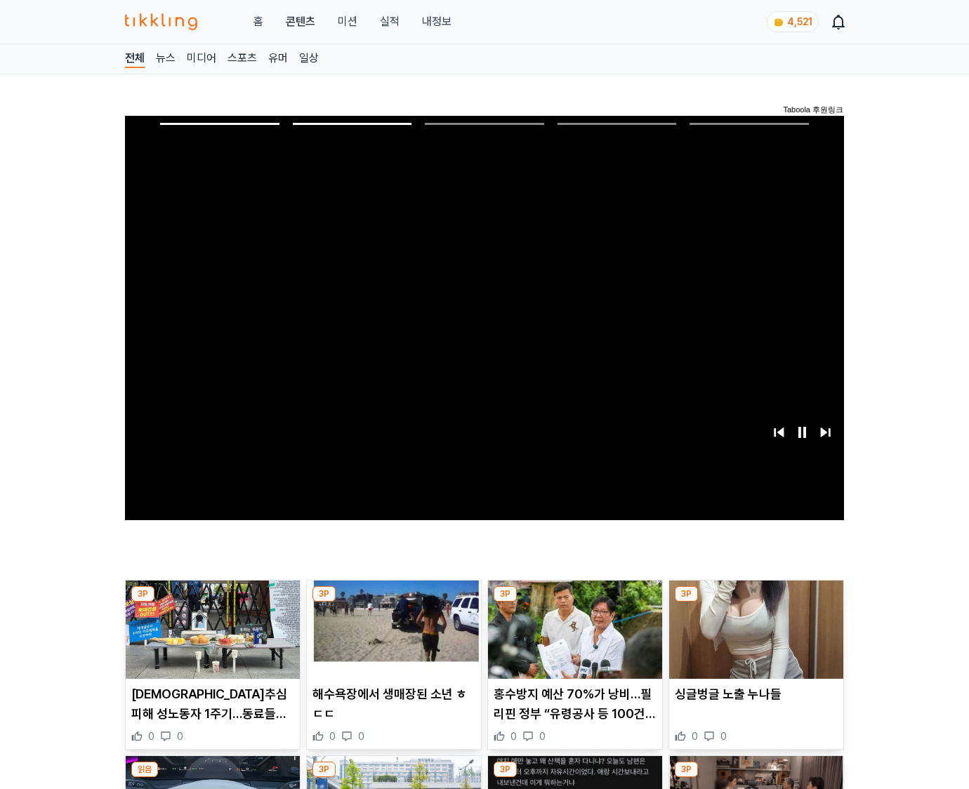
click at [753, 640] on img at bounding box center [756, 630] width 174 height 98
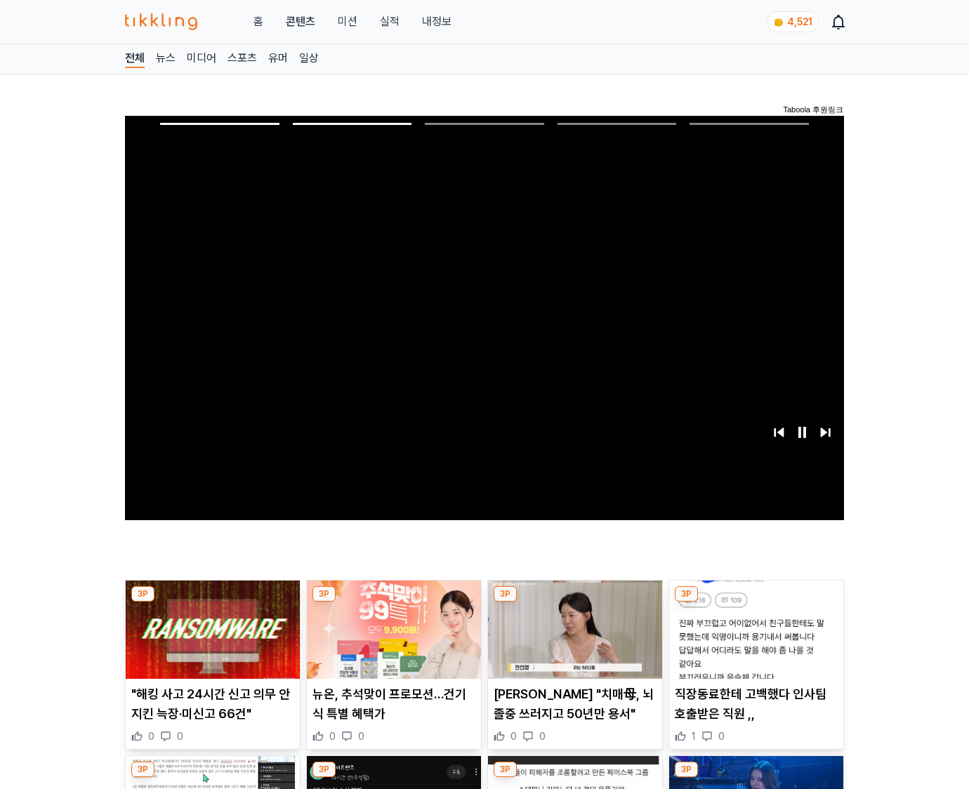
click at [753, 640] on img at bounding box center [756, 630] width 174 height 98
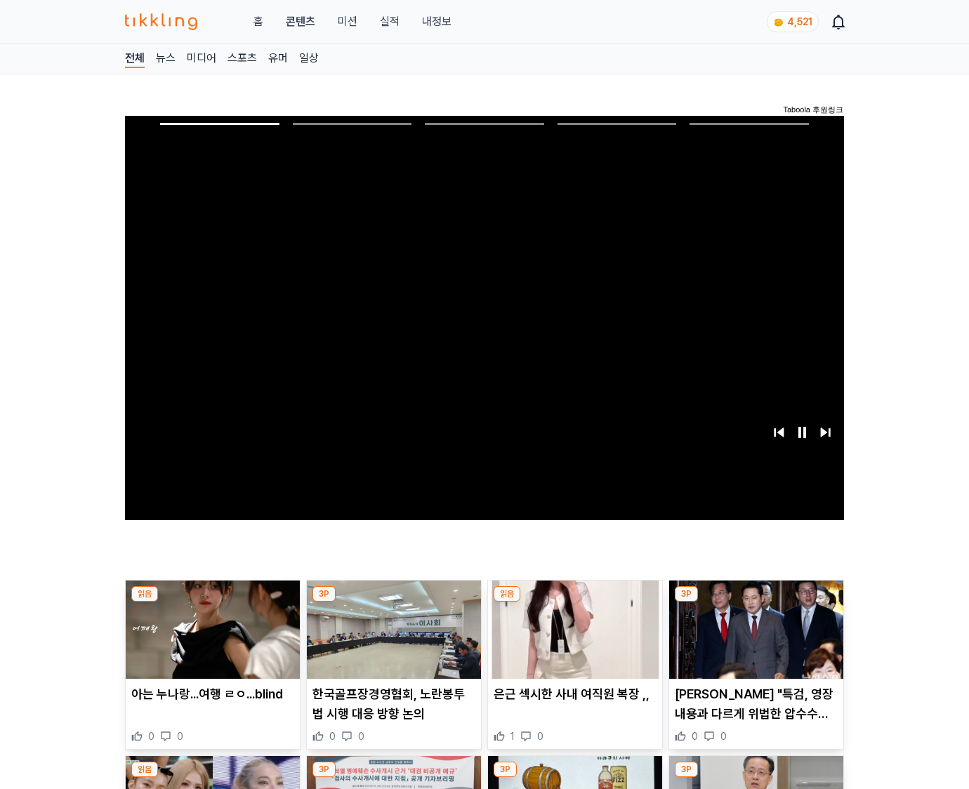
click at [753, 640] on img at bounding box center [756, 630] width 174 height 98
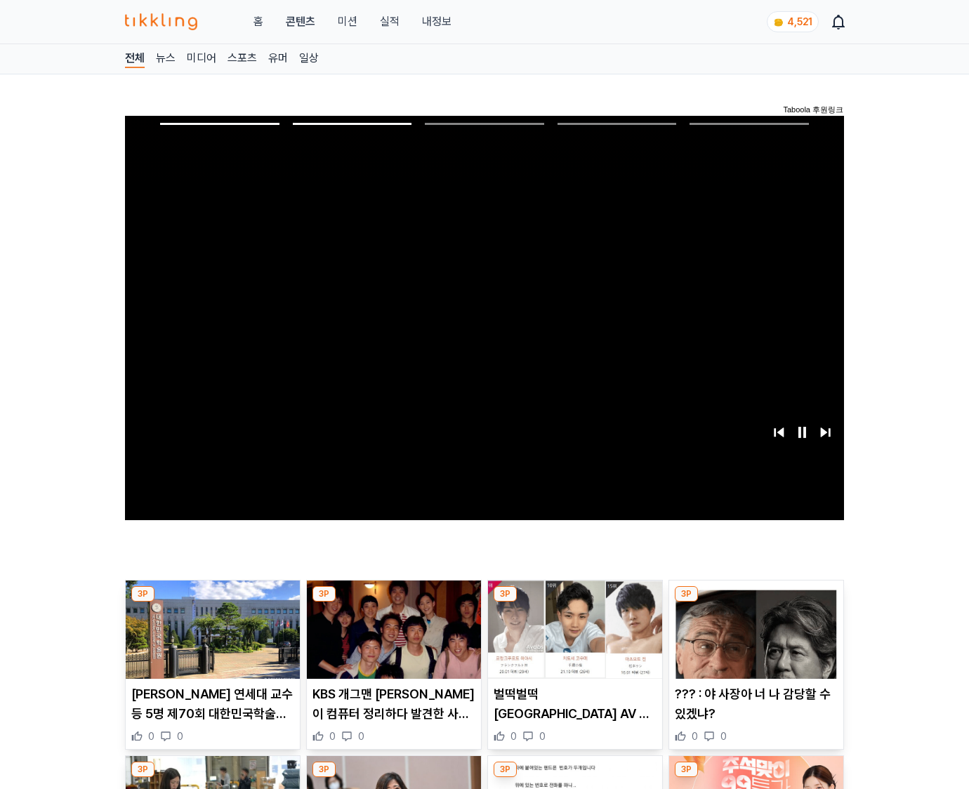
click at [753, 640] on img at bounding box center [756, 630] width 174 height 98
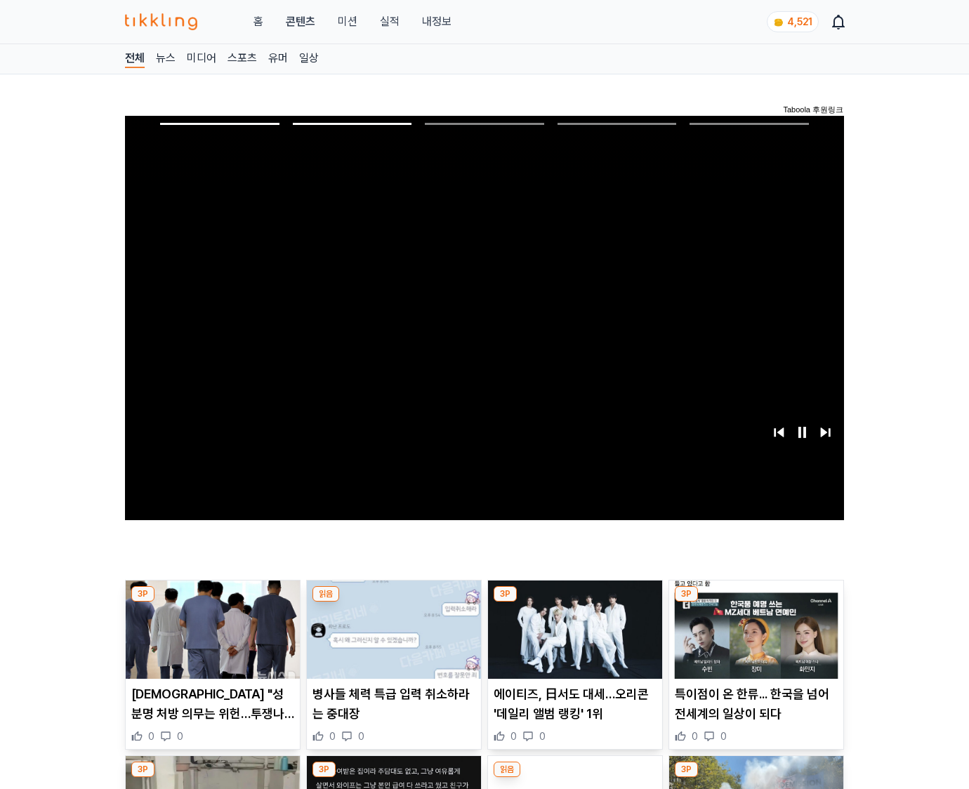
click at [753, 640] on img at bounding box center [756, 630] width 174 height 98
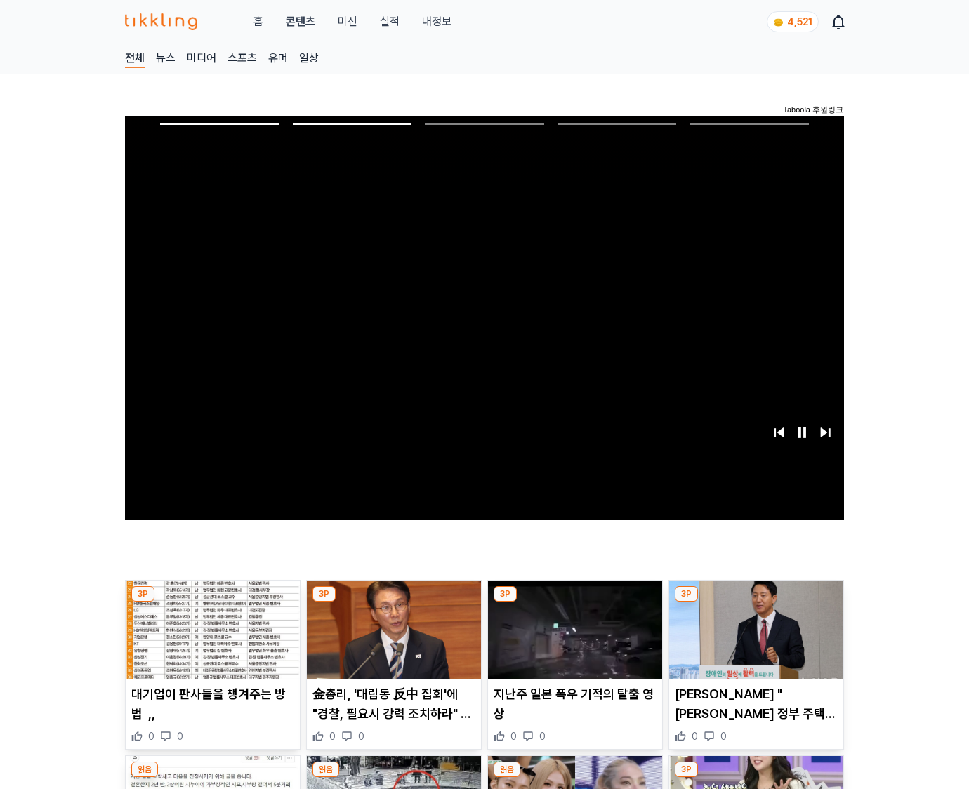
click at [753, 640] on img at bounding box center [756, 630] width 174 height 98
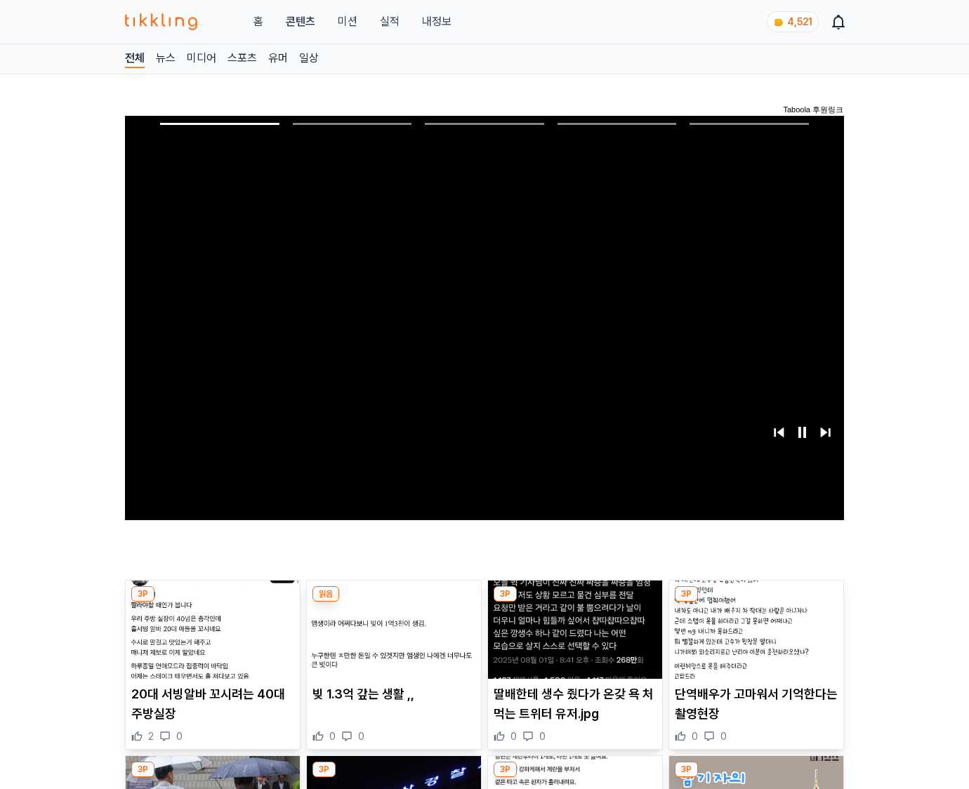
click at [753, 640] on img at bounding box center [756, 630] width 174 height 98
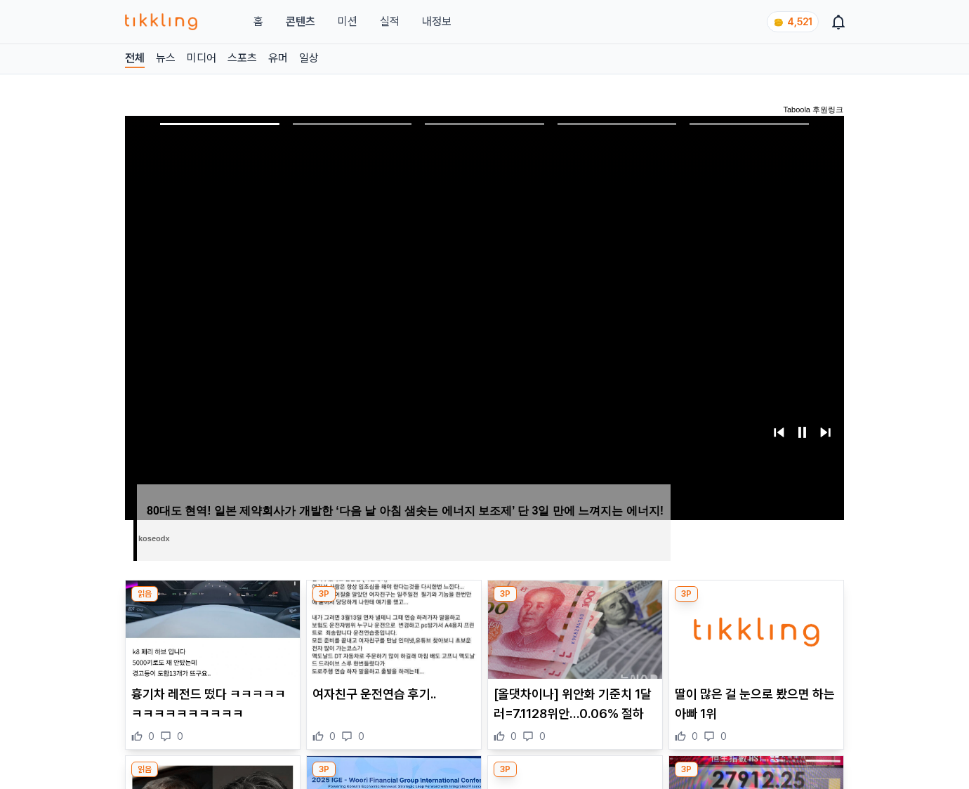
click at [753, 640] on img at bounding box center [756, 630] width 174 height 98
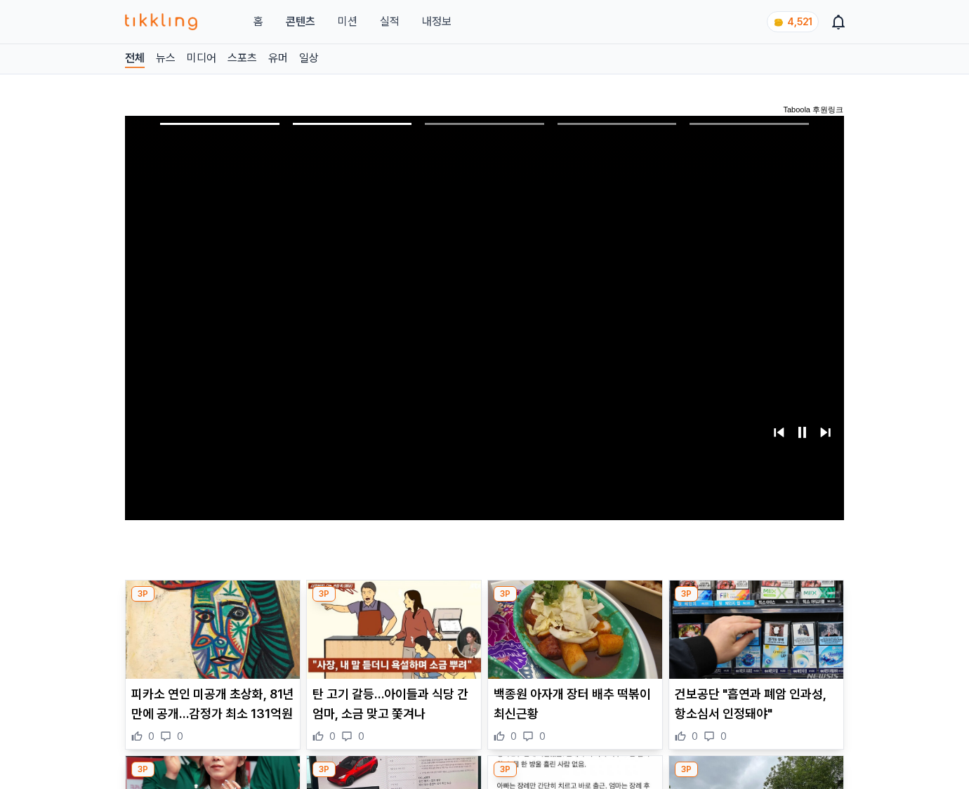
click at [753, 640] on img at bounding box center [756, 630] width 174 height 98
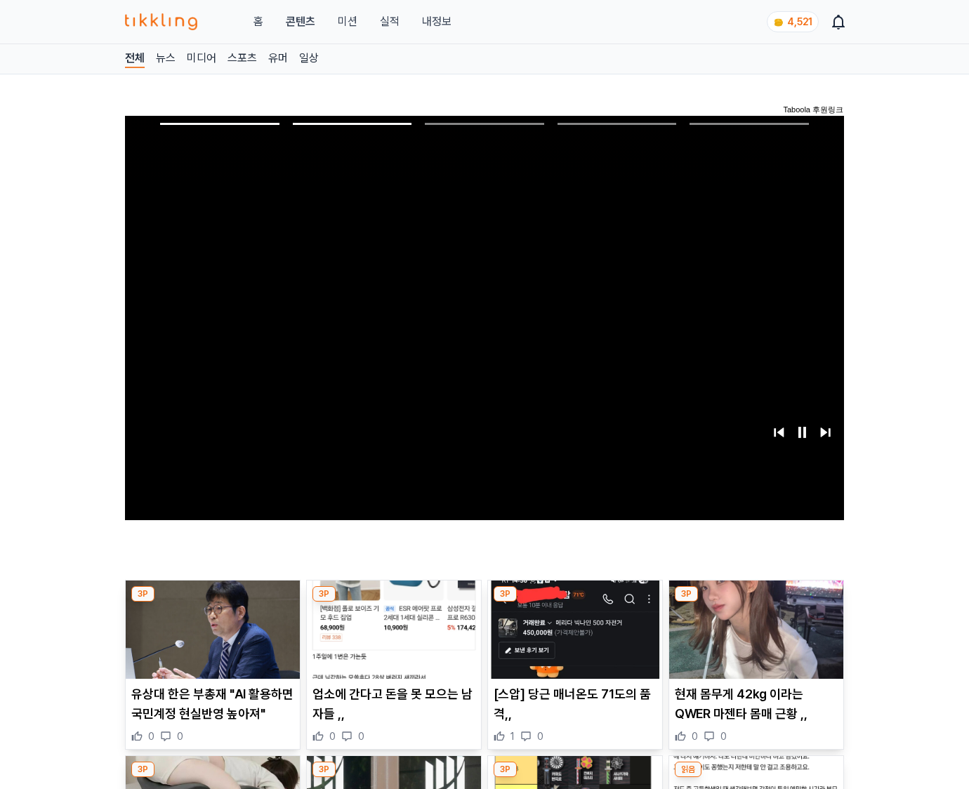
click at [753, 640] on img at bounding box center [756, 630] width 174 height 98
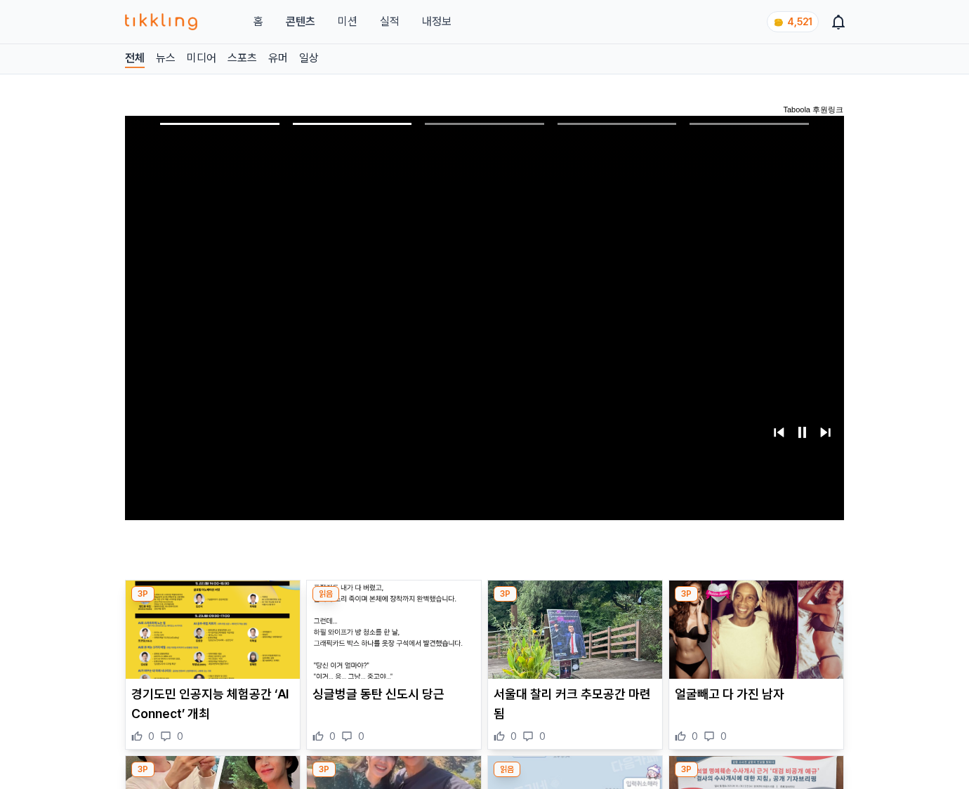
click at [753, 640] on img at bounding box center [756, 630] width 174 height 98
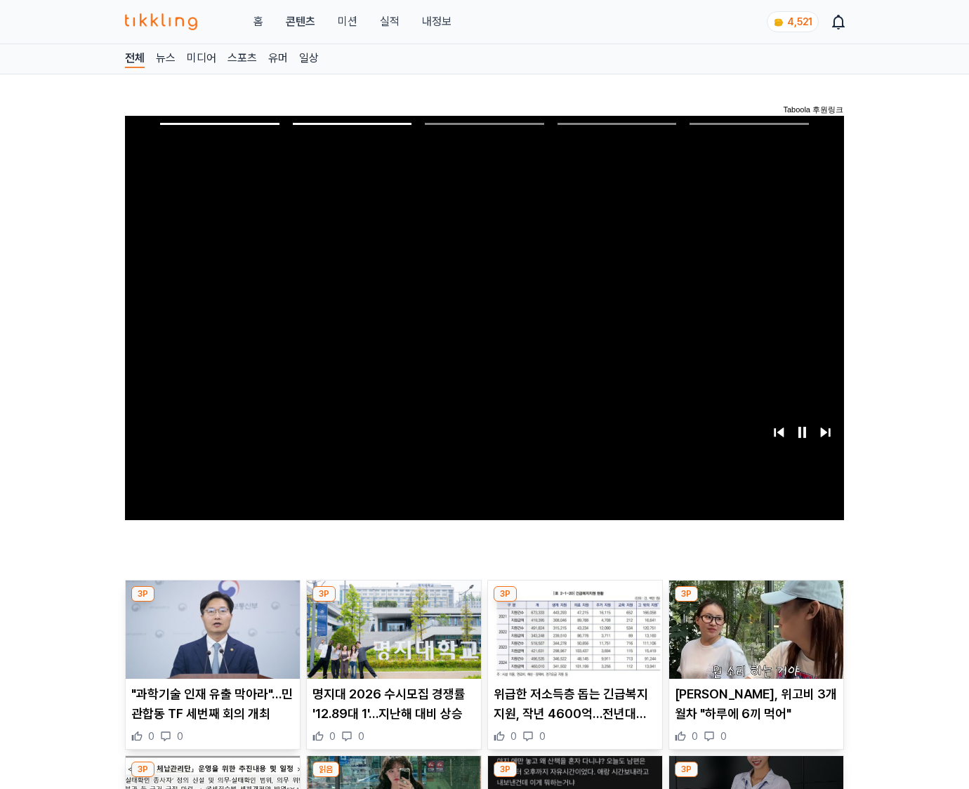
click at [753, 640] on img at bounding box center [756, 630] width 174 height 98
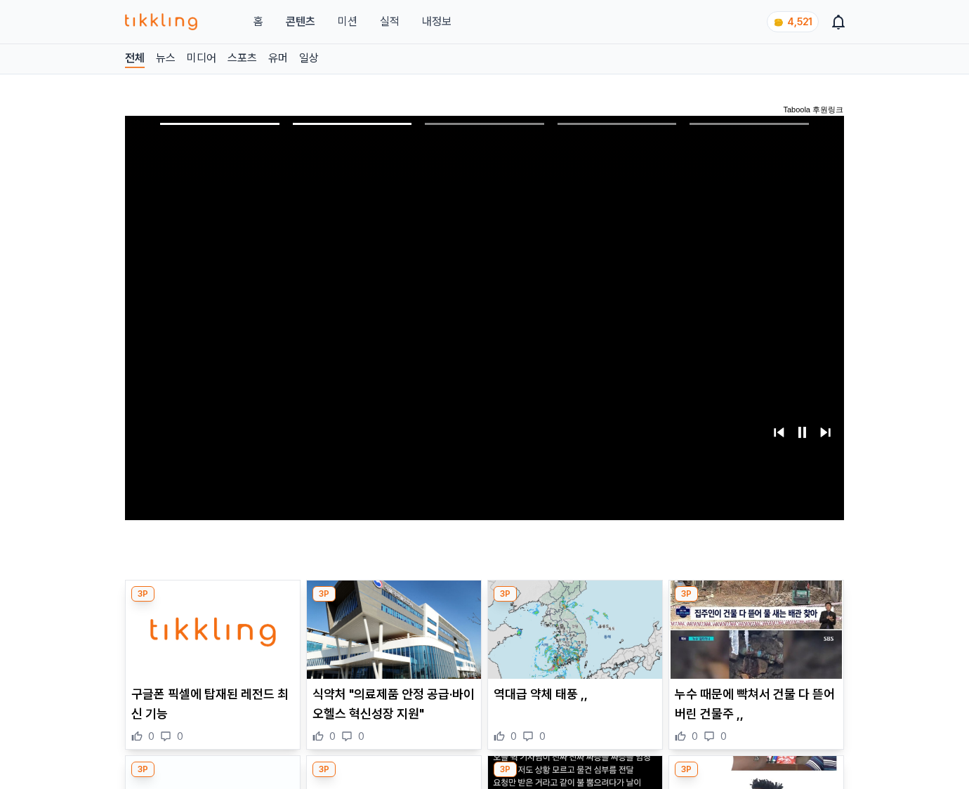
click at [753, 640] on img at bounding box center [756, 630] width 174 height 98
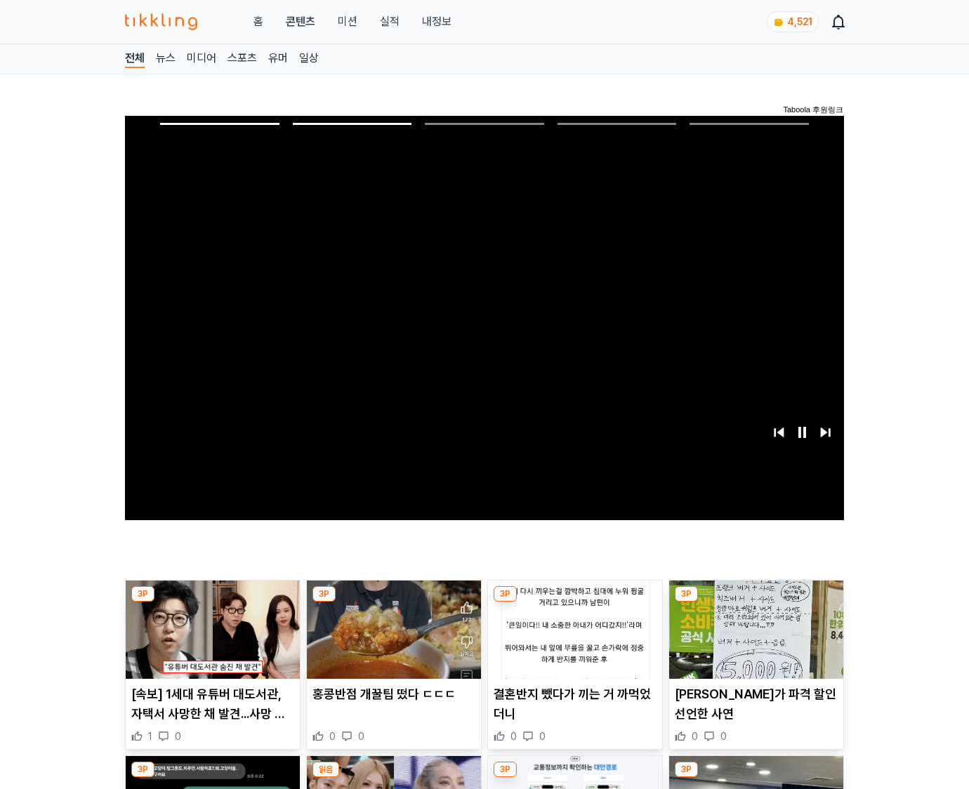
click at [753, 640] on img at bounding box center [756, 630] width 174 height 98
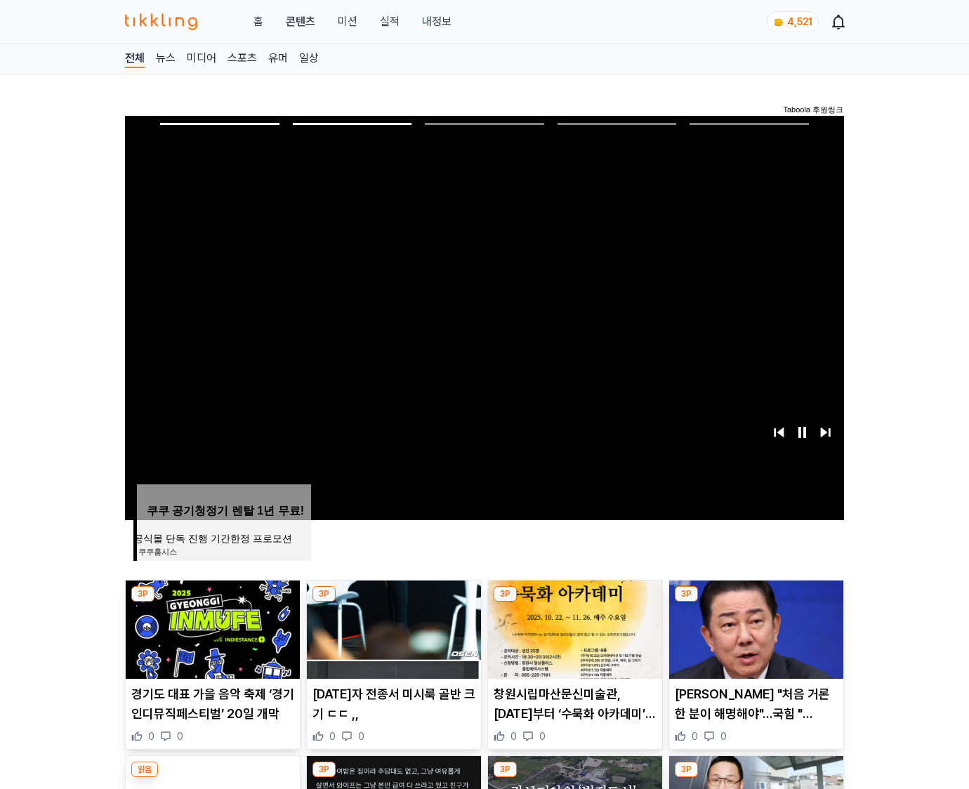
click at [753, 640] on img at bounding box center [756, 630] width 174 height 98
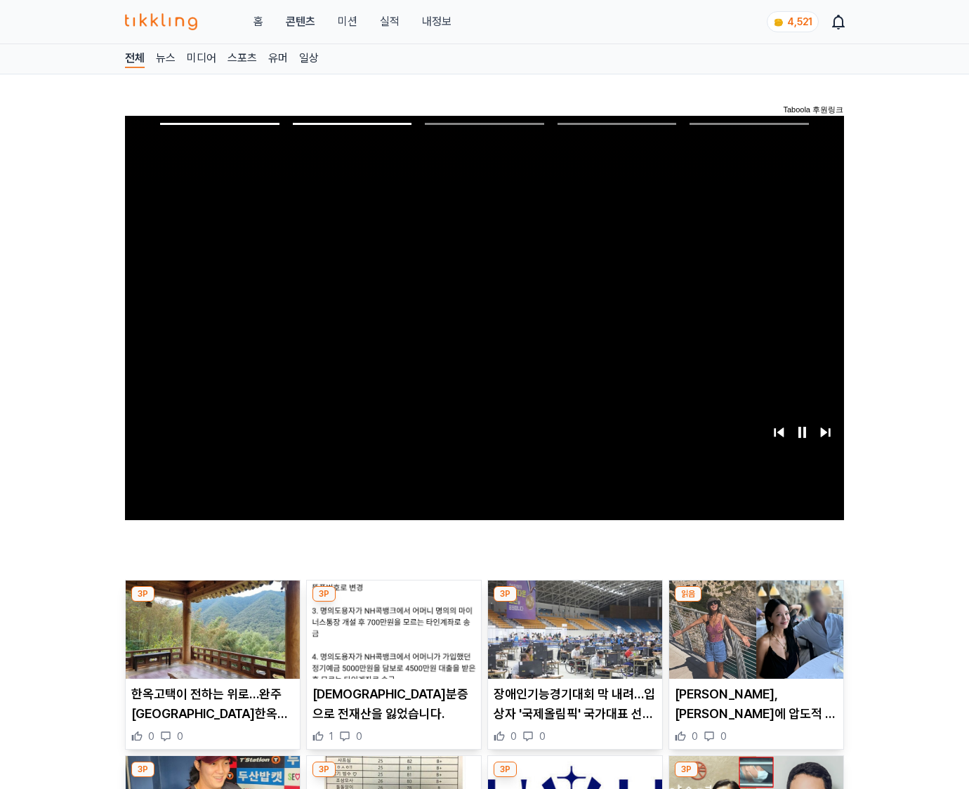
click at [753, 640] on img at bounding box center [756, 630] width 174 height 98
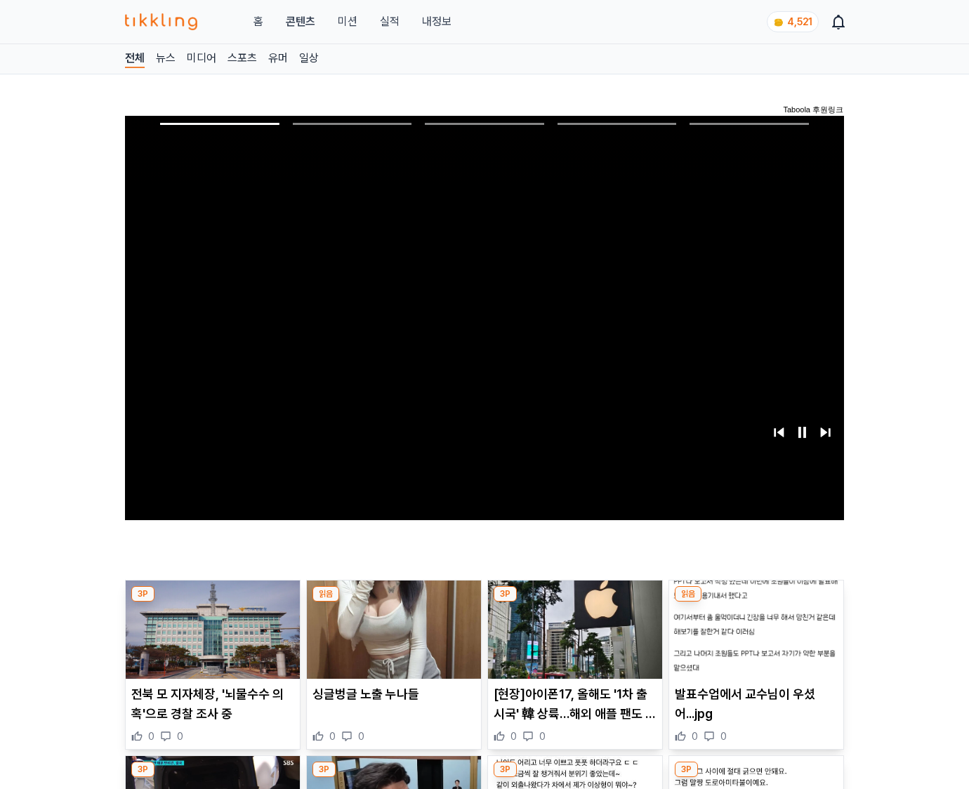
click at [753, 640] on img at bounding box center [756, 630] width 174 height 98
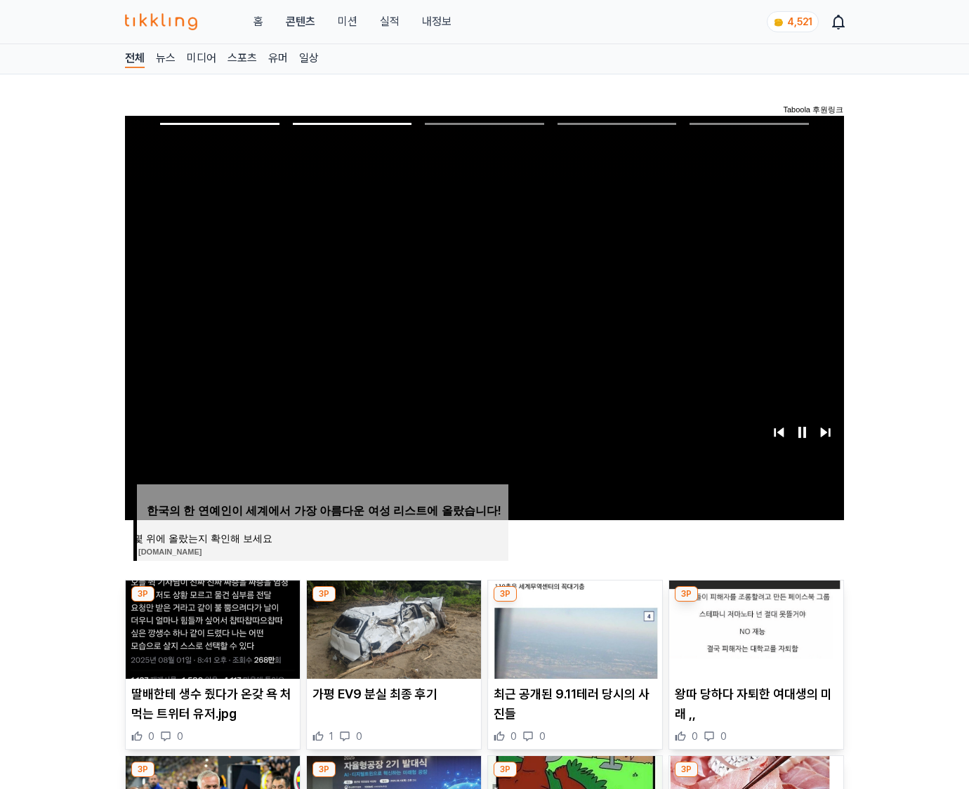
click at [753, 640] on img at bounding box center [756, 630] width 174 height 98
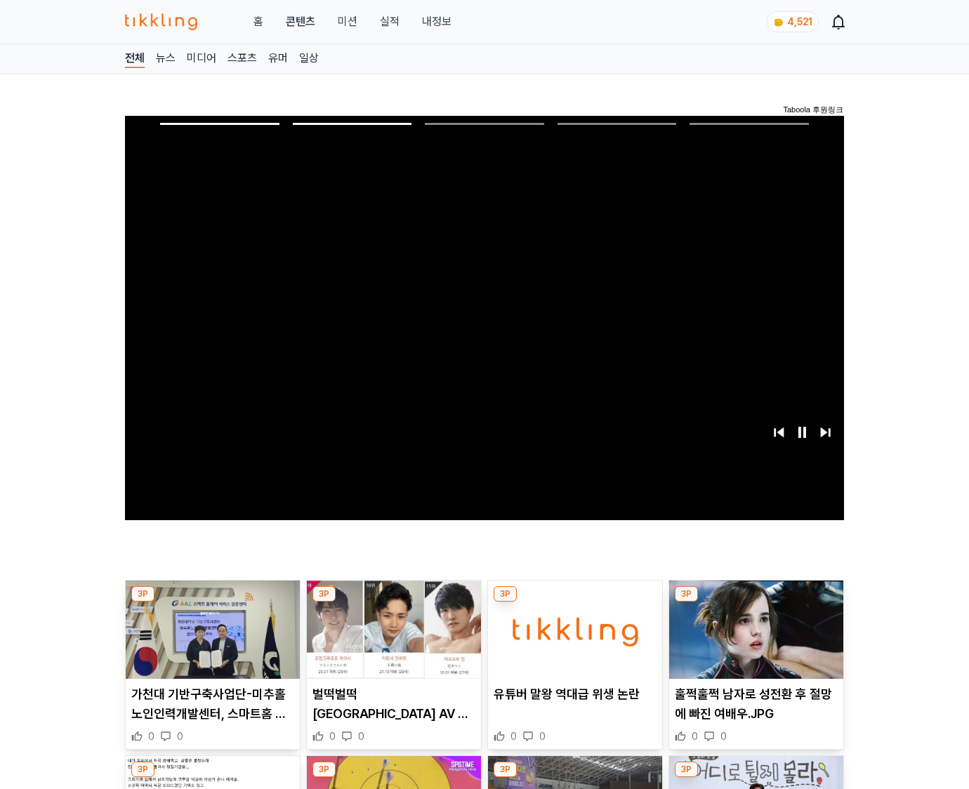
click at [753, 640] on img at bounding box center [756, 630] width 174 height 98
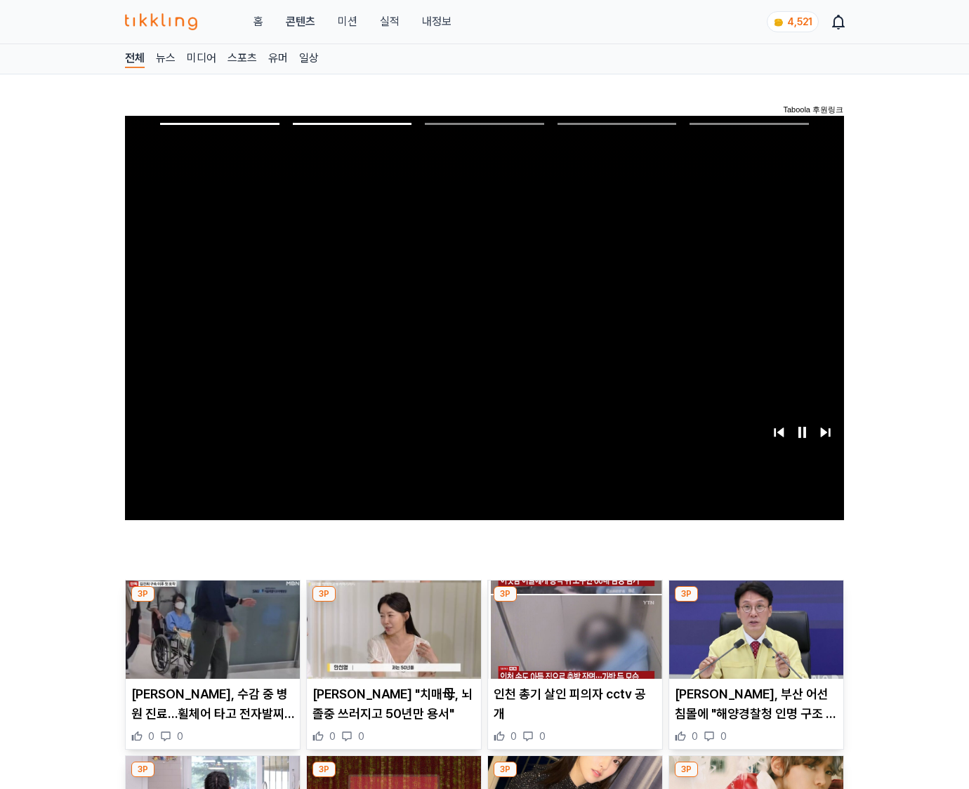
click at [753, 640] on img at bounding box center [756, 630] width 174 height 98
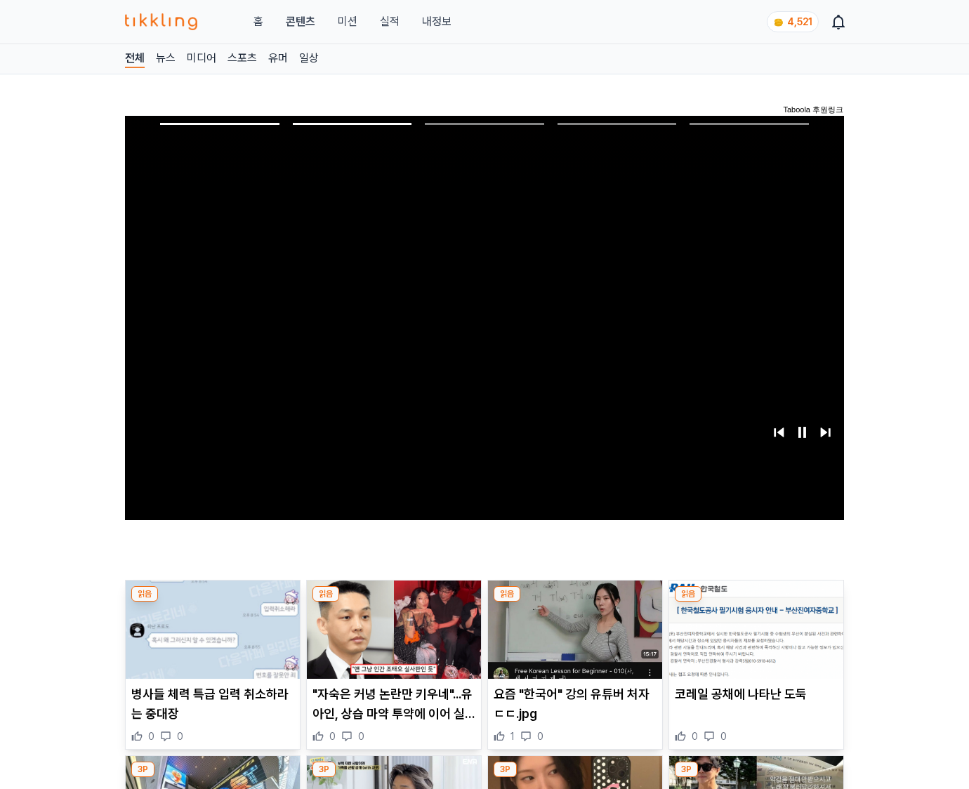
click at [753, 640] on img at bounding box center [756, 630] width 174 height 98
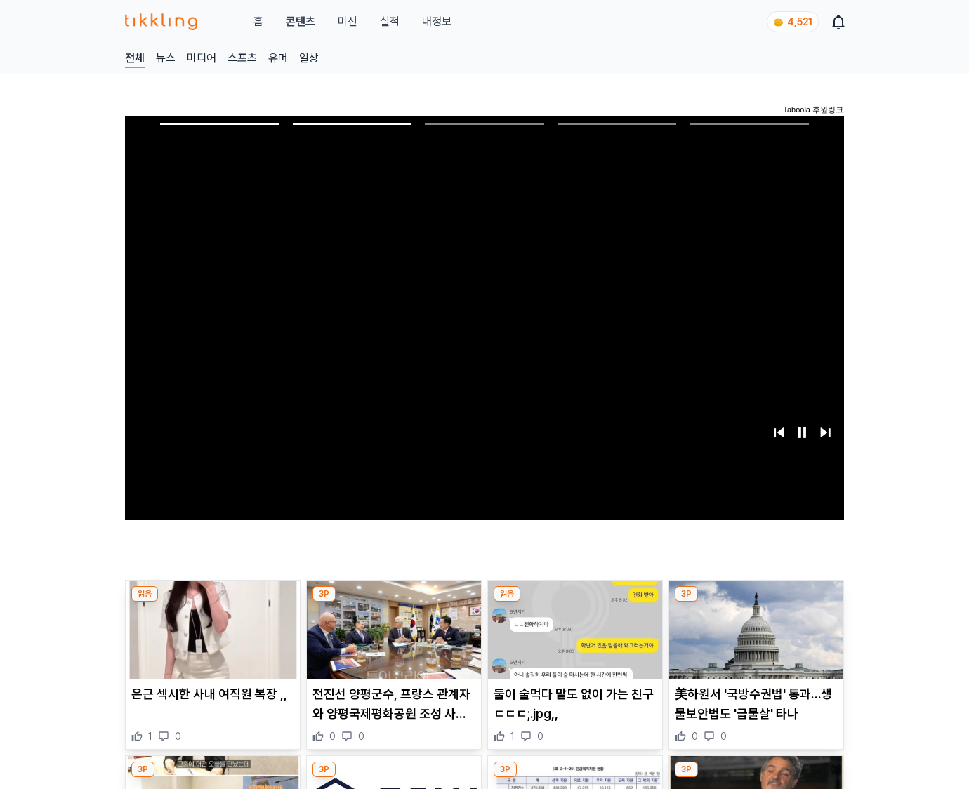
click at [753, 640] on img at bounding box center [756, 630] width 174 height 98
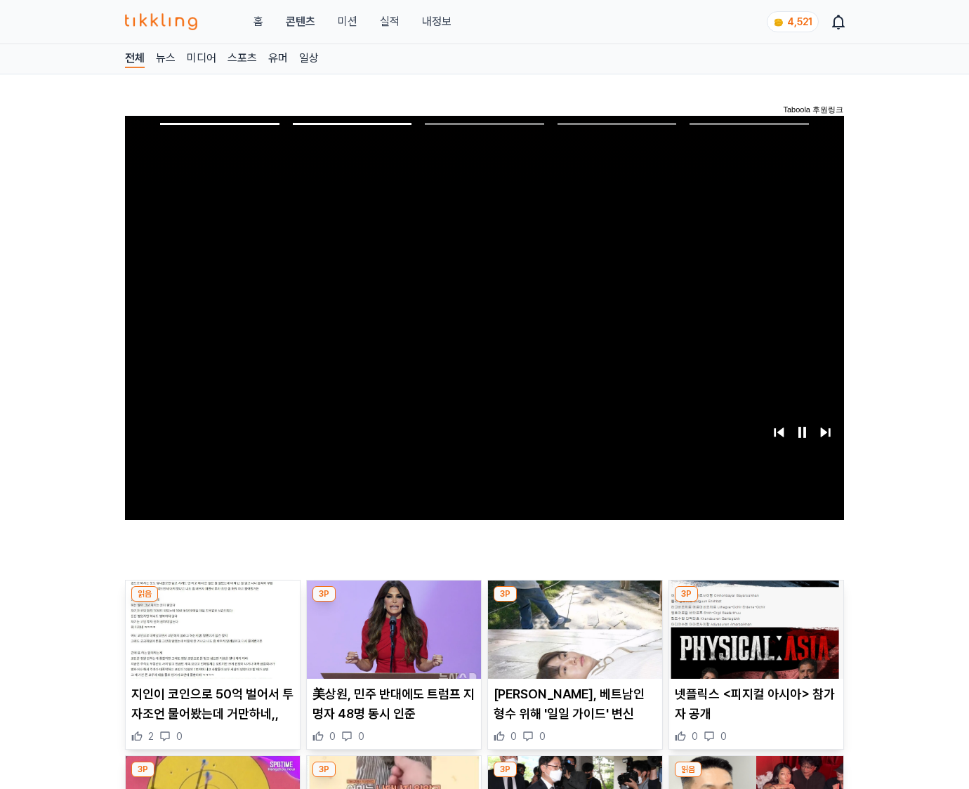
click at [753, 640] on img at bounding box center [756, 630] width 174 height 98
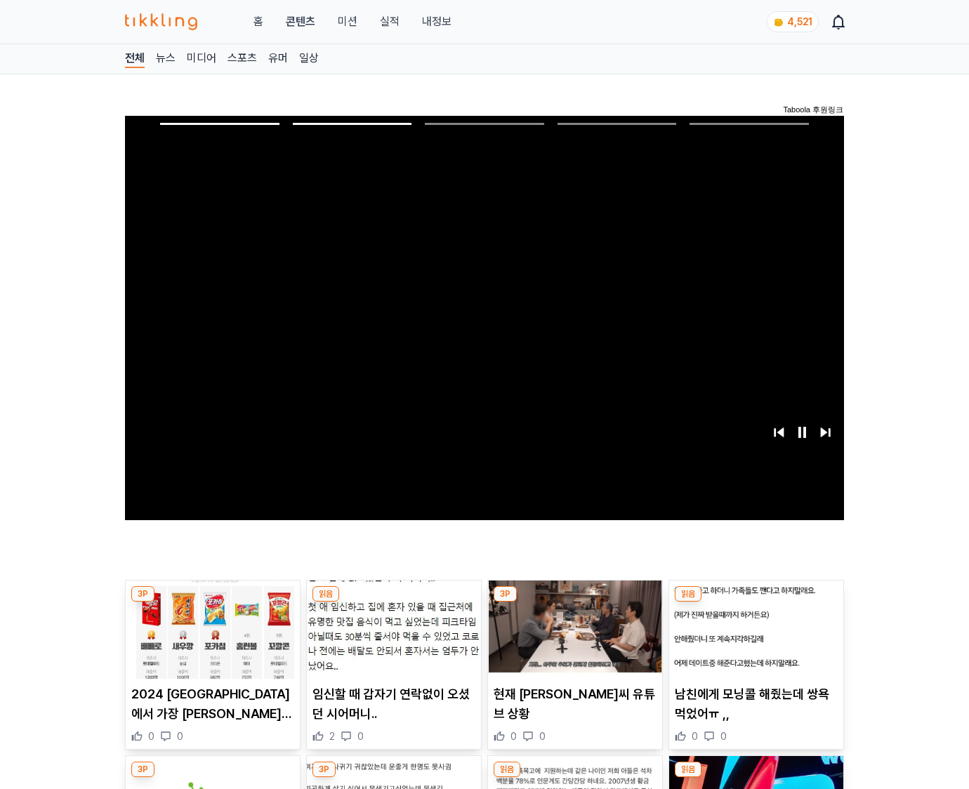
click at [753, 640] on img at bounding box center [756, 630] width 174 height 98
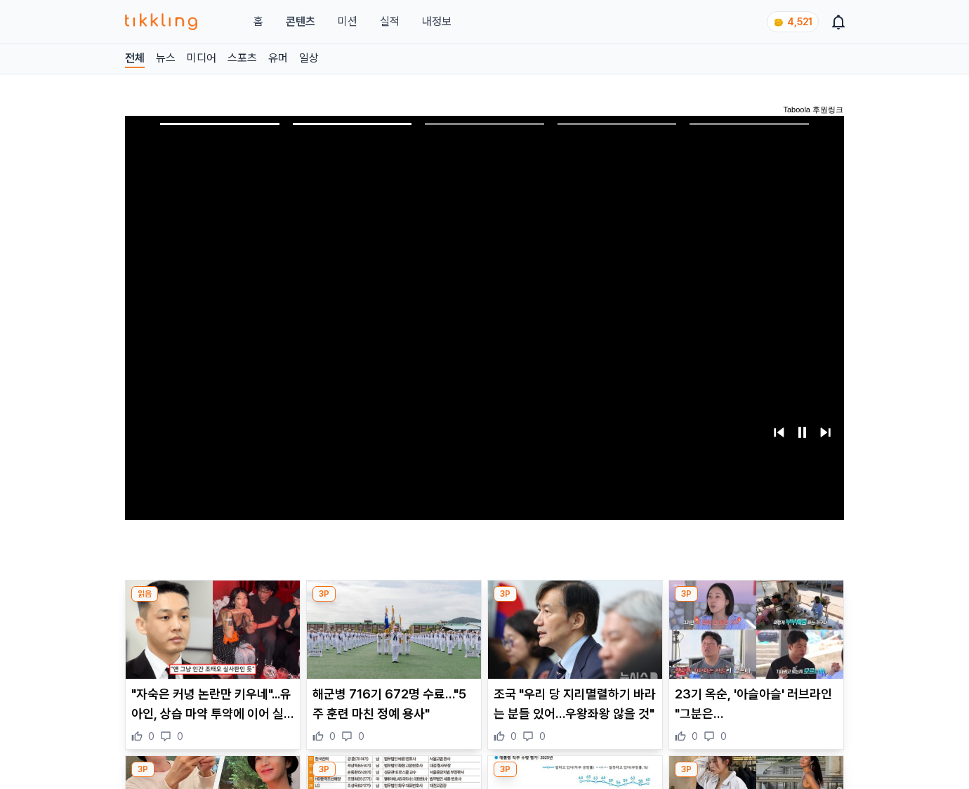
click at [753, 640] on img at bounding box center [756, 630] width 174 height 98
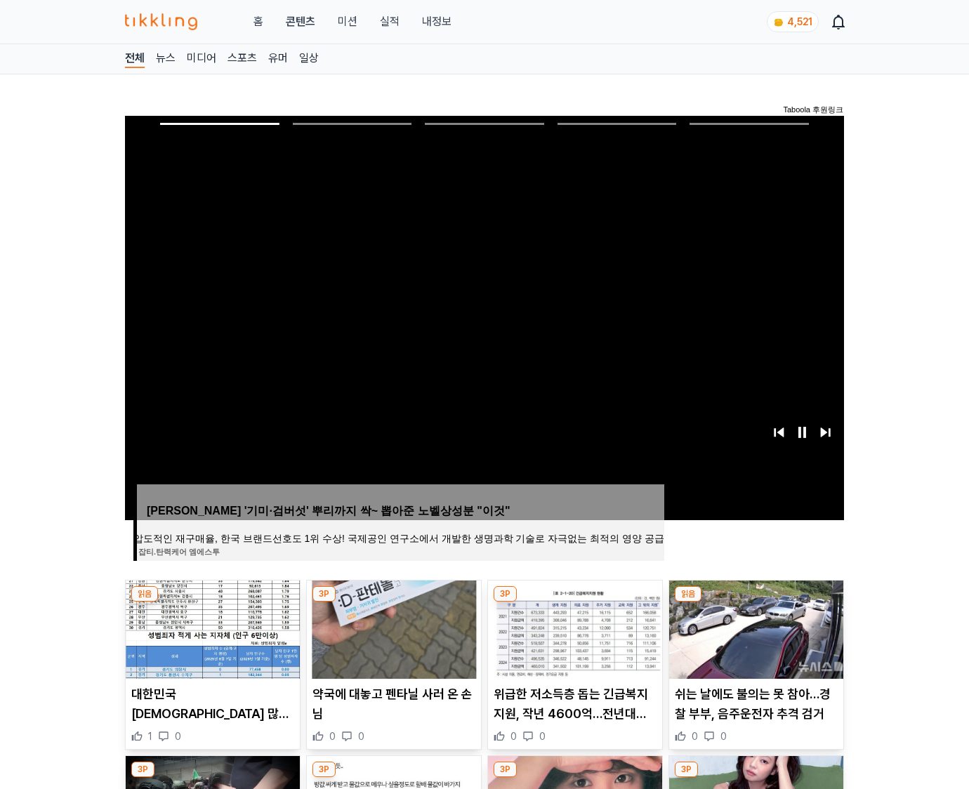
click at [753, 640] on img at bounding box center [756, 630] width 174 height 98
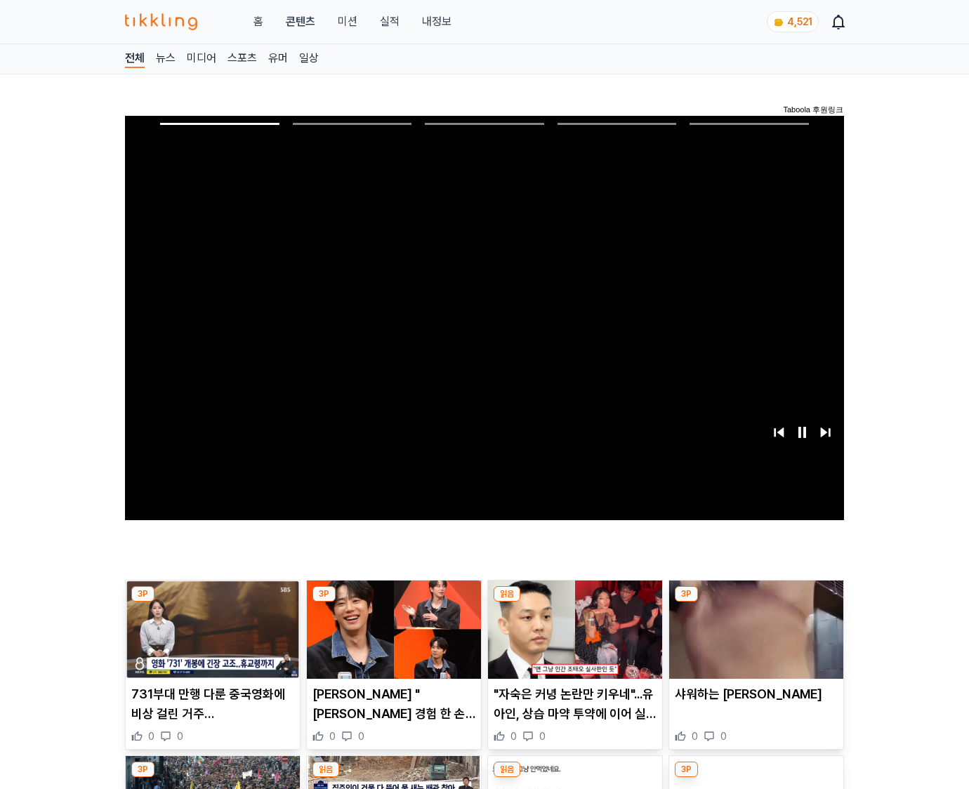
click at [753, 640] on img at bounding box center [756, 630] width 174 height 98
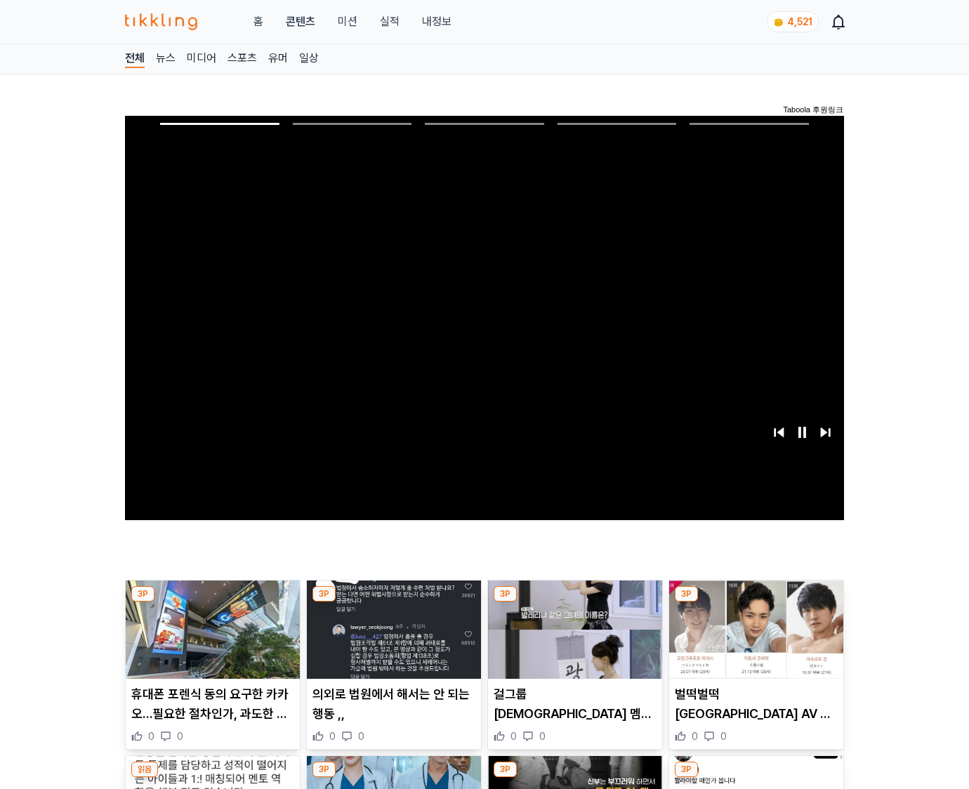
click at [753, 640] on img at bounding box center [756, 630] width 174 height 98
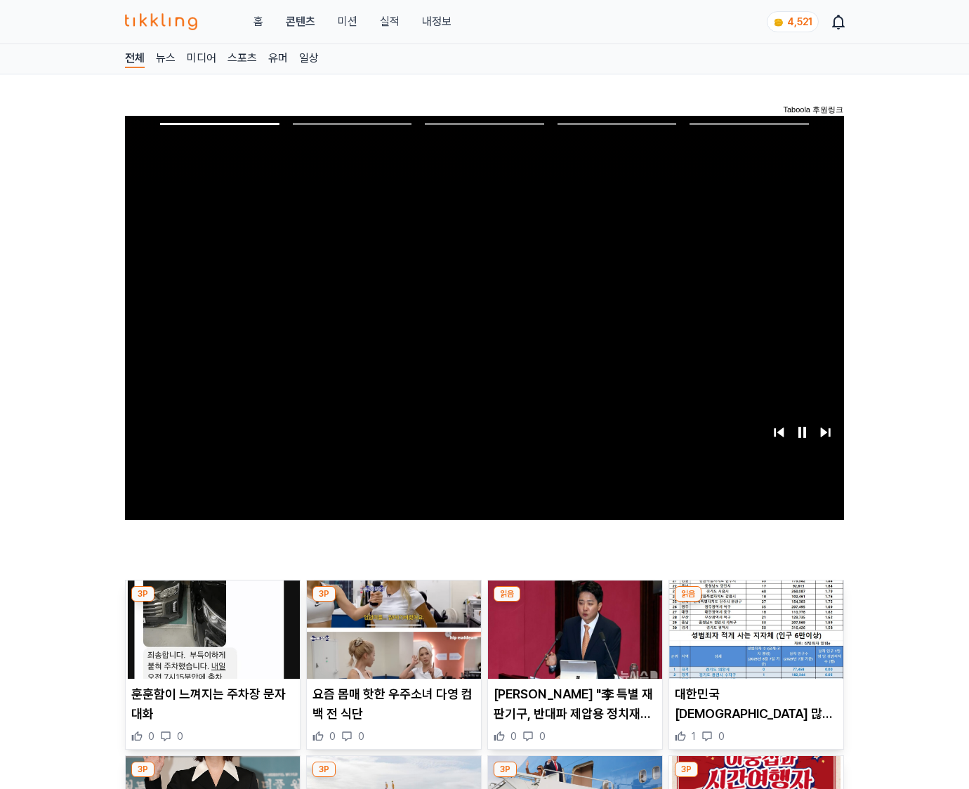
click at [753, 640] on img at bounding box center [756, 630] width 174 height 98
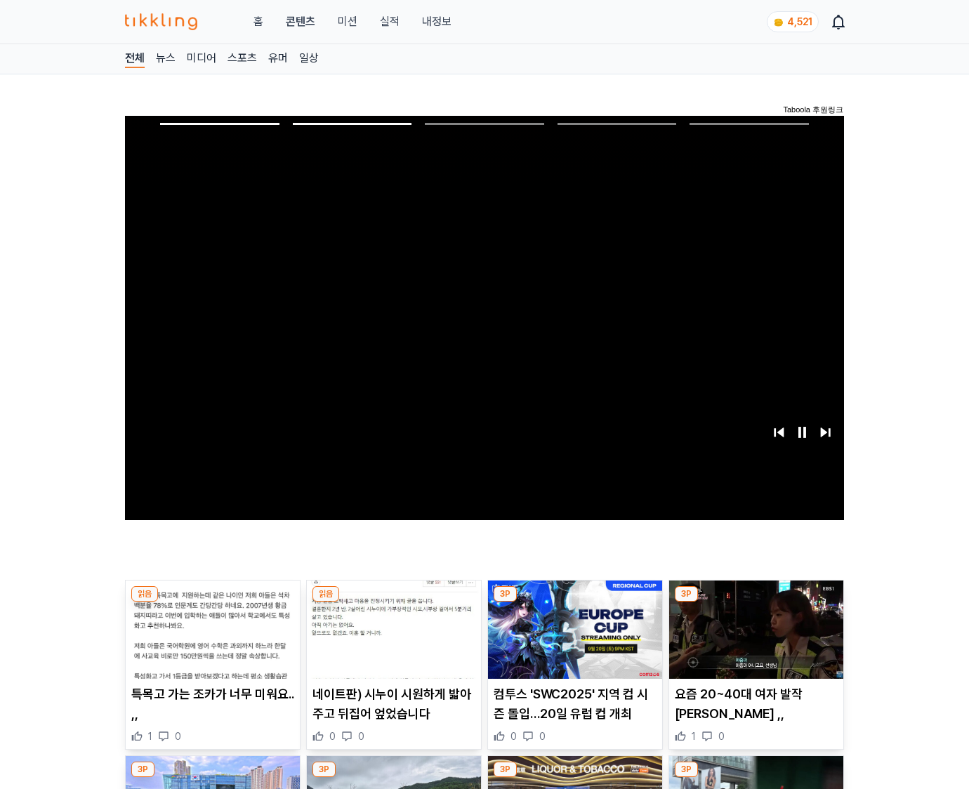
click at [753, 640] on img at bounding box center [756, 630] width 174 height 98
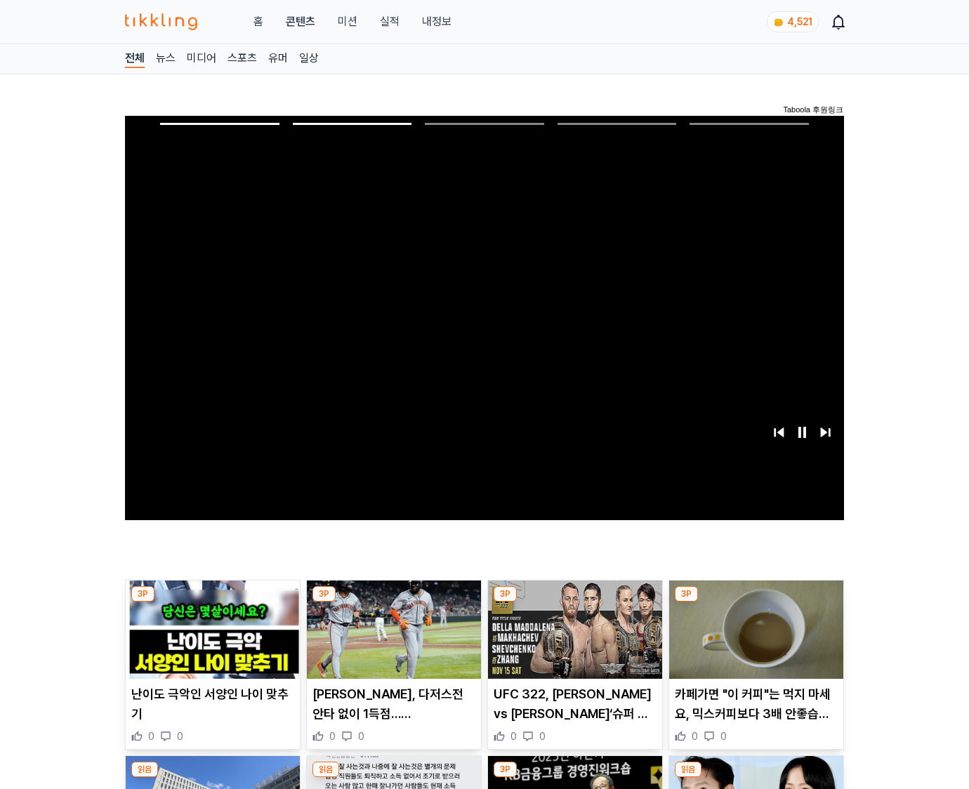
click at [753, 640] on img at bounding box center [756, 630] width 174 height 98
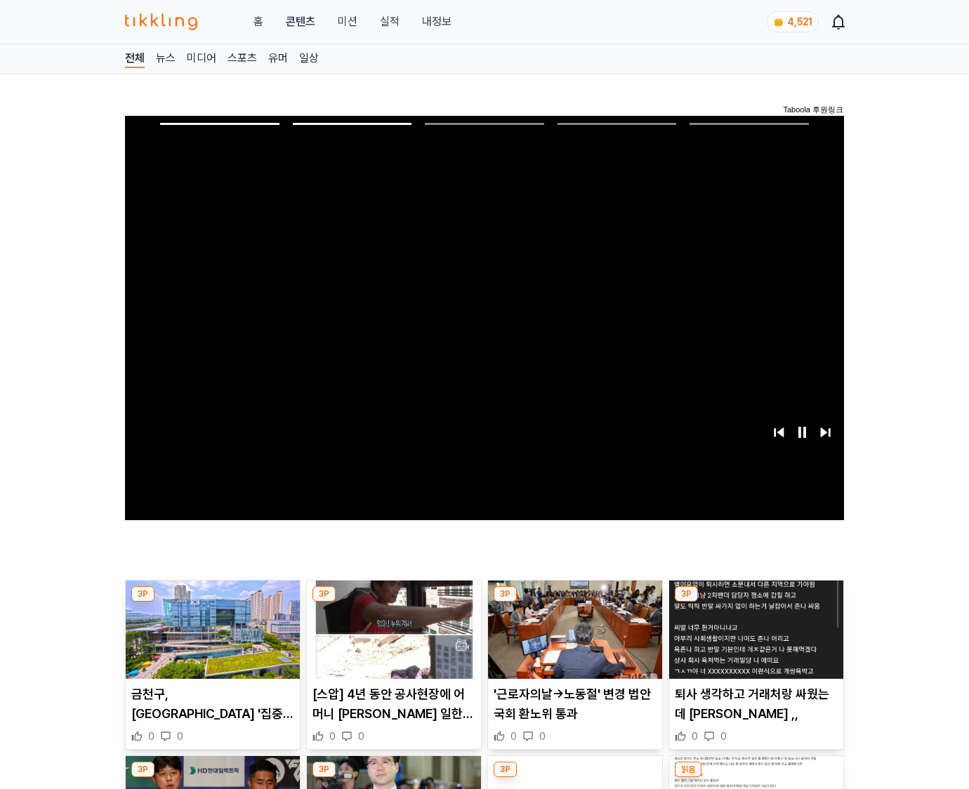
click at [753, 640] on img at bounding box center [756, 630] width 174 height 98
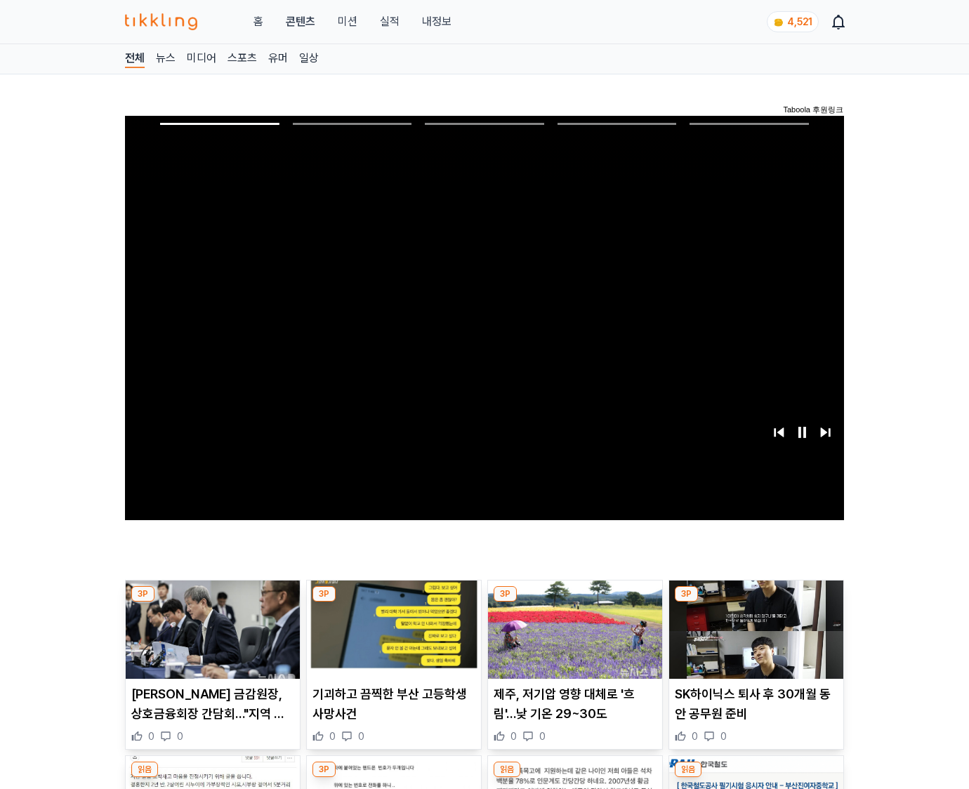
click at [753, 640] on img at bounding box center [756, 630] width 174 height 98
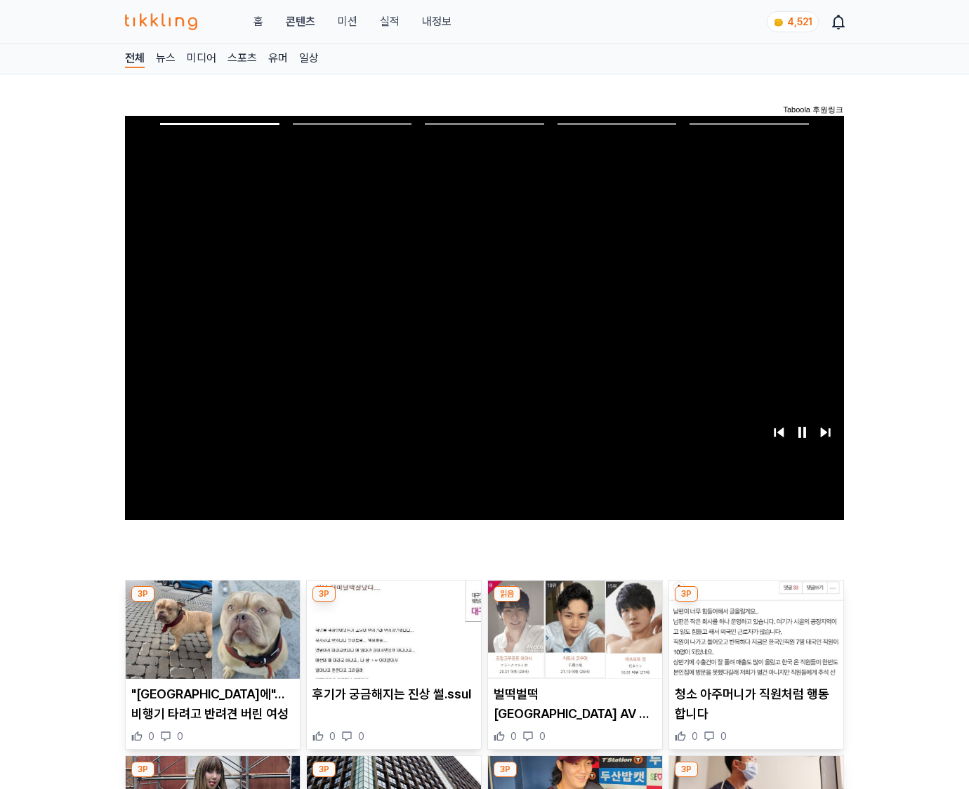
click at [753, 640] on img at bounding box center [756, 630] width 174 height 98
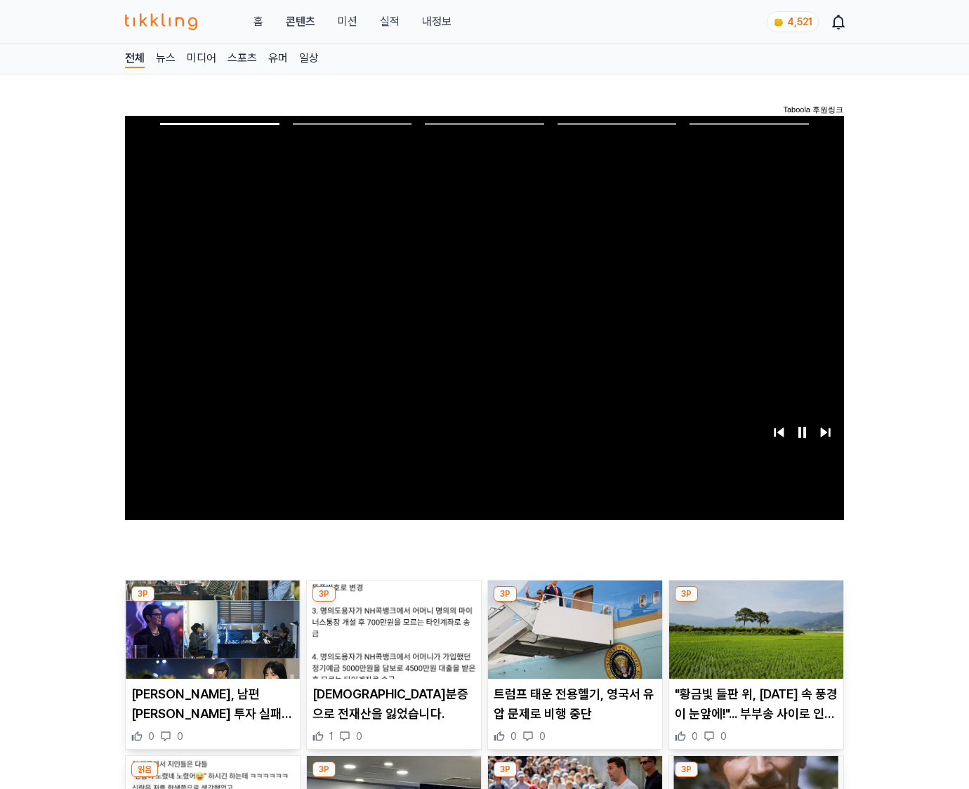
click at [753, 640] on img at bounding box center [756, 630] width 174 height 98
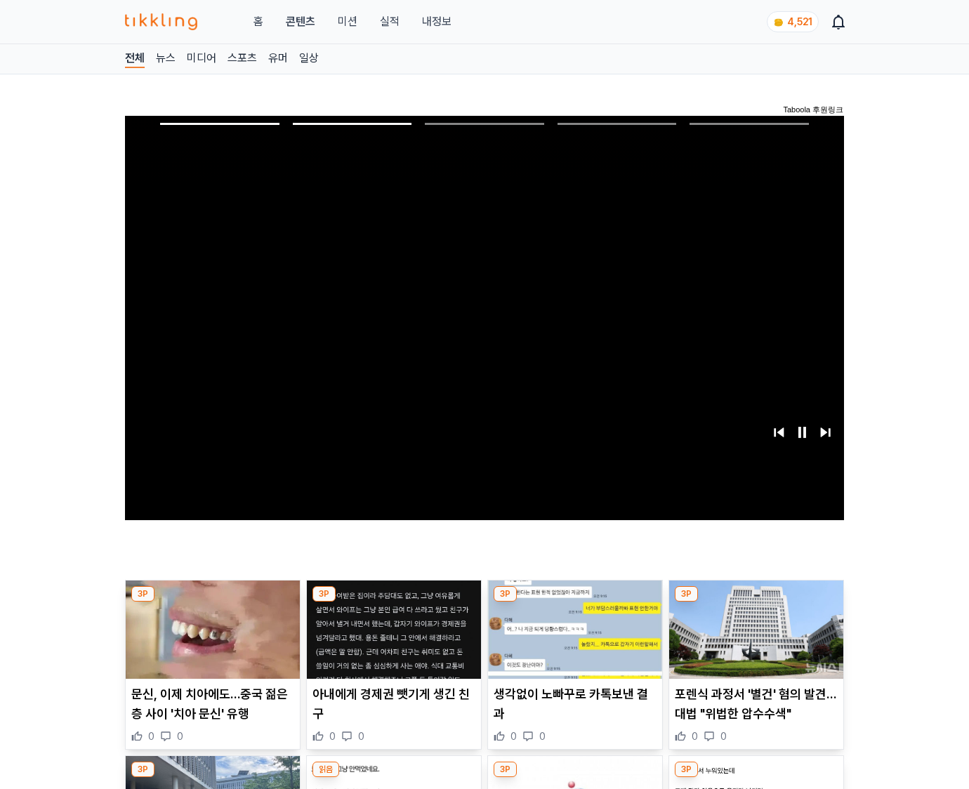
click at [753, 640] on img at bounding box center [756, 630] width 174 height 98
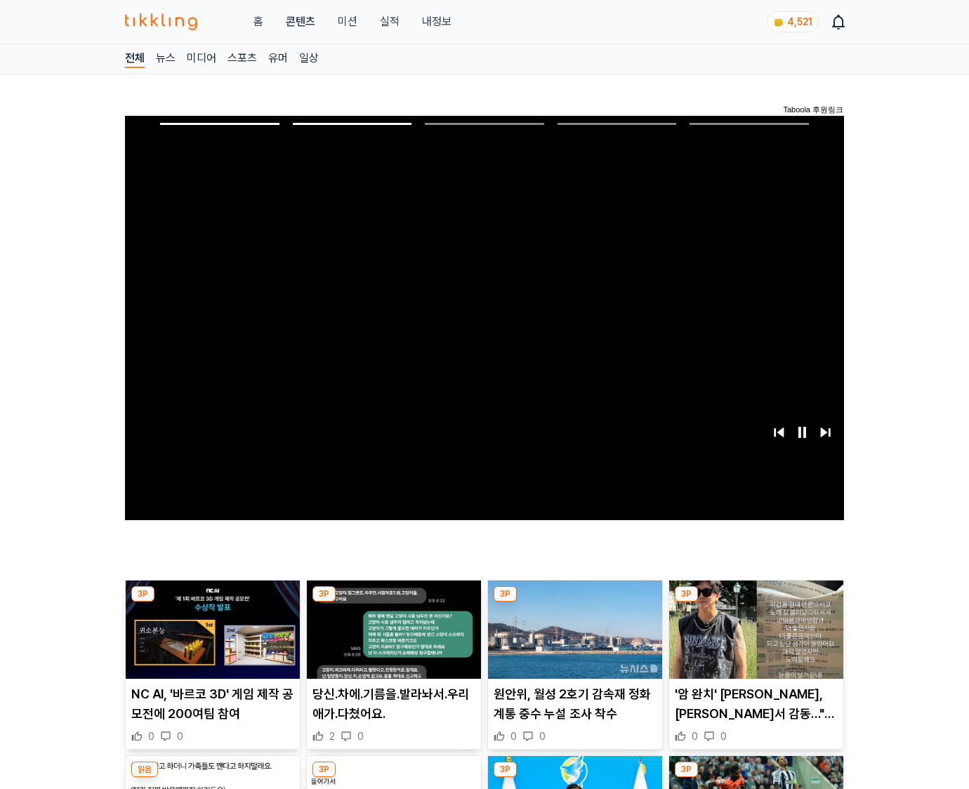
click at [753, 640] on img at bounding box center [756, 630] width 174 height 98
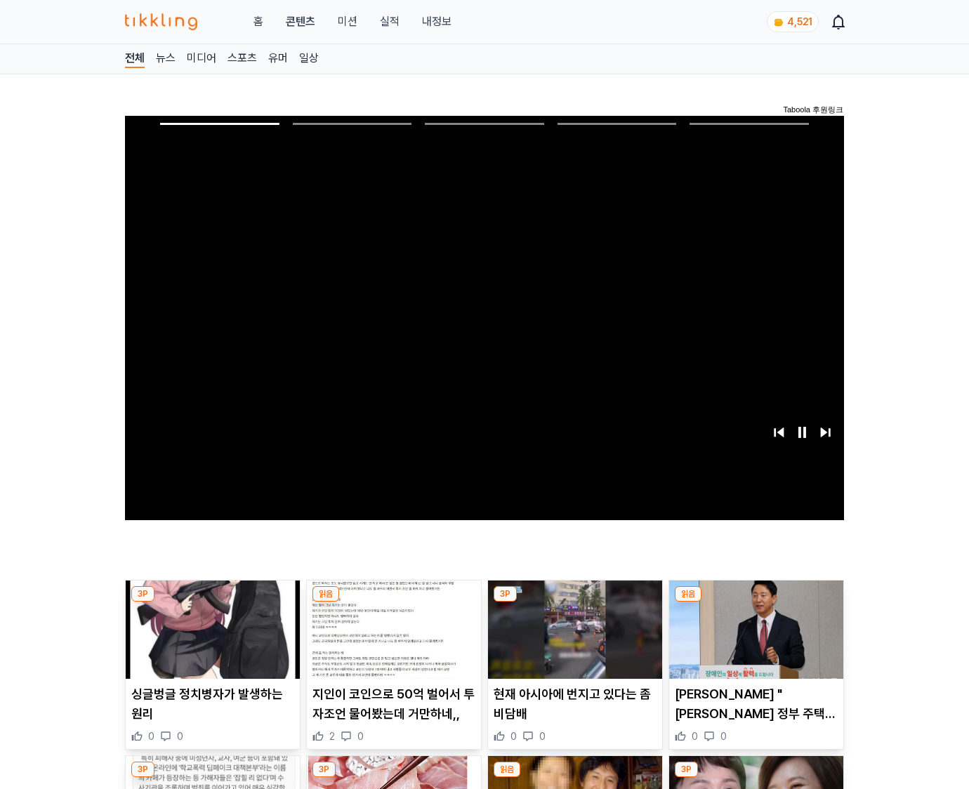
click at [753, 640] on img at bounding box center [756, 630] width 174 height 98
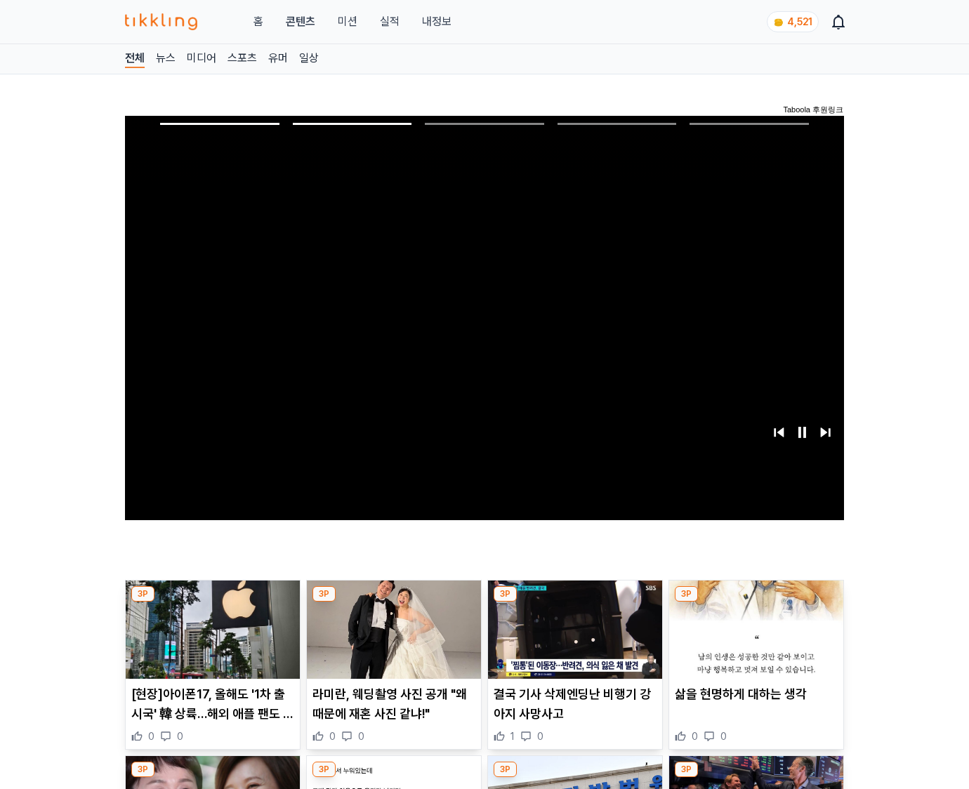
click at [753, 640] on img at bounding box center [756, 630] width 174 height 98
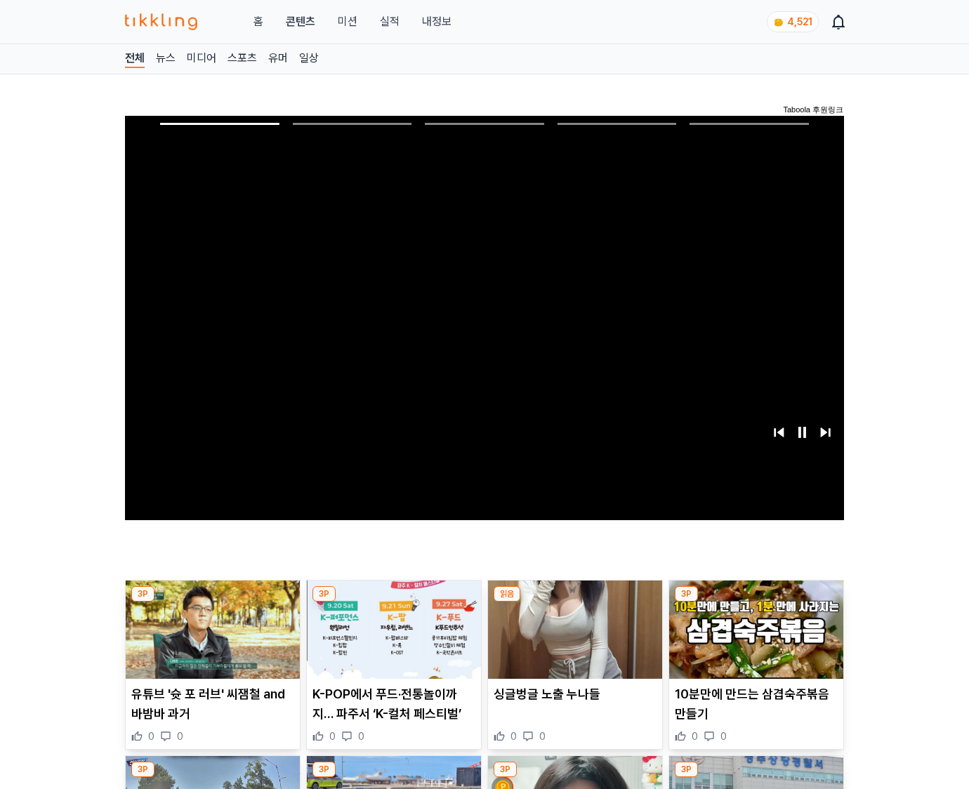
click at [753, 640] on img at bounding box center [756, 630] width 174 height 98
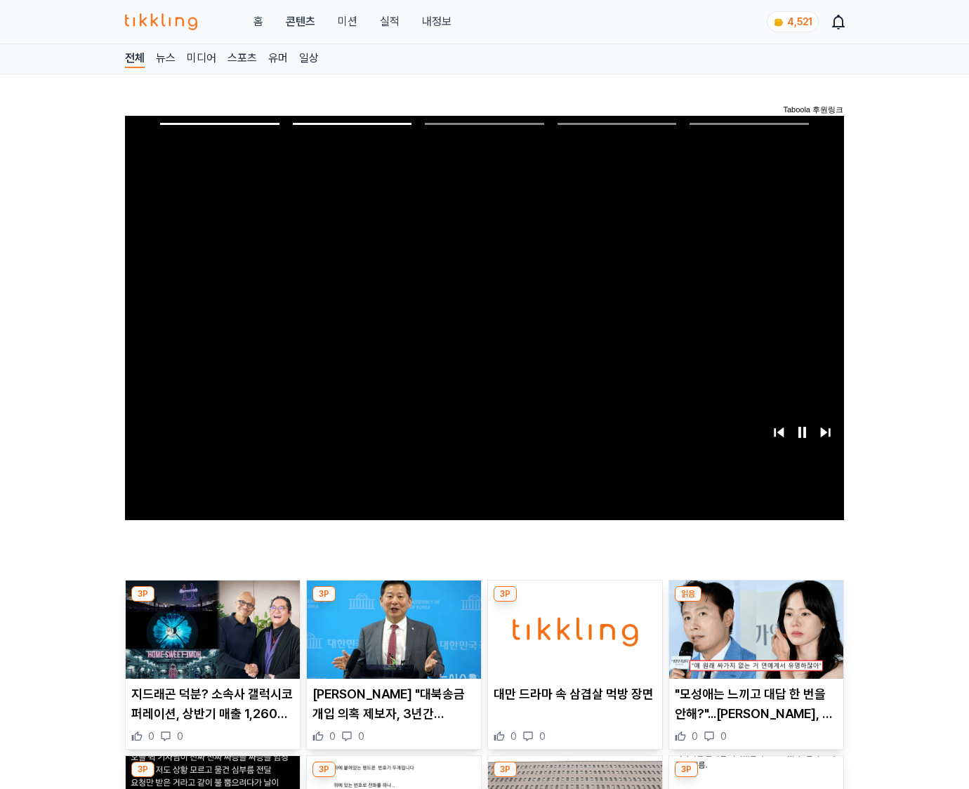
click at [753, 640] on img at bounding box center [756, 630] width 174 height 98
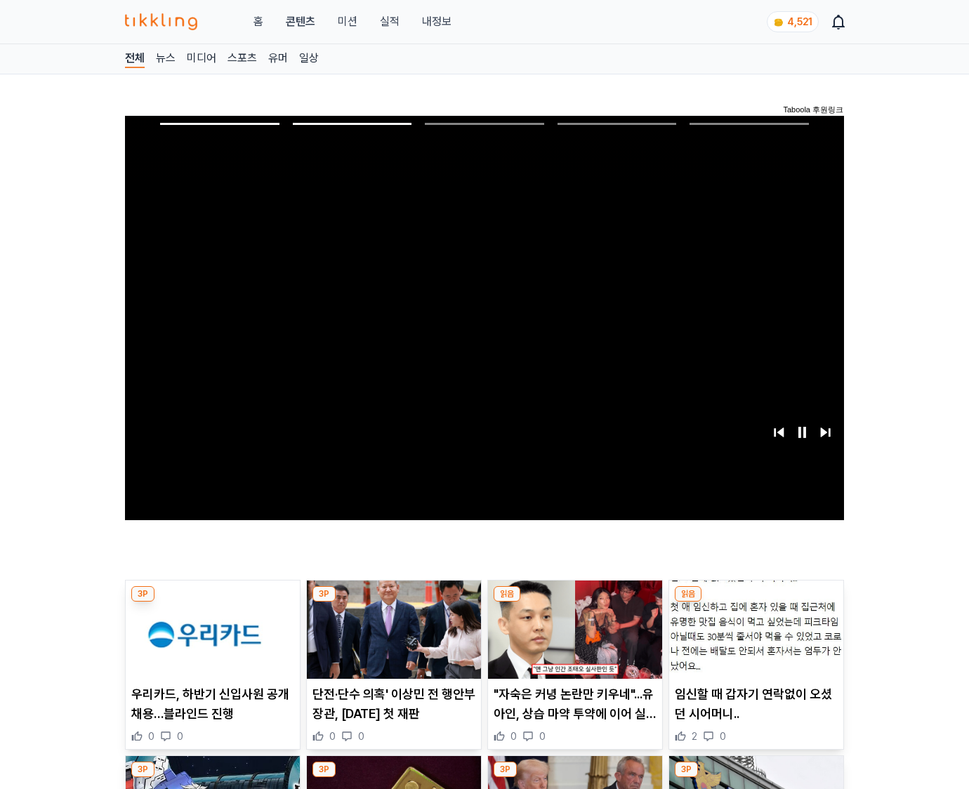
click at [753, 640] on img at bounding box center [756, 630] width 174 height 98
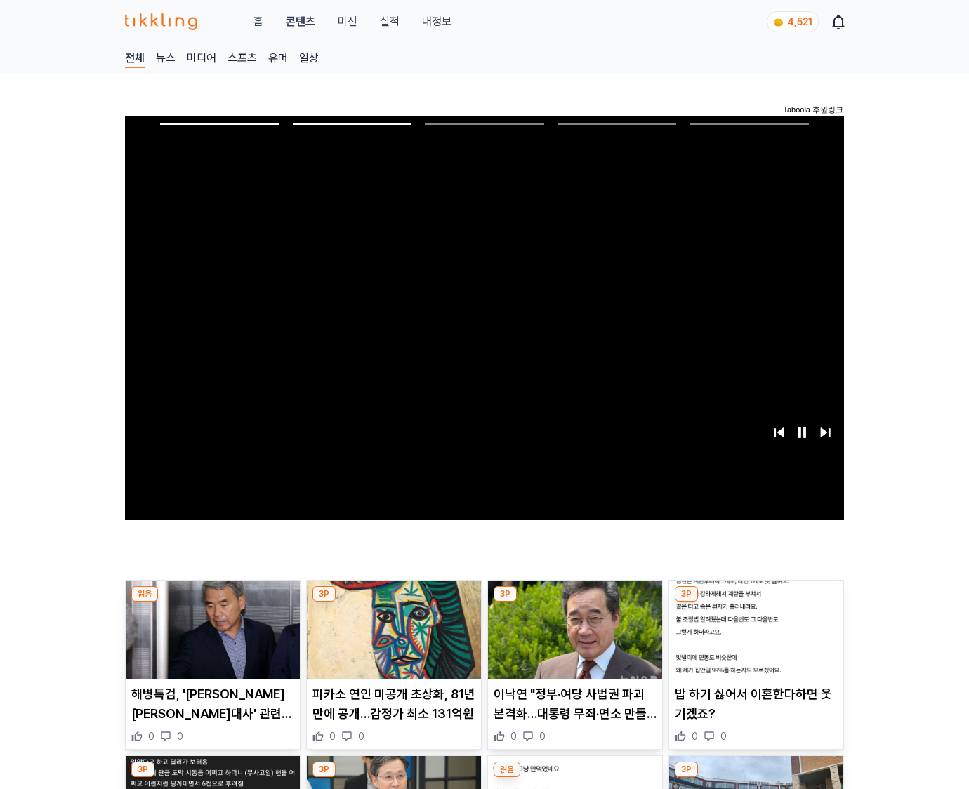
click at [753, 640] on img at bounding box center [756, 630] width 174 height 98
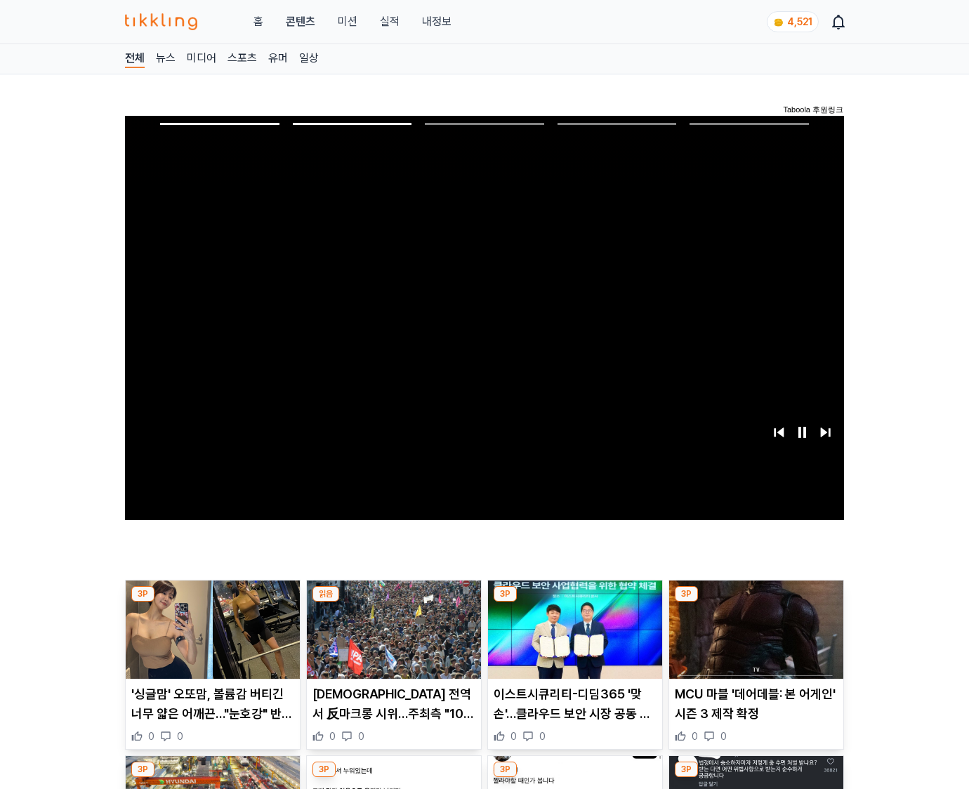
click at [753, 640] on img at bounding box center [756, 630] width 174 height 98
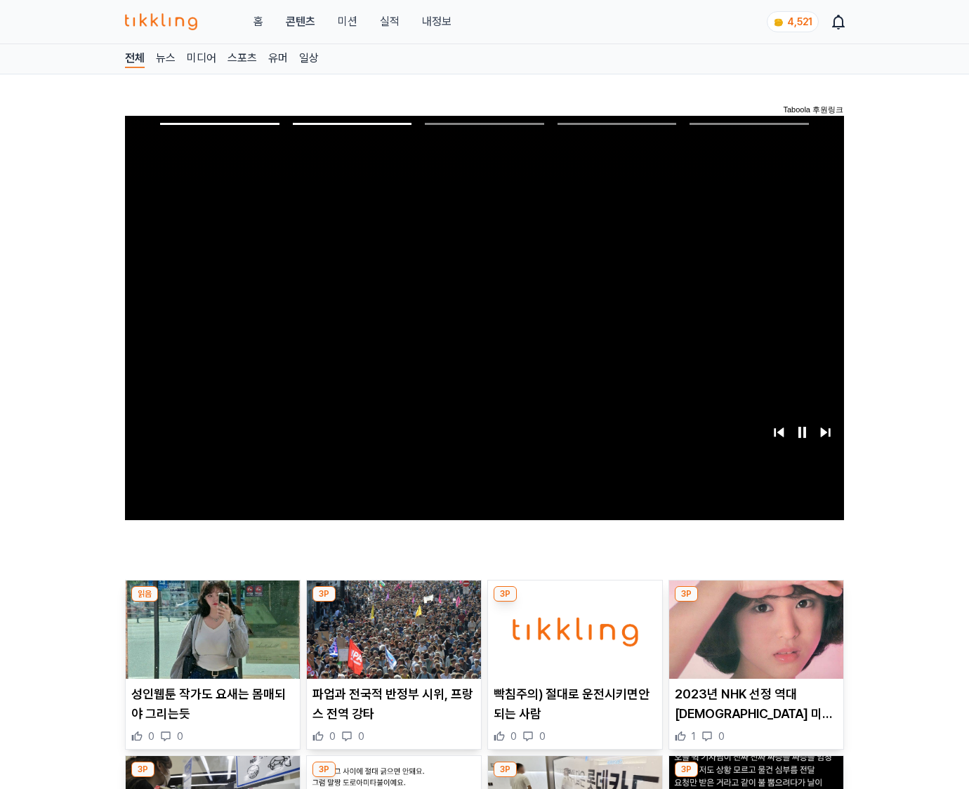
click at [753, 640] on img at bounding box center [756, 630] width 174 height 98
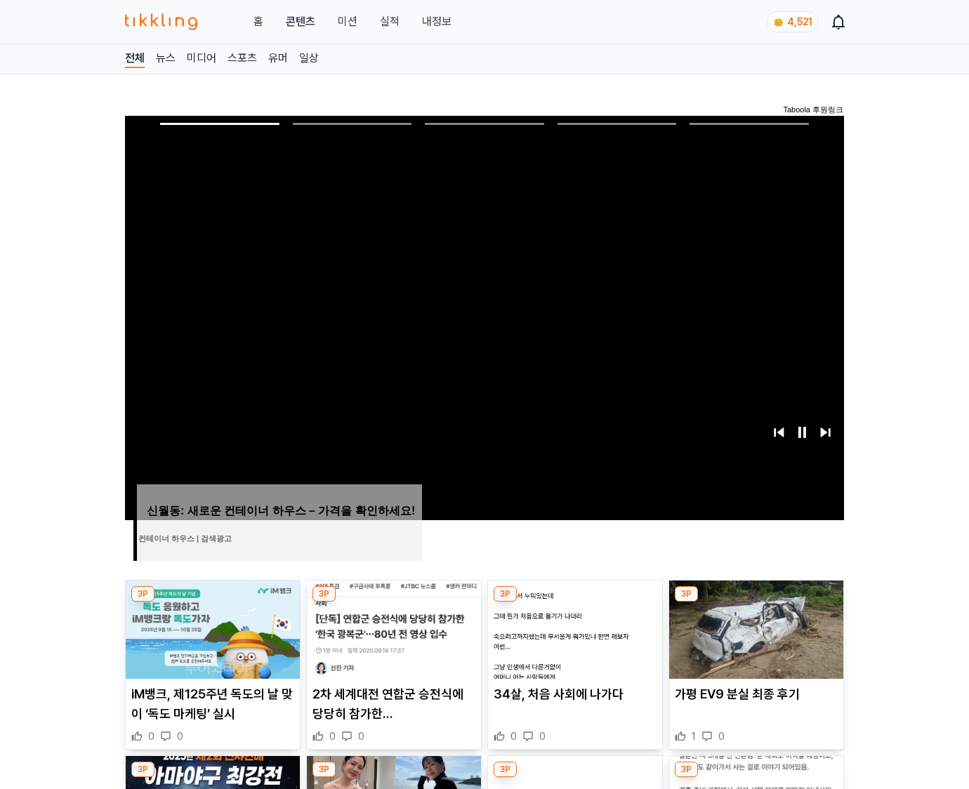
click at [753, 640] on img at bounding box center [756, 630] width 174 height 98
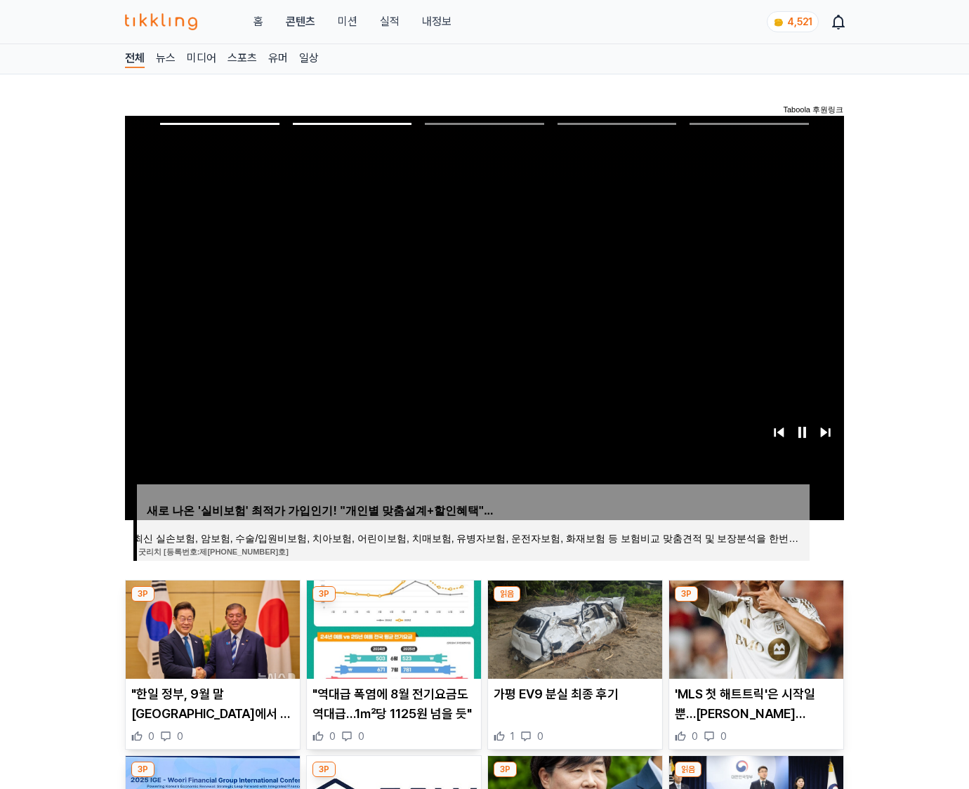
click at [753, 640] on img at bounding box center [756, 630] width 174 height 98
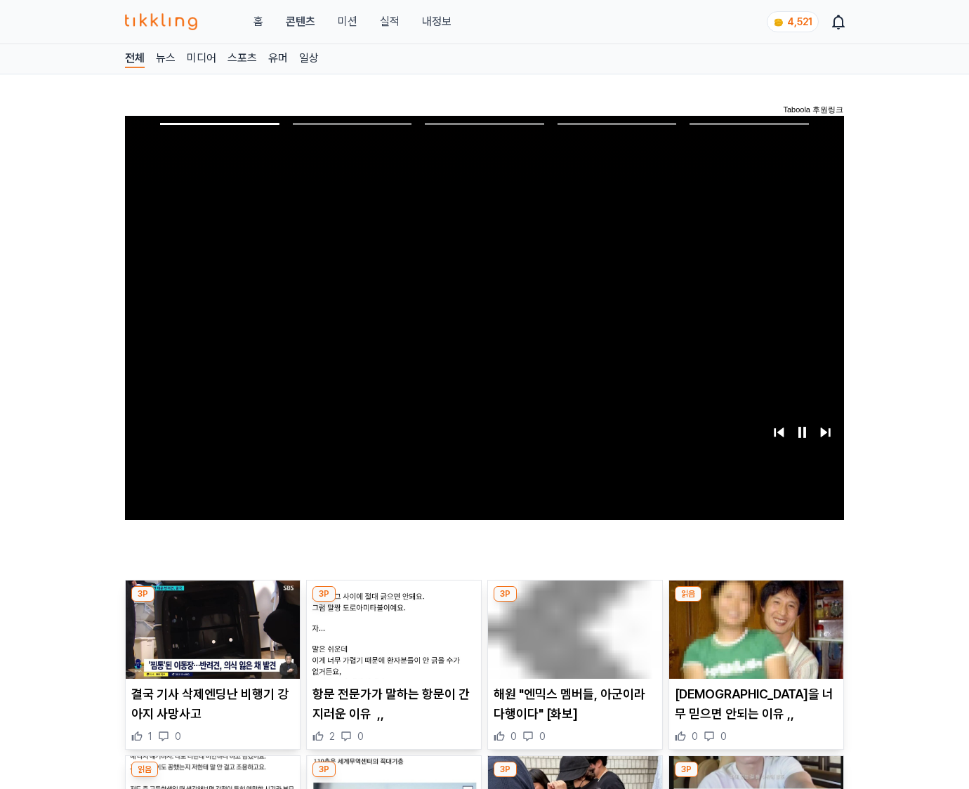
click at [753, 640] on img at bounding box center [756, 630] width 174 height 98
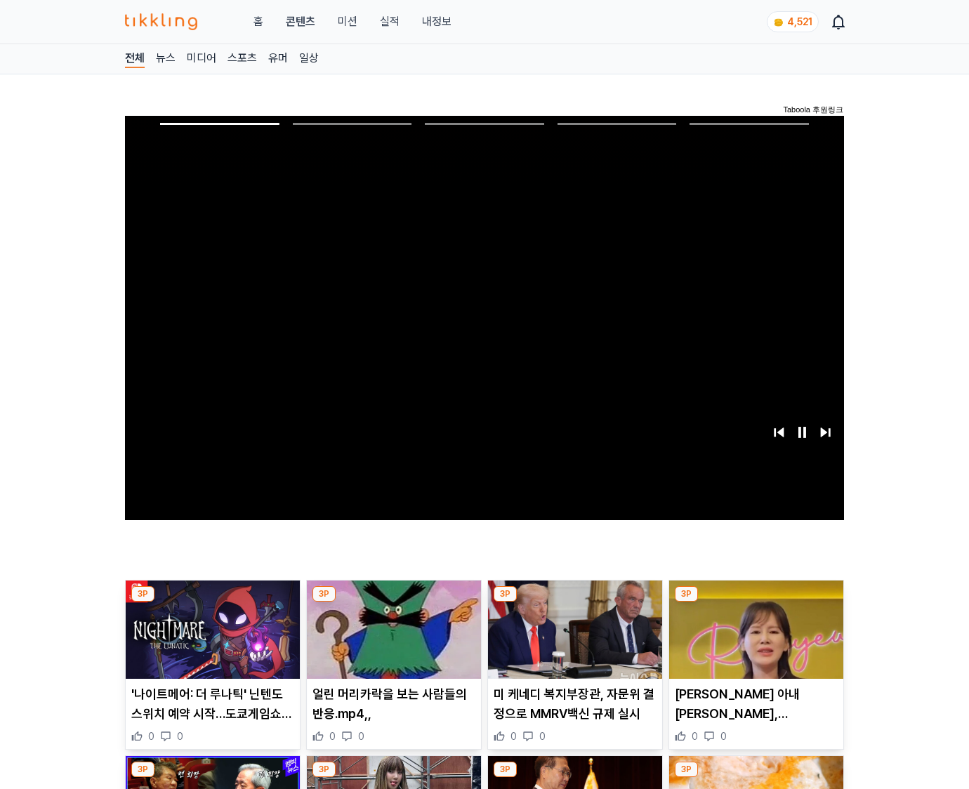
click at [753, 640] on img at bounding box center [756, 630] width 174 height 98
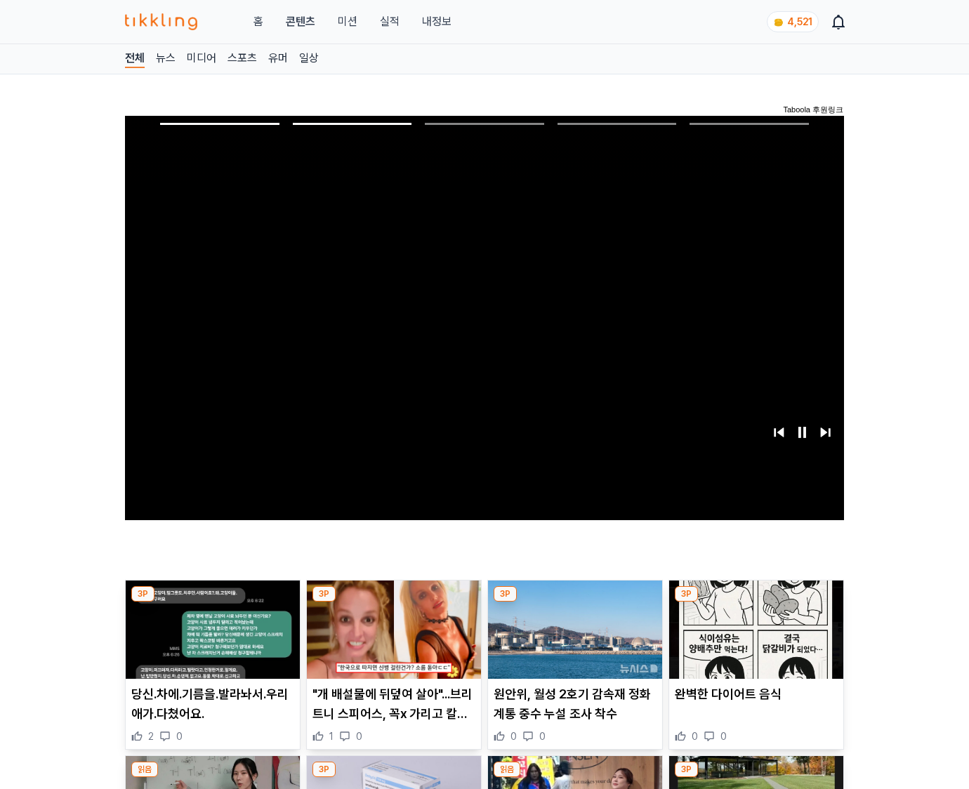
click at [753, 640] on img at bounding box center [756, 630] width 174 height 98
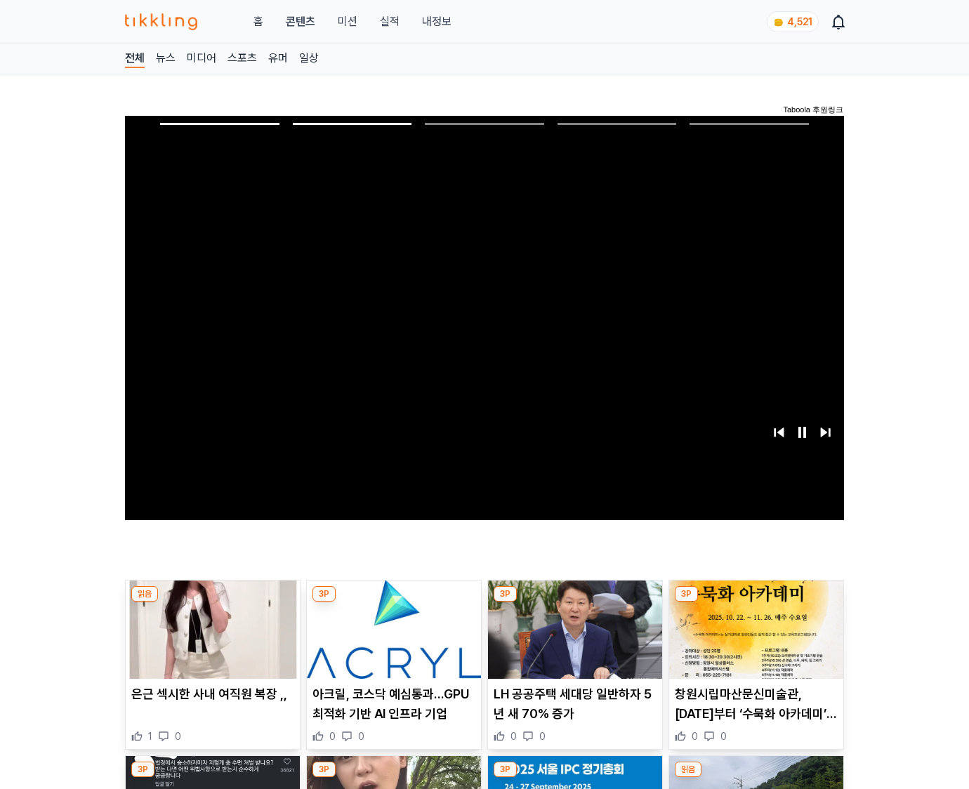
click at [753, 640] on img at bounding box center [756, 630] width 174 height 98
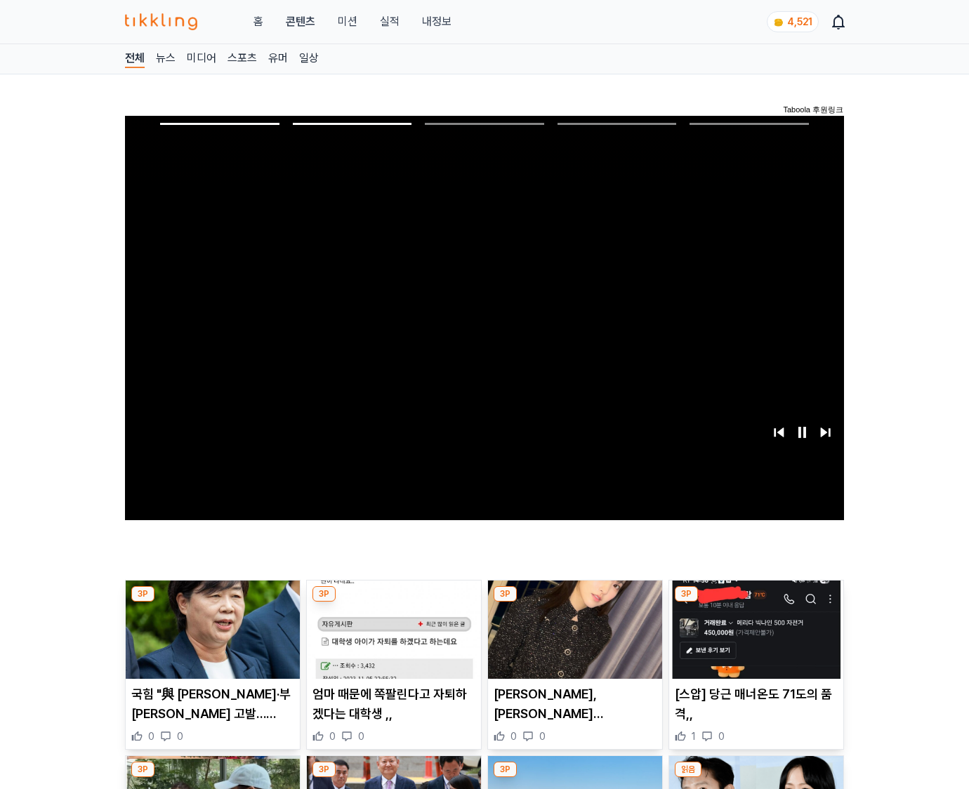
click at [753, 640] on img at bounding box center [756, 630] width 174 height 98
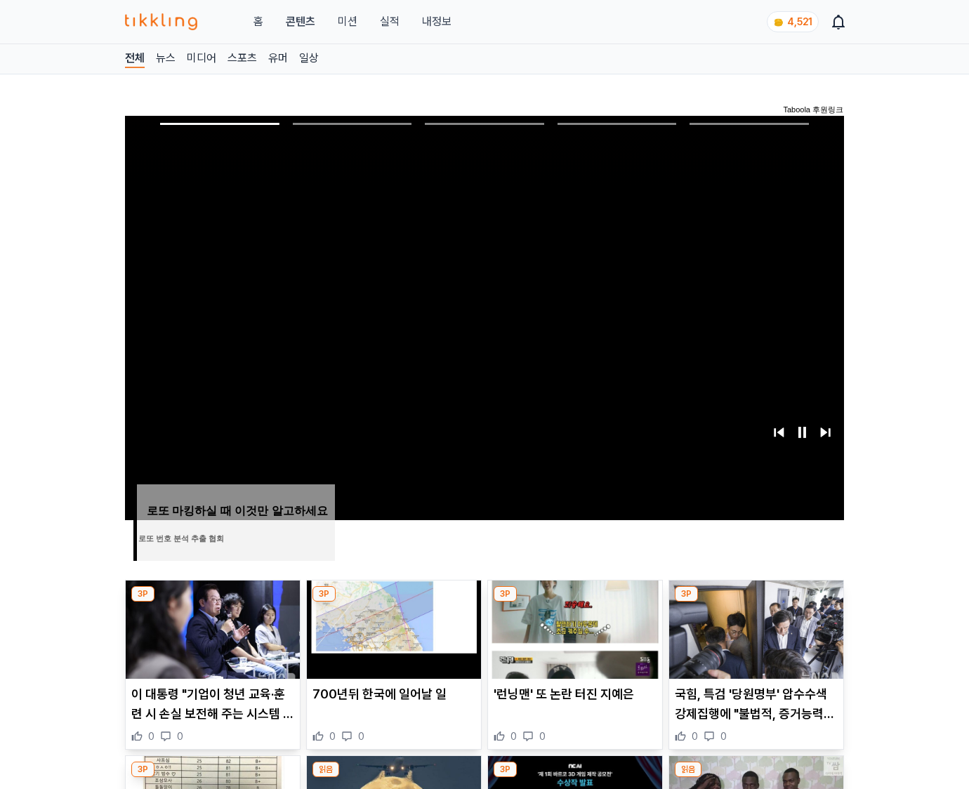
click at [753, 640] on img at bounding box center [756, 630] width 174 height 98
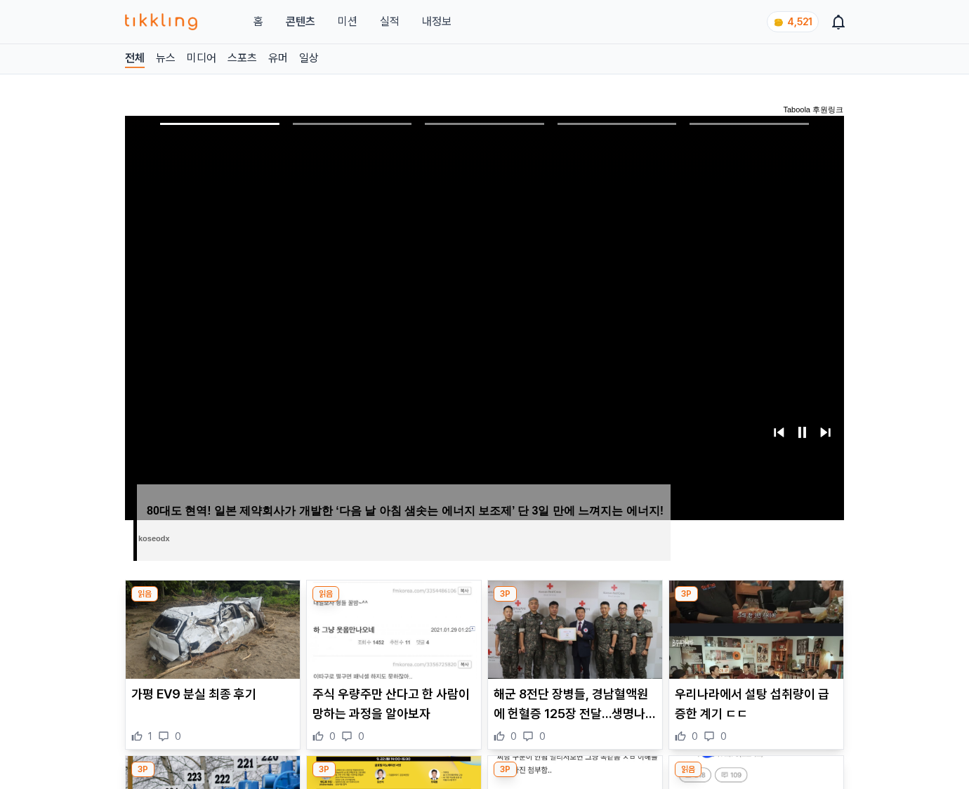
click at [753, 640] on img at bounding box center [756, 630] width 174 height 98
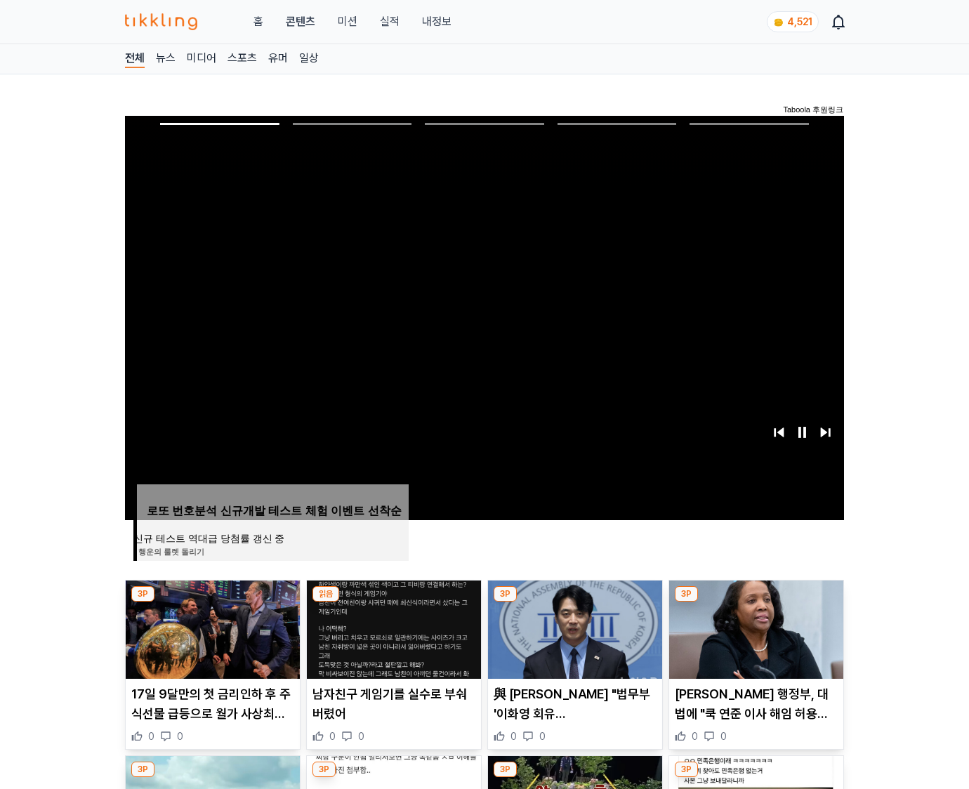
click at [753, 640] on img at bounding box center [756, 630] width 174 height 98
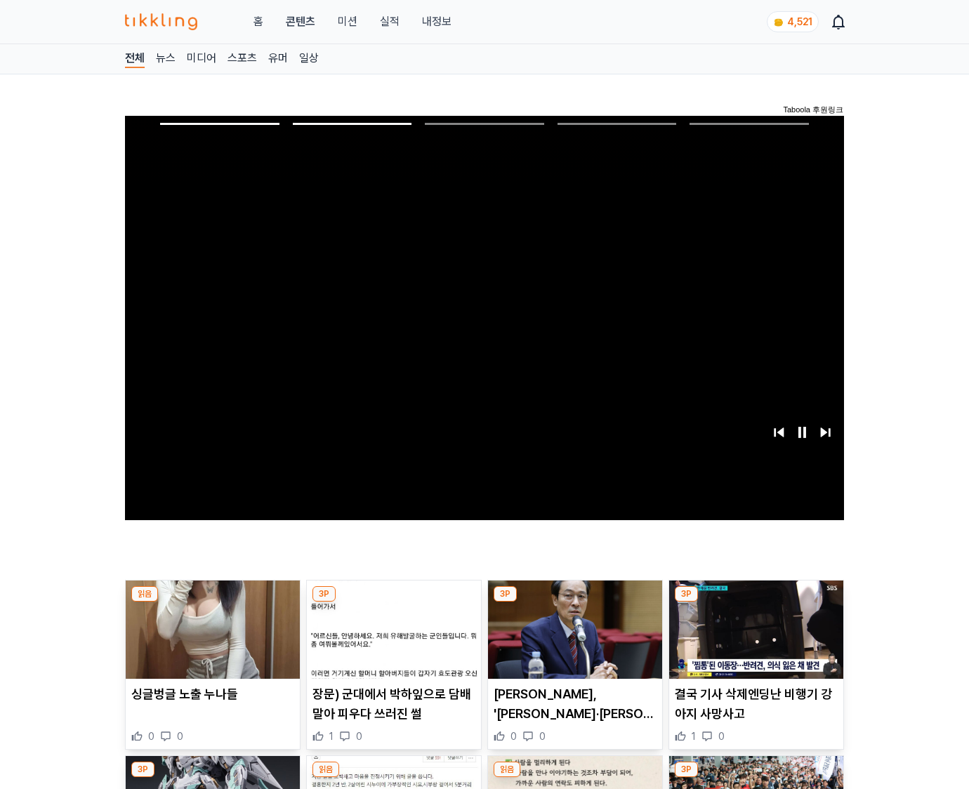
click at [753, 640] on img at bounding box center [756, 630] width 174 height 98
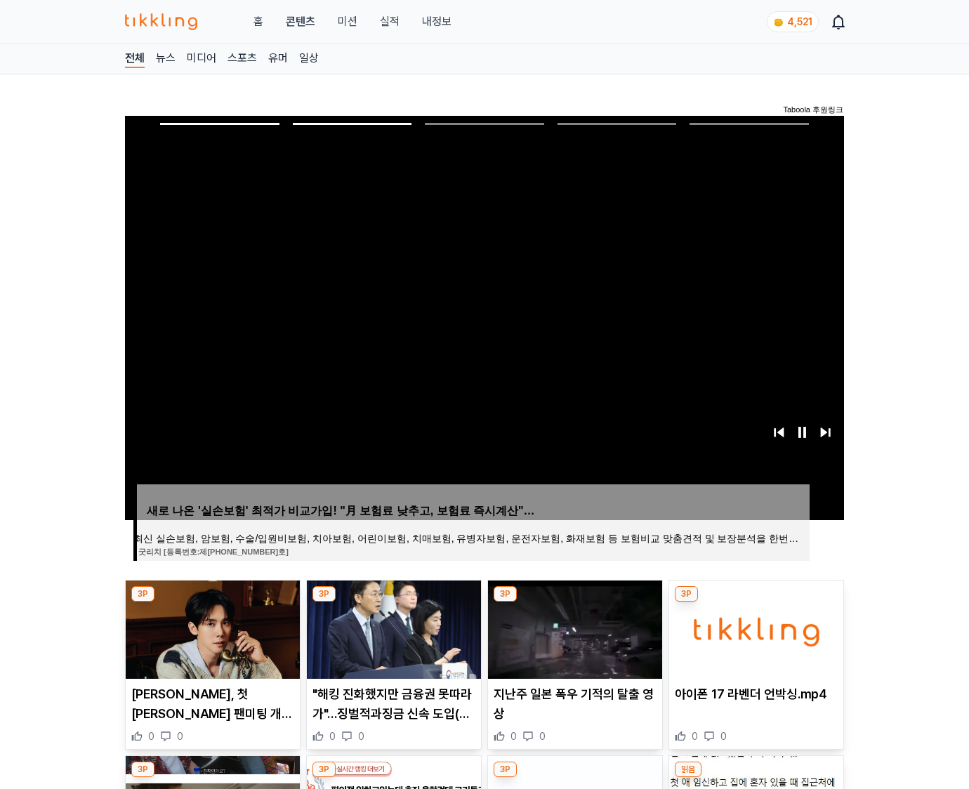
click at [753, 640] on img at bounding box center [756, 630] width 174 height 98
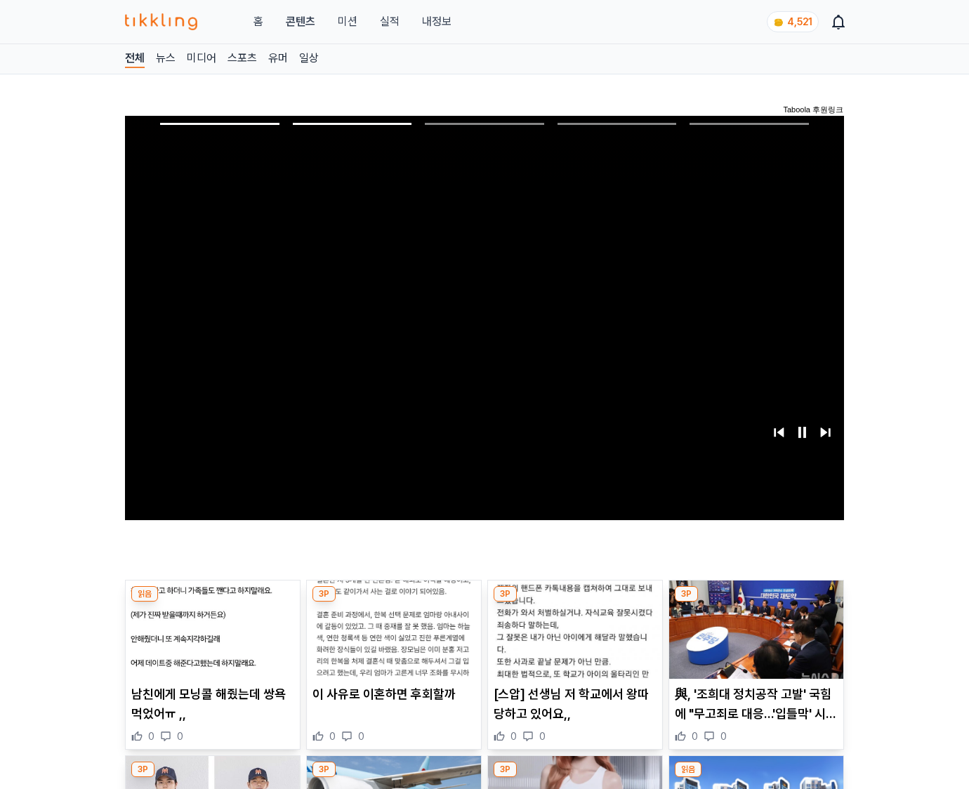
click at [753, 640] on img at bounding box center [756, 630] width 174 height 98
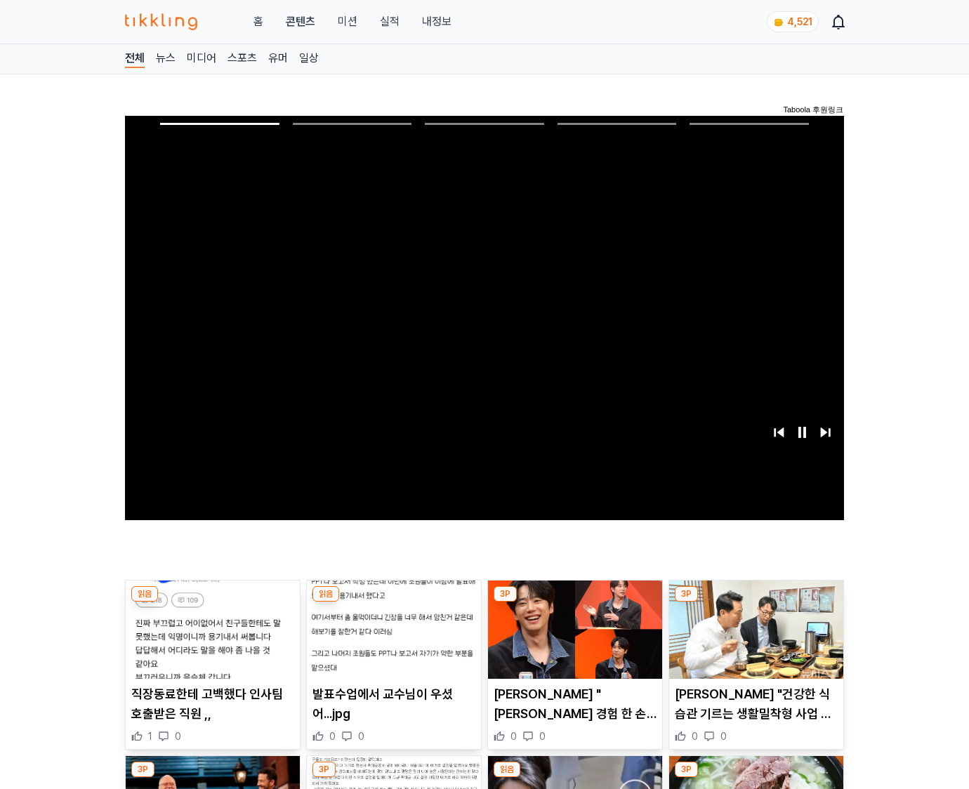
click at [753, 640] on img at bounding box center [756, 630] width 174 height 98
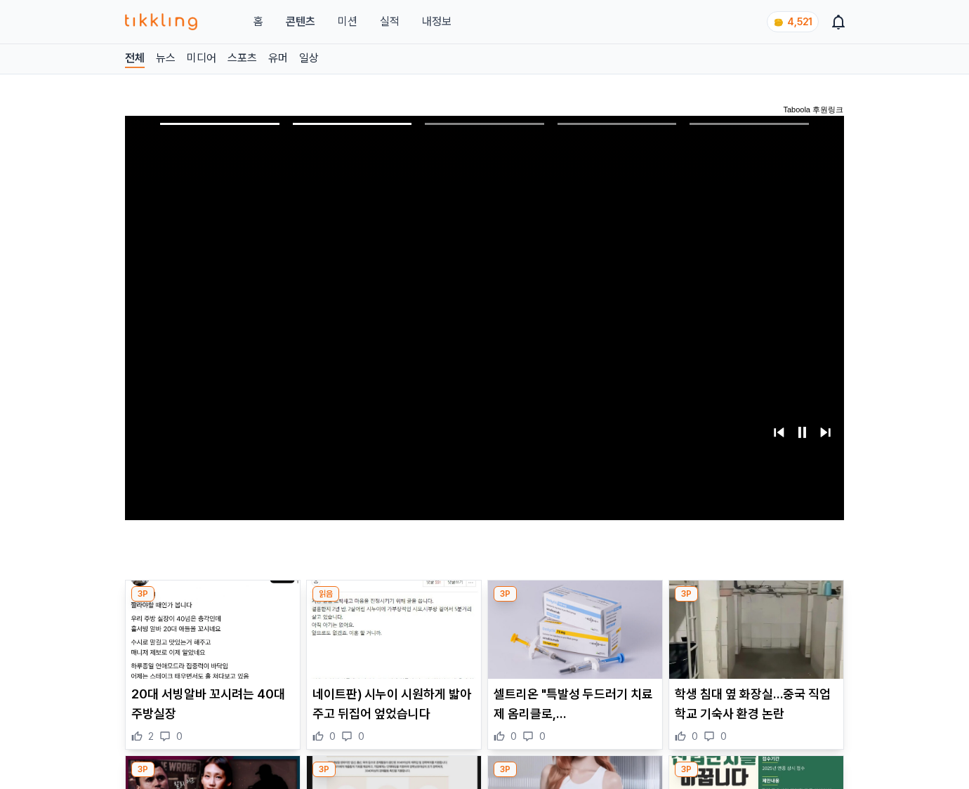
click at [753, 640] on img at bounding box center [756, 630] width 174 height 98
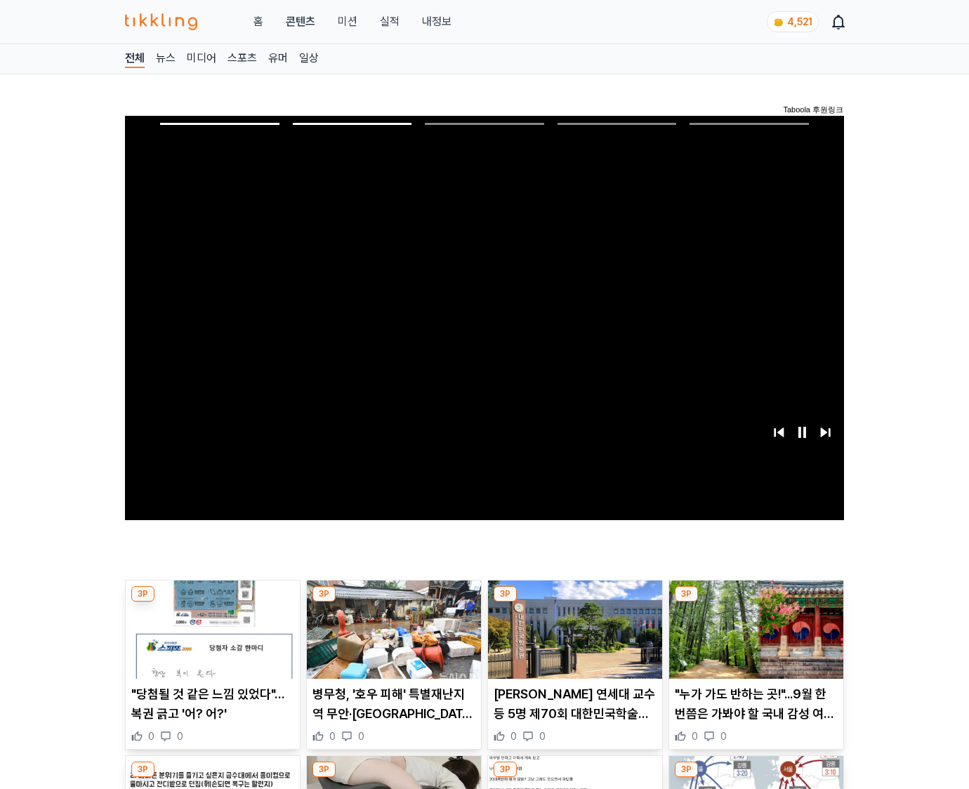
click at [753, 640] on img at bounding box center [756, 630] width 174 height 98
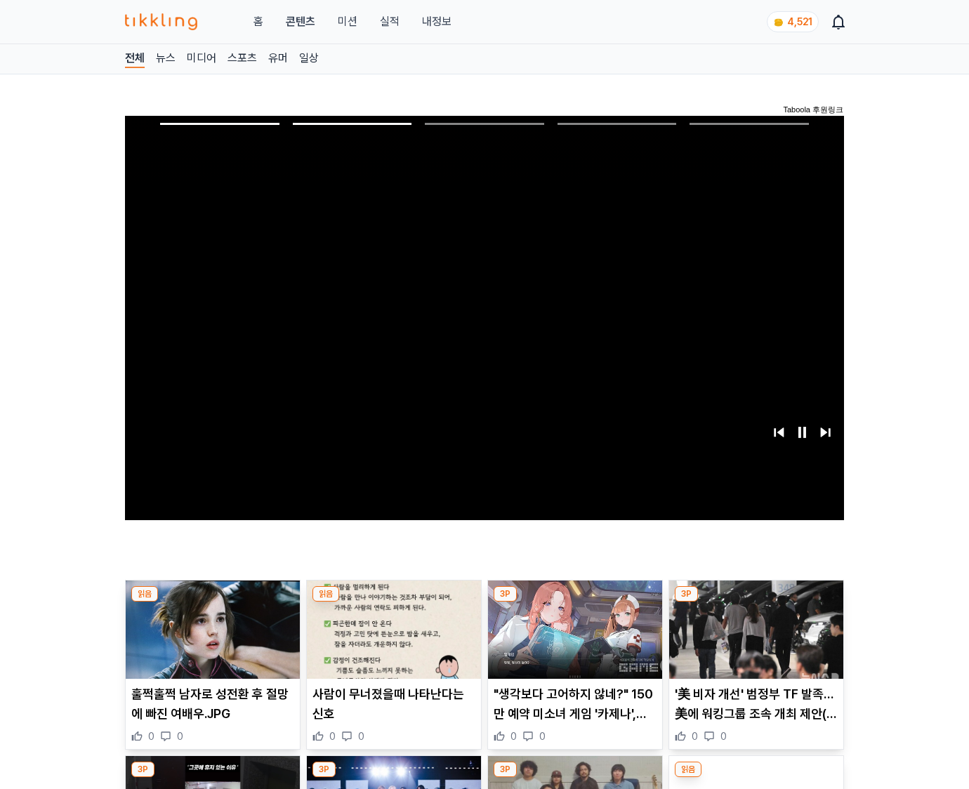
click at [753, 640] on img at bounding box center [756, 630] width 174 height 98
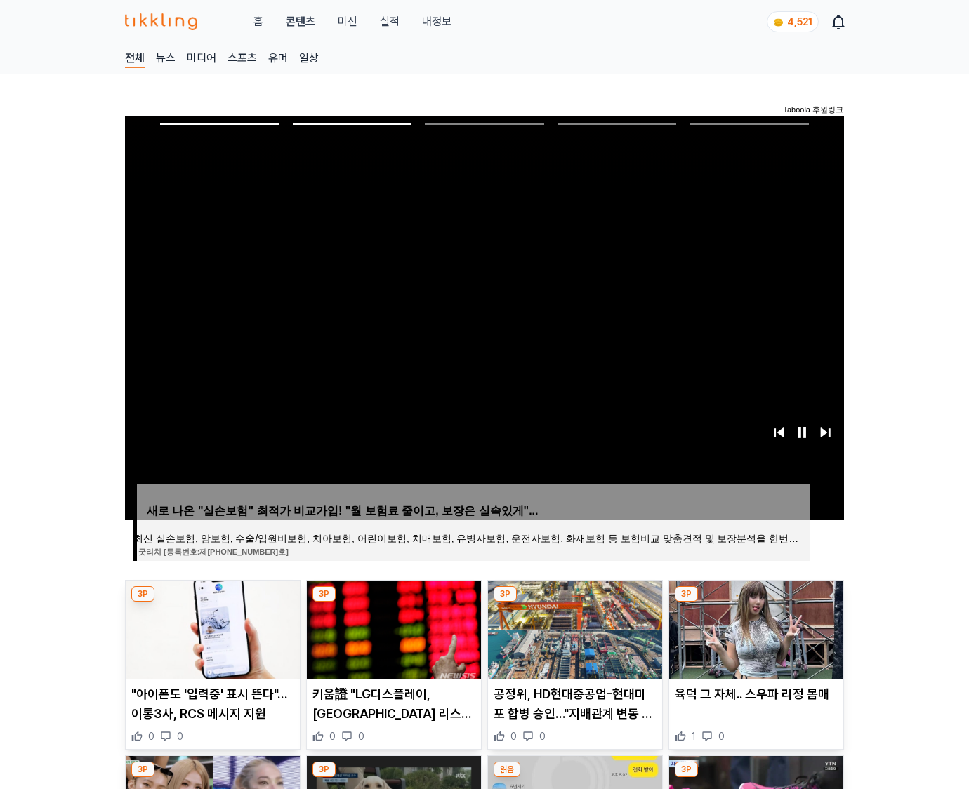
click at [753, 640] on img at bounding box center [756, 630] width 174 height 98
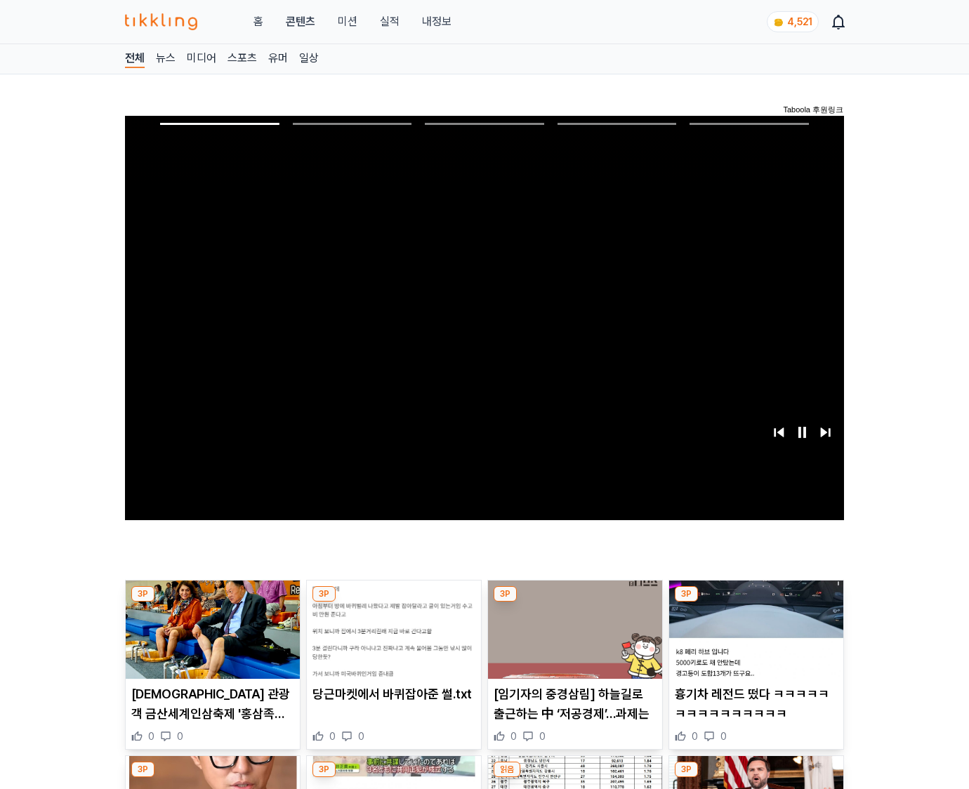
click at [753, 640] on img at bounding box center [756, 630] width 174 height 98
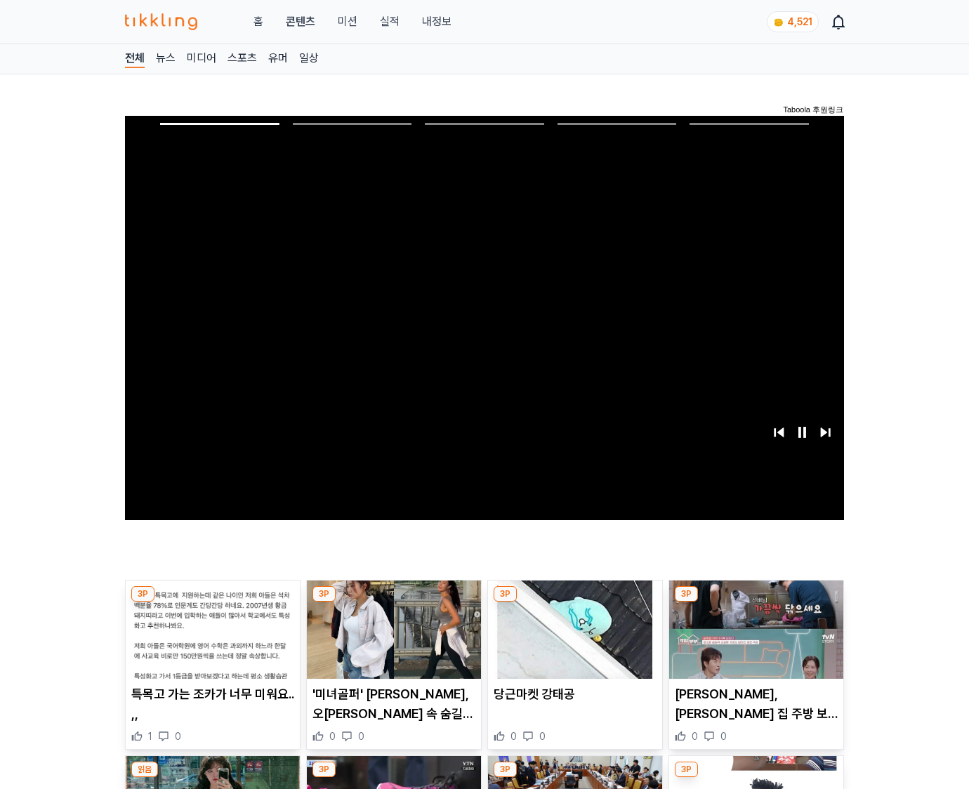
click at [753, 640] on img at bounding box center [756, 630] width 174 height 98
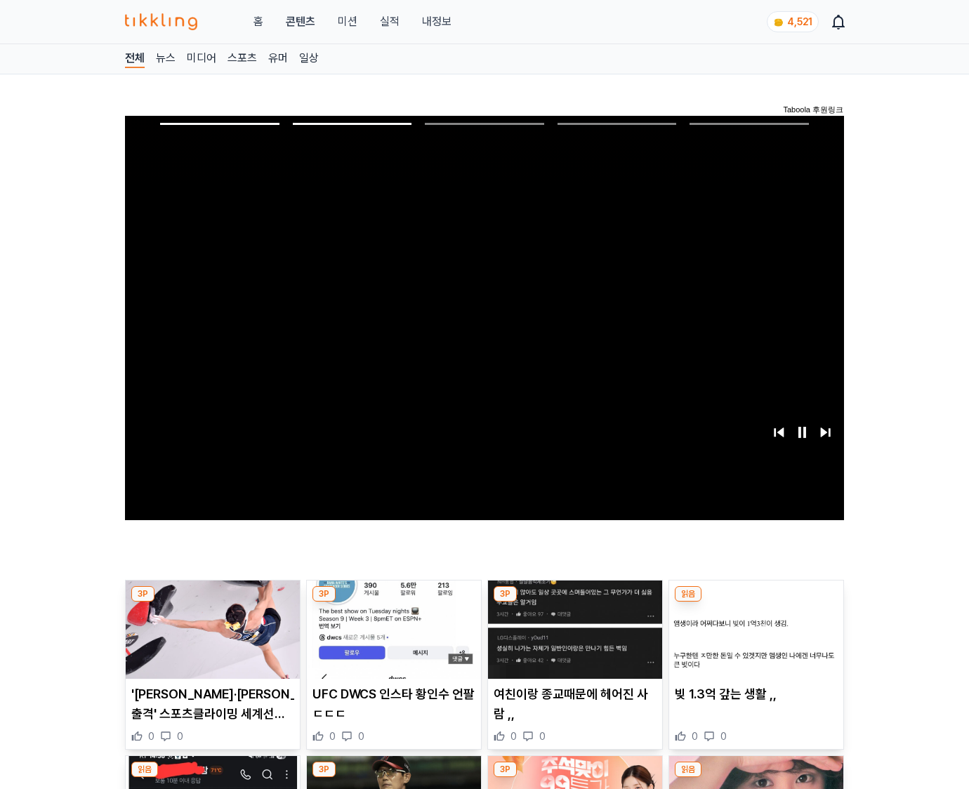
click at [753, 640] on img at bounding box center [756, 630] width 174 height 98
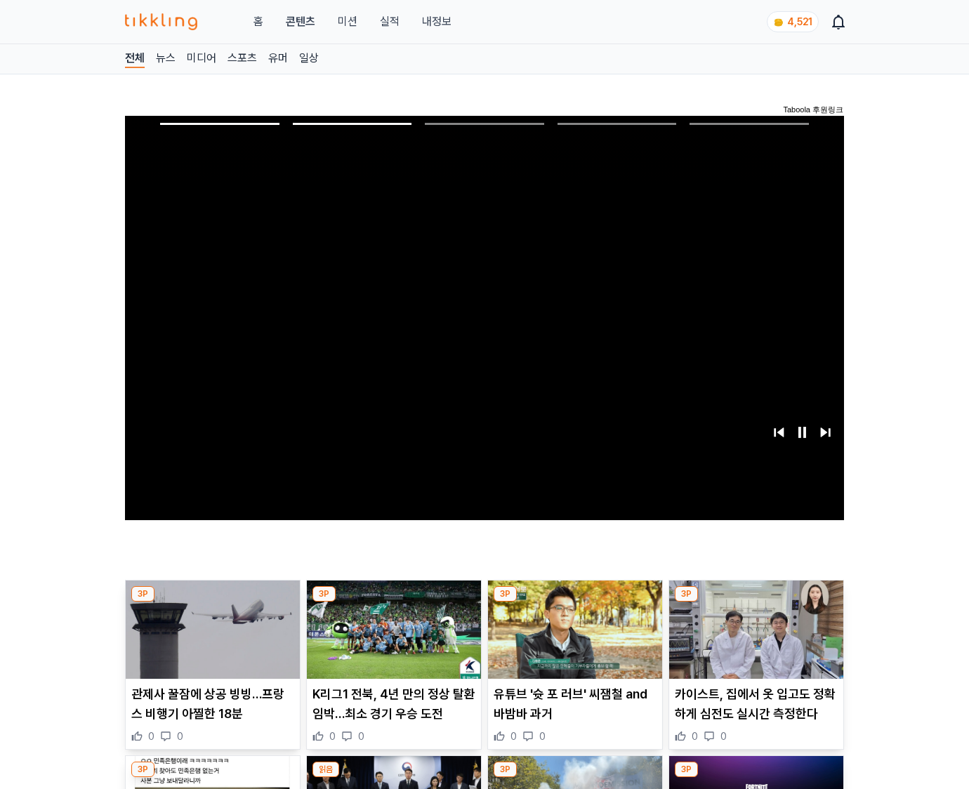
click at [753, 640] on img at bounding box center [756, 630] width 174 height 98
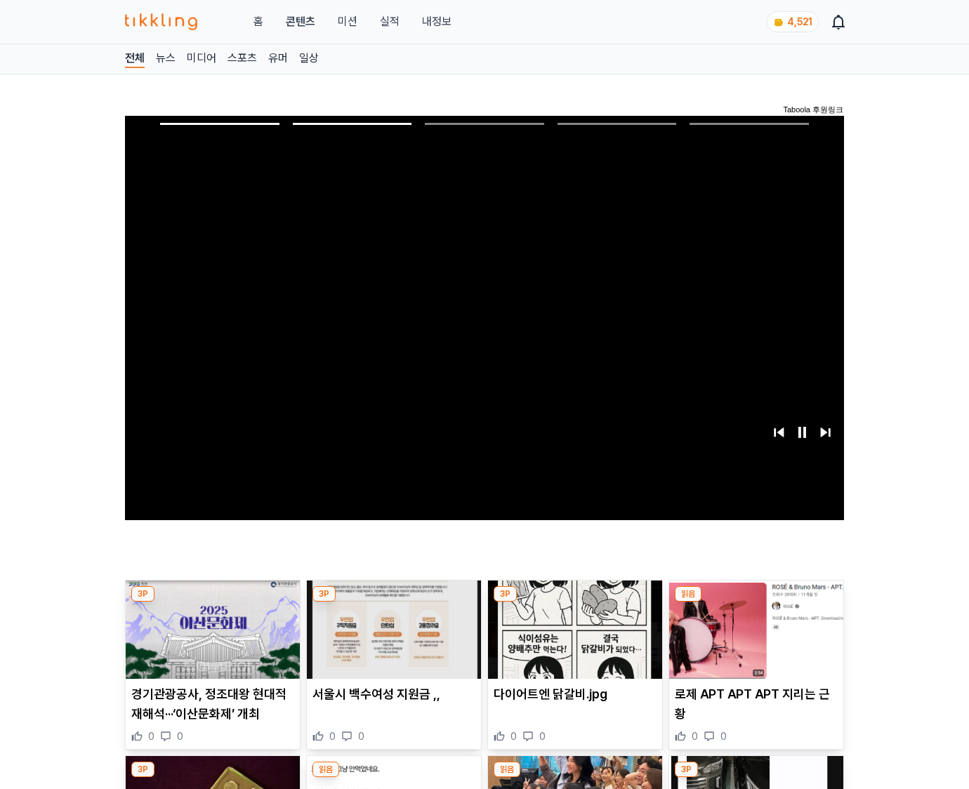
click at [753, 640] on img at bounding box center [756, 630] width 174 height 98
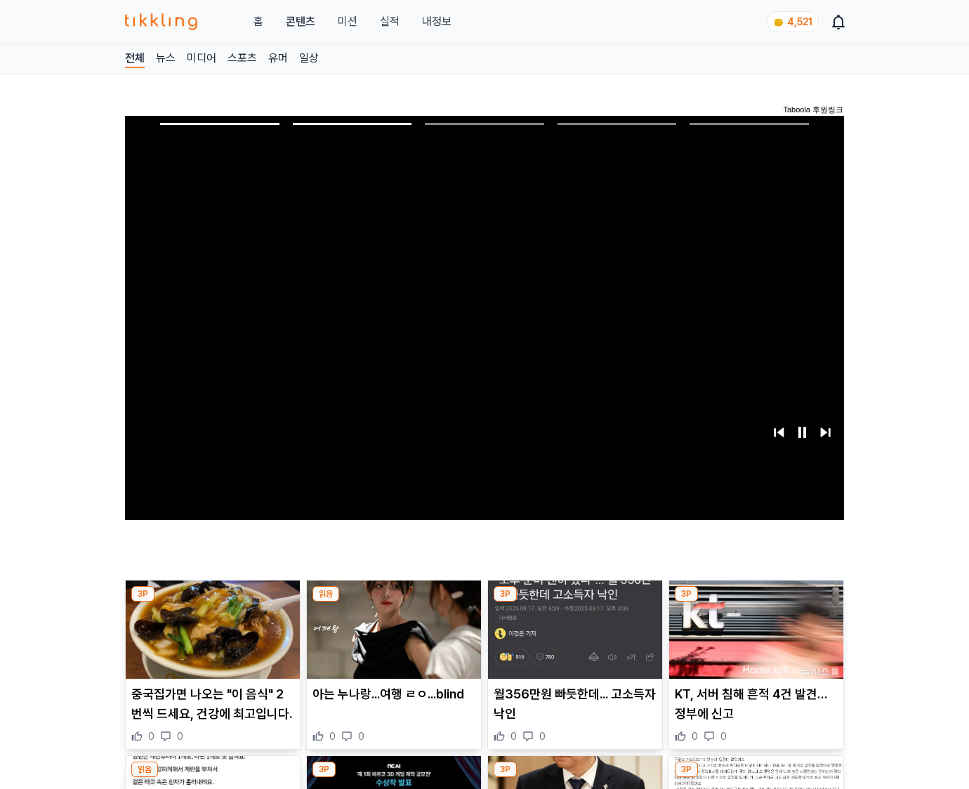
click at [753, 640] on img at bounding box center [756, 630] width 174 height 98
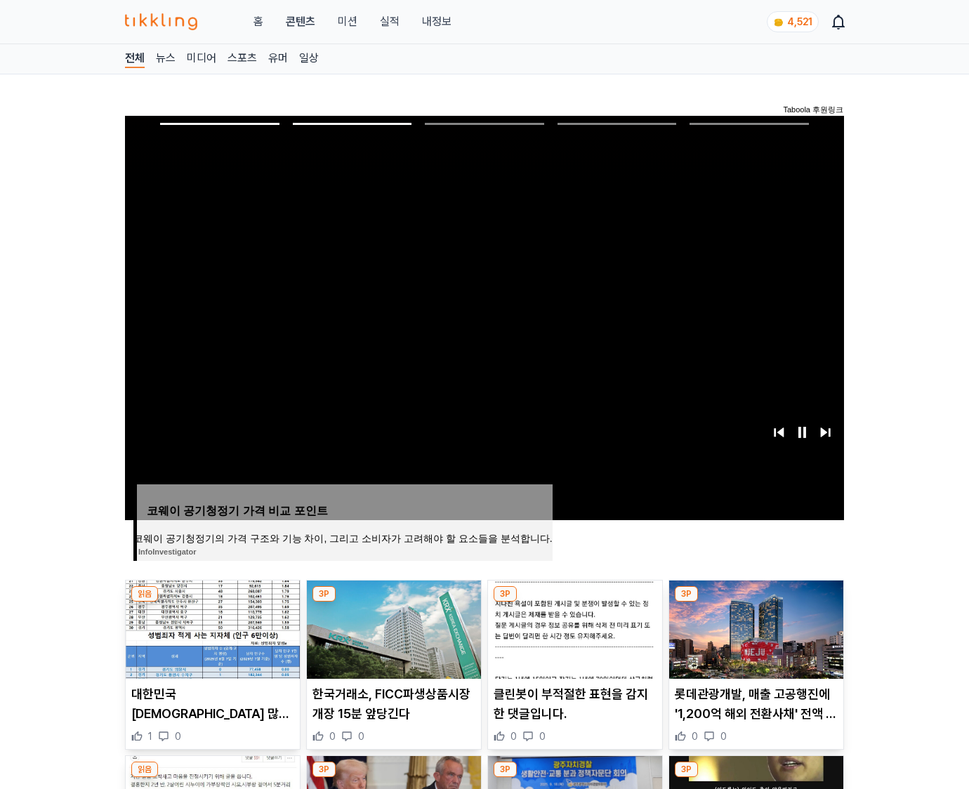
click at [753, 640] on img at bounding box center [756, 630] width 174 height 98
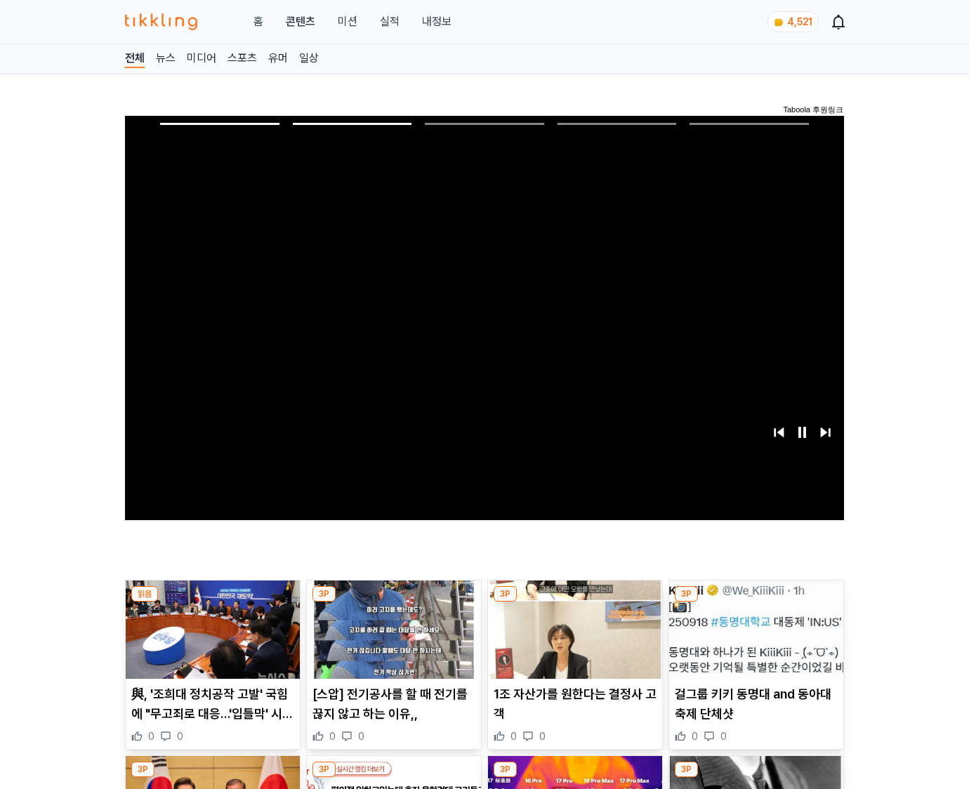
click at [753, 640] on img at bounding box center [756, 630] width 174 height 98
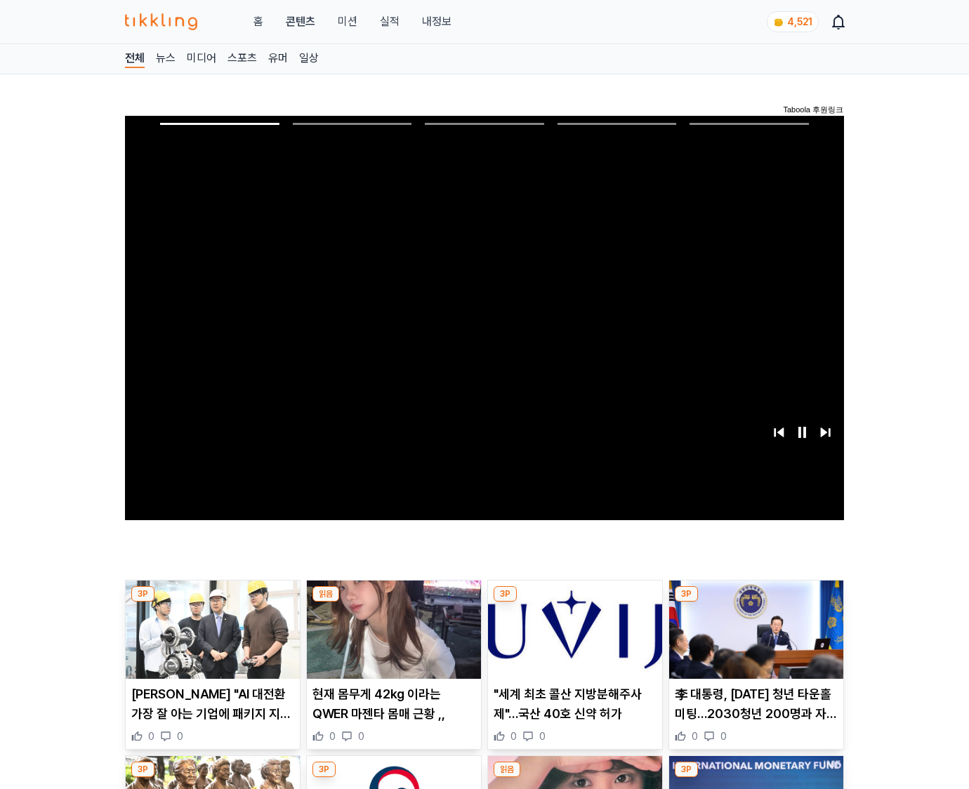
click at [753, 640] on img at bounding box center [756, 630] width 174 height 98
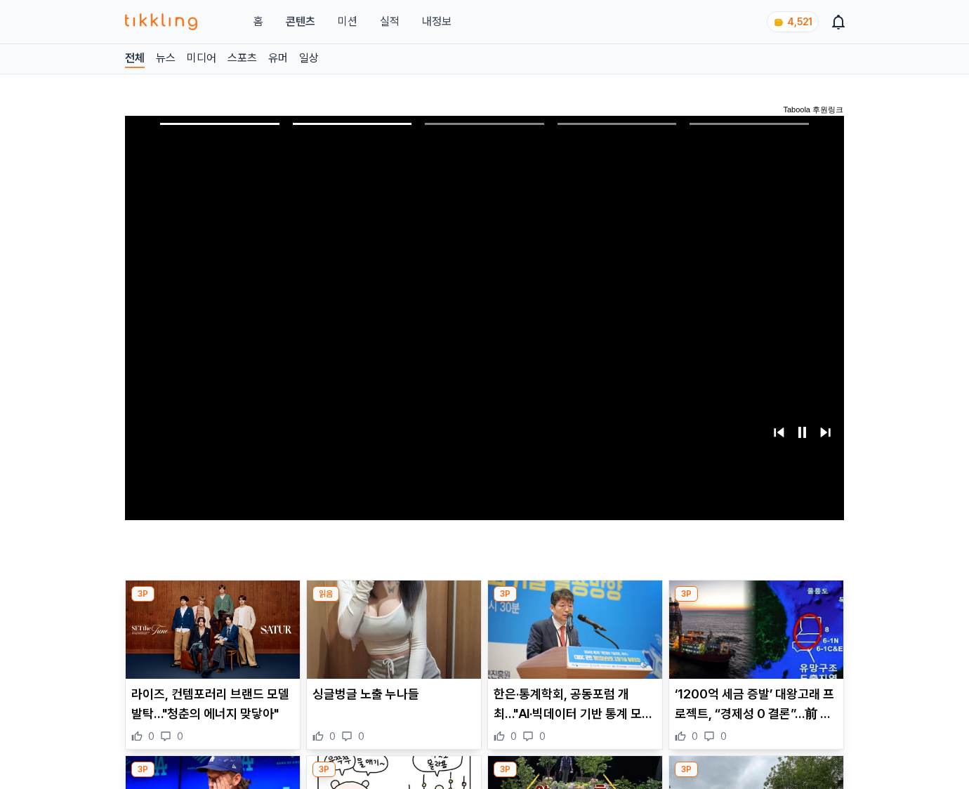
click at [753, 640] on img at bounding box center [756, 630] width 174 height 98
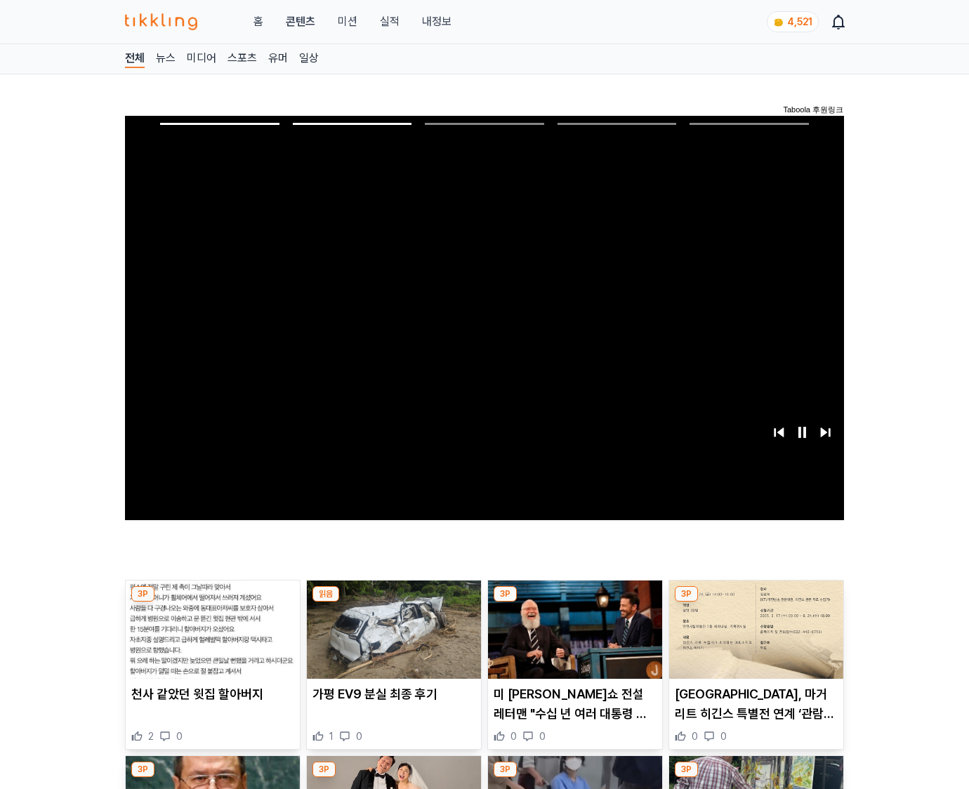
click at [753, 640] on img at bounding box center [756, 630] width 174 height 98
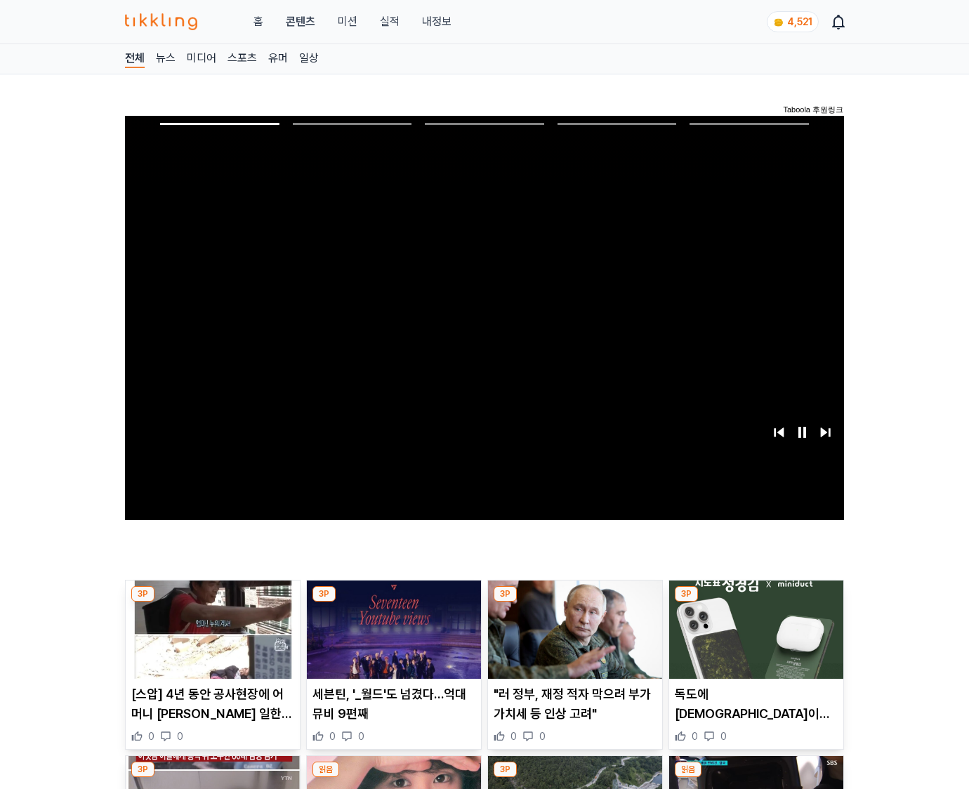
click at [753, 640] on img at bounding box center [756, 630] width 174 height 98
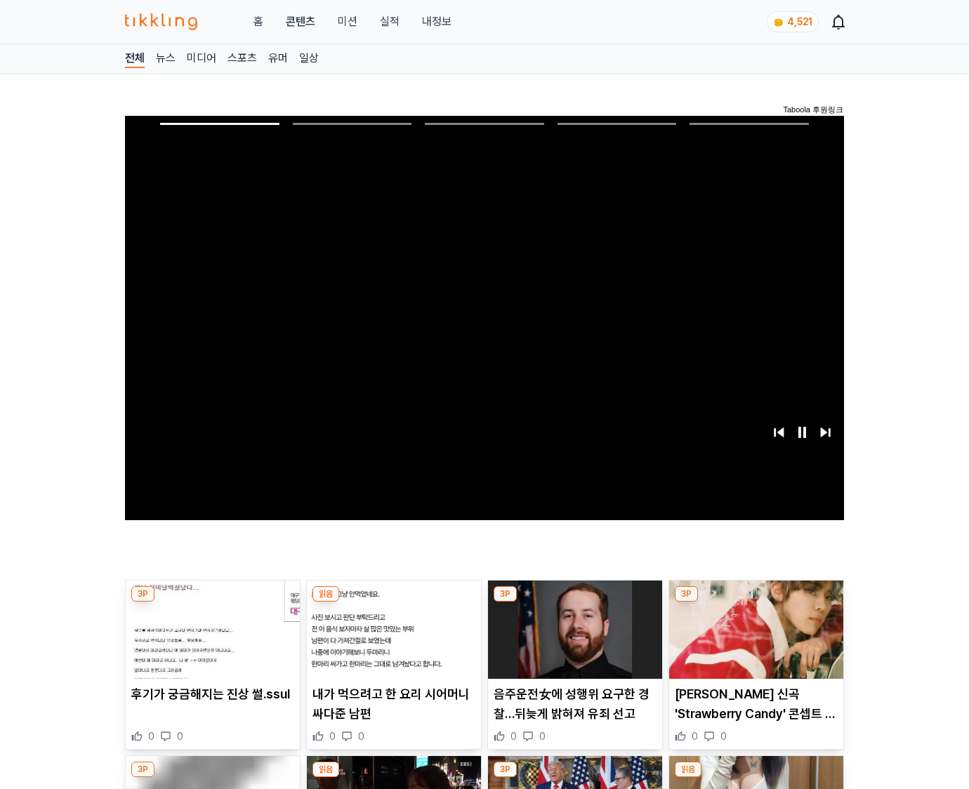
click at [753, 640] on img at bounding box center [756, 630] width 174 height 98
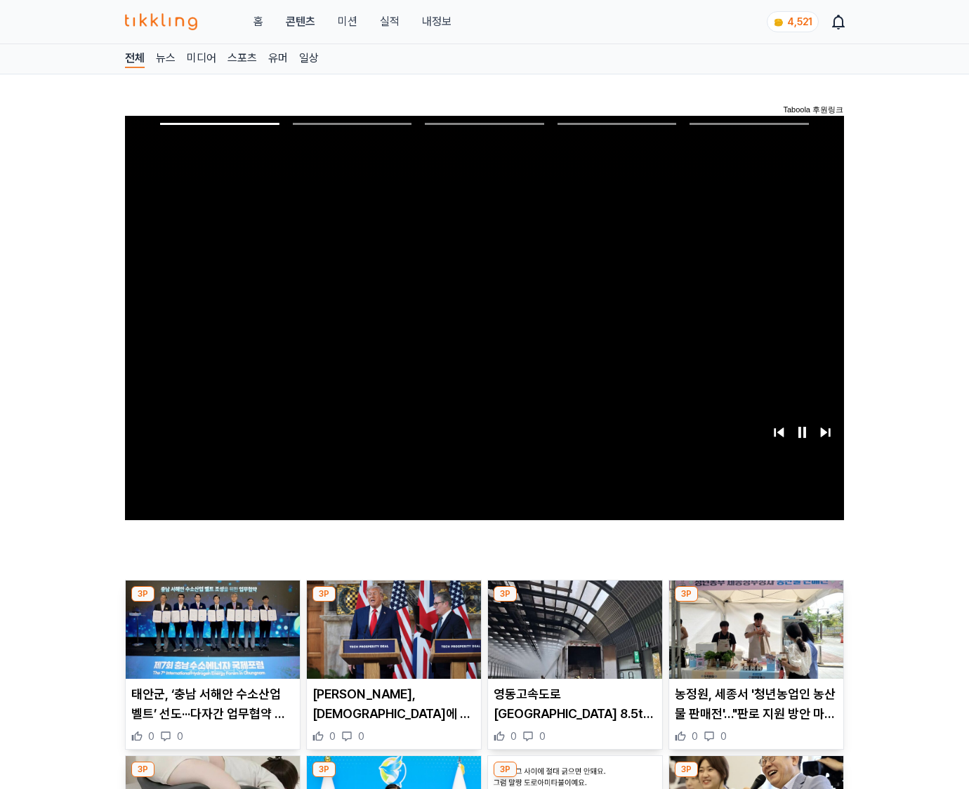
click at [753, 640] on img at bounding box center [756, 630] width 174 height 98
